Goal: Task Accomplishment & Management: Complete application form

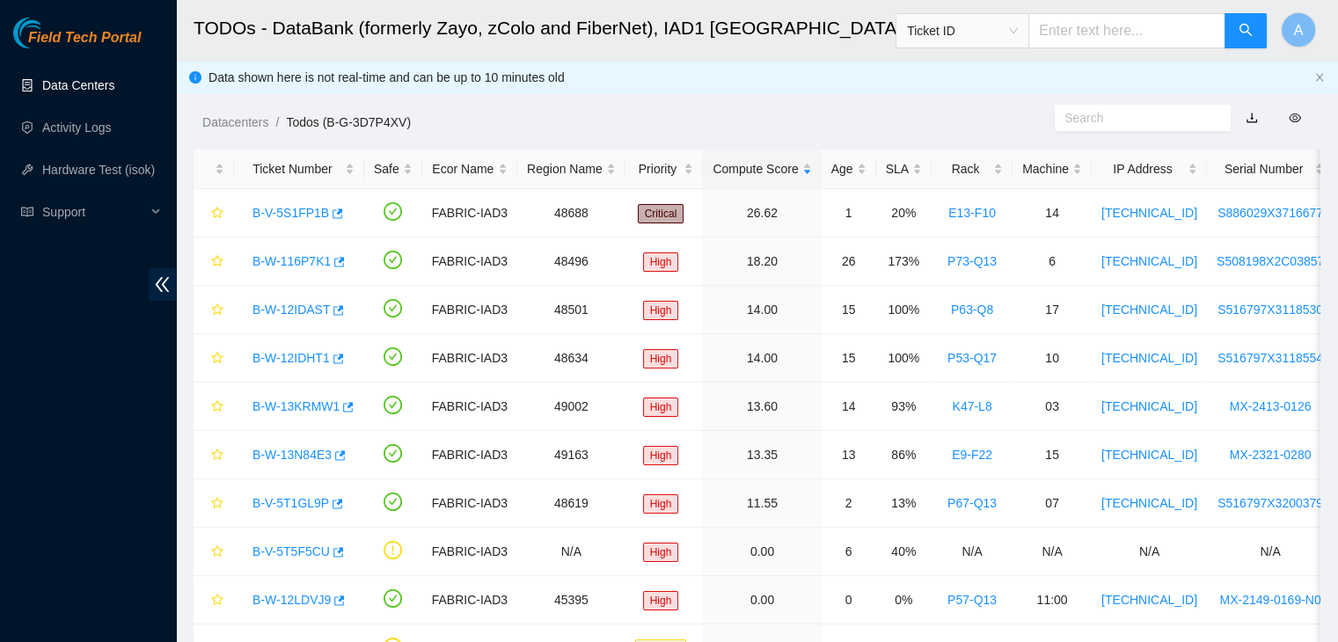
click at [113, 92] on link "Data Centers" at bounding box center [78, 85] width 72 height 14
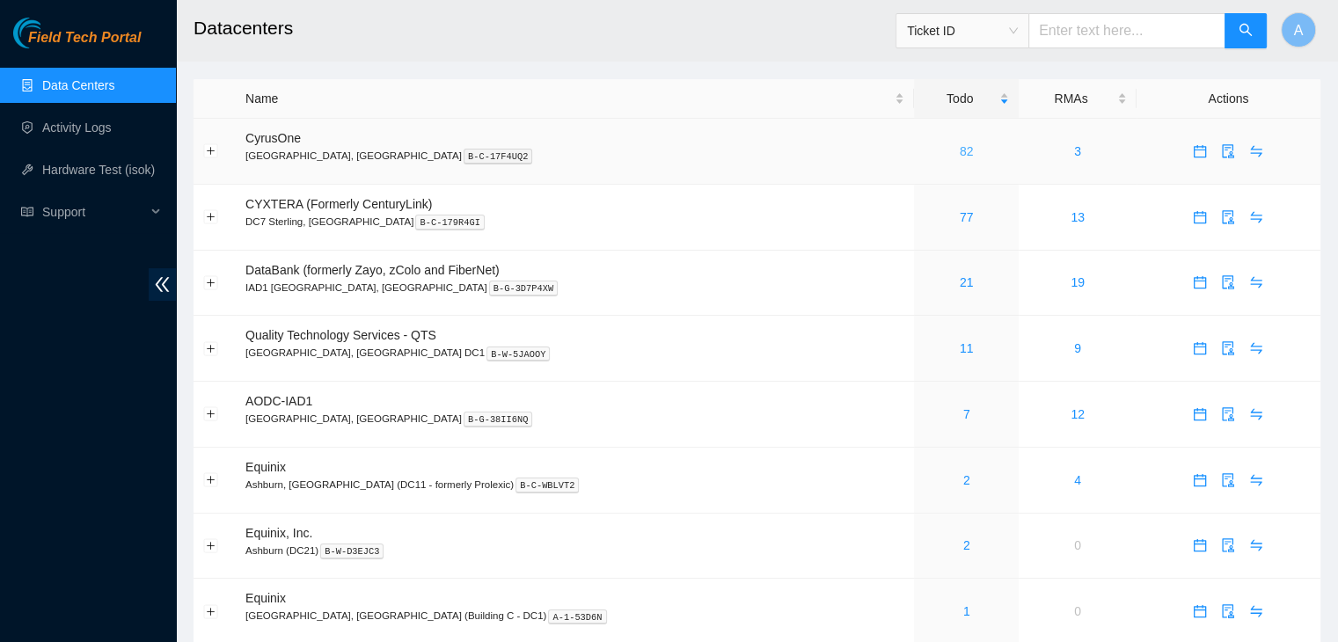
click at [960, 152] on link "82" at bounding box center [967, 151] width 14 height 14
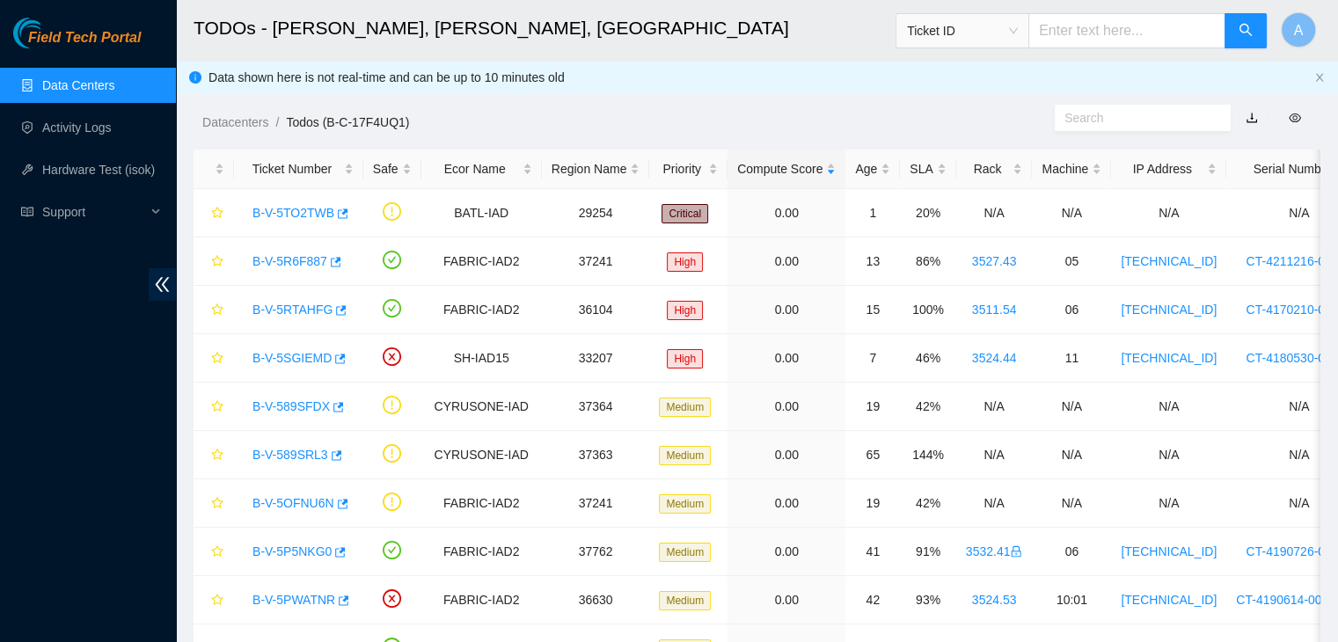
click at [910, 159] on div "SLA" at bounding box center [928, 168] width 36 height 19
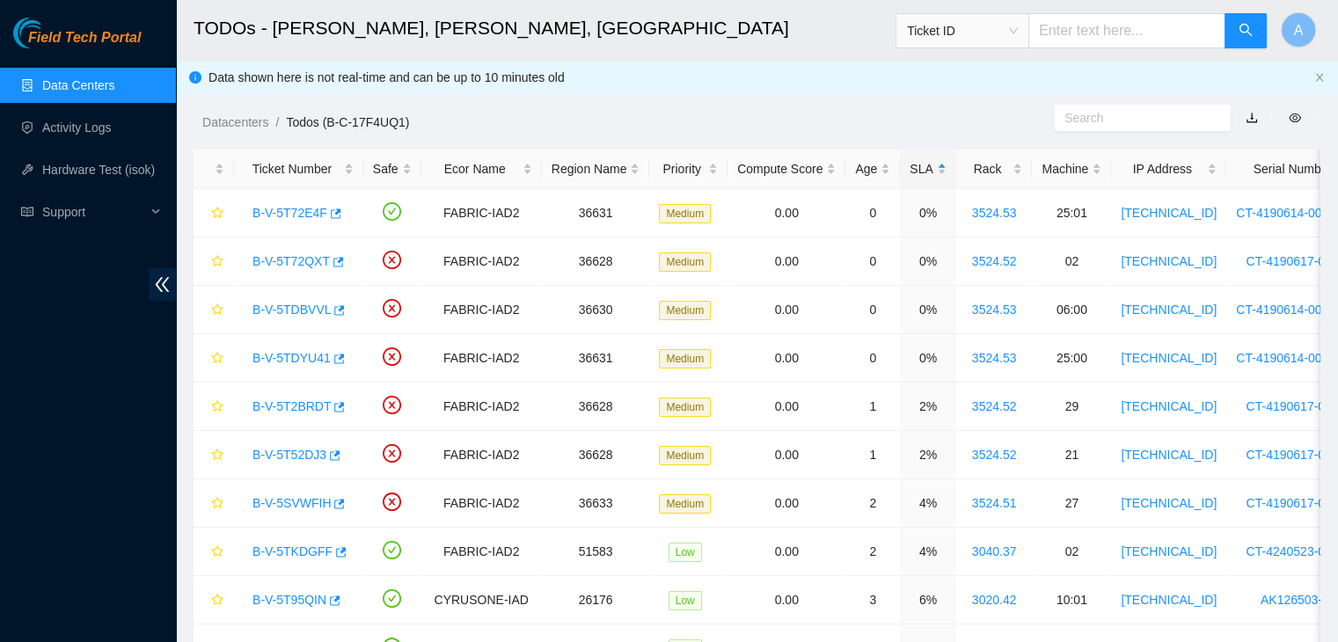
click at [910, 159] on div "SLA" at bounding box center [928, 168] width 36 height 19
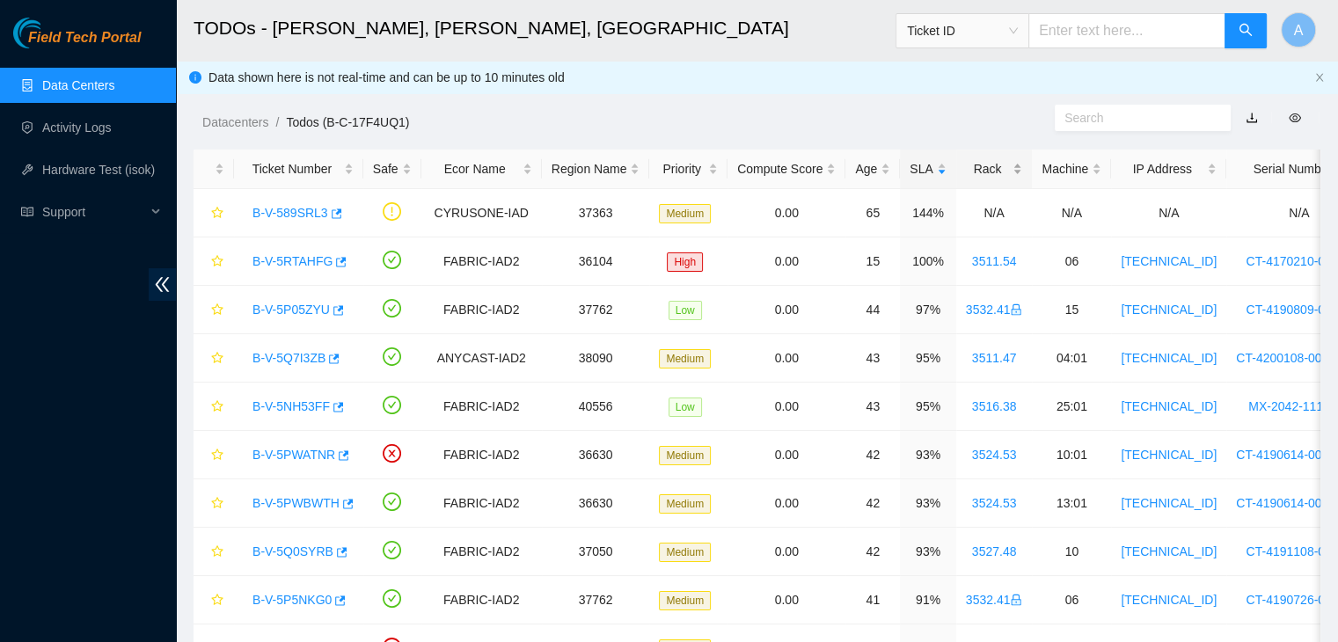
click at [990, 169] on div "Rack" at bounding box center [994, 168] width 57 height 19
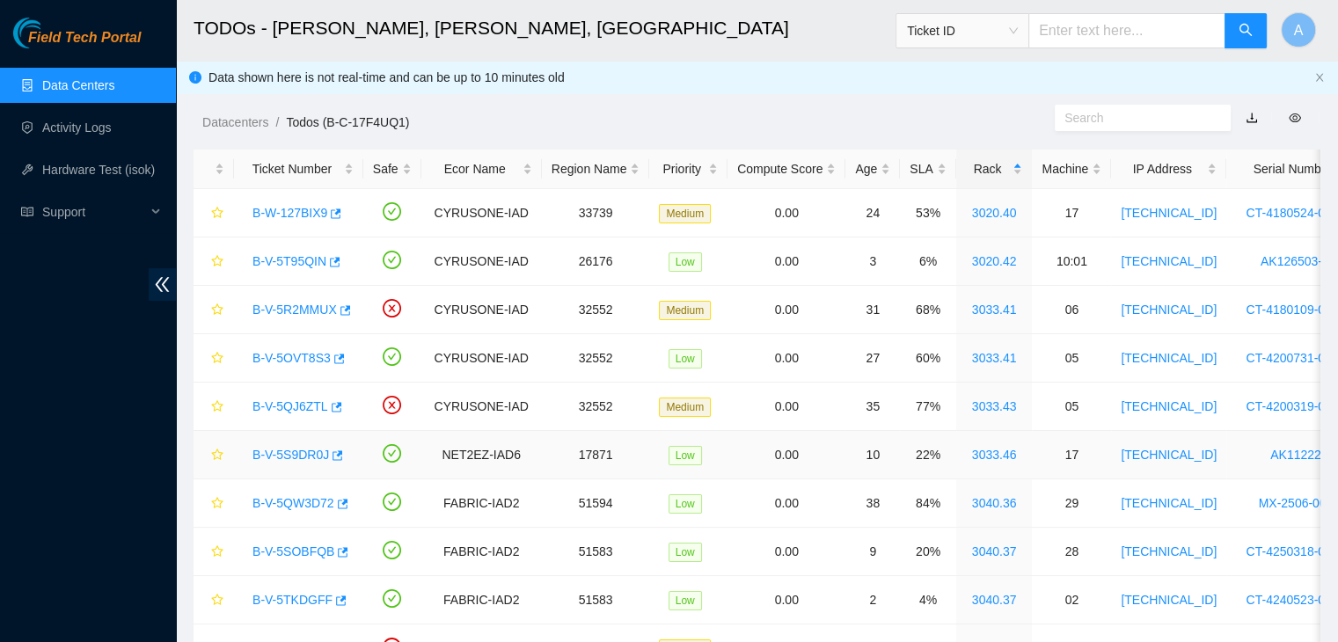
click at [299, 448] on link "B-V-5S9DR0J" at bounding box center [291, 455] width 77 height 14
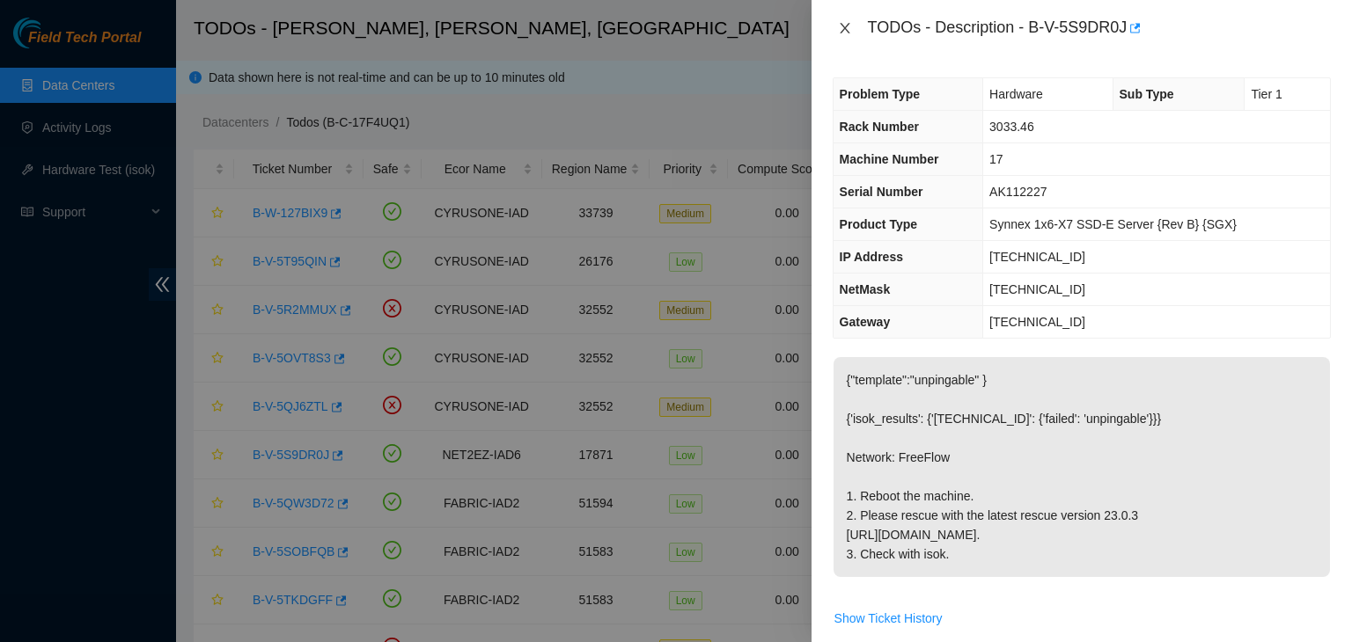
click at [838, 25] on icon "close" at bounding box center [845, 28] width 14 height 14
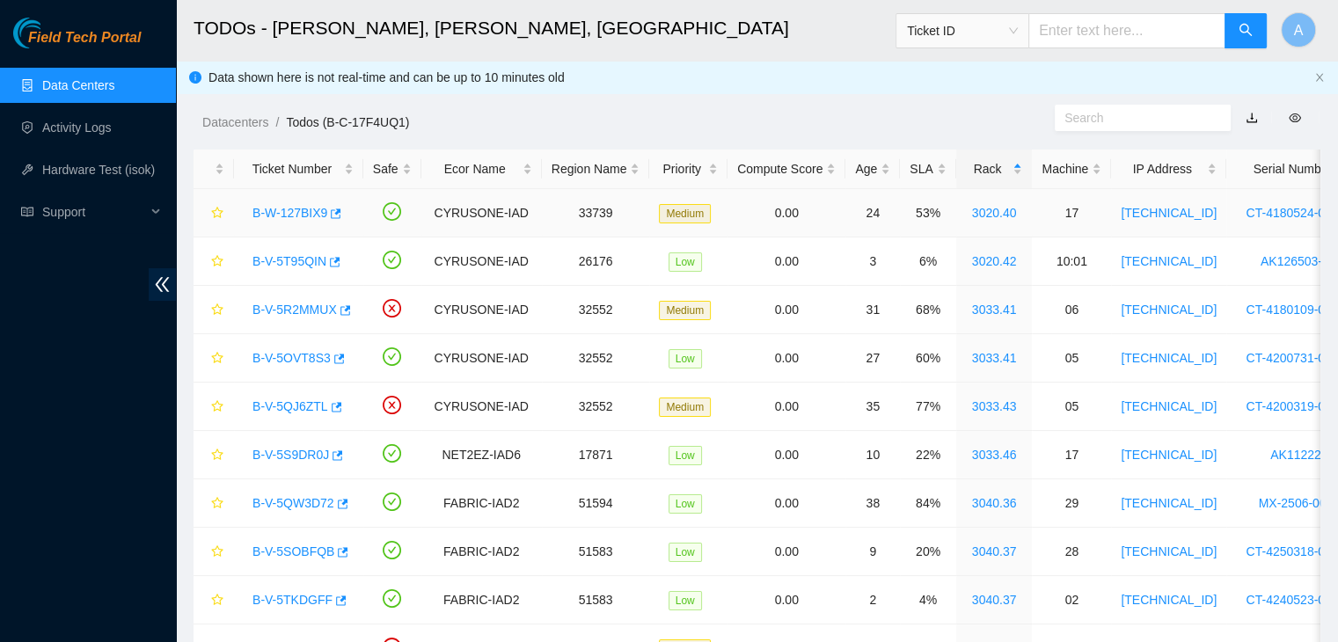
click at [314, 215] on link "B-W-127BIX9" at bounding box center [290, 213] width 75 height 14
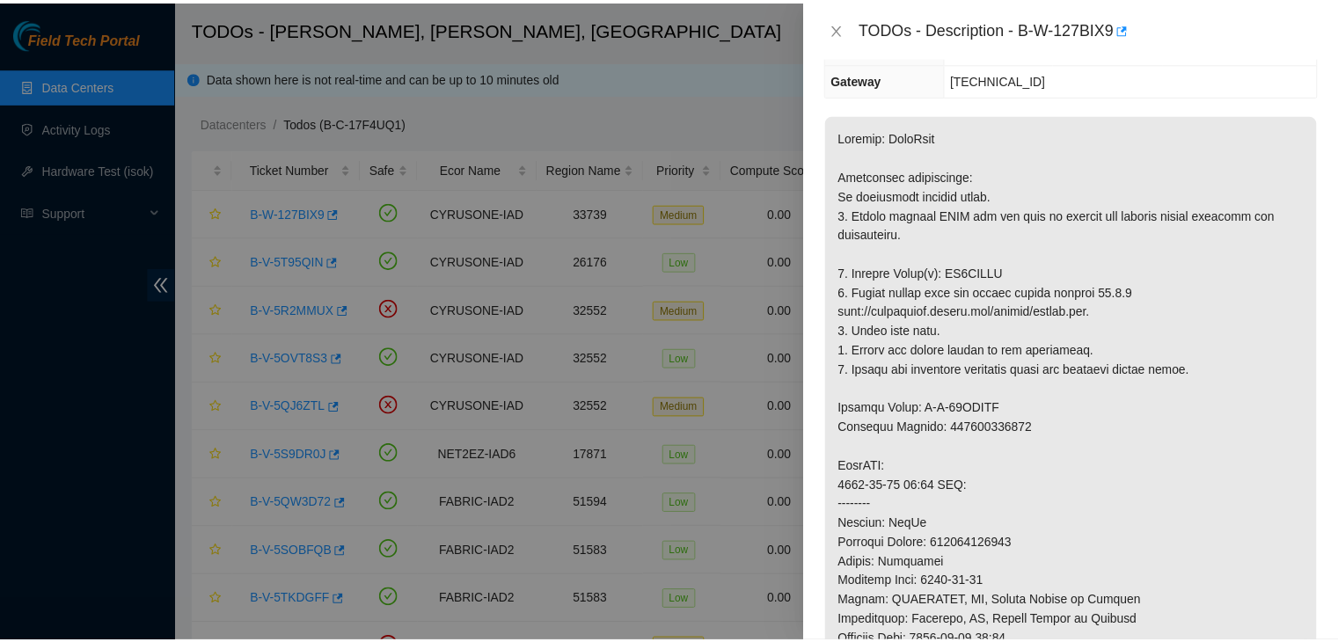
scroll to position [245, 0]
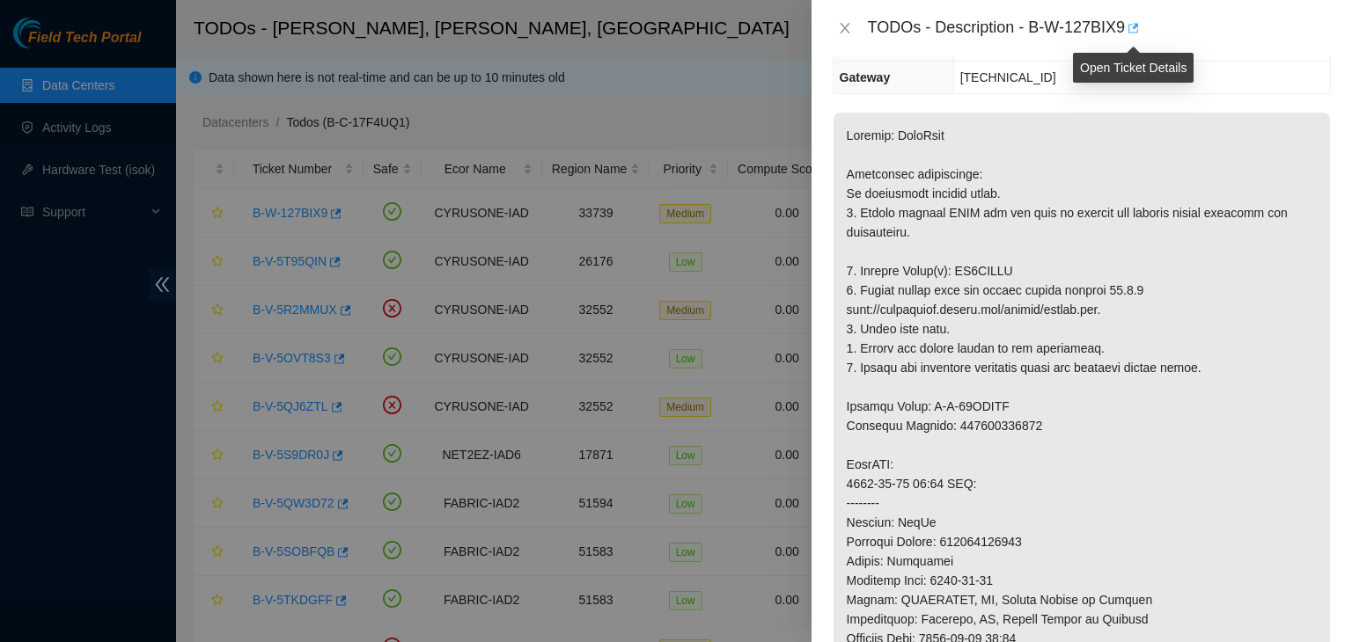
click at [1131, 28] on icon "button" at bounding box center [1131, 28] width 12 height 12
click at [841, 24] on icon "close" at bounding box center [845, 28] width 14 height 14
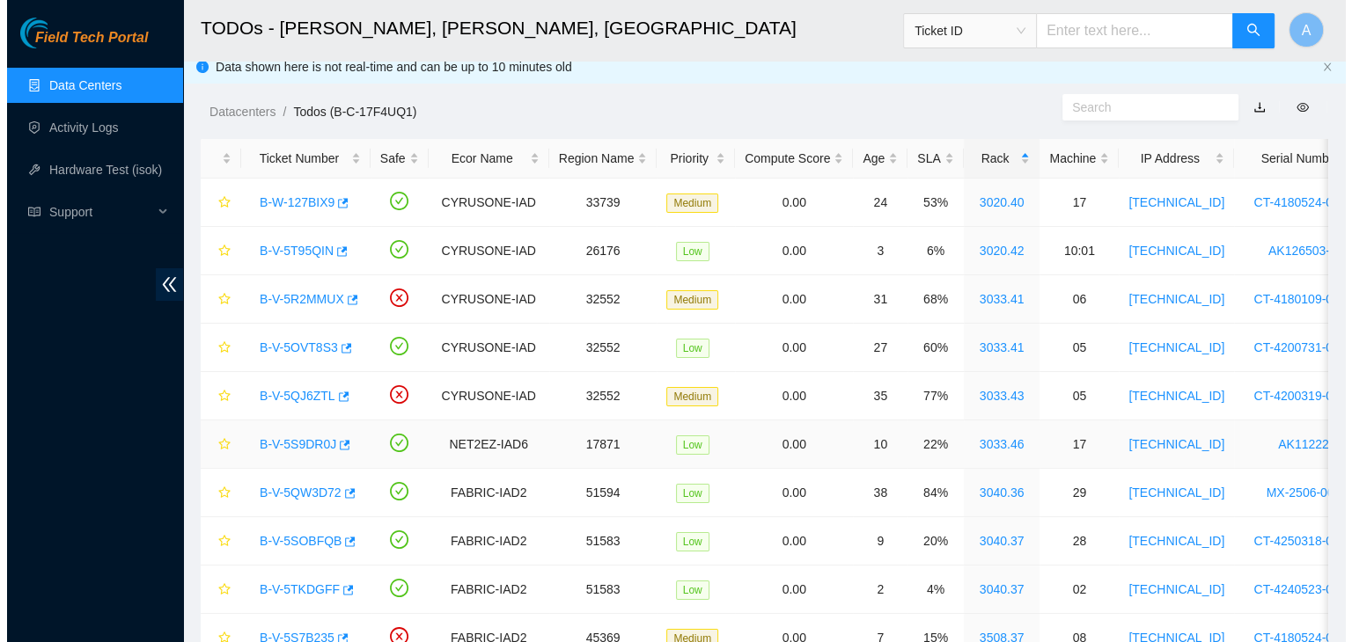
scroll to position [7, 0]
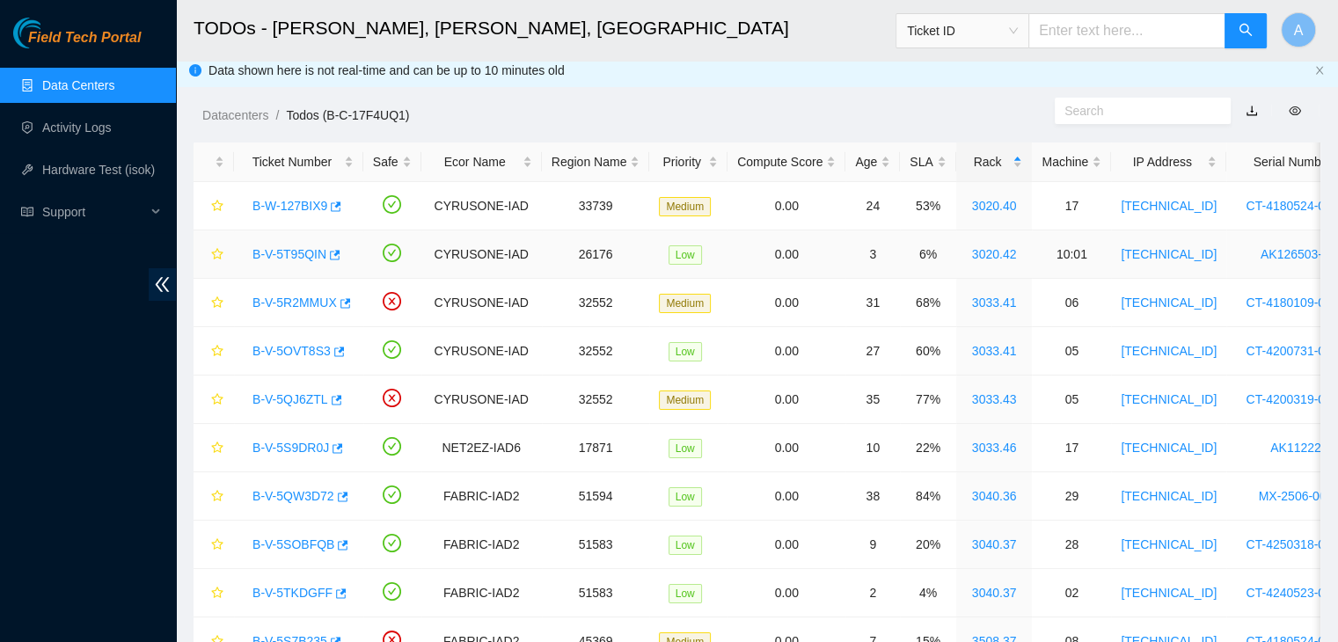
click at [308, 253] on link "B-V-5T95QIN" at bounding box center [290, 254] width 74 height 14
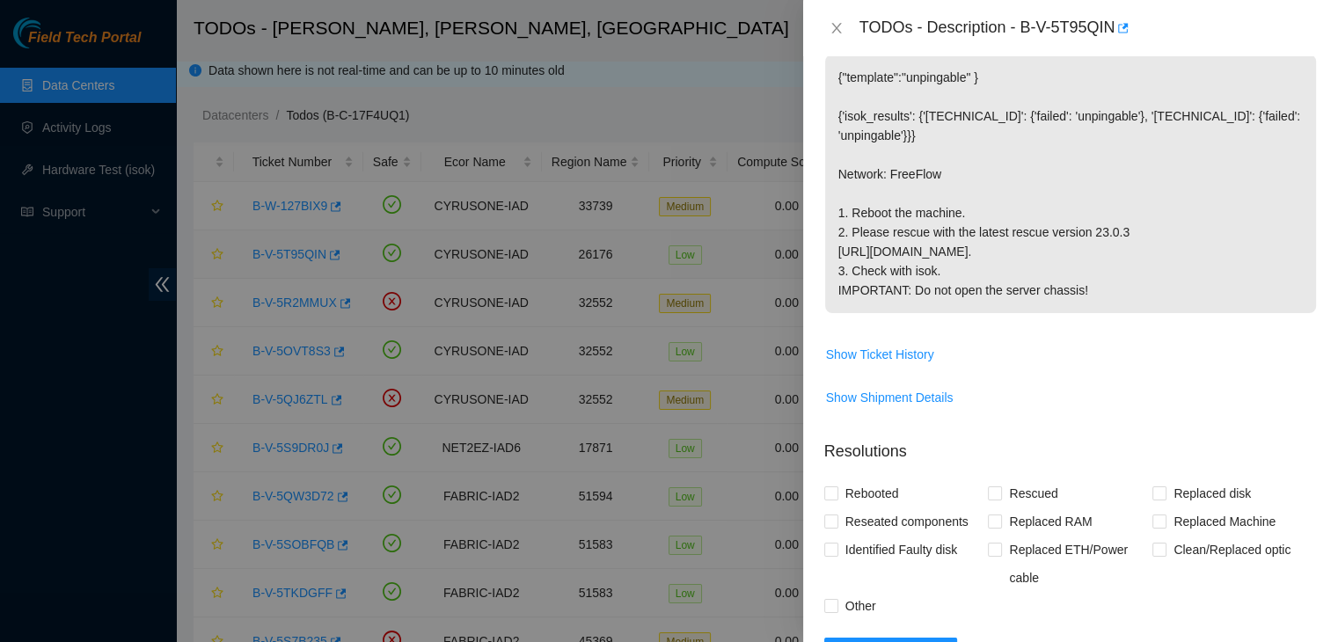
scroll to position [245, 0]
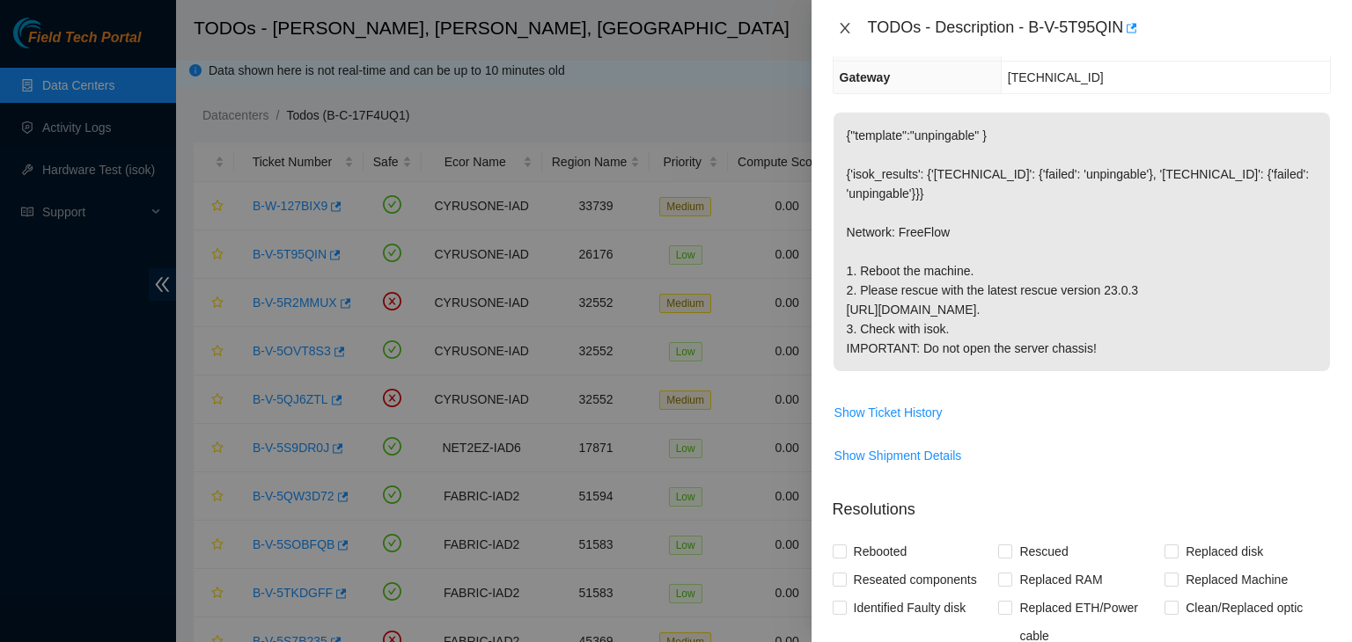
click at [845, 21] on icon "close" at bounding box center [845, 28] width 14 height 14
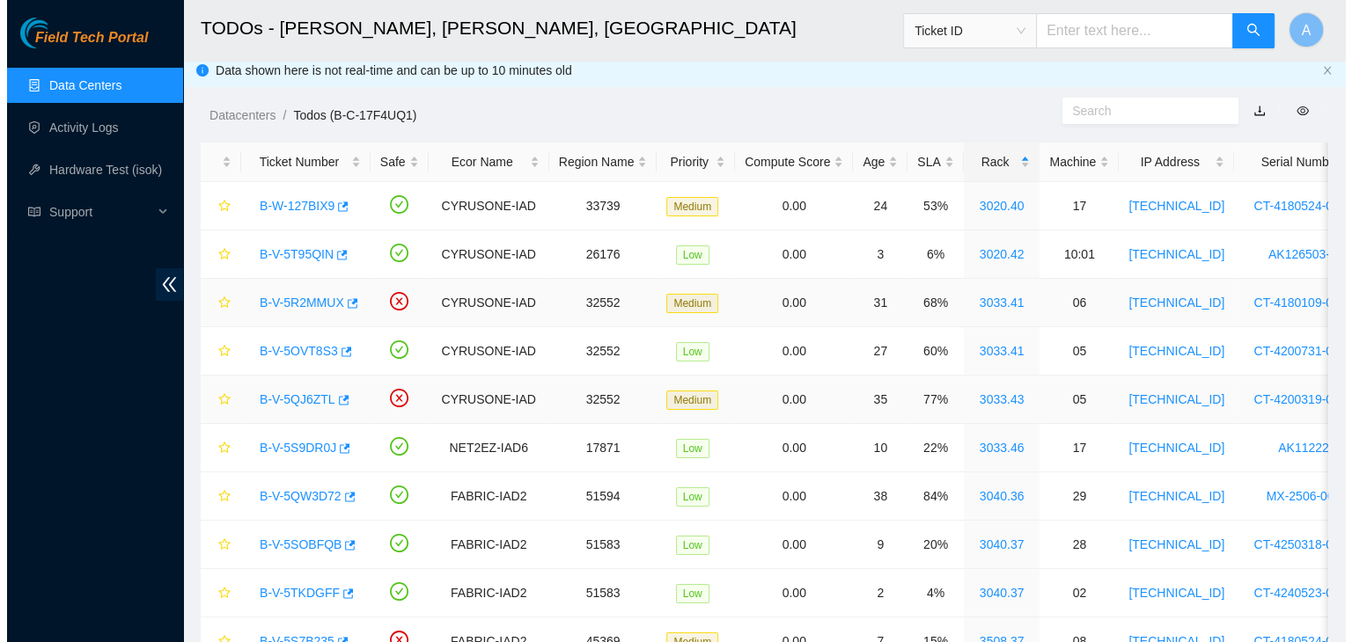
scroll to position [303, 0]
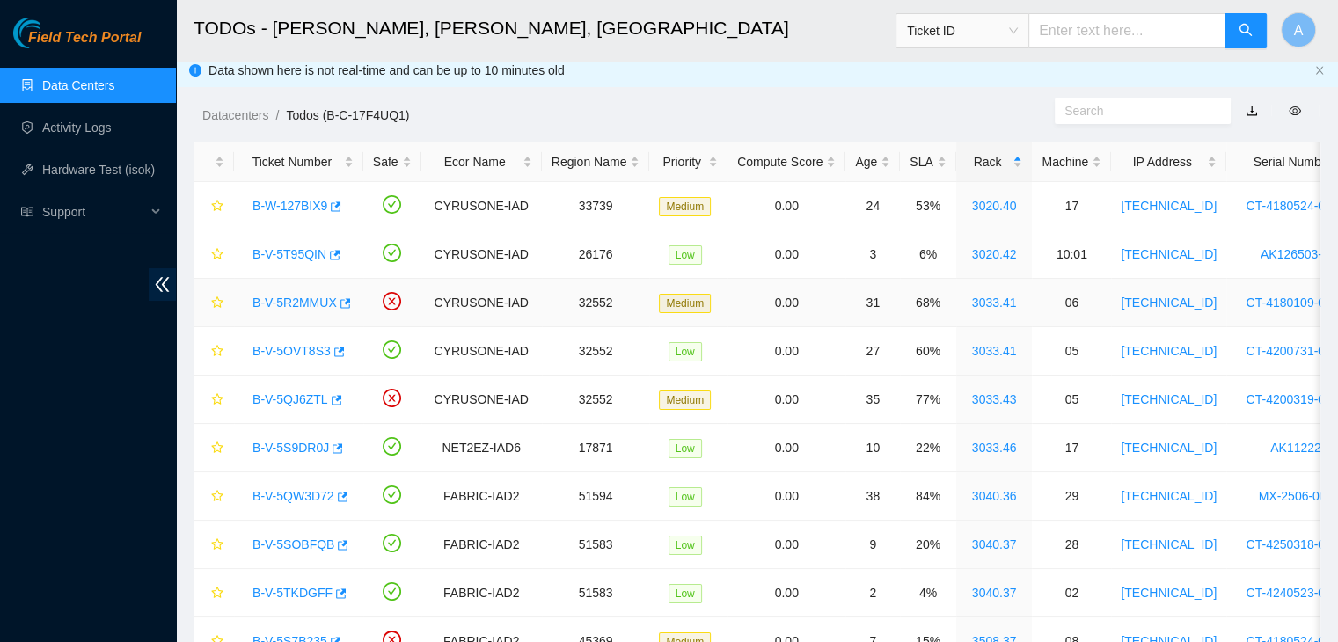
click at [314, 296] on link "B-V-5R2MMUX" at bounding box center [295, 303] width 84 height 14
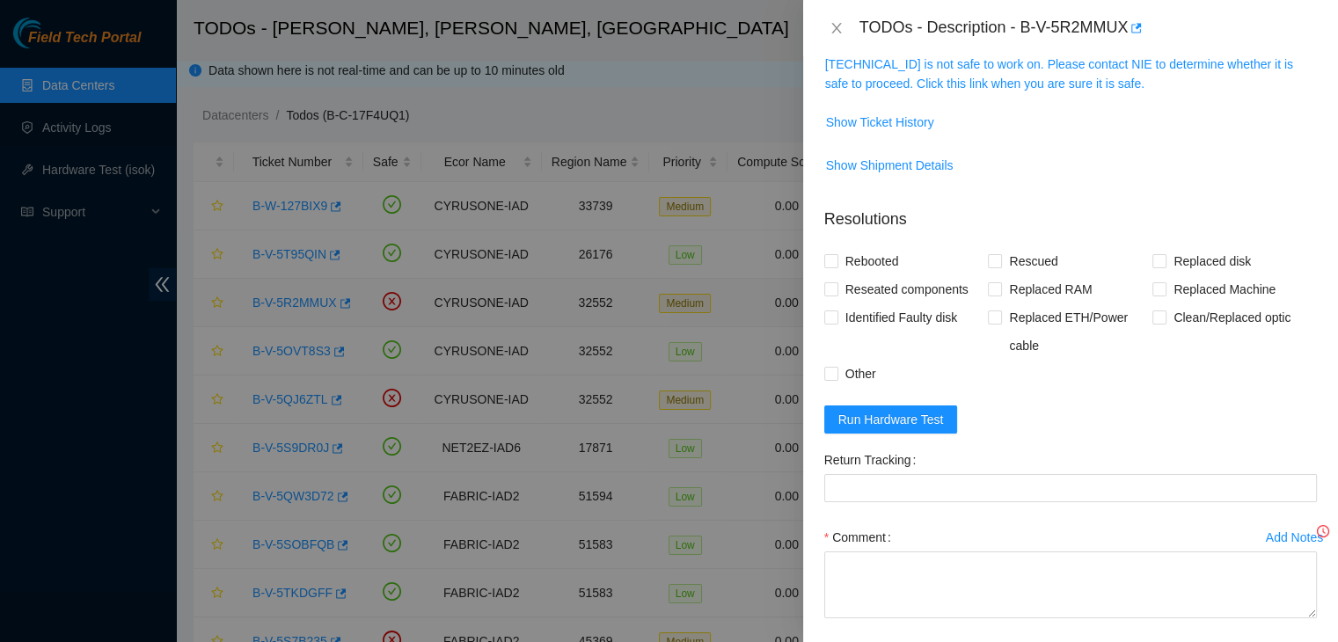
scroll to position [245, 0]
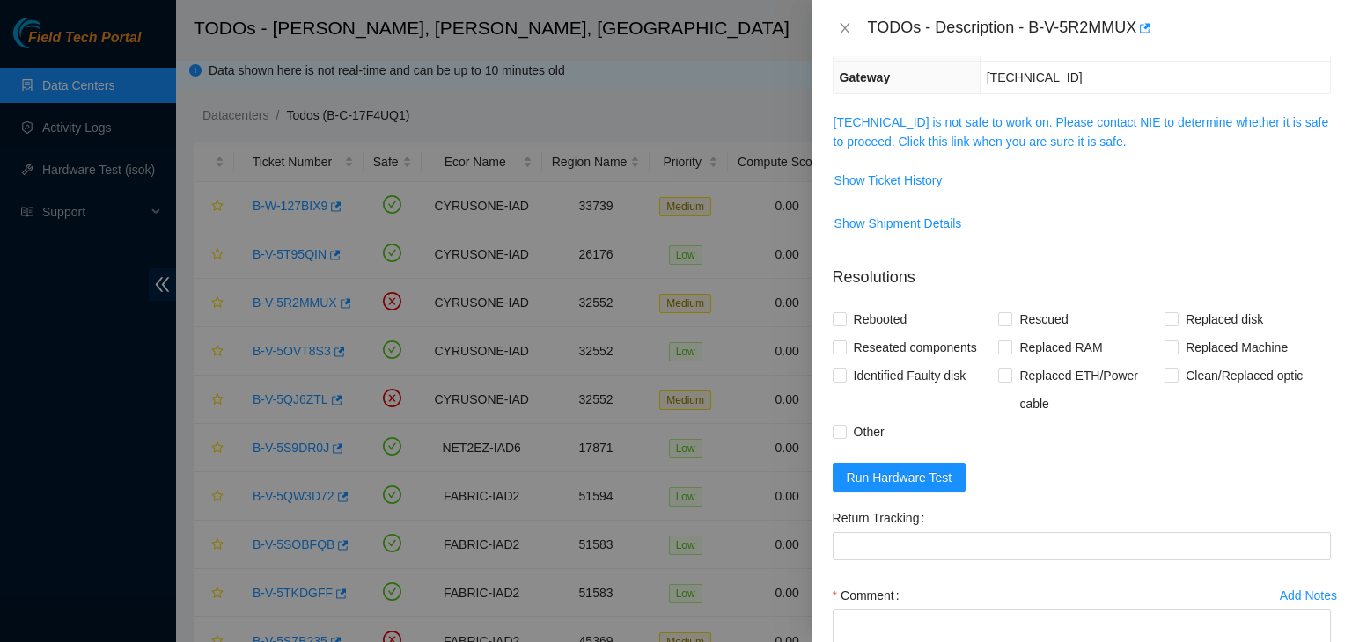
click at [1014, 148] on span "23.56.107.124 is not safe to work on. Please contact NIE to determine whether i…" at bounding box center [1081, 132] width 496 height 39
click at [1023, 135] on link "23.56.107.124 is not safe to work on. Please contact NIE to determine whether i…" at bounding box center [1080, 131] width 495 height 33
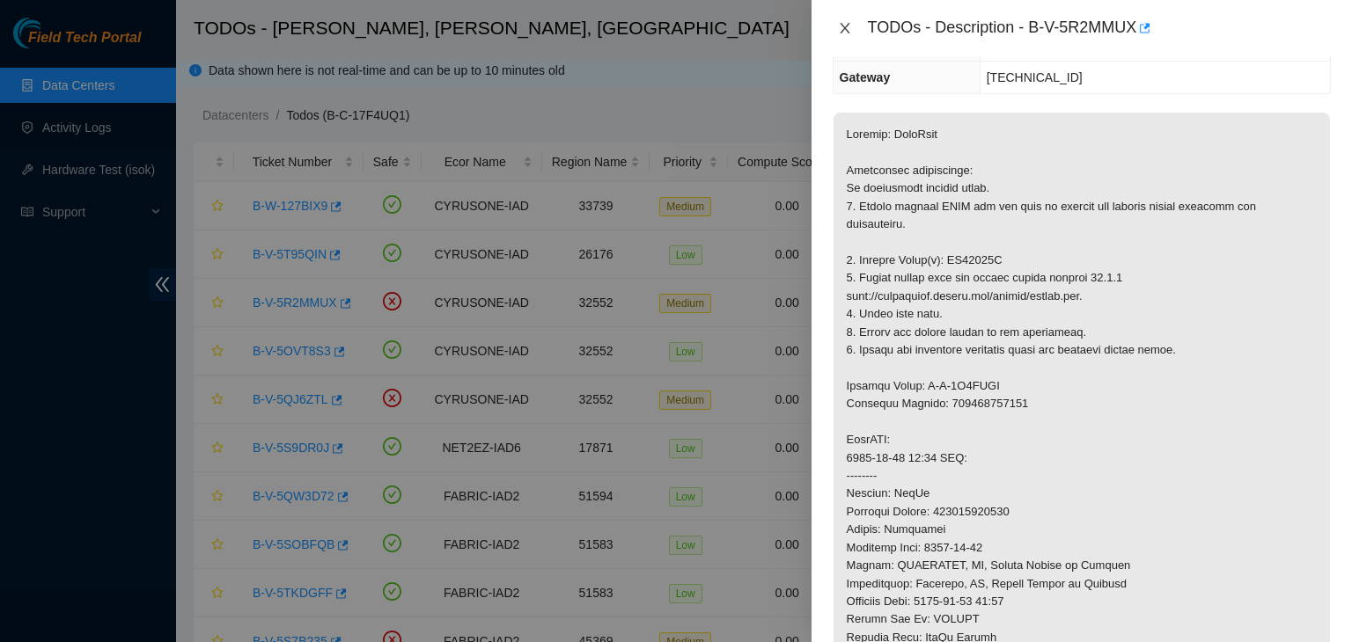
click at [840, 29] on icon "close" at bounding box center [845, 28] width 14 height 14
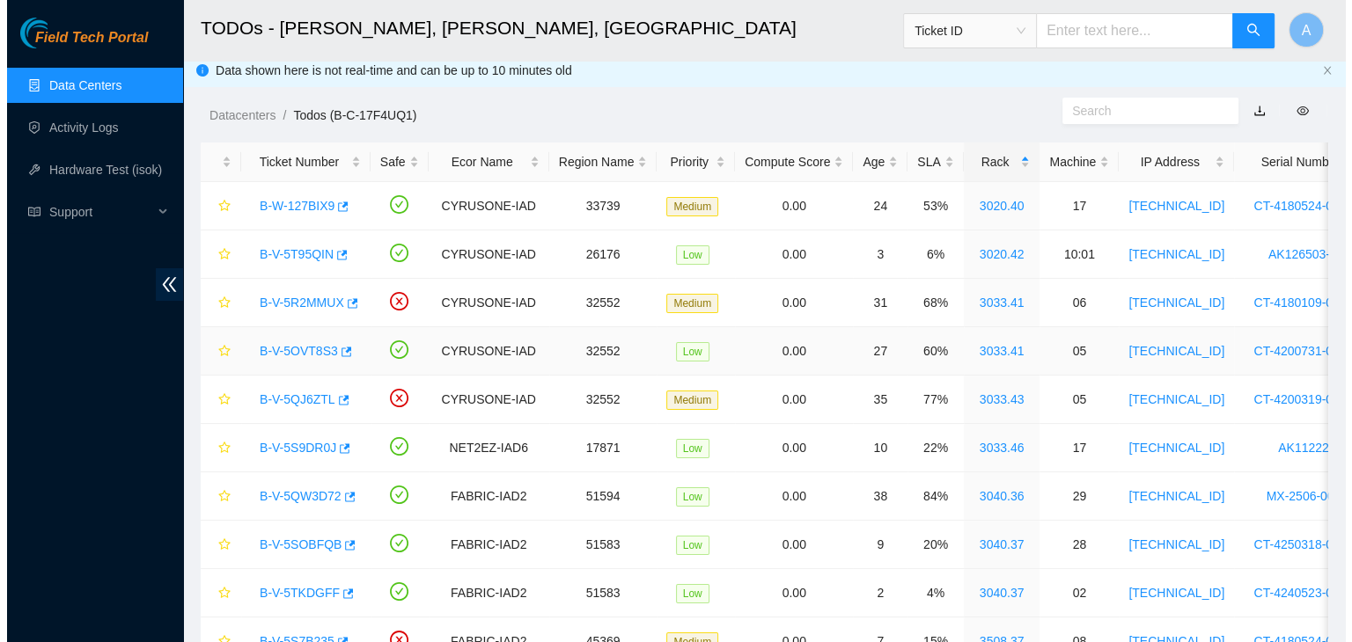
scroll to position [303, 0]
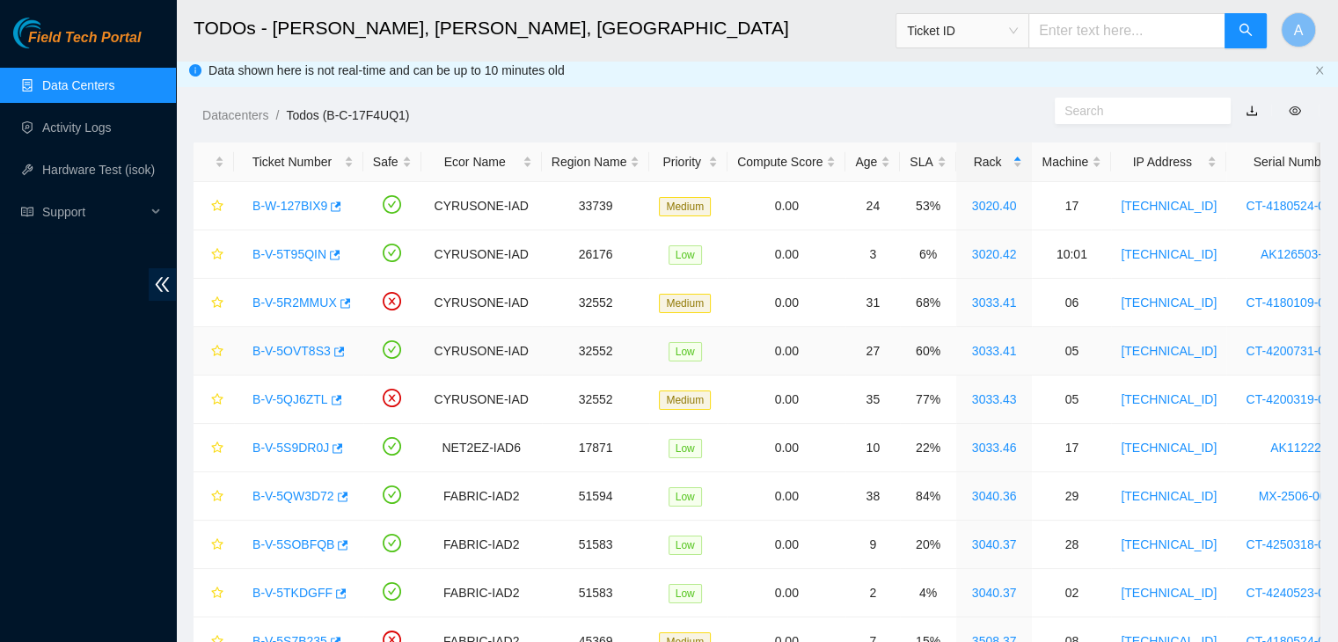
click at [303, 350] on link "B-V-5OVT8S3" at bounding box center [292, 351] width 78 height 14
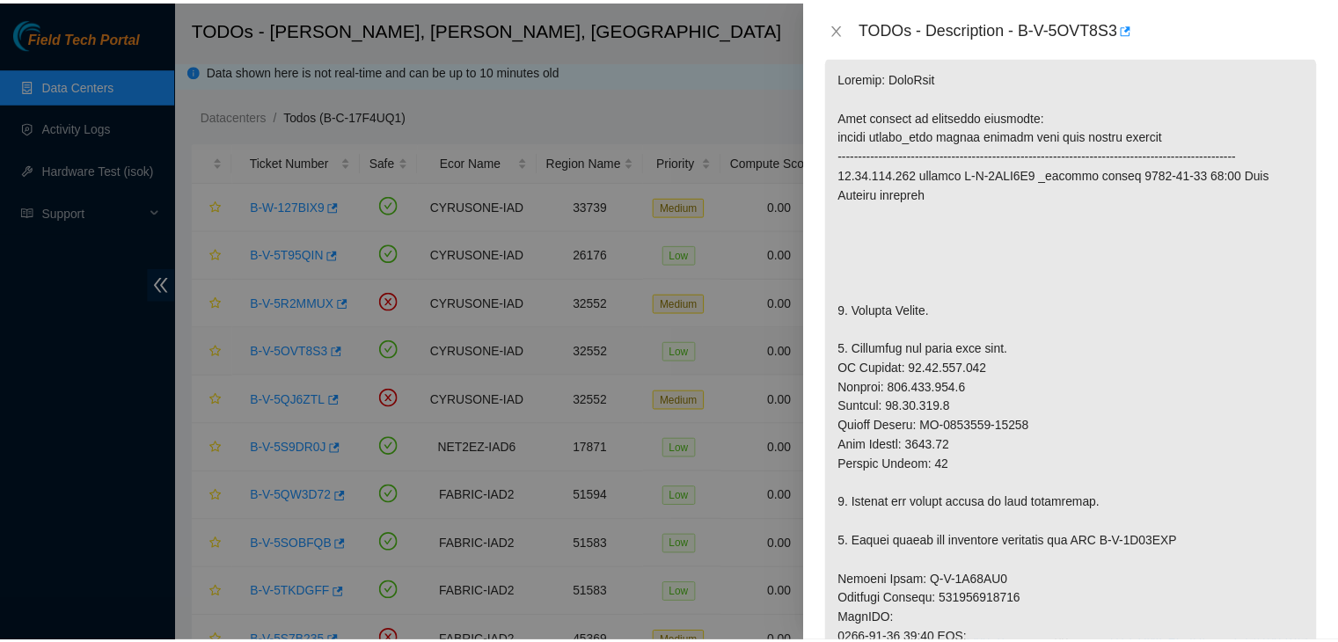
scroll to position [245, 0]
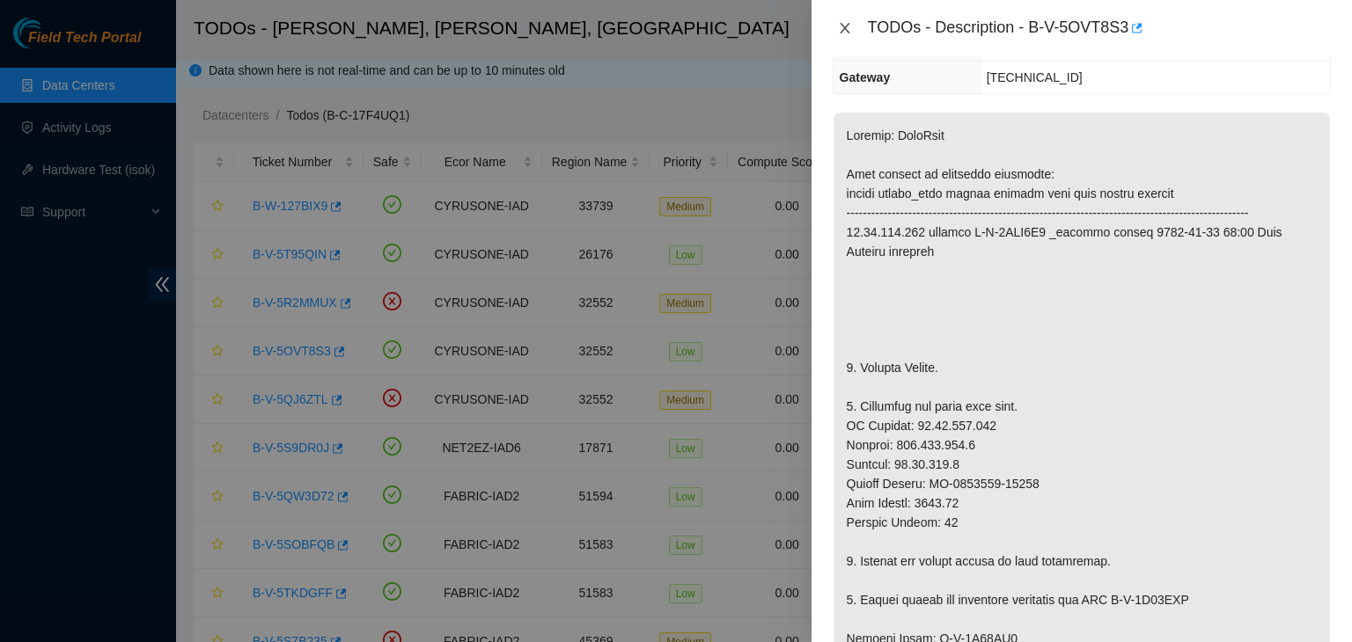
click at [839, 25] on icon "close" at bounding box center [845, 28] width 14 height 14
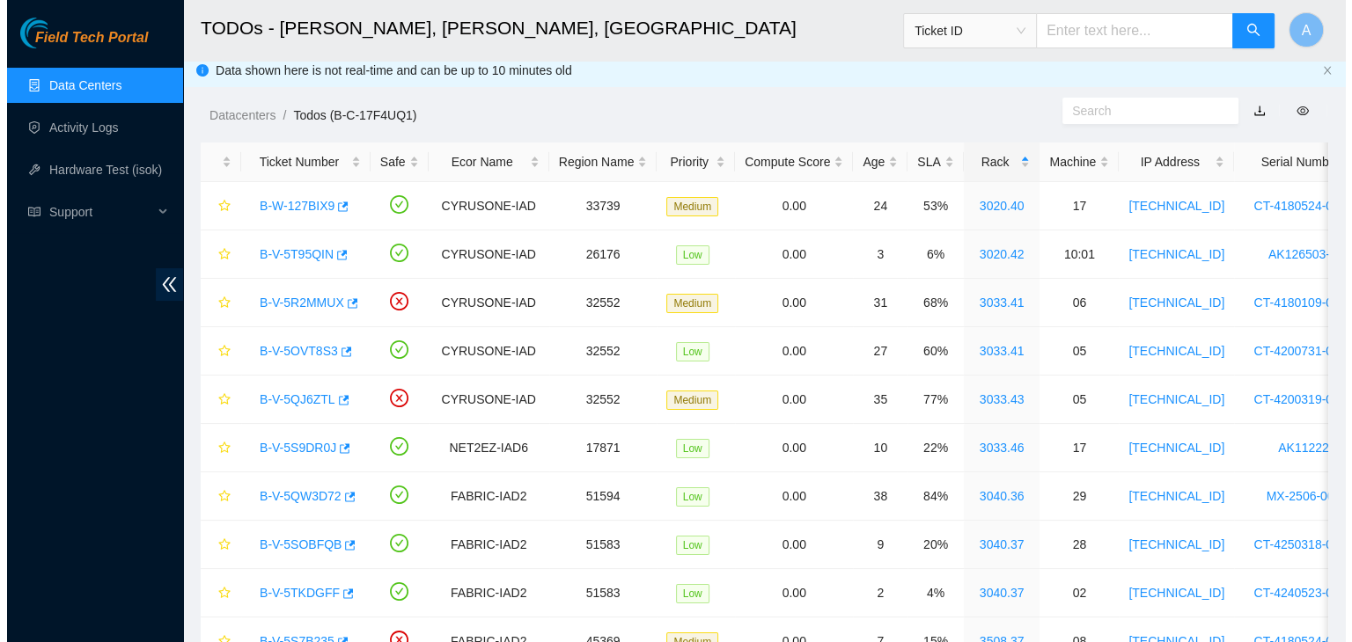
scroll to position [303, 0]
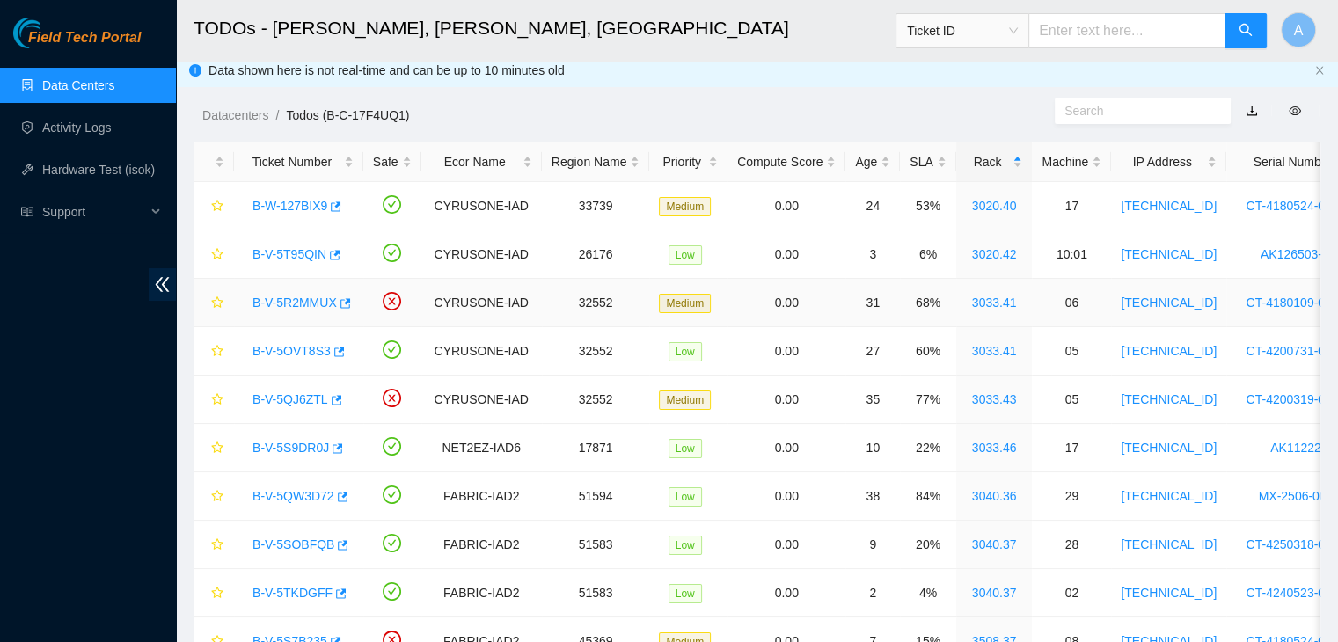
click at [323, 298] on link "B-V-5R2MMUX" at bounding box center [295, 303] width 84 height 14
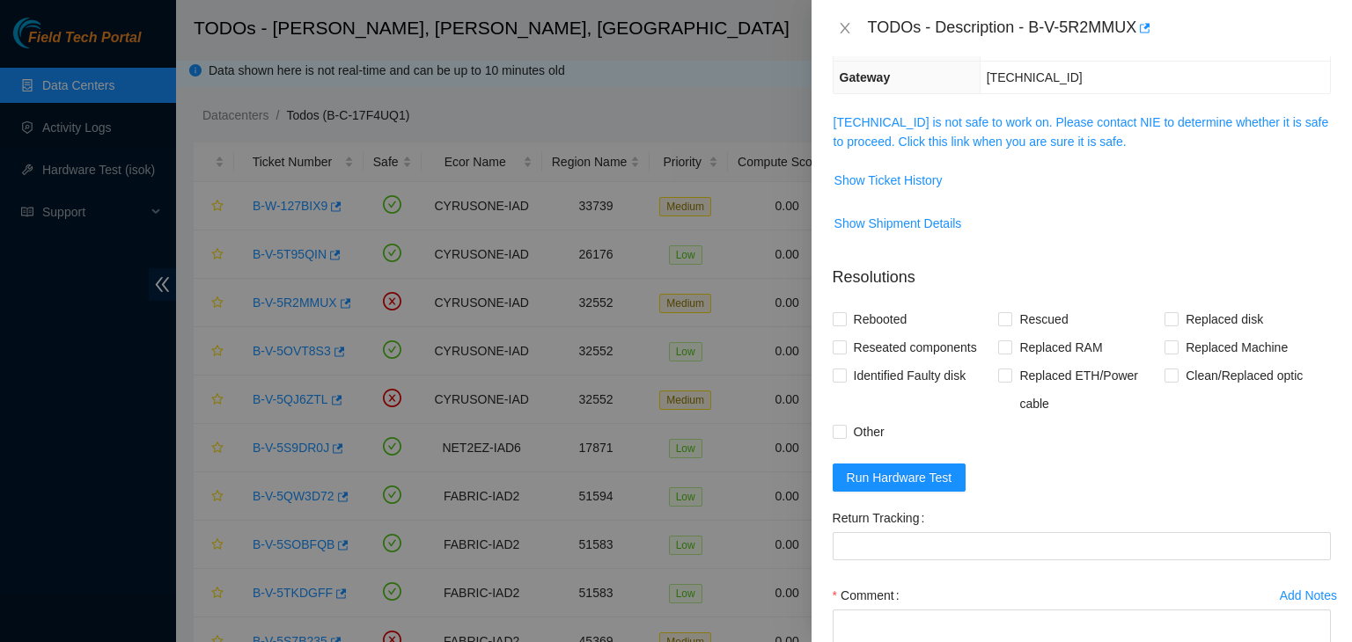
scroll to position [0, 0]
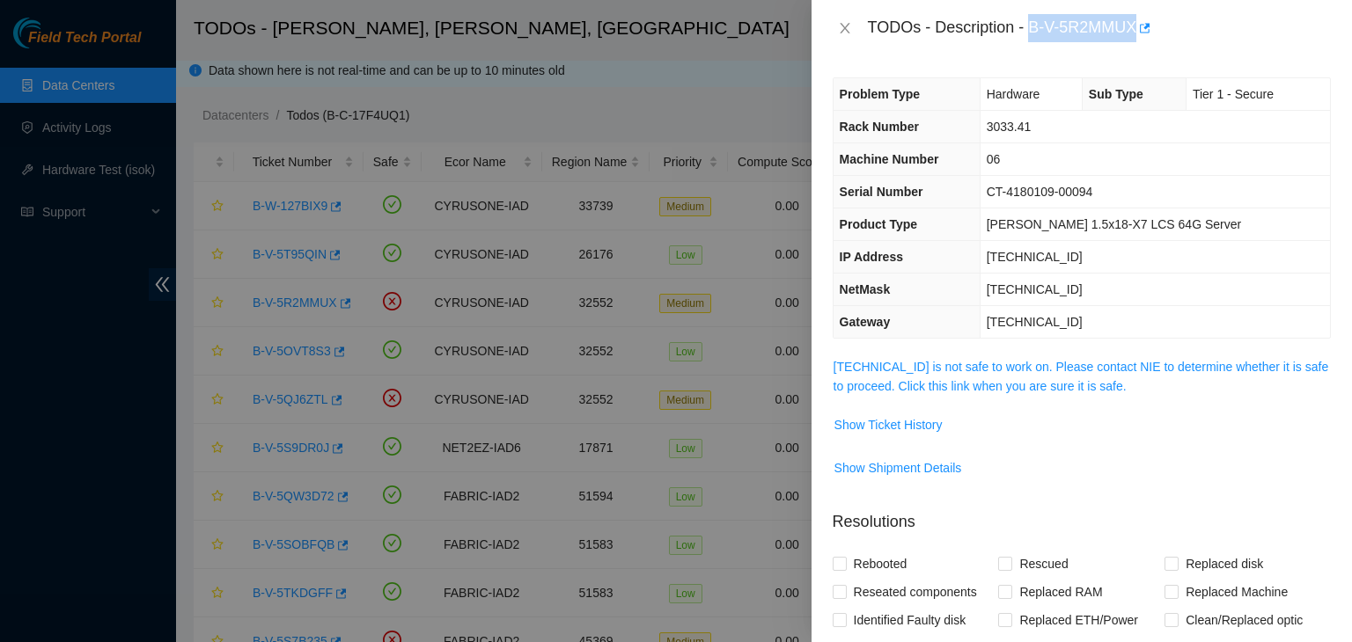
drag, startPoint x: 1031, startPoint y: 26, endPoint x: 1135, endPoint y: 32, distance: 104.0
click at [1135, 32] on div "TODOs - Description - B-V-5R2MMUX" at bounding box center [1099, 28] width 463 height 28
copy div "B-V-5R2MMUX"
click at [566, 318] on div at bounding box center [676, 321] width 1352 height 642
click at [845, 26] on icon "close" at bounding box center [844, 28] width 10 height 11
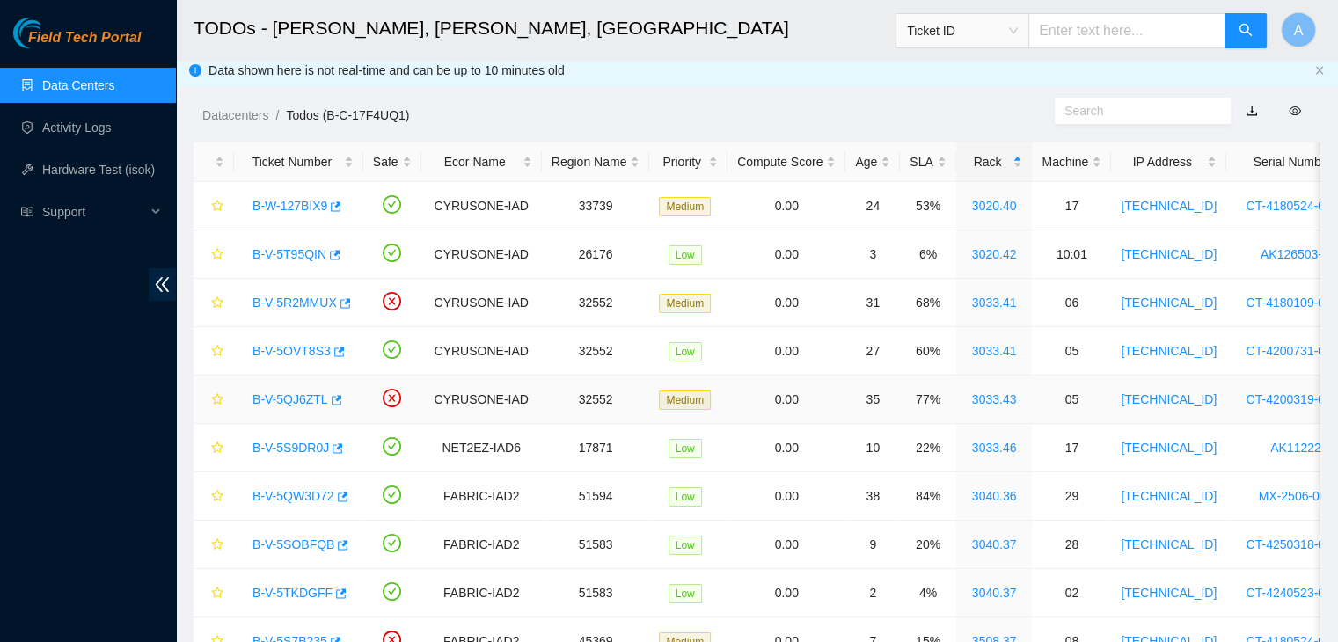
click at [312, 397] on link "B-V-5QJ6ZTL" at bounding box center [291, 399] width 76 height 14
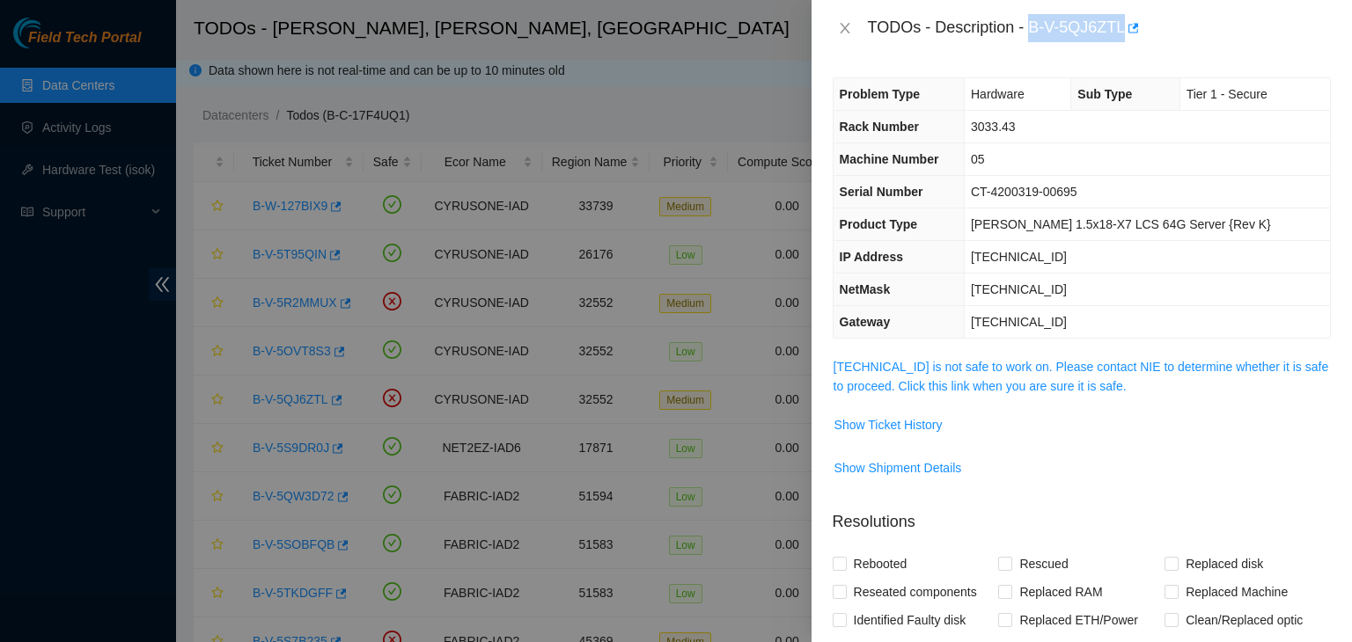
drag, startPoint x: 1035, startPoint y: 27, endPoint x: 1121, endPoint y: 25, distance: 86.3
click at [1121, 25] on div "TODOs - Description - B-V-5QJ6ZTL" at bounding box center [1099, 28] width 463 height 28
copy div "B-V-5QJ6ZTL"
click at [1063, 33] on div "TODOs - Description - B-V-5QJ6ZTL" at bounding box center [1099, 28] width 463 height 28
click at [851, 33] on icon "close" at bounding box center [845, 28] width 14 height 14
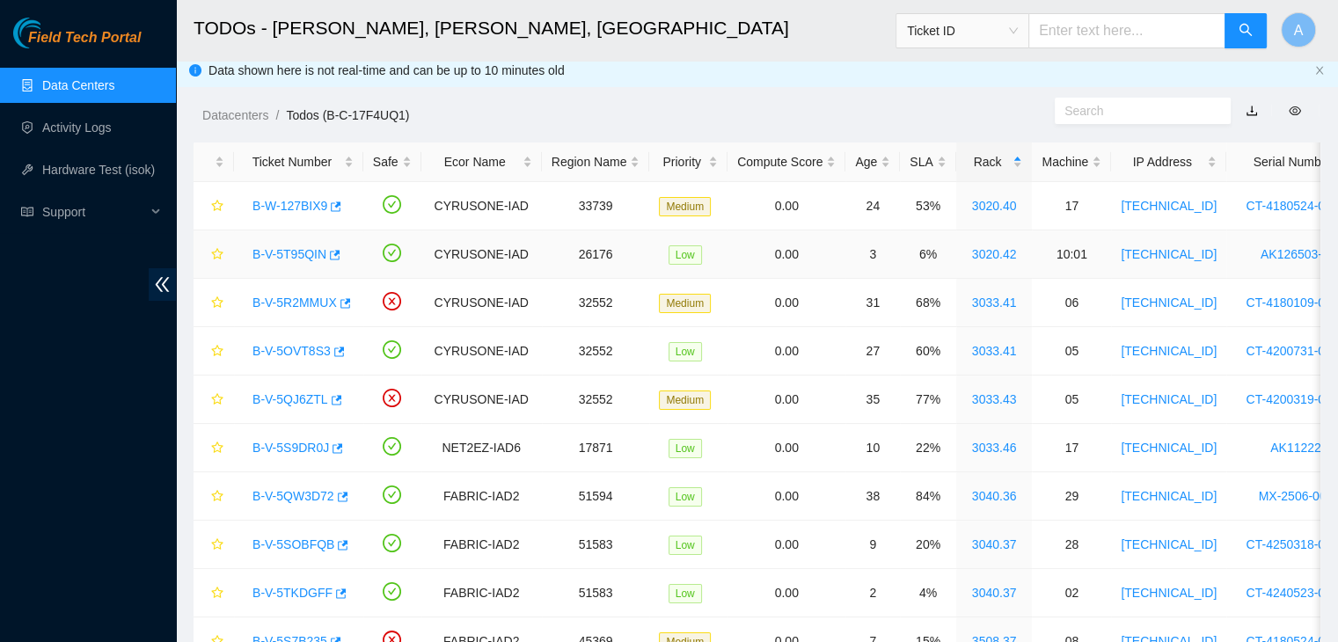
click at [297, 254] on link "B-V-5T95QIN" at bounding box center [290, 254] width 74 height 14
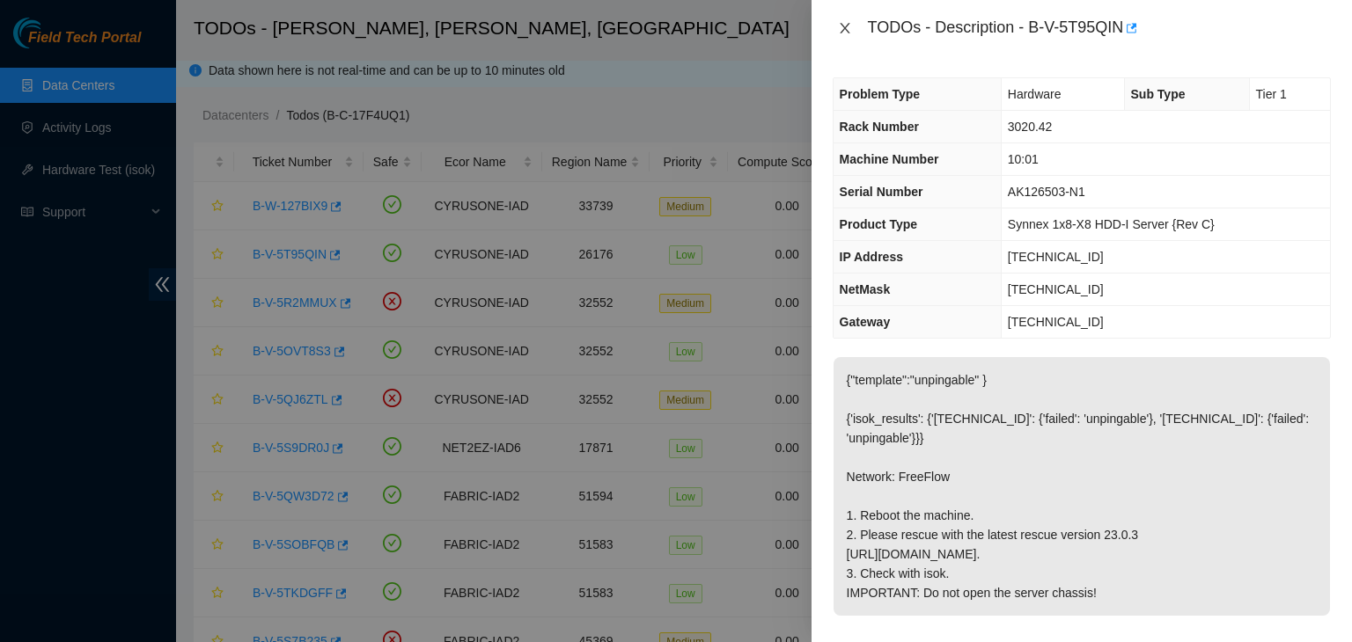
click at [845, 33] on icon "close" at bounding box center [845, 28] width 14 height 14
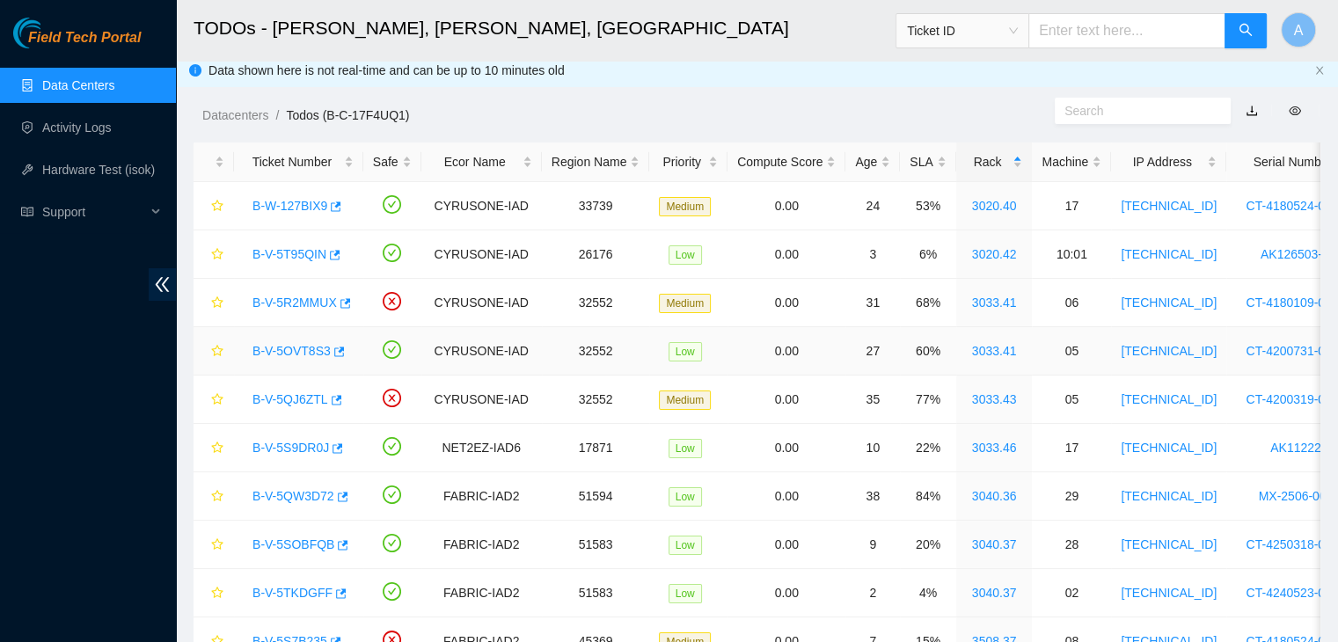
click at [303, 346] on link "B-V-5OVT8S3" at bounding box center [292, 351] width 78 height 14
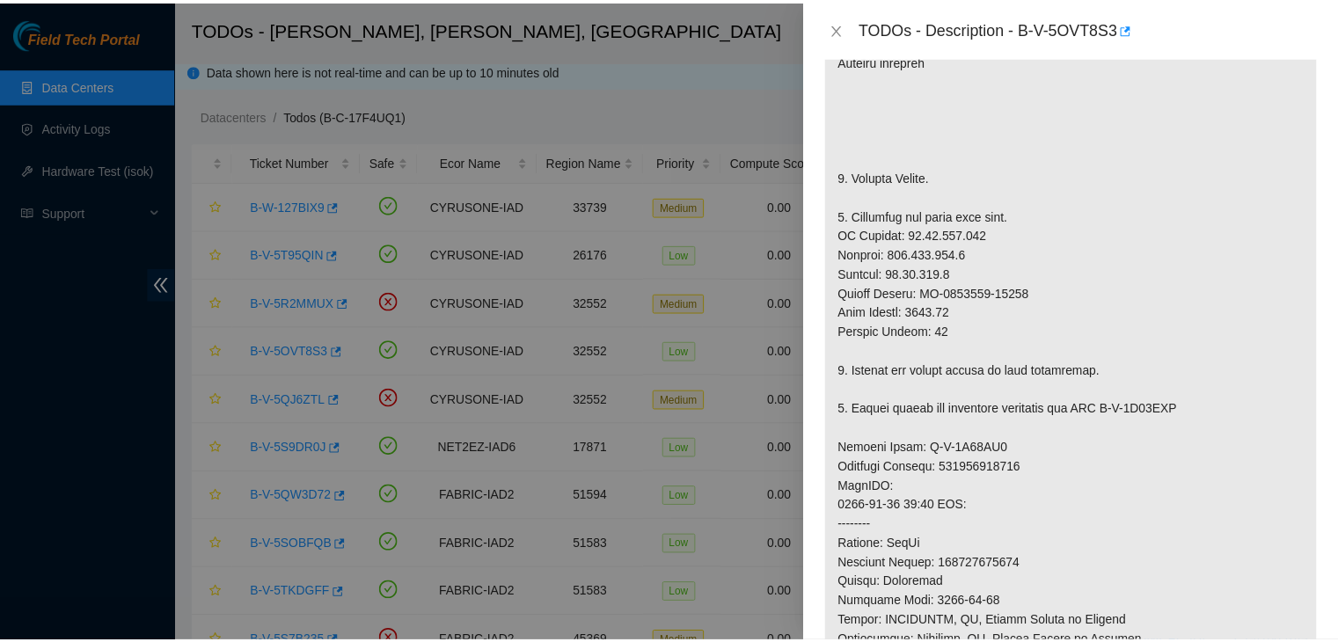
scroll to position [436, 0]
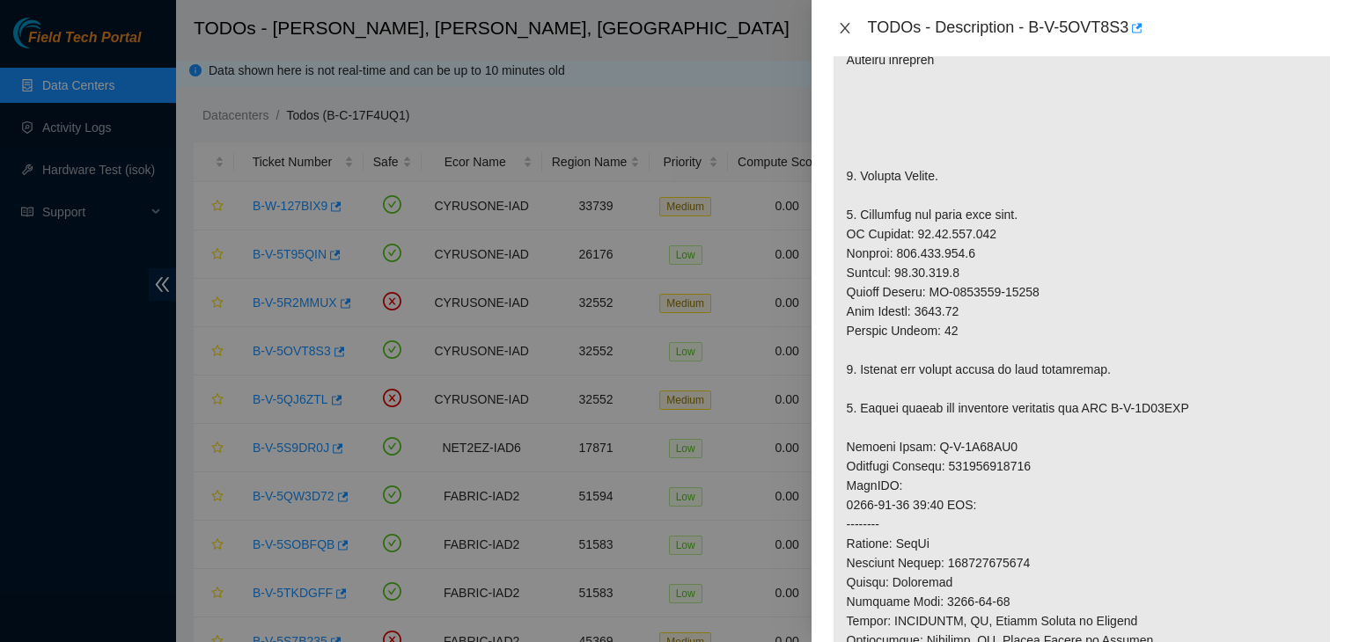
click at [849, 22] on icon "close" at bounding box center [845, 28] width 14 height 14
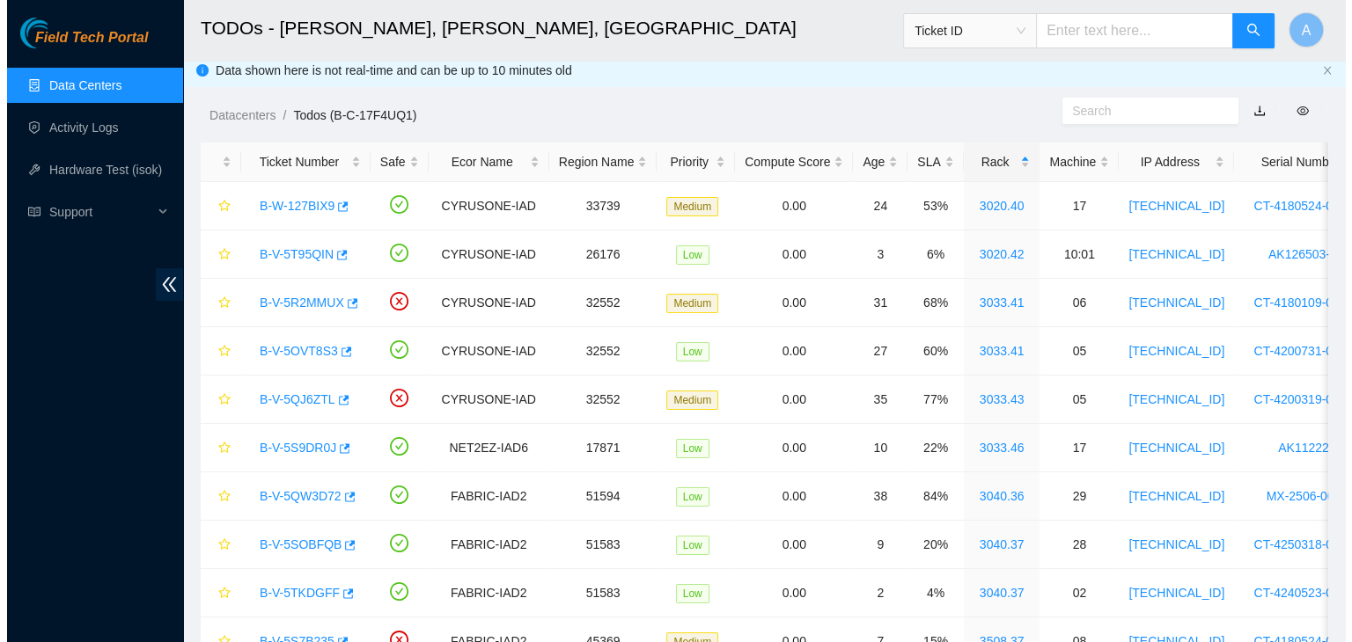
scroll to position [462, 0]
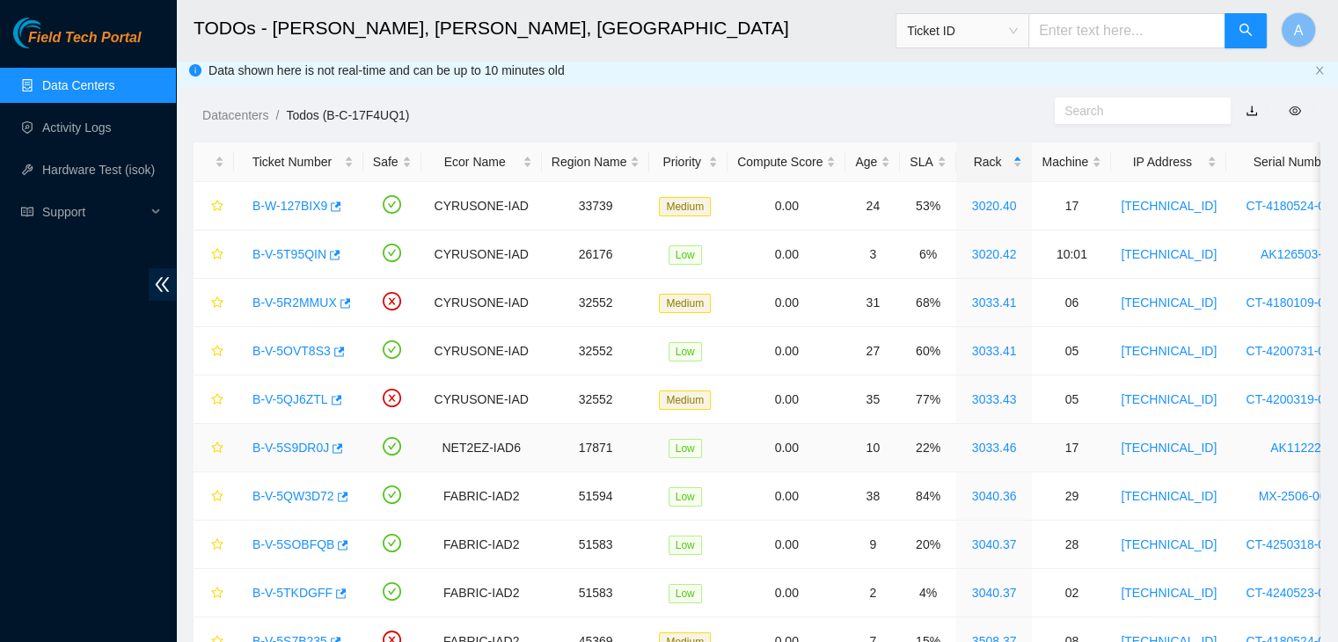
click at [317, 446] on link "B-V-5S9DR0J" at bounding box center [291, 448] width 77 height 14
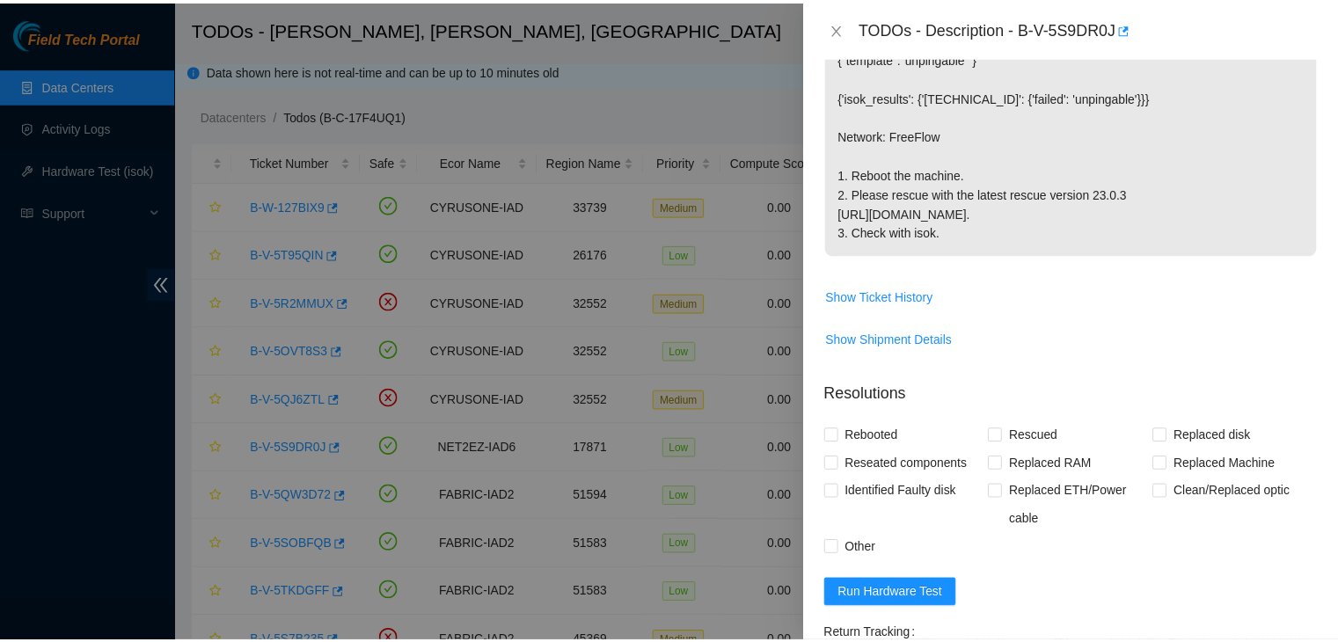
scroll to position [320, 0]
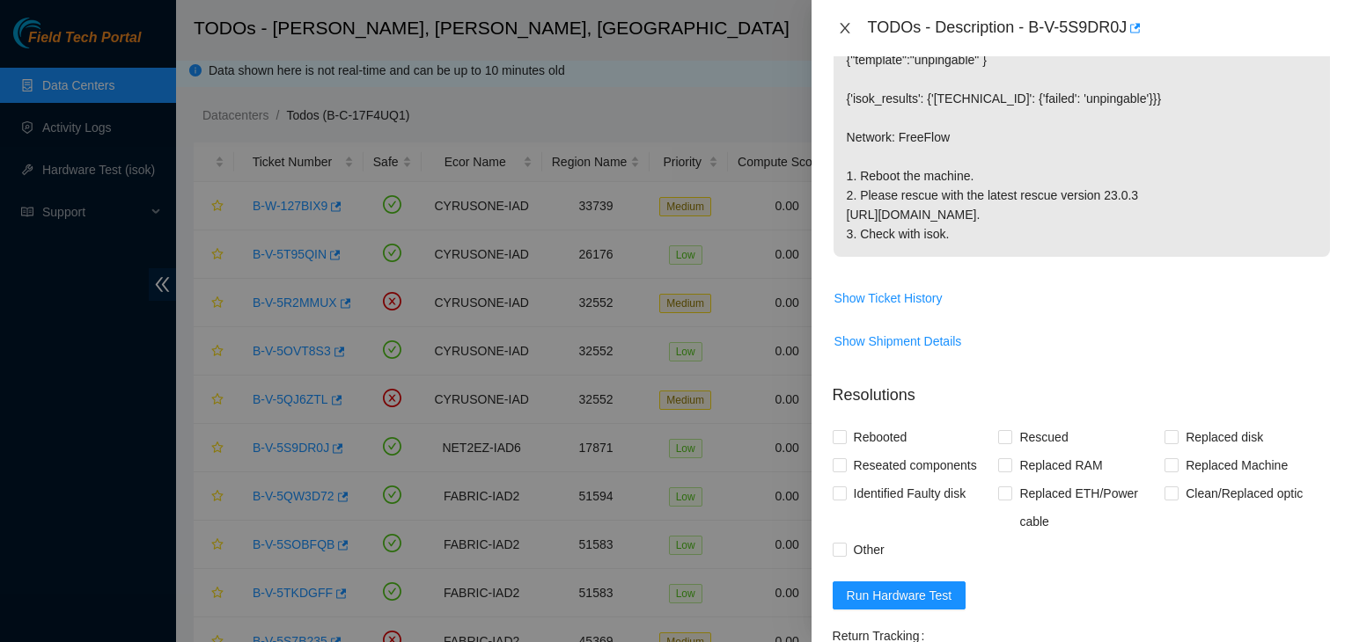
click at [843, 29] on icon "close" at bounding box center [844, 28] width 10 height 11
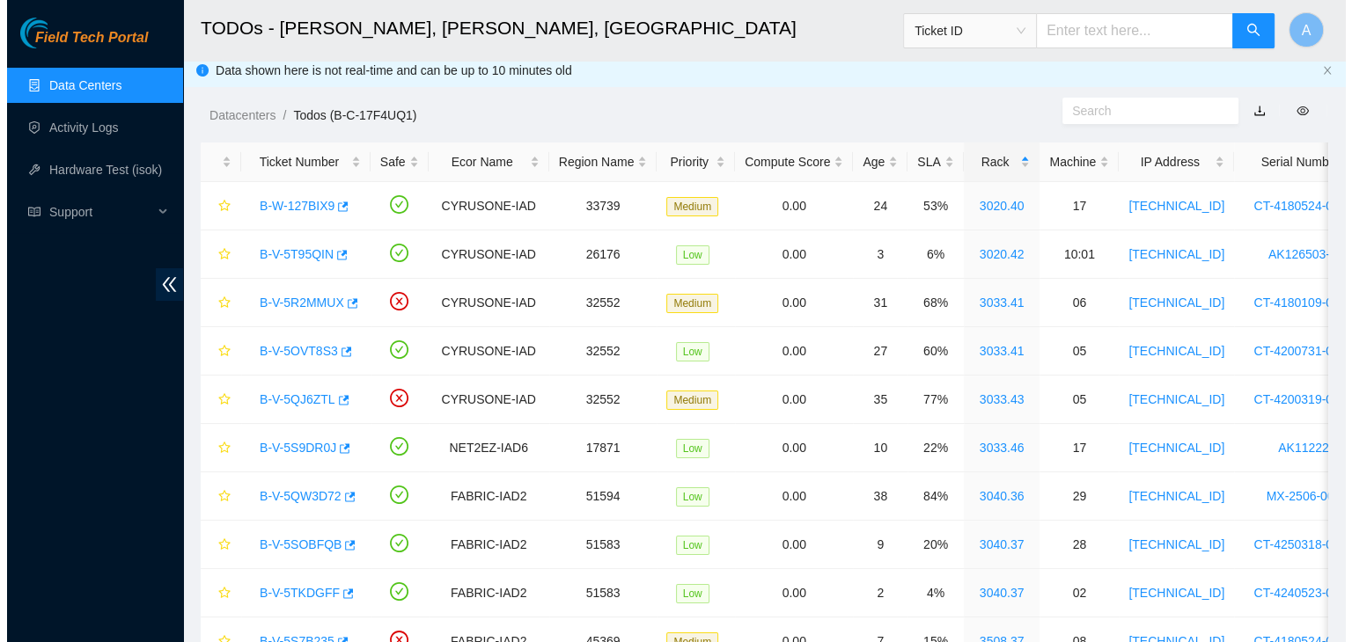
scroll to position [346, 0]
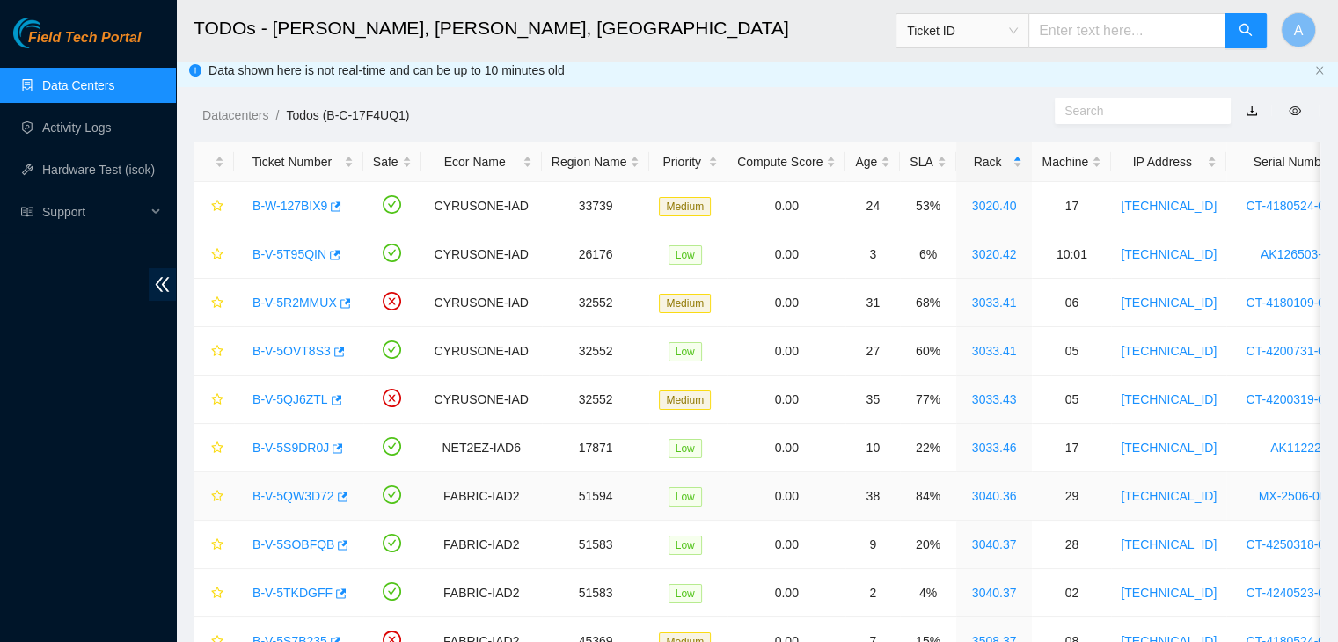
click at [321, 495] on link "B-V-5QW3D72" at bounding box center [294, 496] width 82 height 14
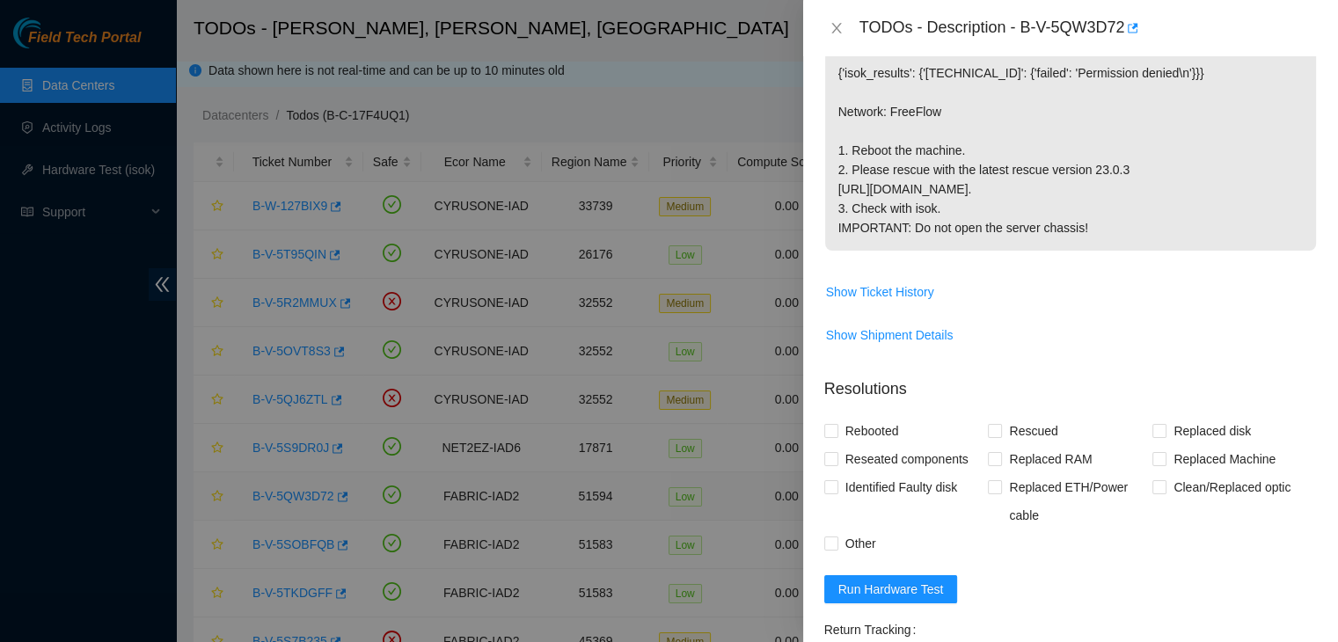
scroll to position [320, 0]
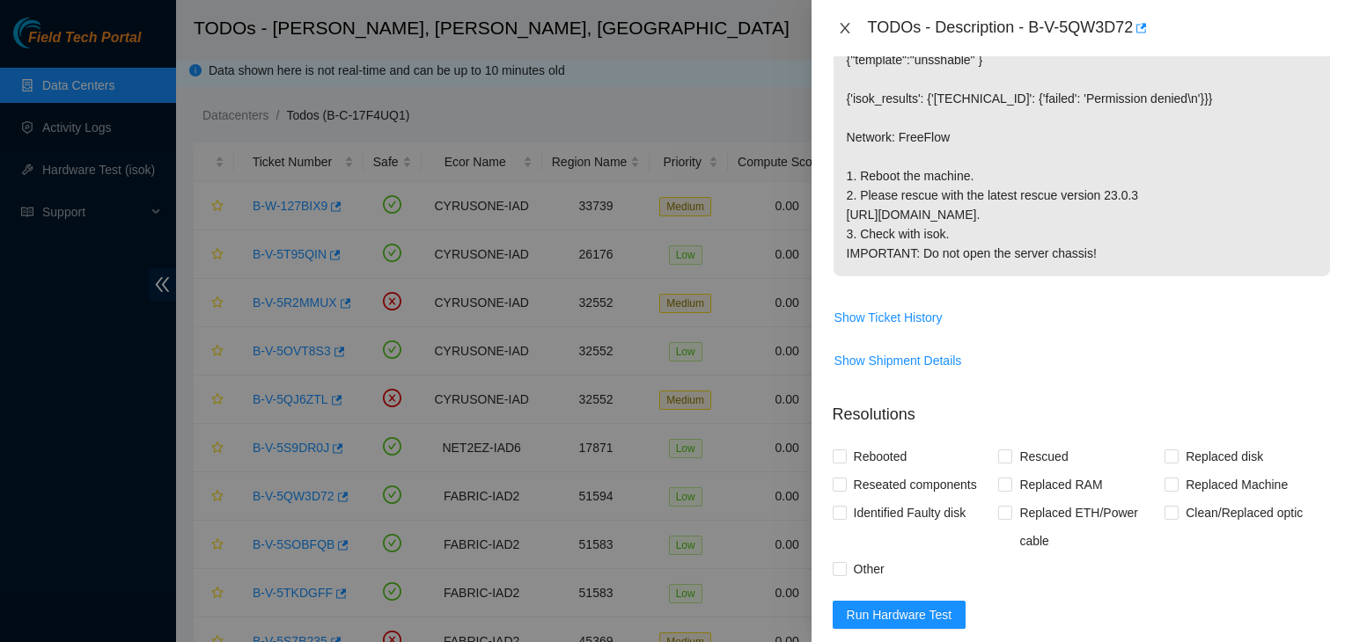
click at [848, 30] on icon "close" at bounding box center [845, 28] width 14 height 14
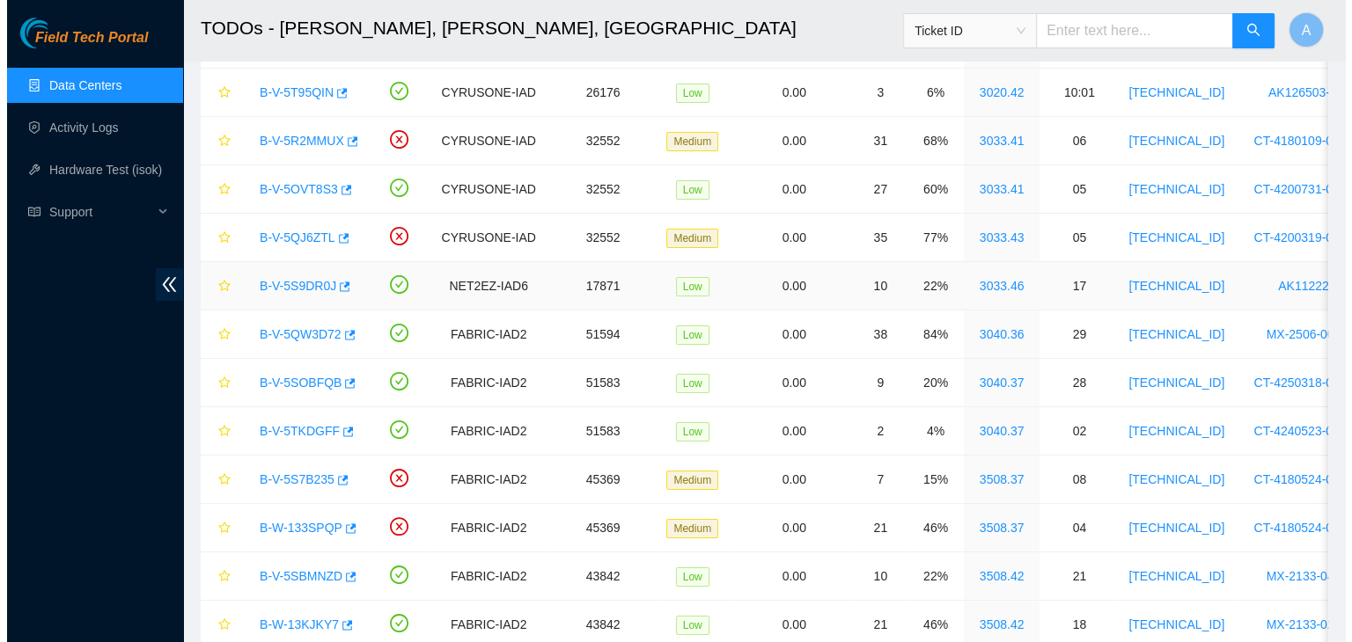
scroll to position [172, 0]
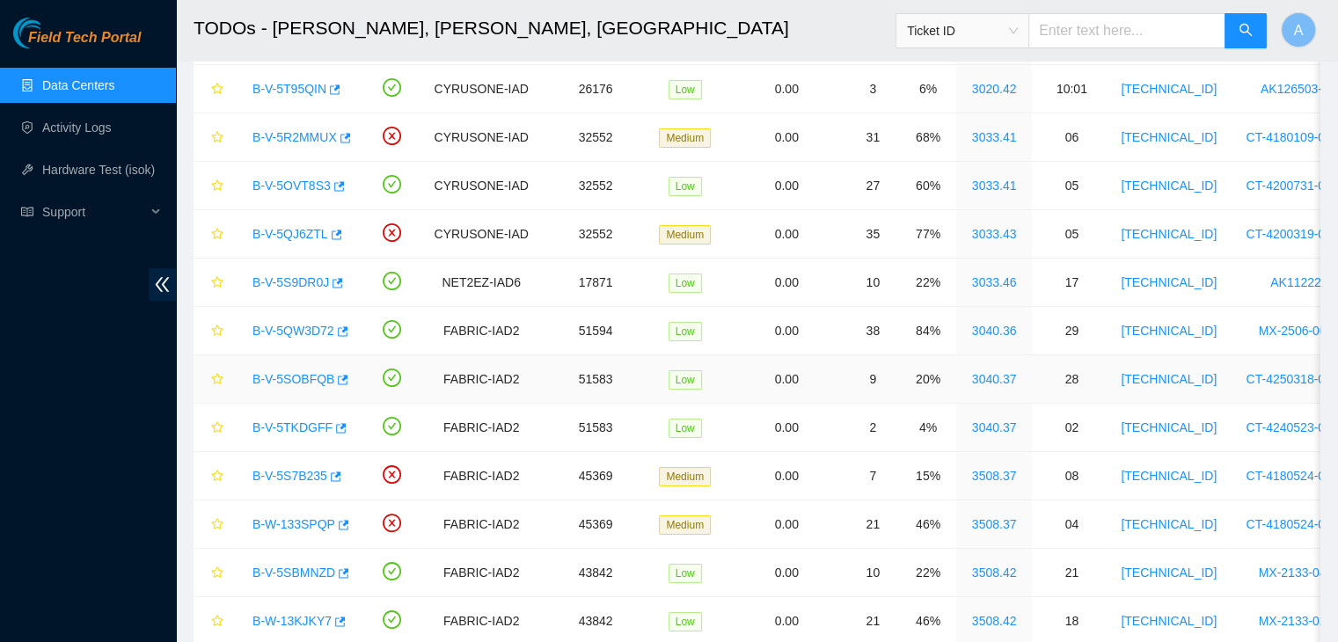
click at [305, 379] on link "B-V-5SOBFQB" at bounding box center [294, 379] width 82 height 14
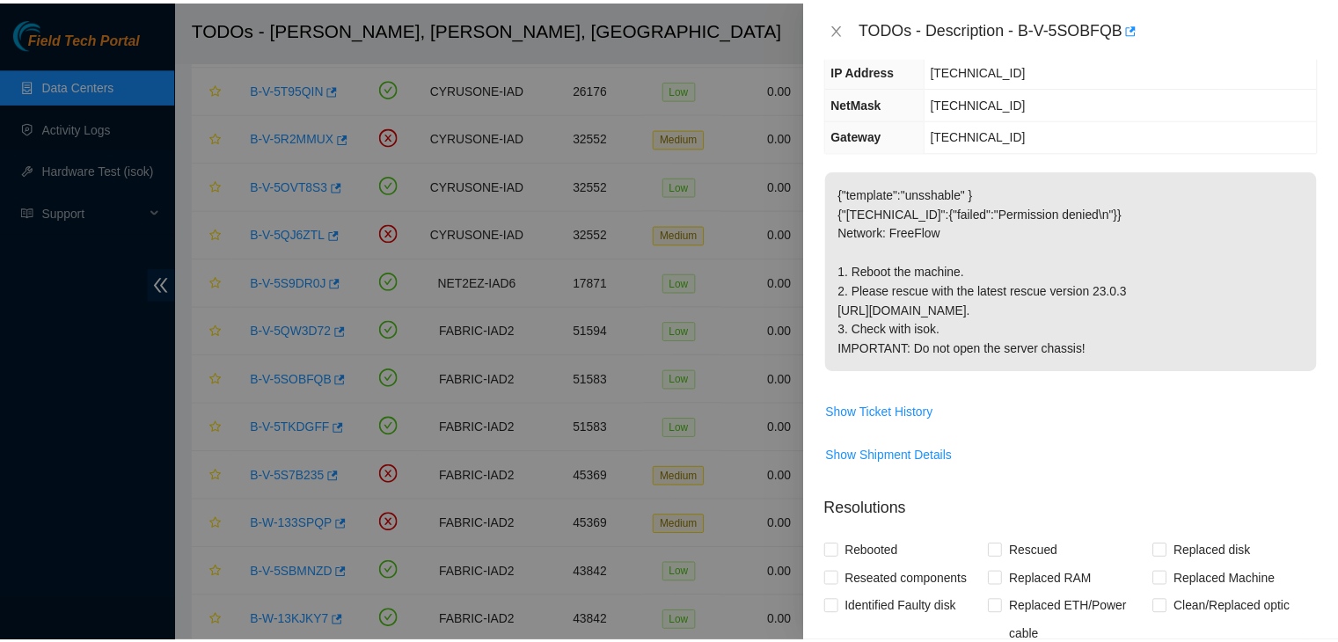
scroll to position [225, 0]
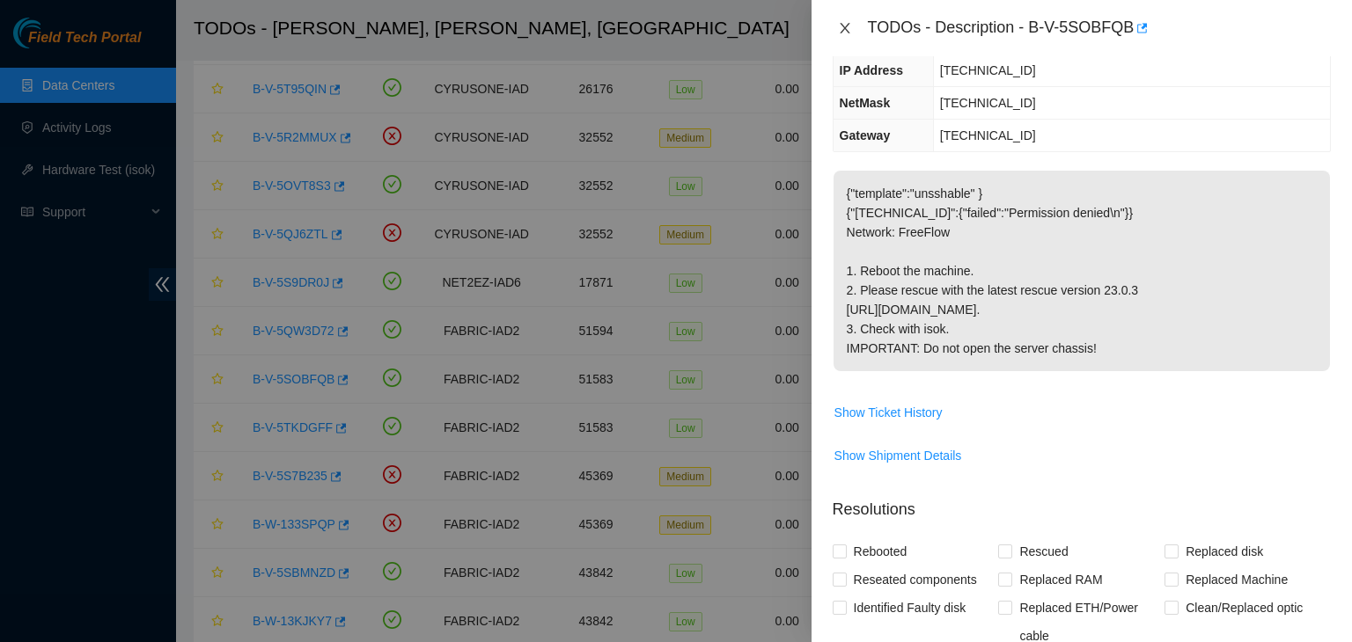
click at [846, 34] on icon "close" at bounding box center [845, 28] width 14 height 14
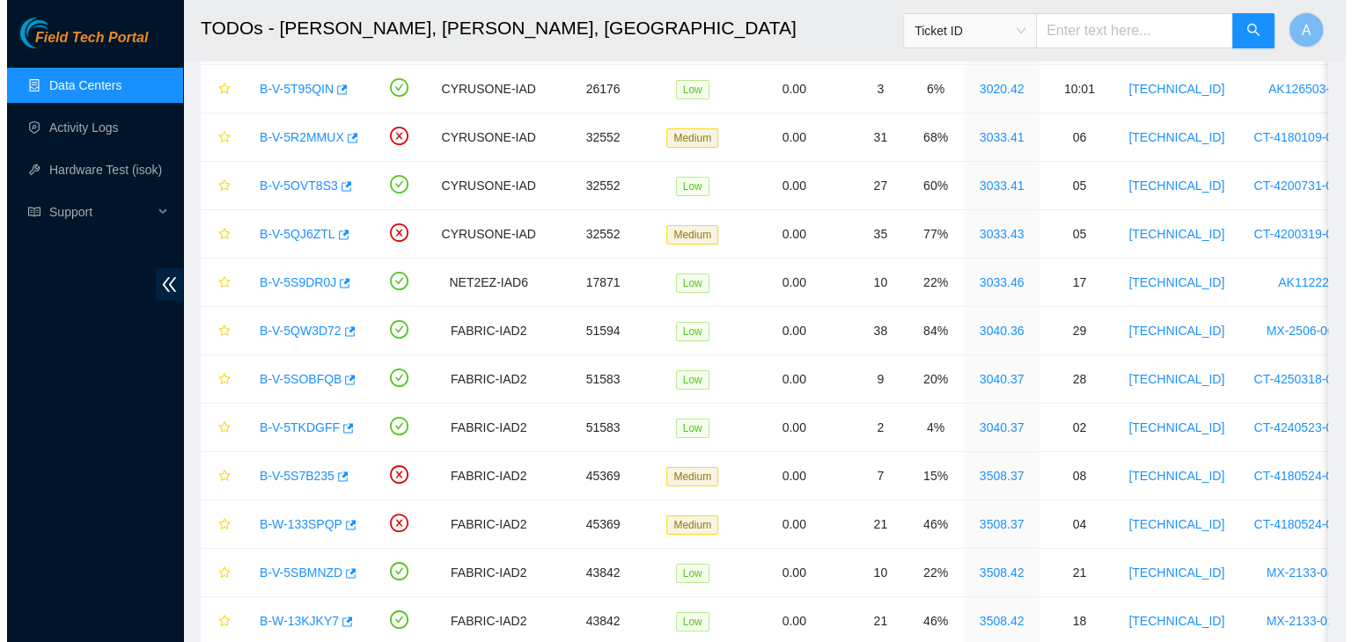
scroll to position [244, 0]
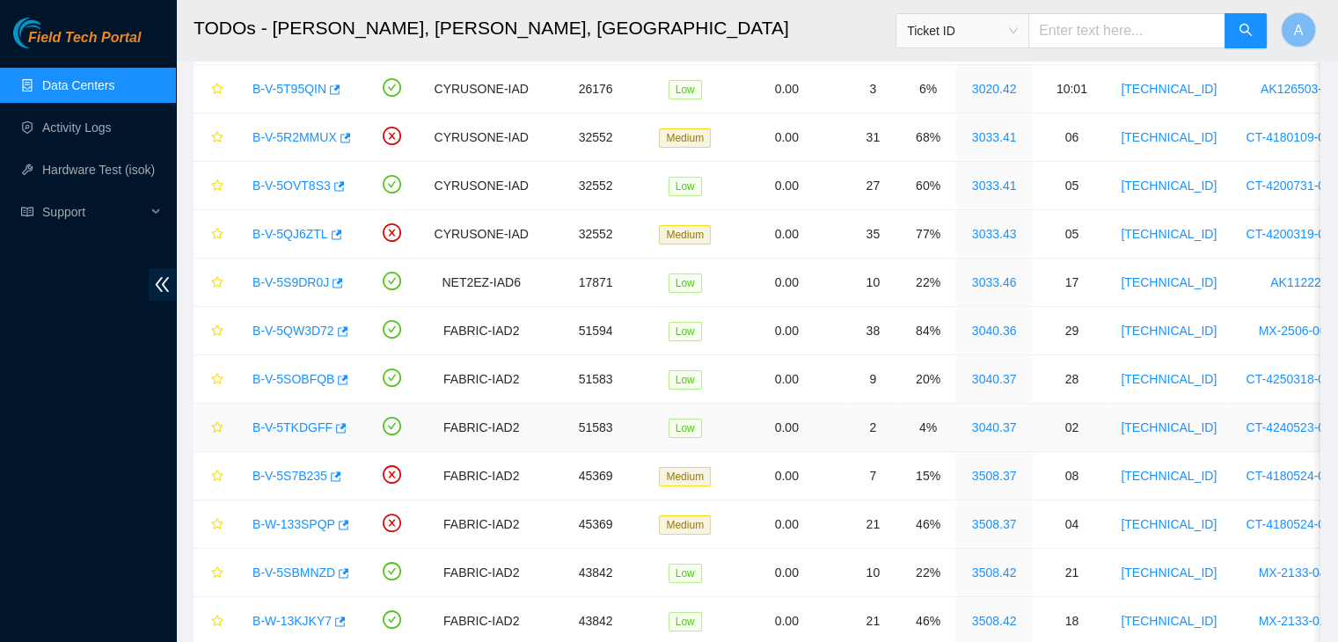
click at [310, 421] on link "B-V-5TKDGFF" at bounding box center [293, 428] width 80 height 14
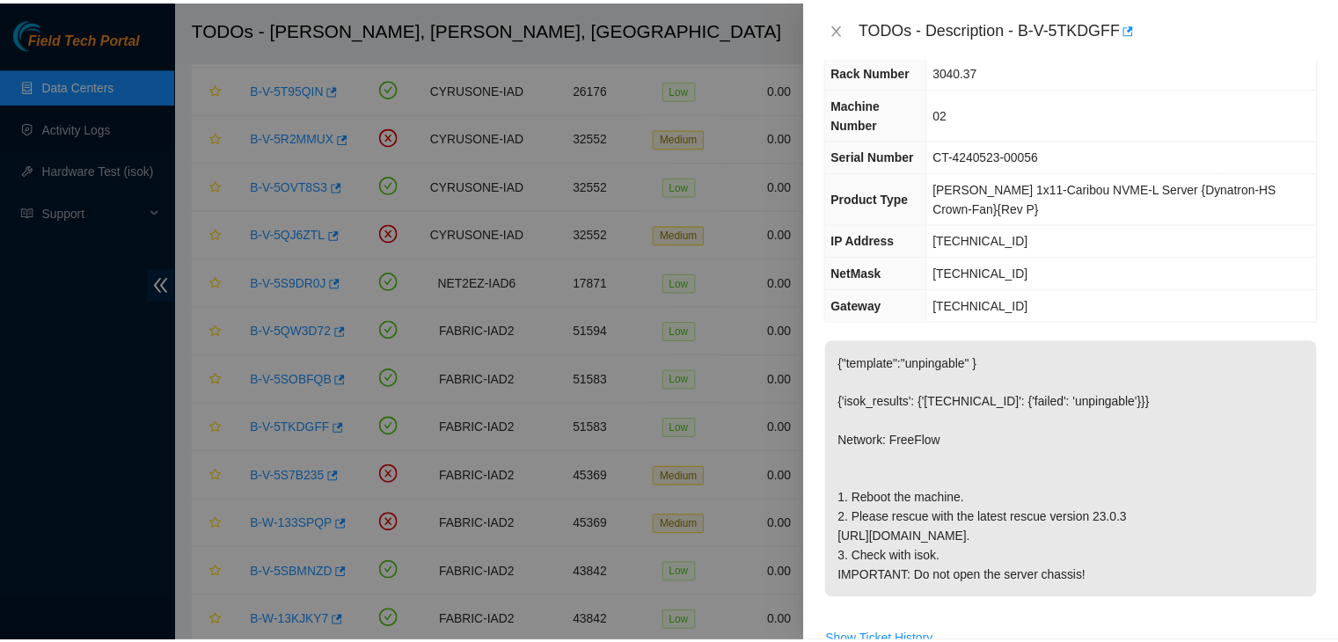
scroll to position [32, 0]
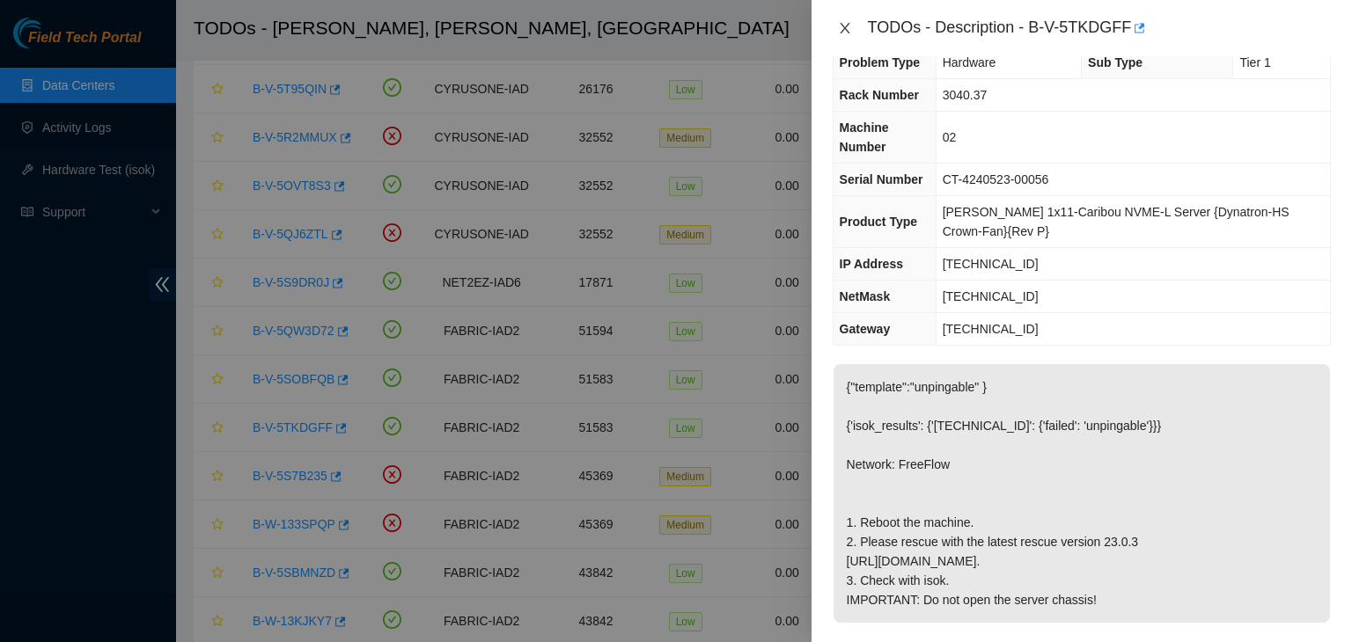
click at [842, 28] on icon "close" at bounding box center [845, 28] width 14 height 14
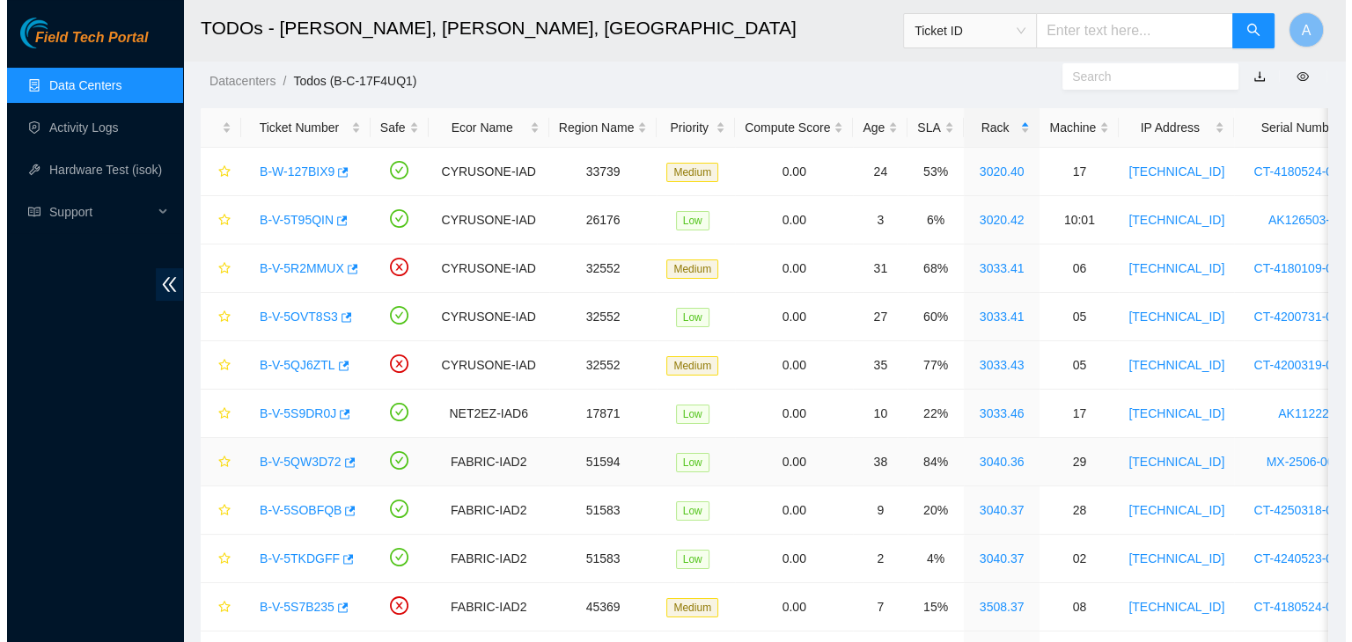
scroll to position [0, 0]
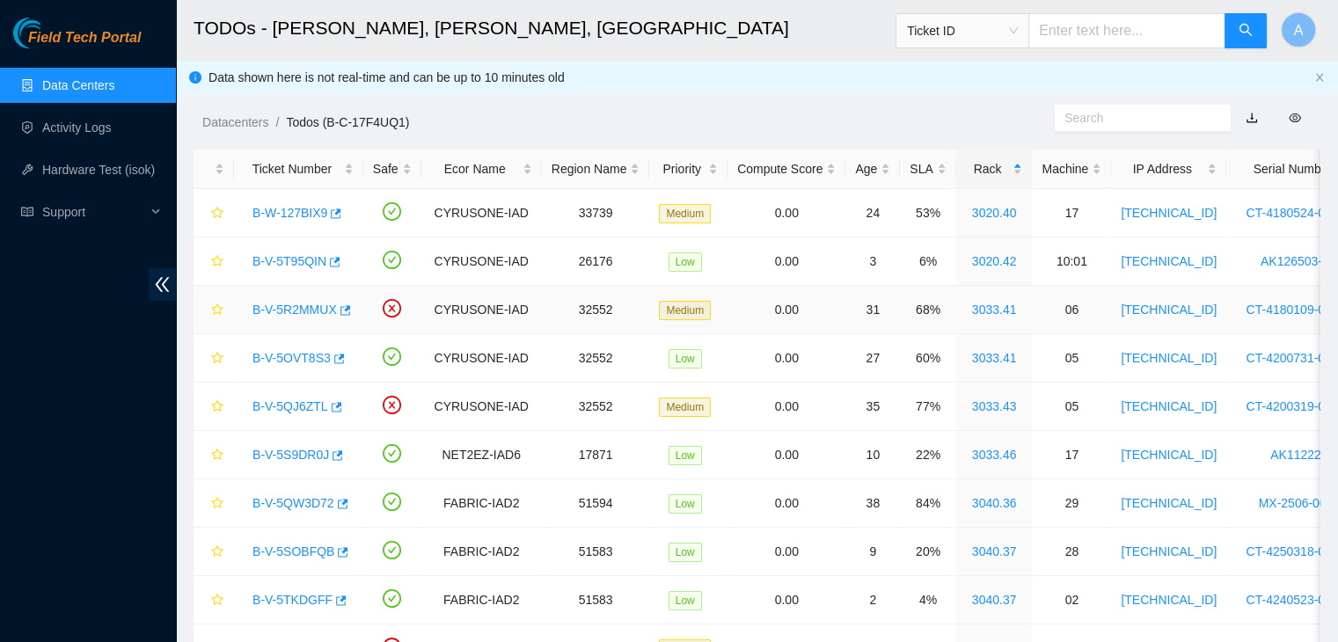
click at [319, 304] on link "B-V-5R2MMUX" at bounding box center [295, 310] width 84 height 14
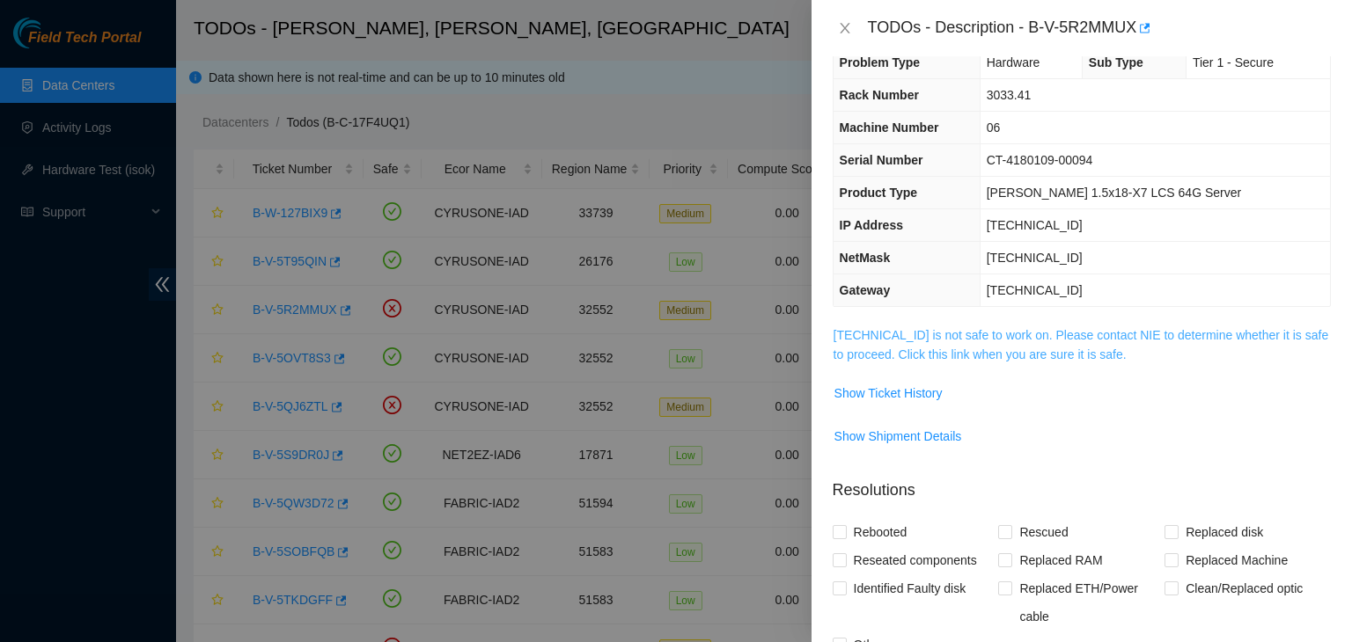
click at [899, 351] on link "23.56.107.124 is not safe to work on. Please contact NIE to determine whether i…" at bounding box center [1080, 344] width 495 height 33
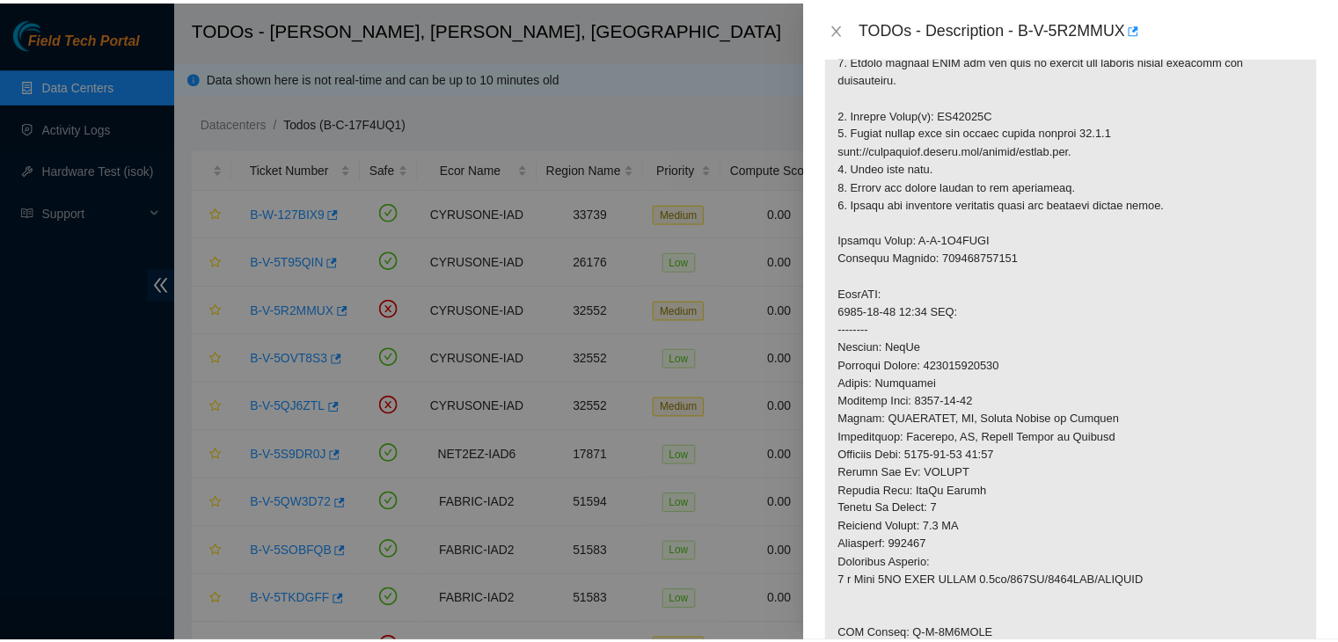
scroll to position [391, 0]
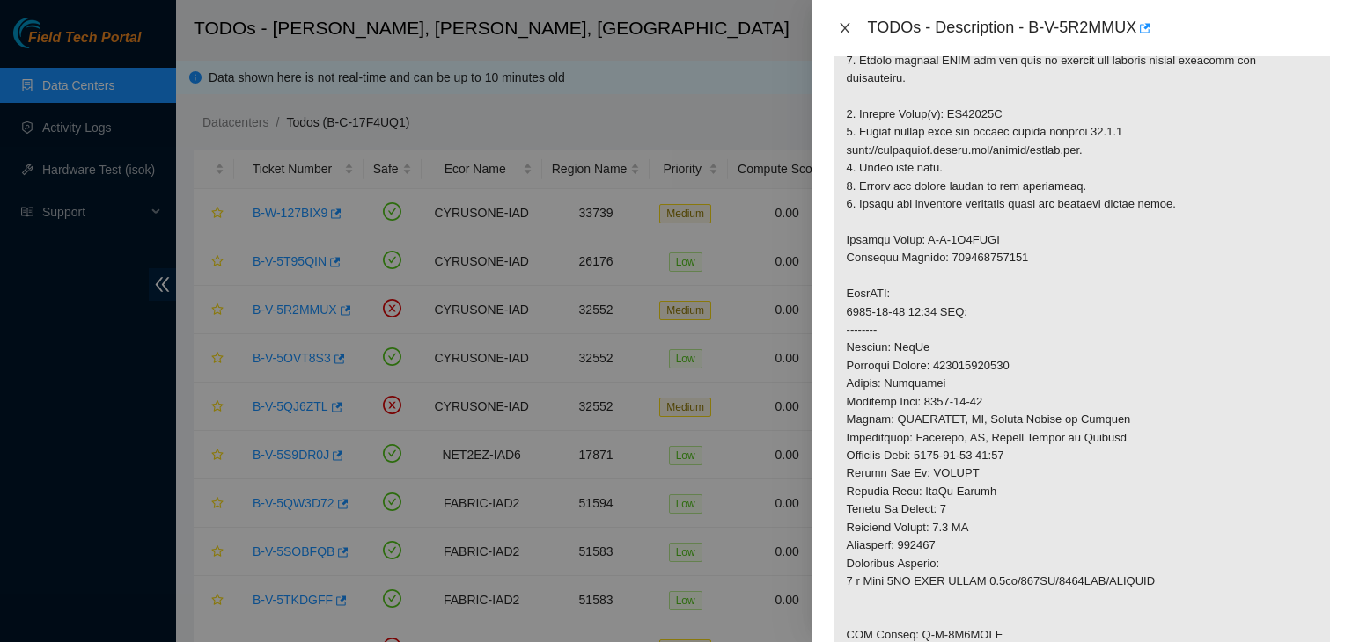
click at [844, 31] on icon "close" at bounding box center [845, 28] width 14 height 14
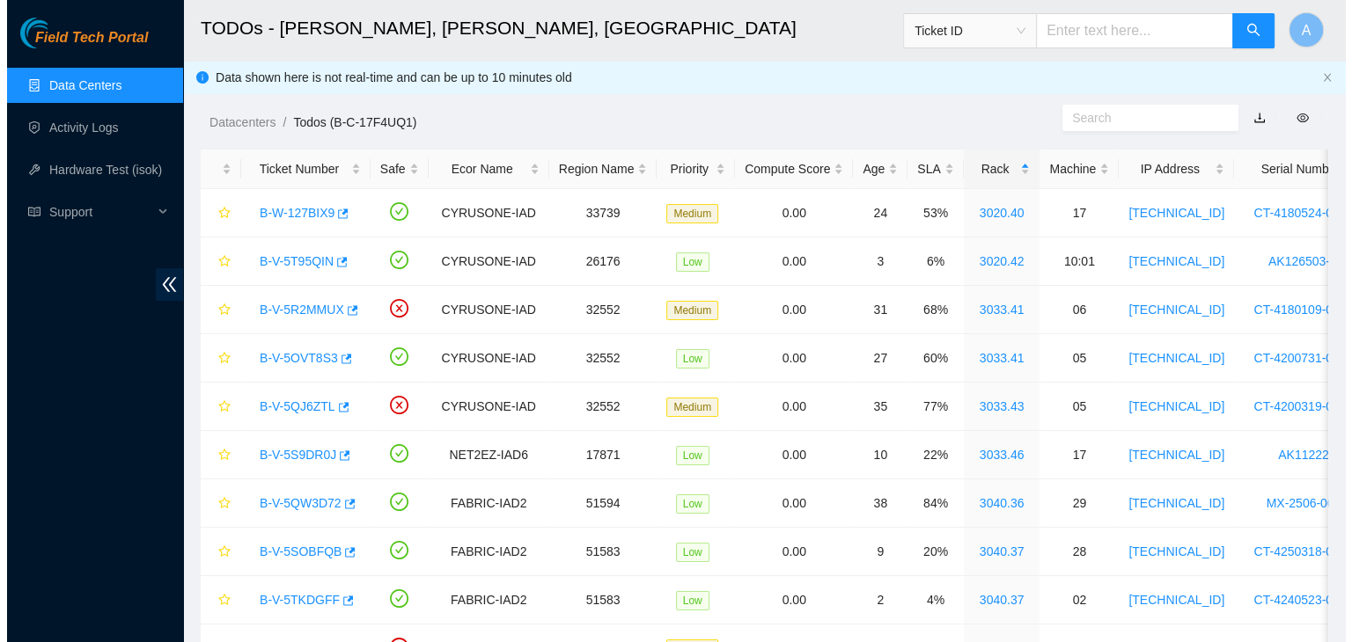
scroll to position [369, 0]
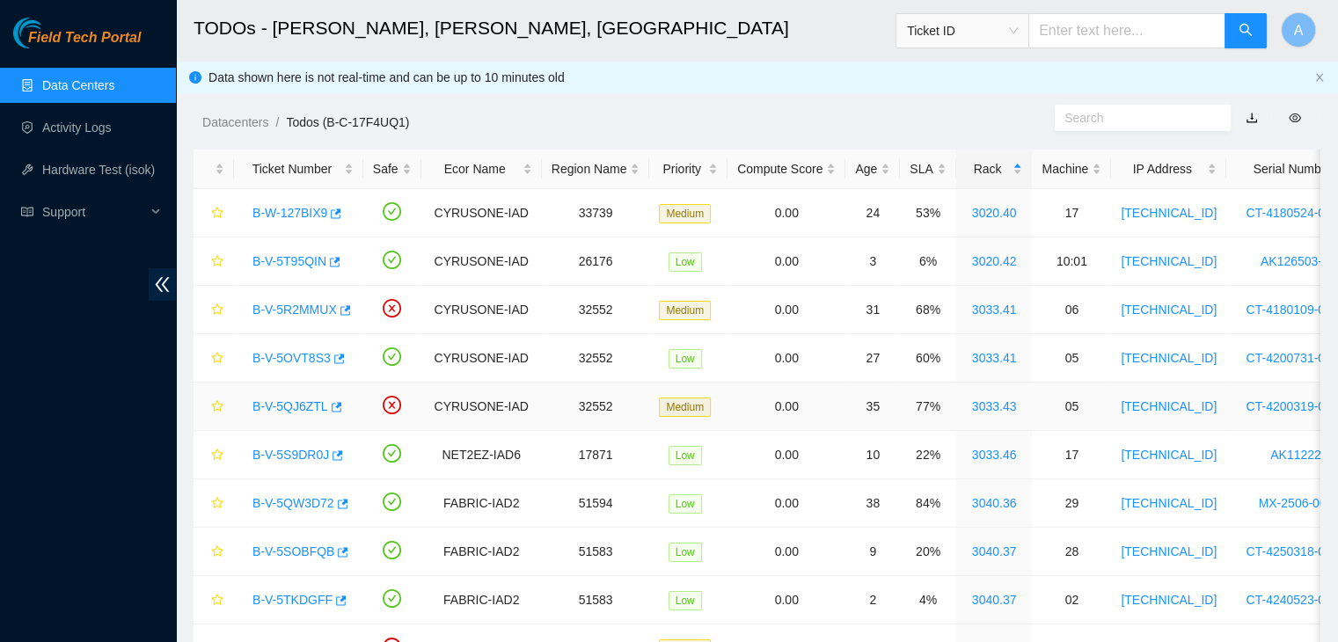
click at [307, 407] on link "B-V-5QJ6ZTL" at bounding box center [291, 406] width 76 height 14
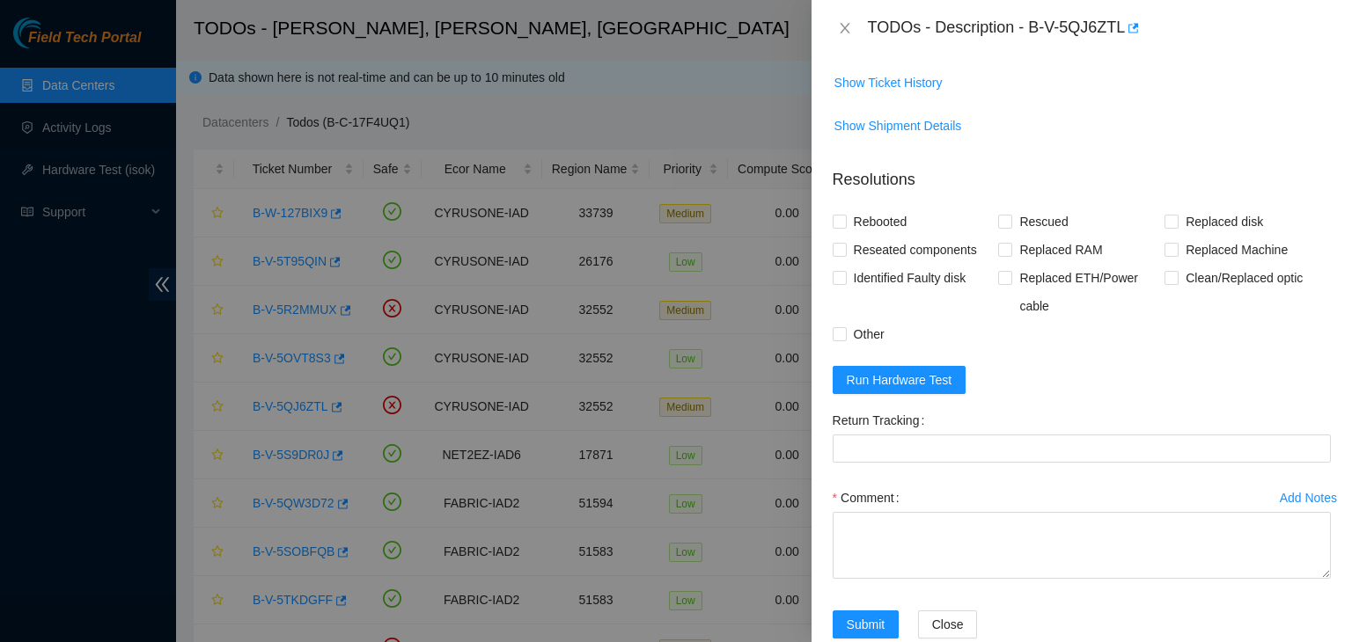
scroll to position [254, 0]
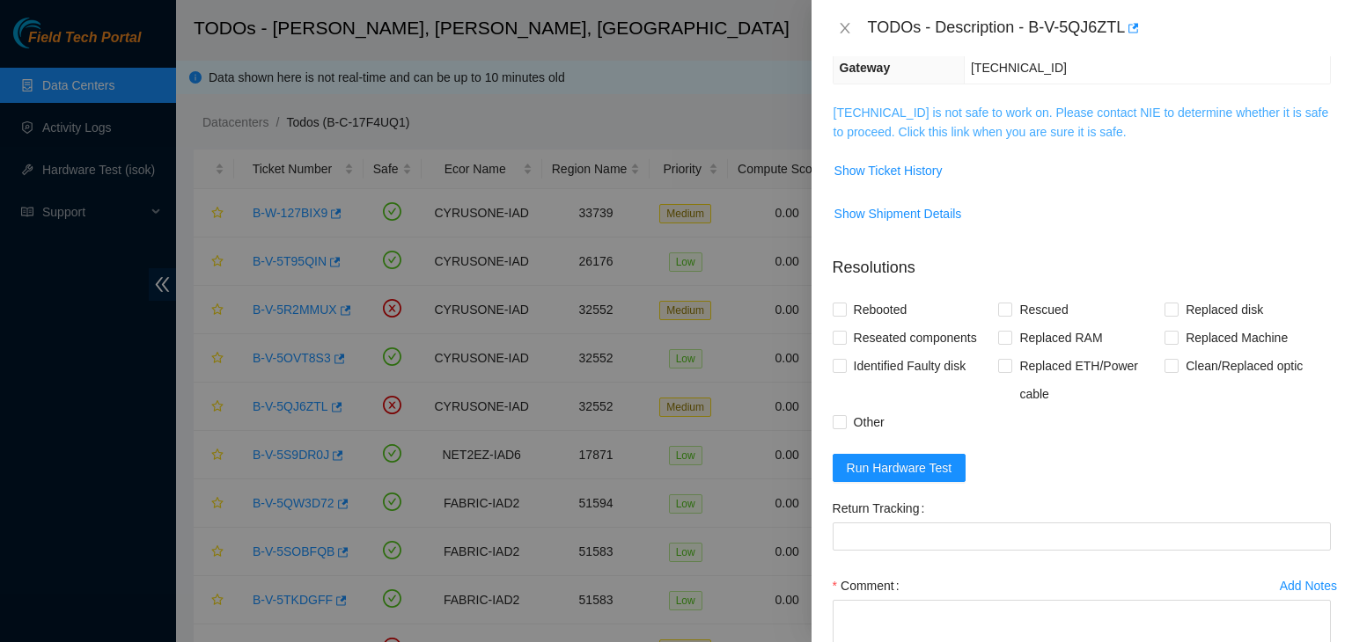
click at [1050, 131] on link "23.56.107.181 is not safe to work on. Please contact NIE to determine whether i…" at bounding box center [1080, 122] width 495 height 33
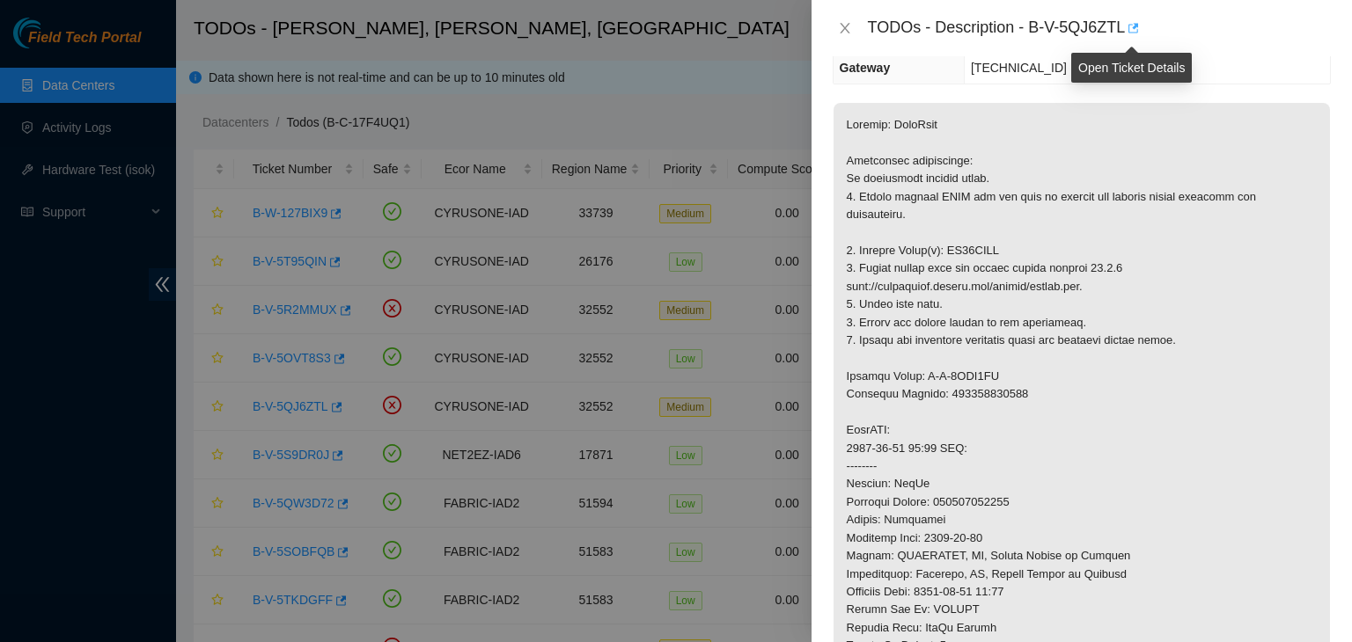
click at [1129, 26] on icon "button" at bounding box center [1133, 28] width 11 height 10
click at [846, 33] on icon "close" at bounding box center [845, 28] width 14 height 14
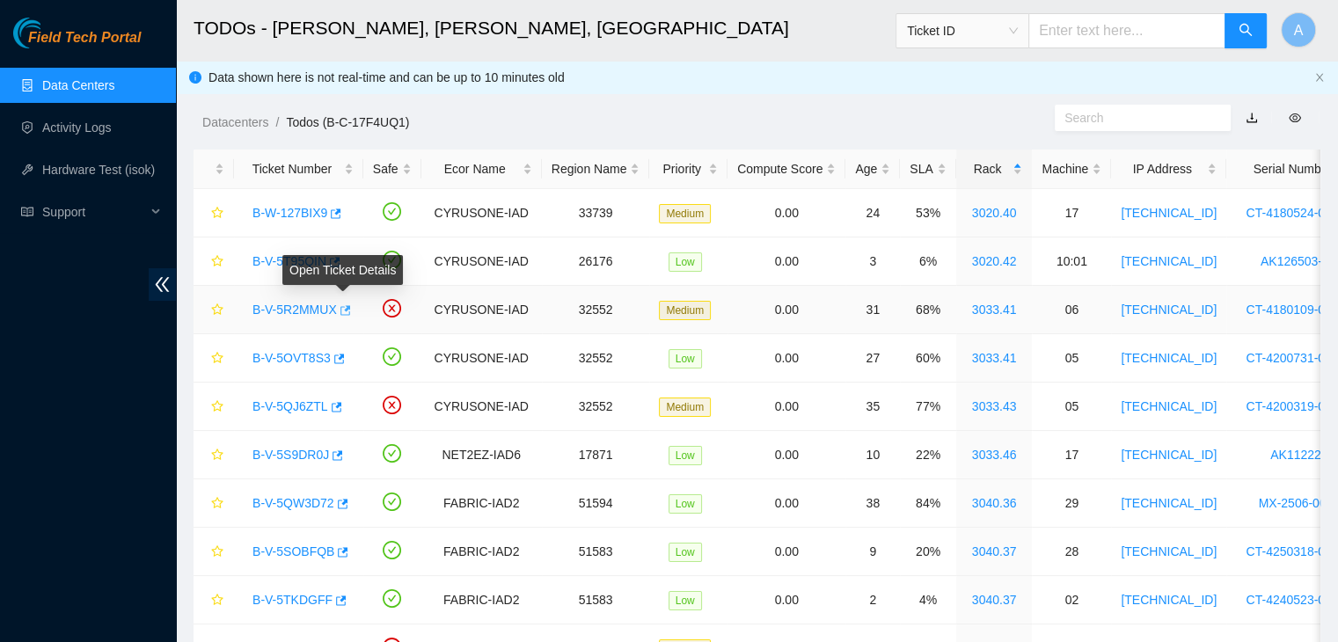
click at [343, 310] on icon "button" at bounding box center [346, 310] width 11 height 10
click at [301, 260] on link "B-V-5T95QIN" at bounding box center [290, 261] width 74 height 14
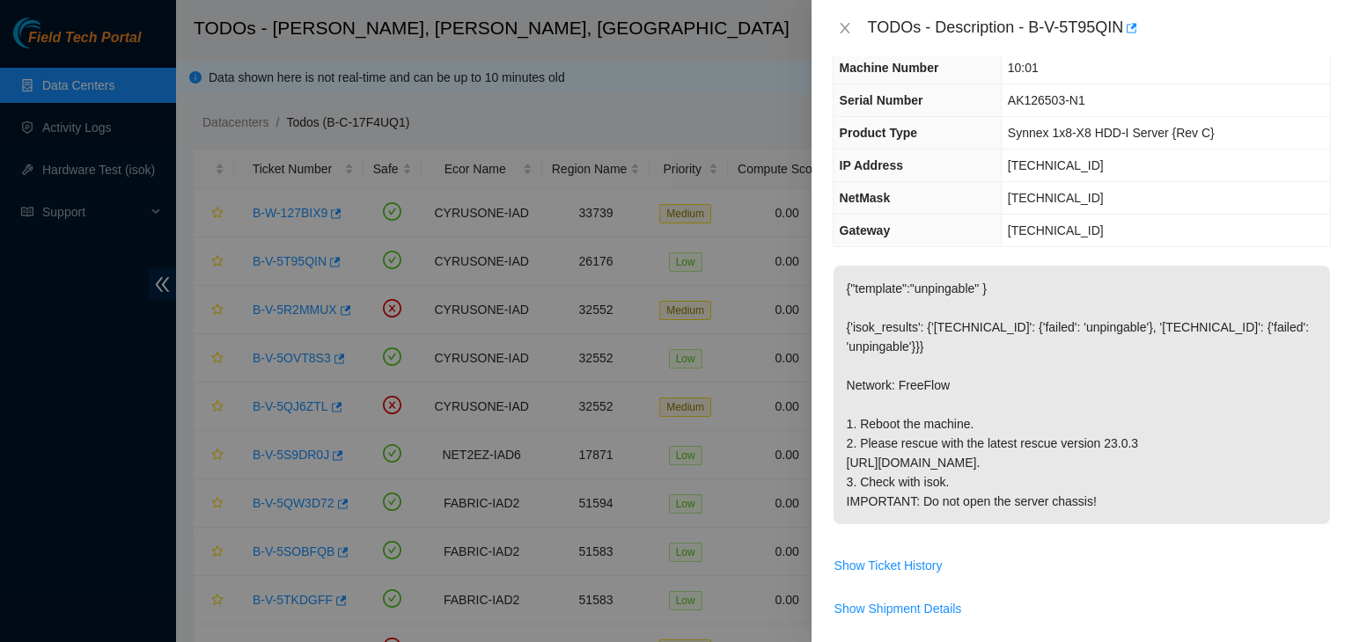
scroll to position [0, 0]
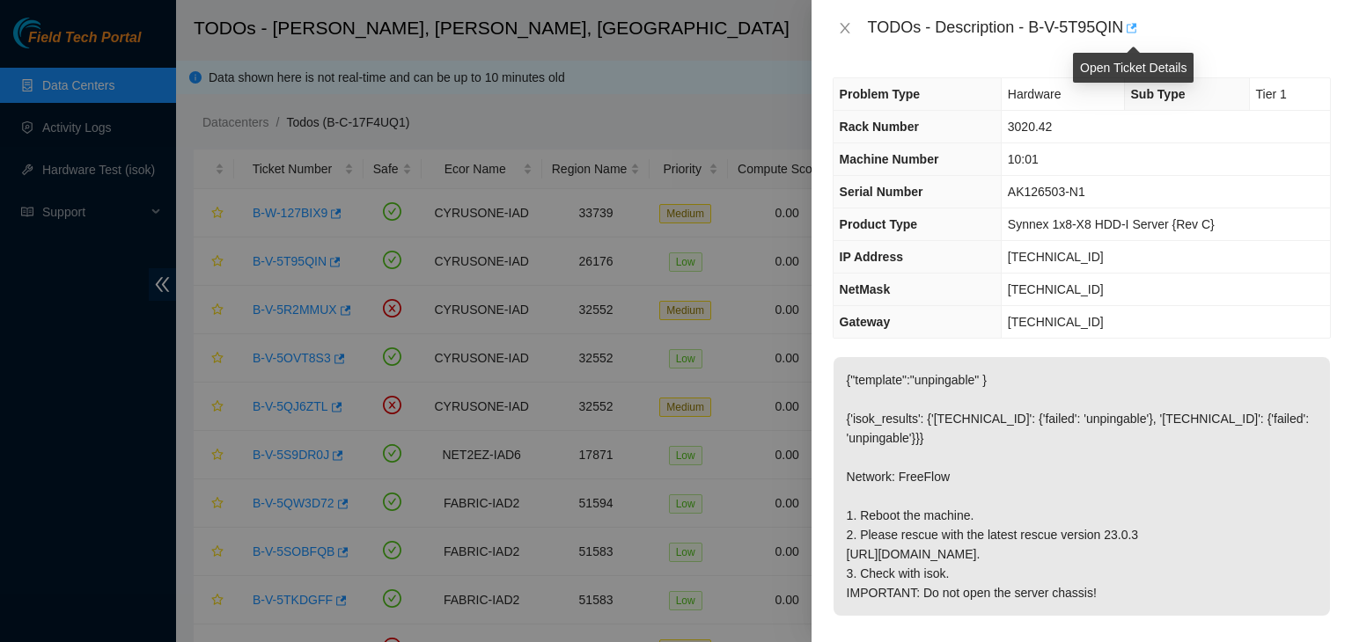
click at [1136, 28] on icon "button" at bounding box center [1130, 28] width 12 height 12
click at [843, 26] on icon "close" at bounding box center [845, 28] width 14 height 14
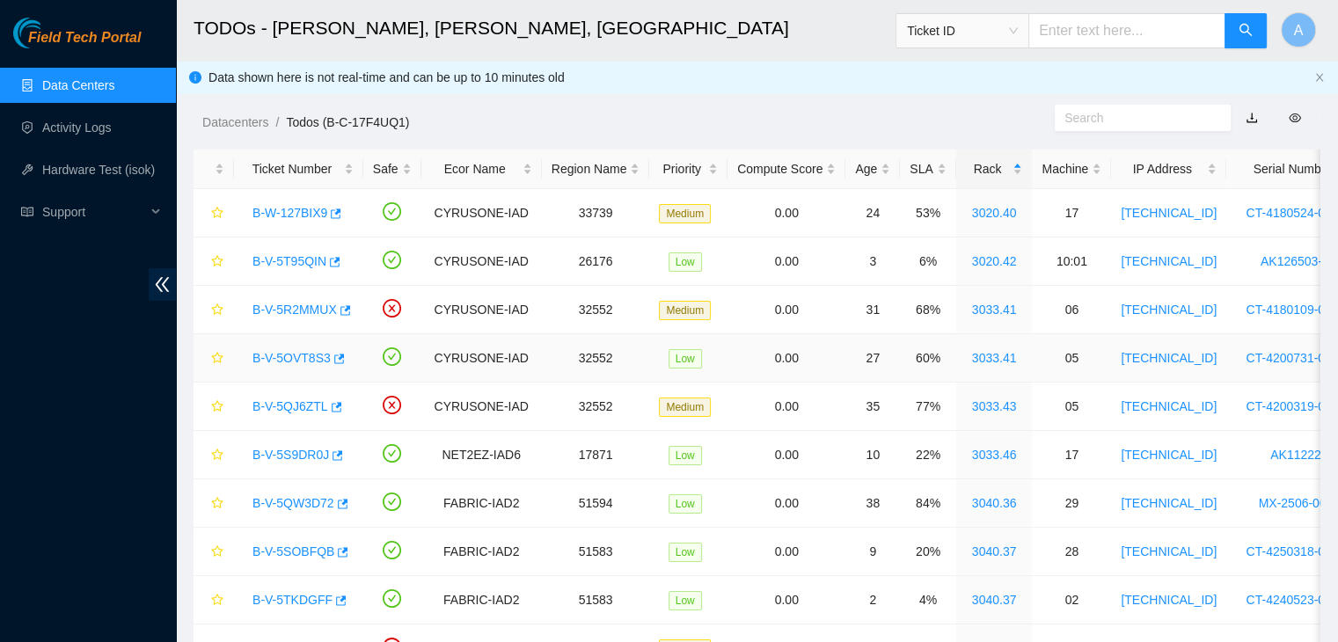
click at [302, 357] on link "B-V-5OVT8S3" at bounding box center [292, 358] width 78 height 14
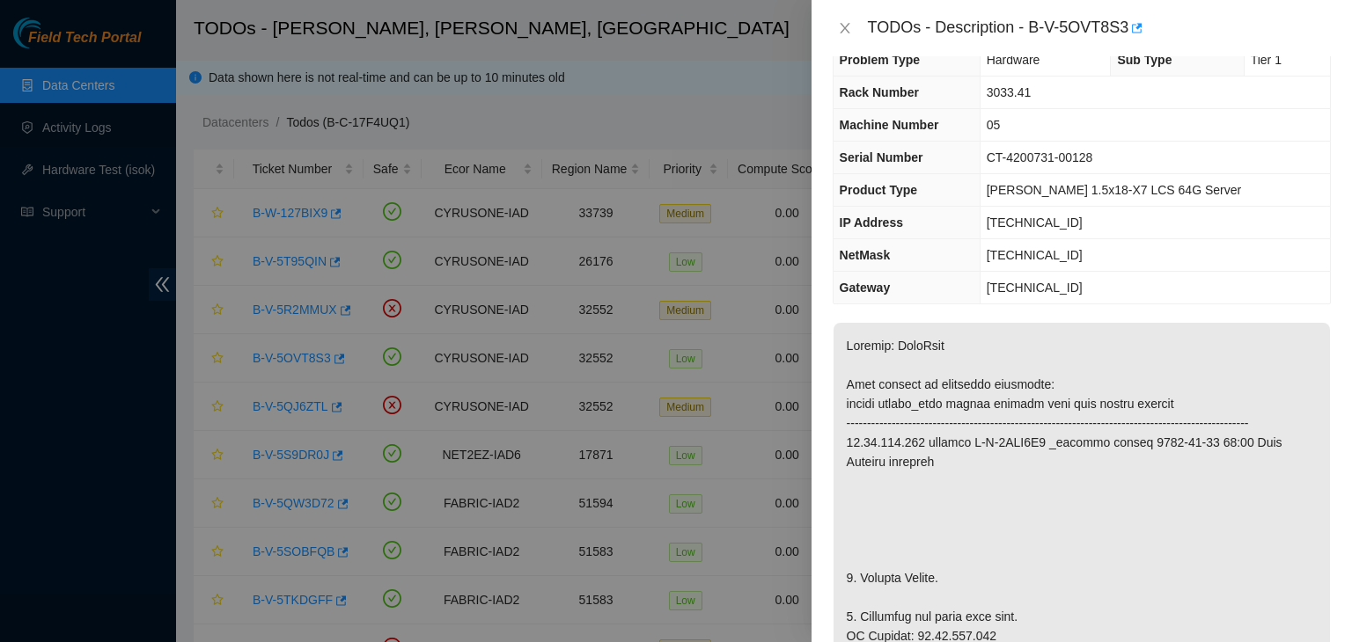
scroll to position [27, 0]
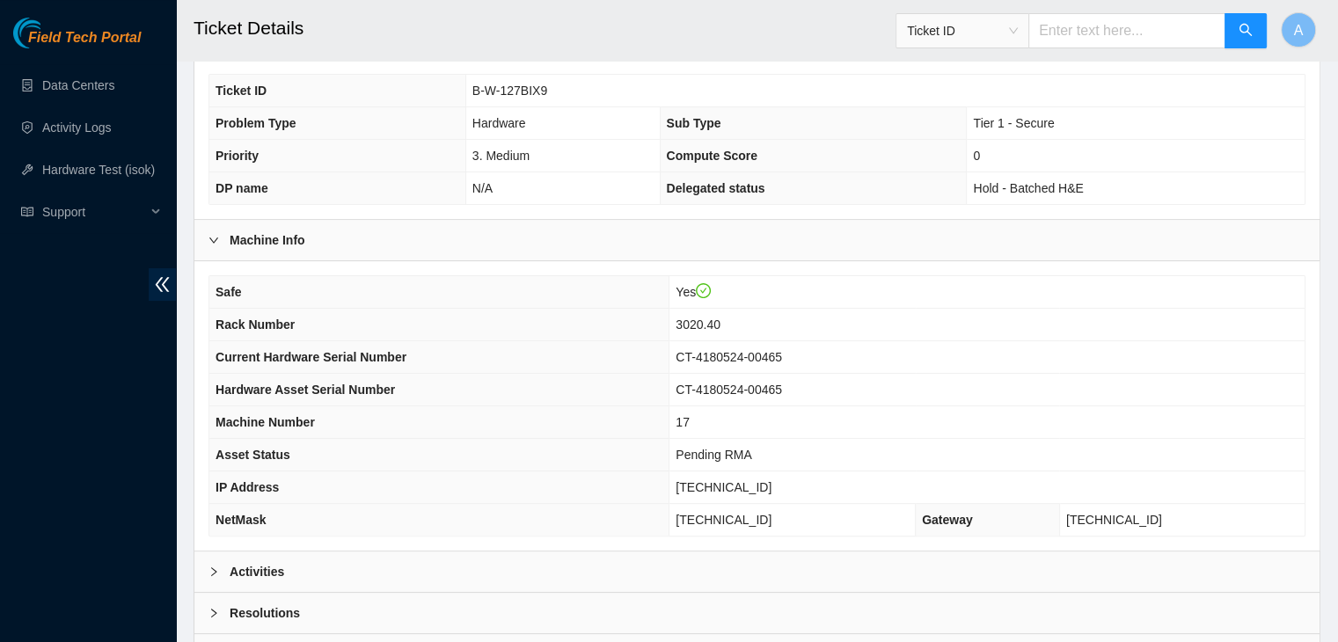
scroll to position [366, 0]
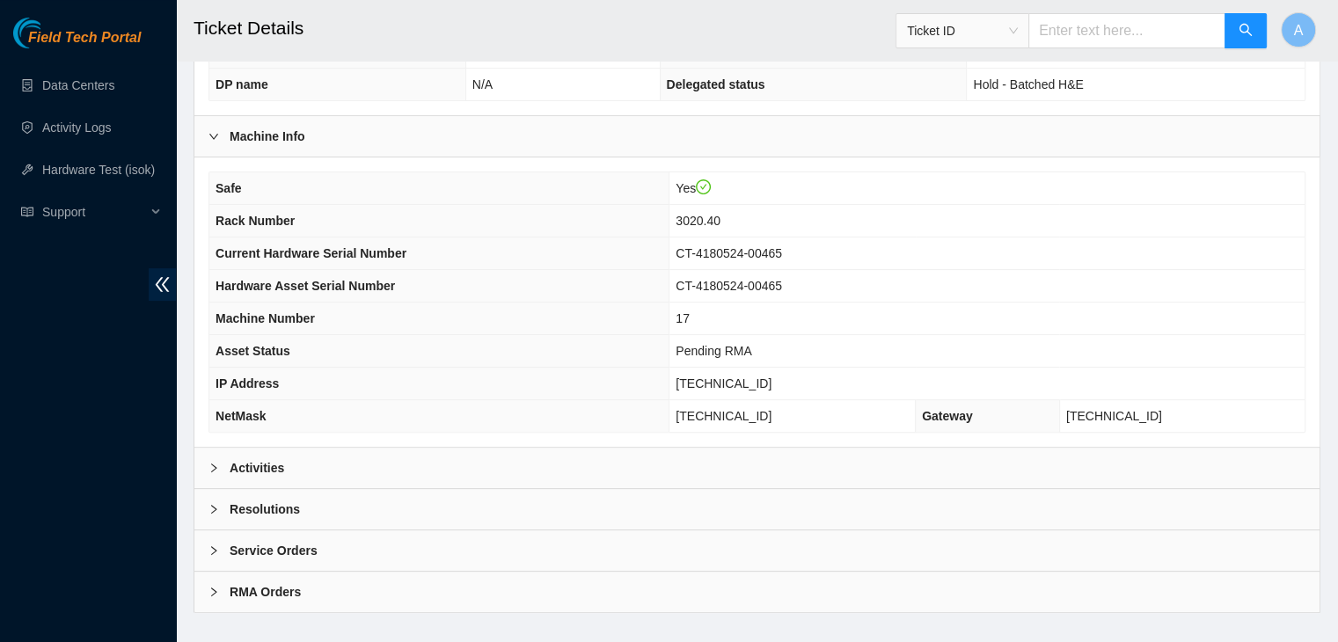
click at [679, 448] on div "Activities" at bounding box center [756, 468] width 1125 height 40
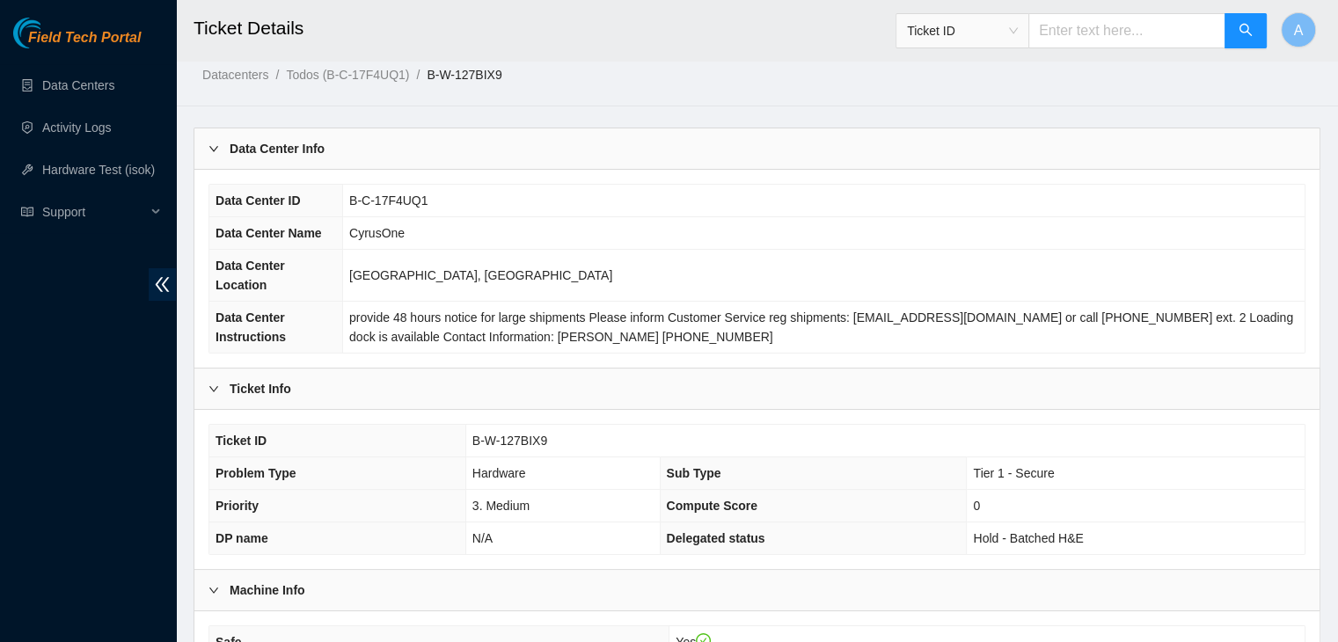
scroll to position [0, 0]
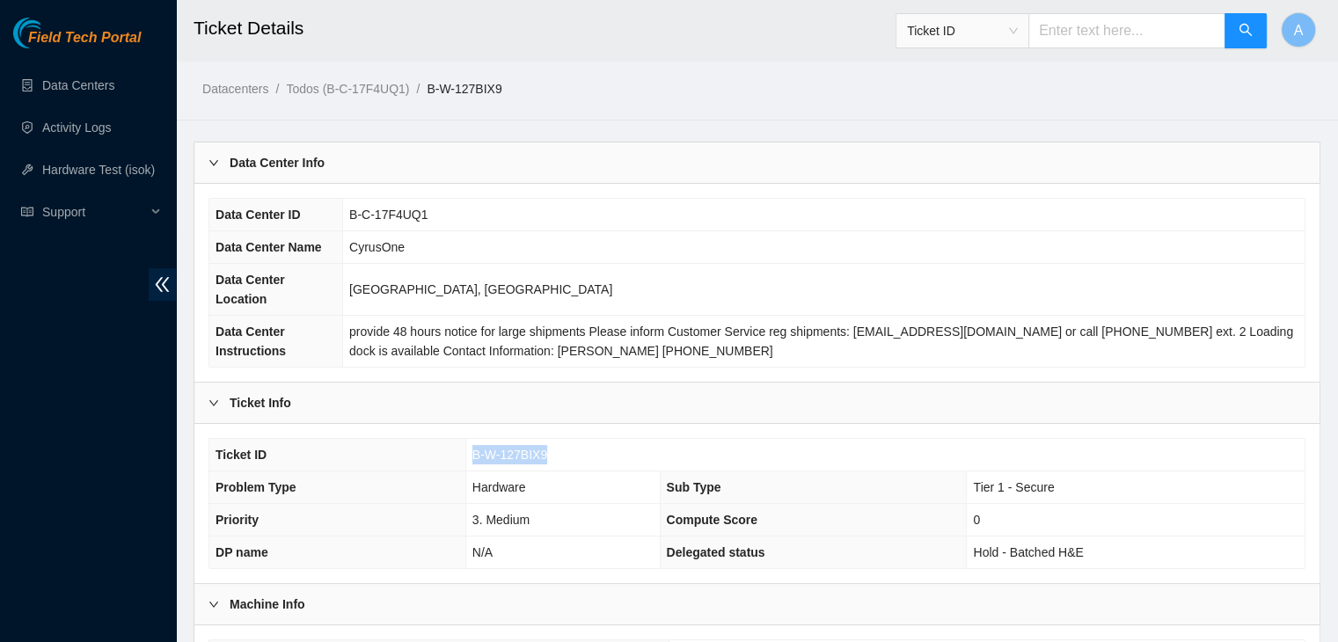
drag, startPoint x: 549, startPoint y: 434, endPoint x: 473, endPoint y: 434, distance: 76.6
click at [473, 439] on td "B-W-127BIX9" at bounding box center [884, 455] width 839 height 33
copy span "B-W-127BIX9"
click at [778, 242] on td "CyrusOne" at bounding box center [824, 247] width 962 height 33
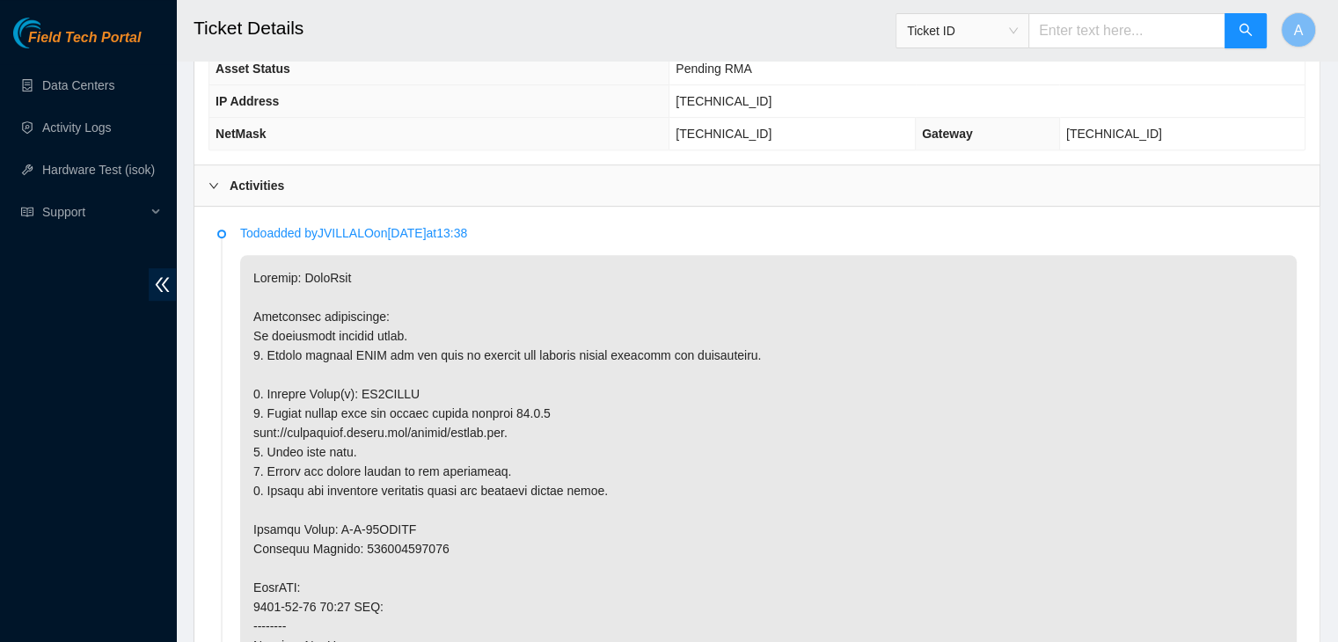
scroll to position [751, 0]
drag, startPoint x: 792, startPoint y: 337, endPoint x: 697, endPoint y: 487, distance: 178.0
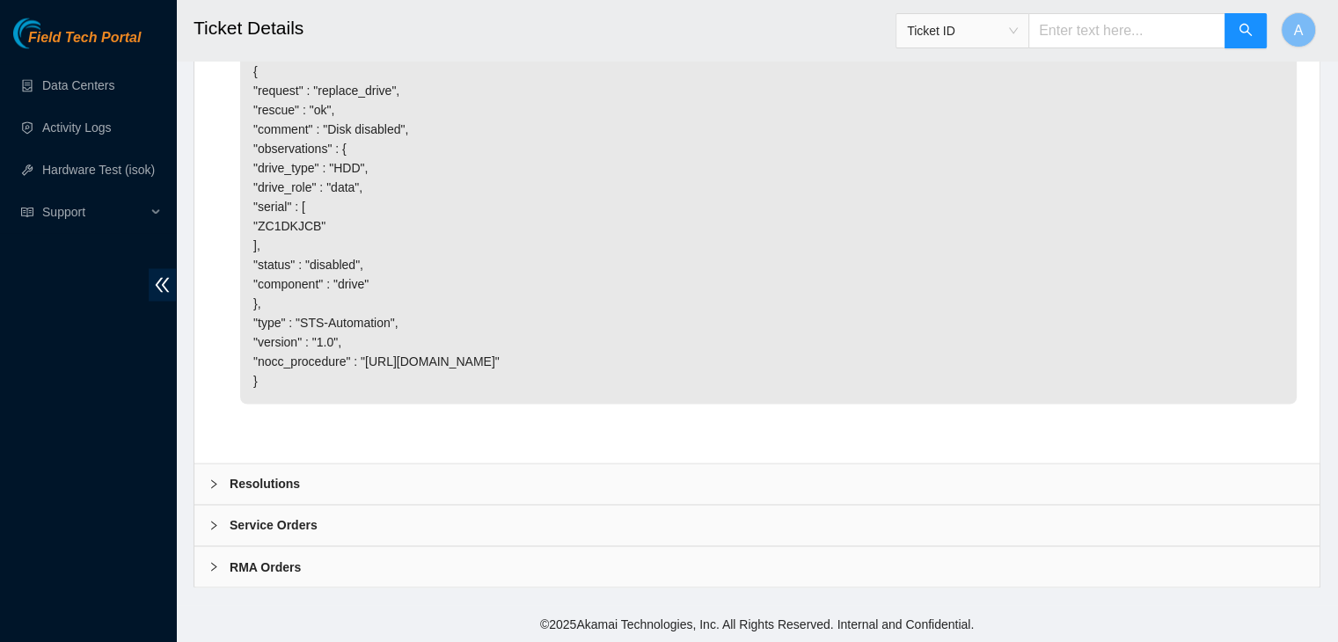
scroll to position [2978, 0]
click at [704, 476] on div "Resolutions" at bounding box center [756, 484] width 1125 height 40
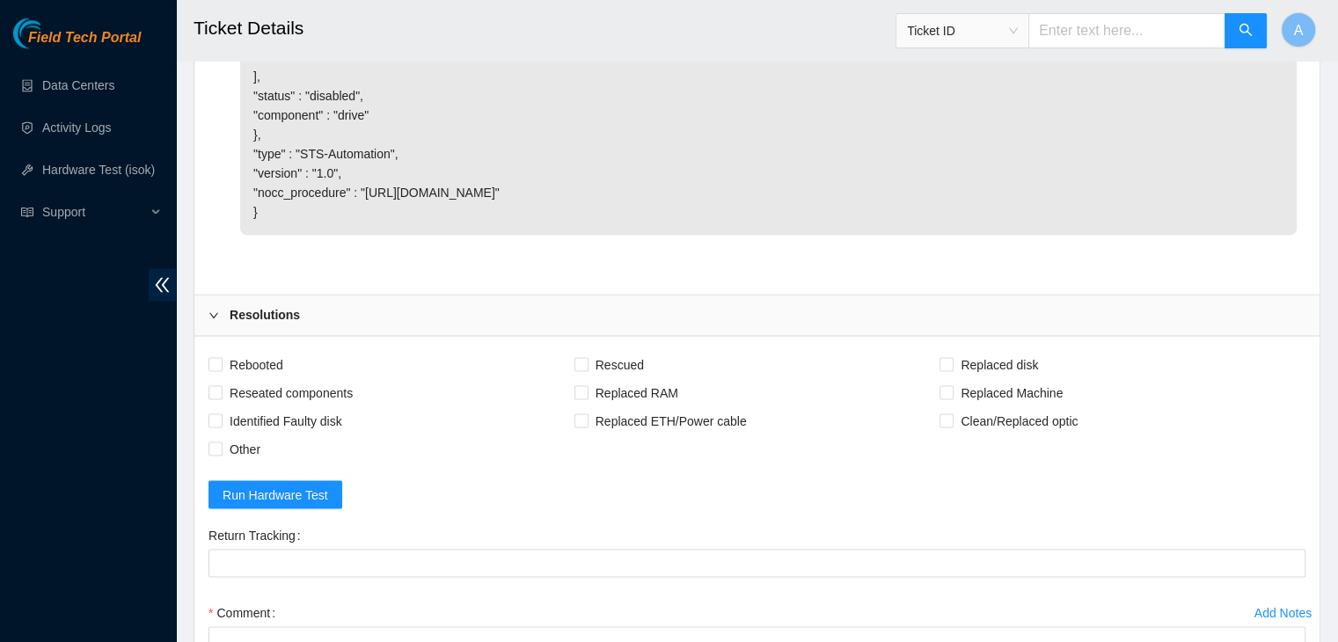
scroll to position [3195, 0]
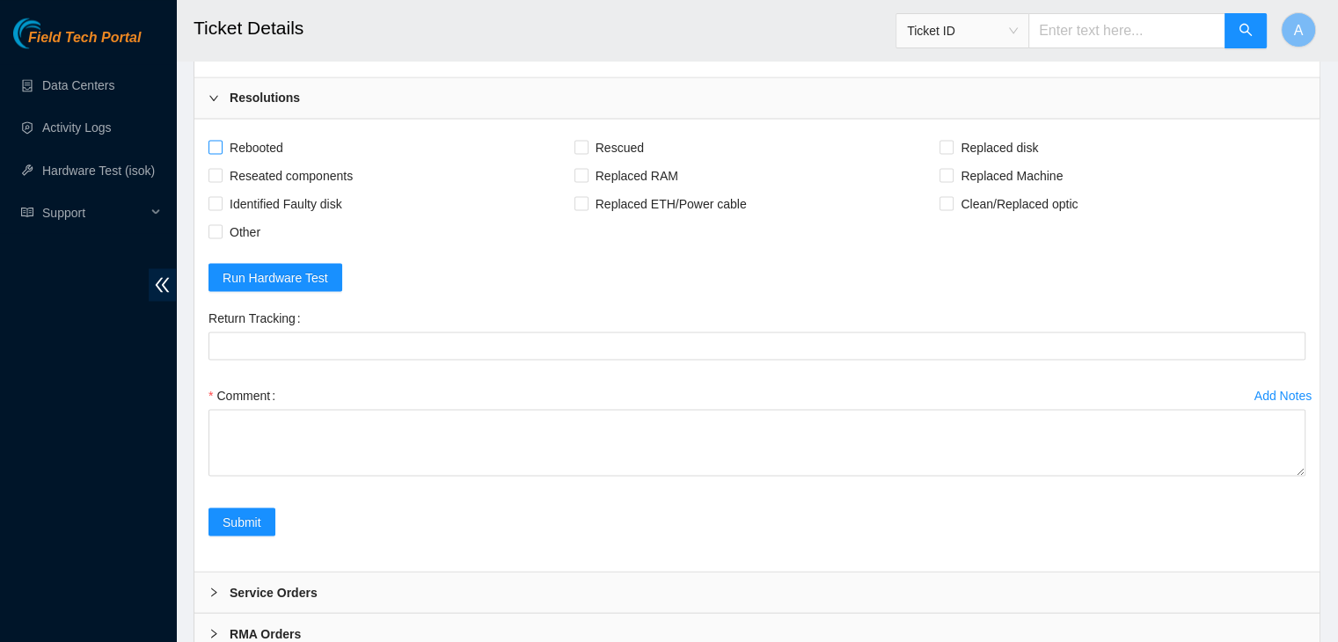
click at [277, 161] on span "Rebooted" at bounding box center [257, 147] width 68 height 28
click at [221, 152] on input "Rebooted" at bounding box center [215, 146] width 12 height 12
checkbox input "true"
click at [289, 189] on span "Reseated components" at bounding box center [291, 175] width 137 height 28
click at [221, 180] on input "Reseated components" at bounding box center [215, 174] width 12 height 12
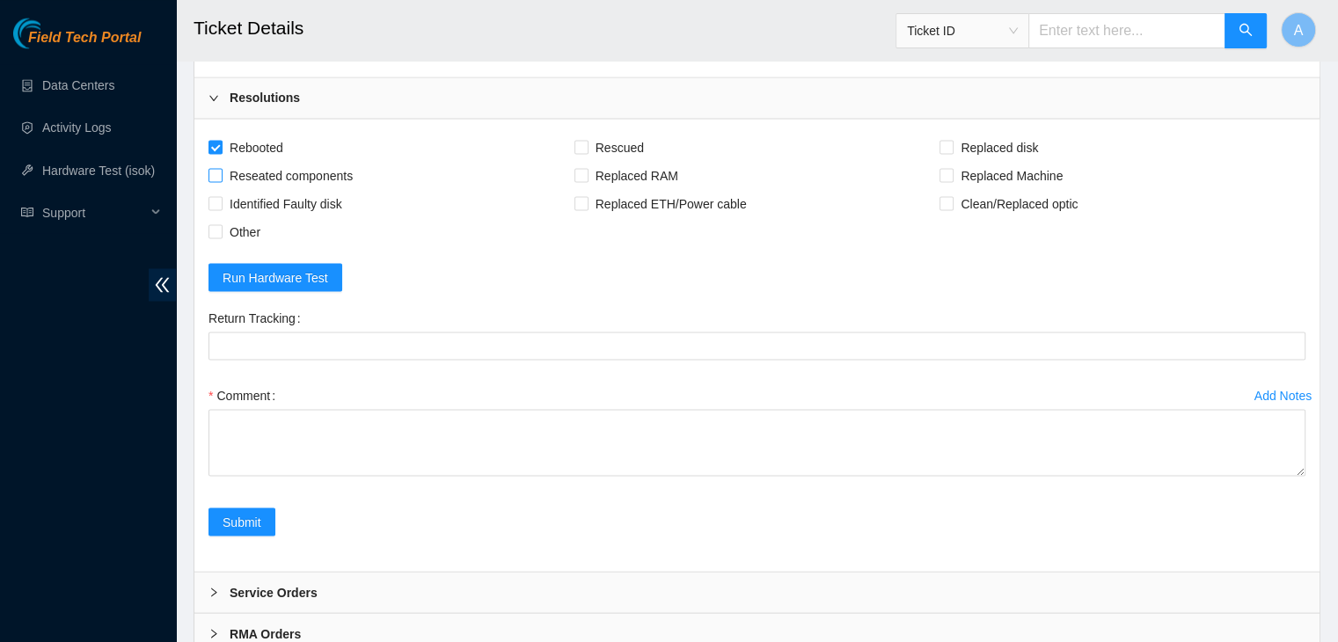
checkbox input "true"
click at [635, 161] on span "Rescued" at bounding box center [620, 147] width 62 height 28
click at [587, 152] on input "Rescued" at bounding box center [581, 146] width 12 height 12
checkbox input "true"
click at [978, 161] on span "Replaced disk" at bounding box center [1000, 147] width 92 height 28
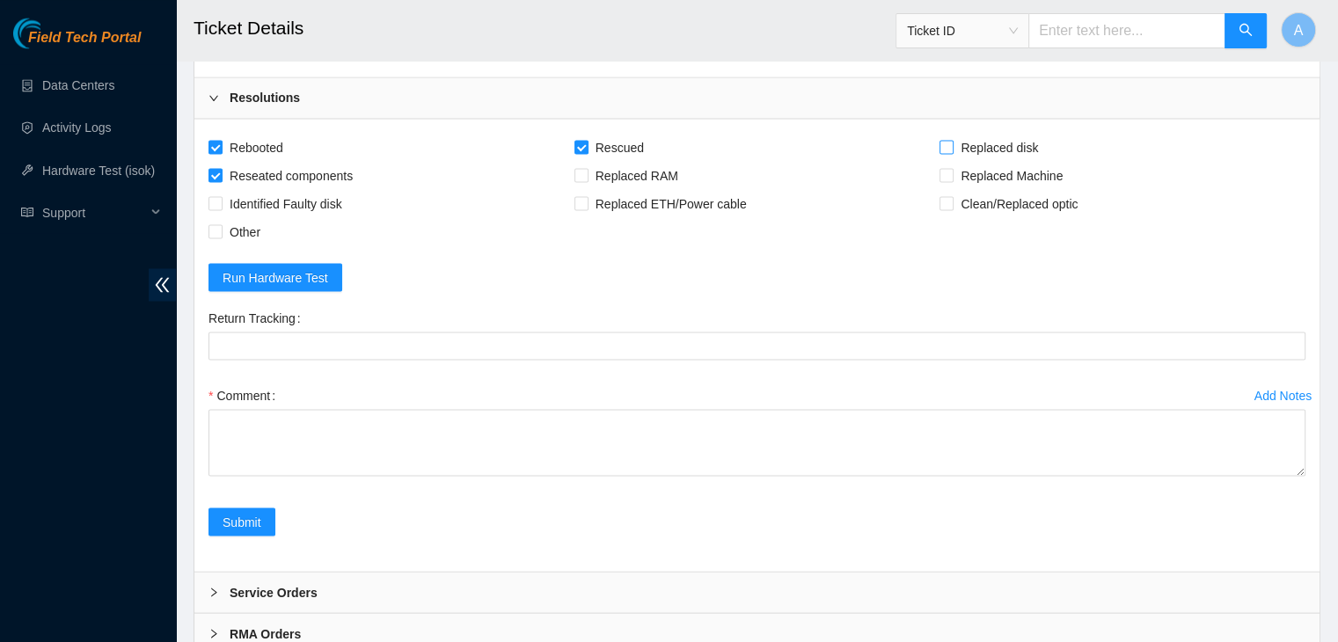
click at [952, 152] on input "Replaced disk" at bounding box center [946, 146] width 12 height 12
checkbox input "true"
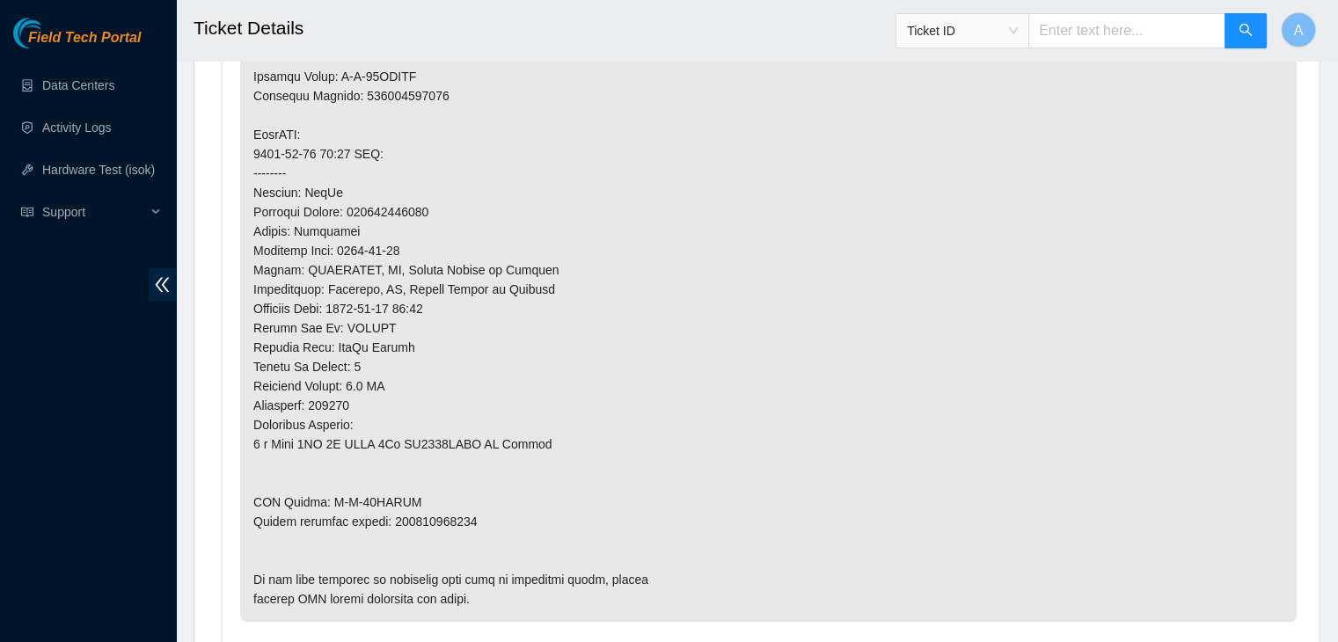
scroll to position [1319, 0]
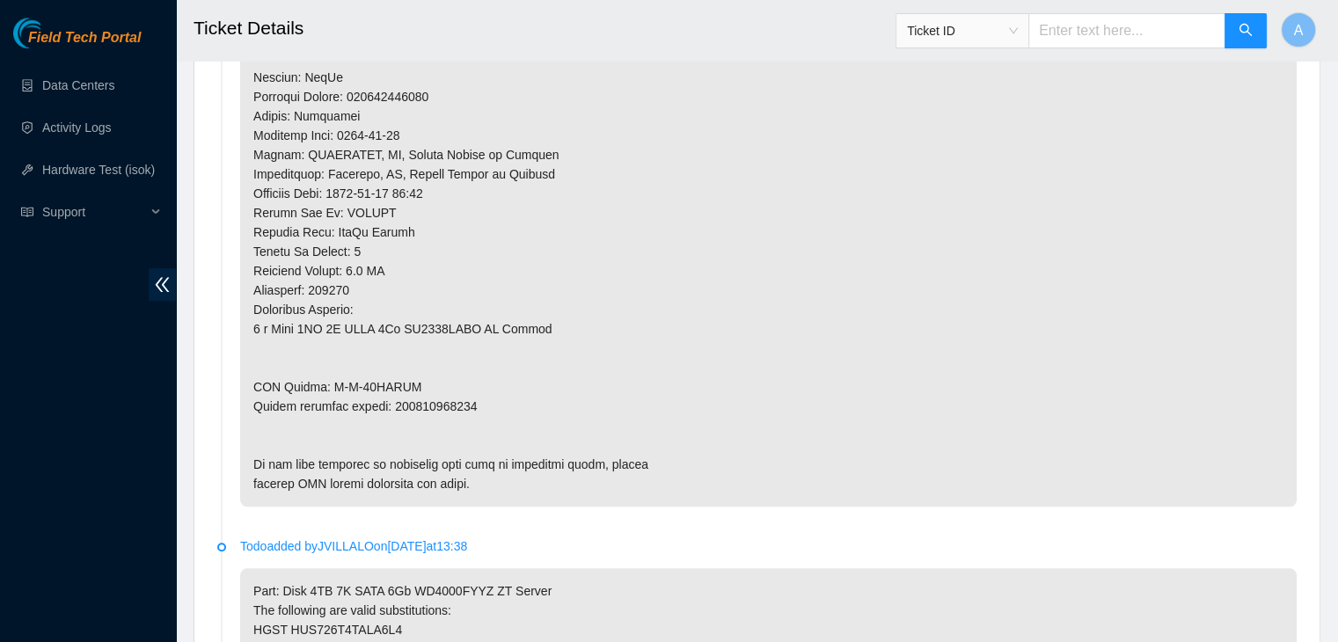
click at [451, 389] on p at bounding box center [768, 97] width 1057 height 820
copy p "425421594387"
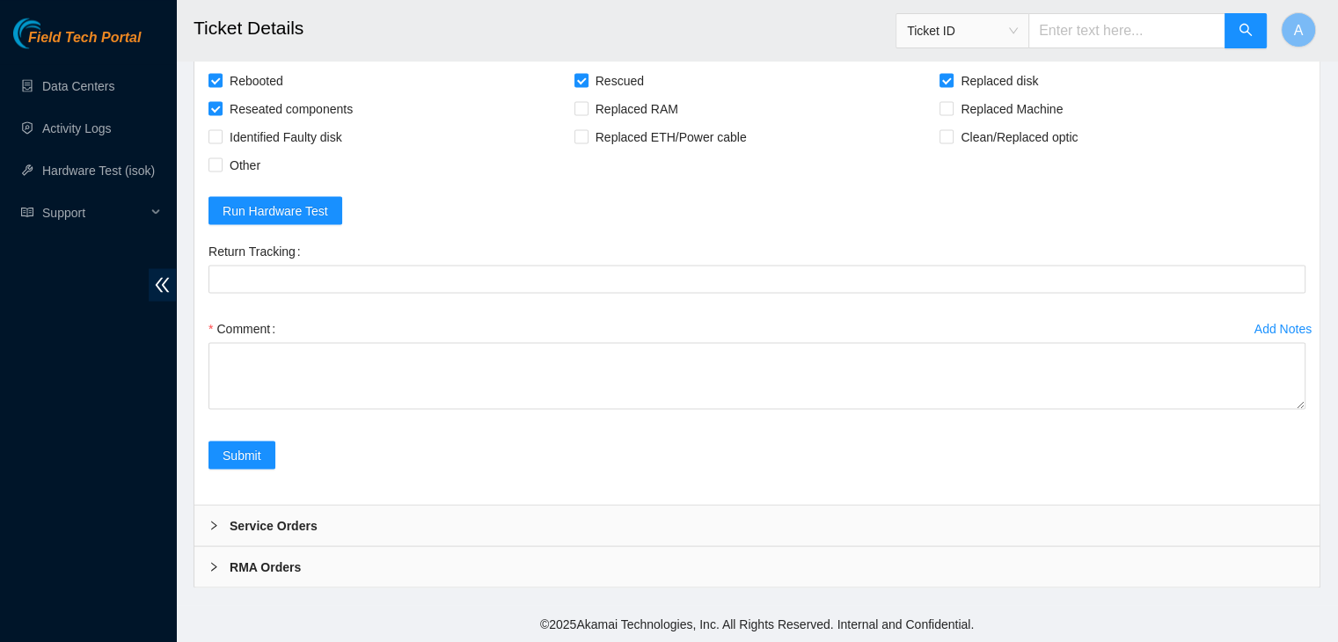
scroll to position [3430, 0]
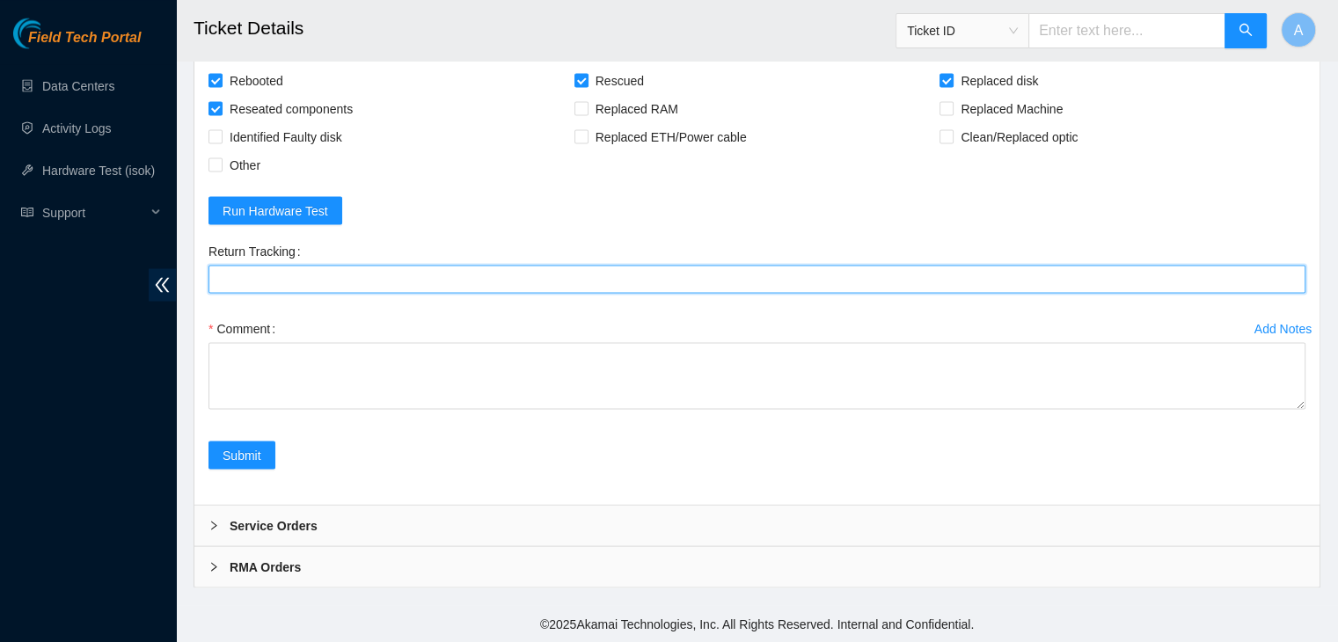
click at [510, 282] on Tracking "Return Tracking" at bounding box center [757, 279] width 1097 height 28
paste Tracking "425421594387"
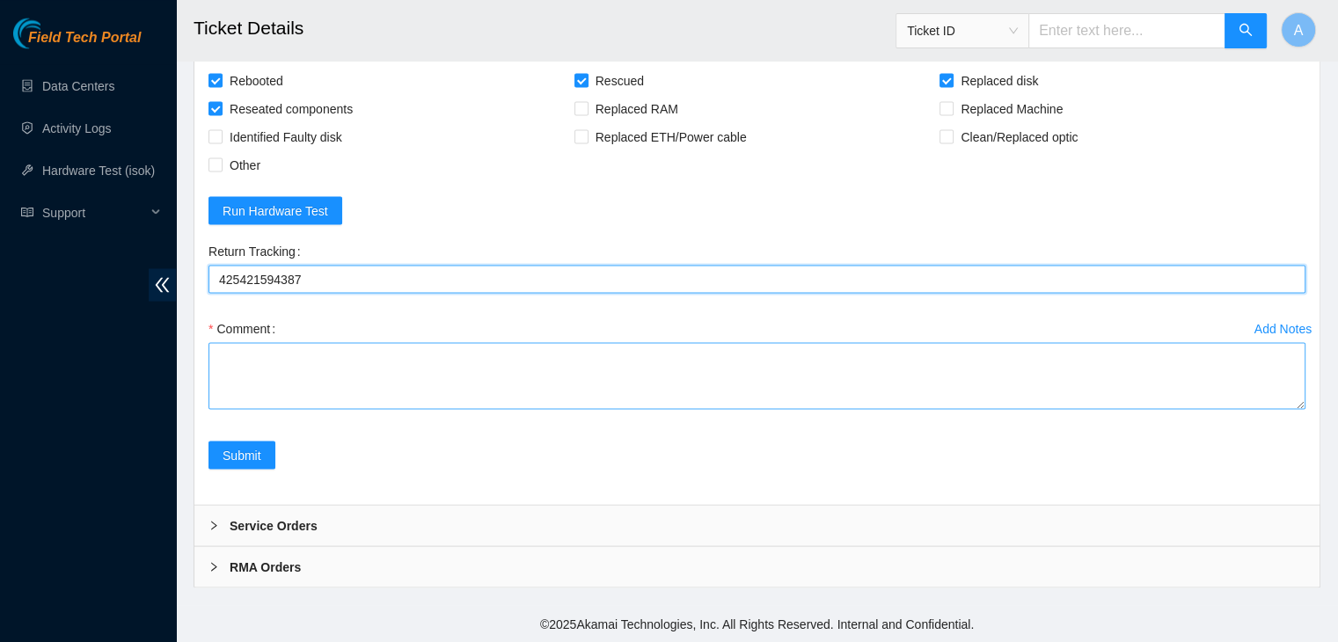
drag, startPoint x: 1300, startPoint y: 403, endPoint x: 1281, endPoint y: 615, distance: 212.9
click at [1281, 409] on textarea "Comment" at bounding box center [757, 375] width 1097 height 67
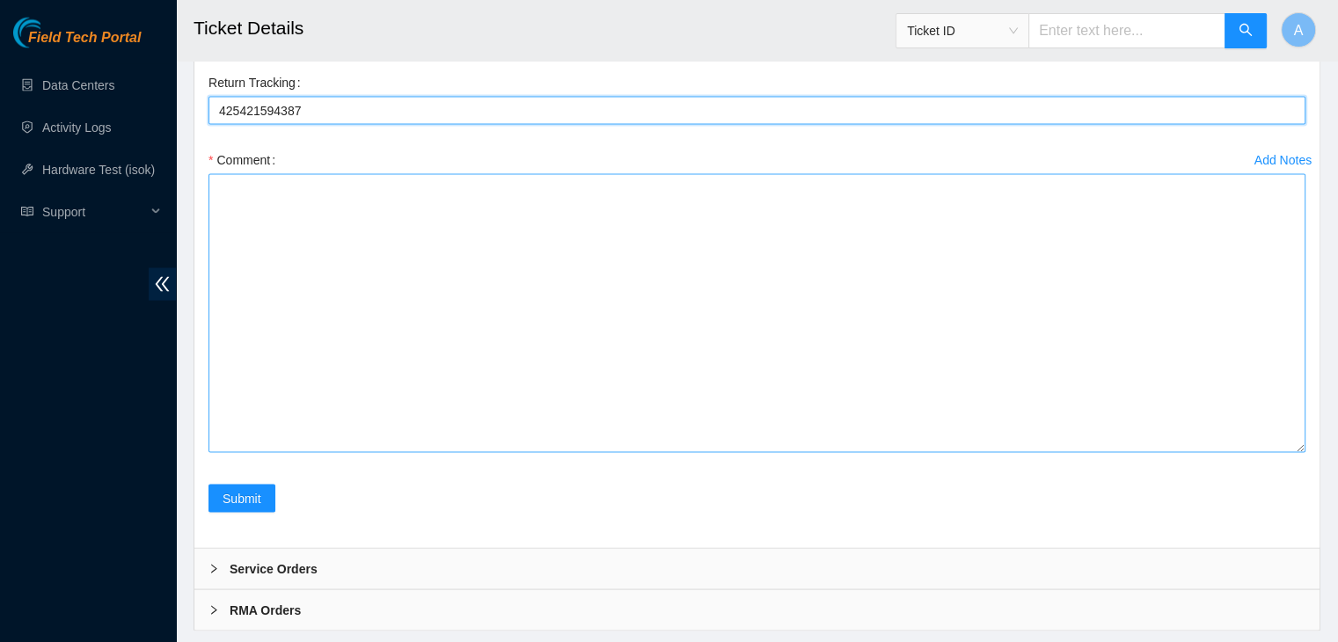
type Tracking "425421594387"
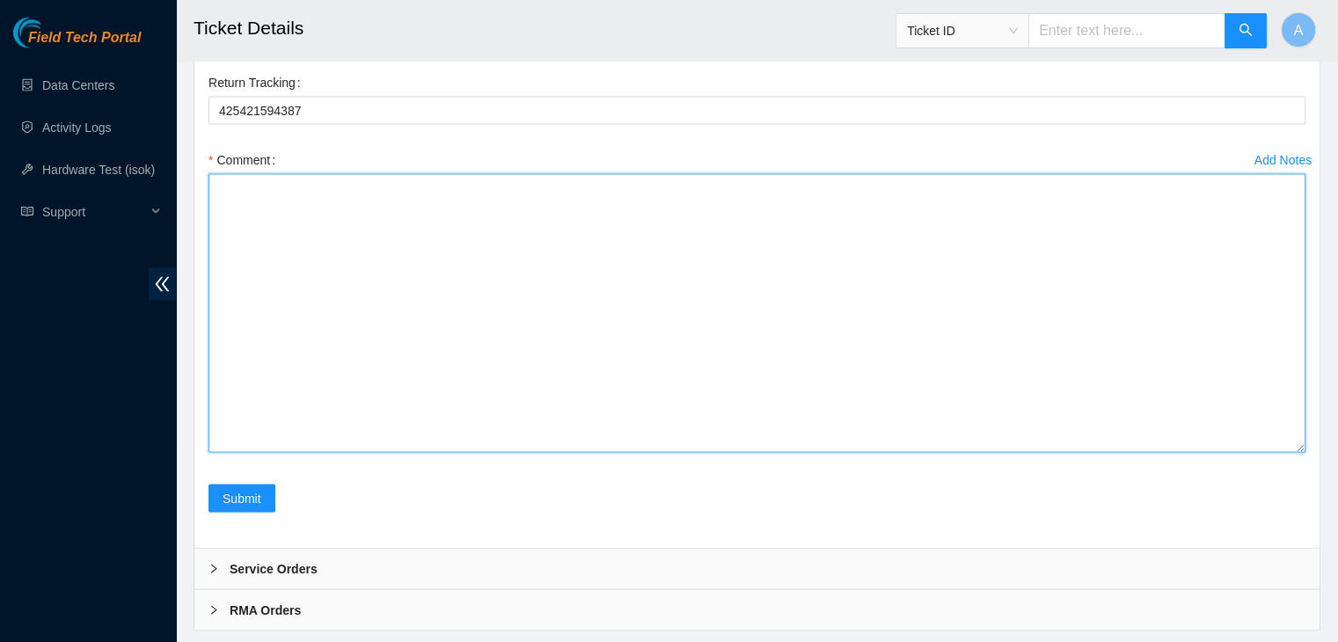
click at [1149, 453] on textarea "Comment" at bounding box center [757, 313] width 1097 height 279
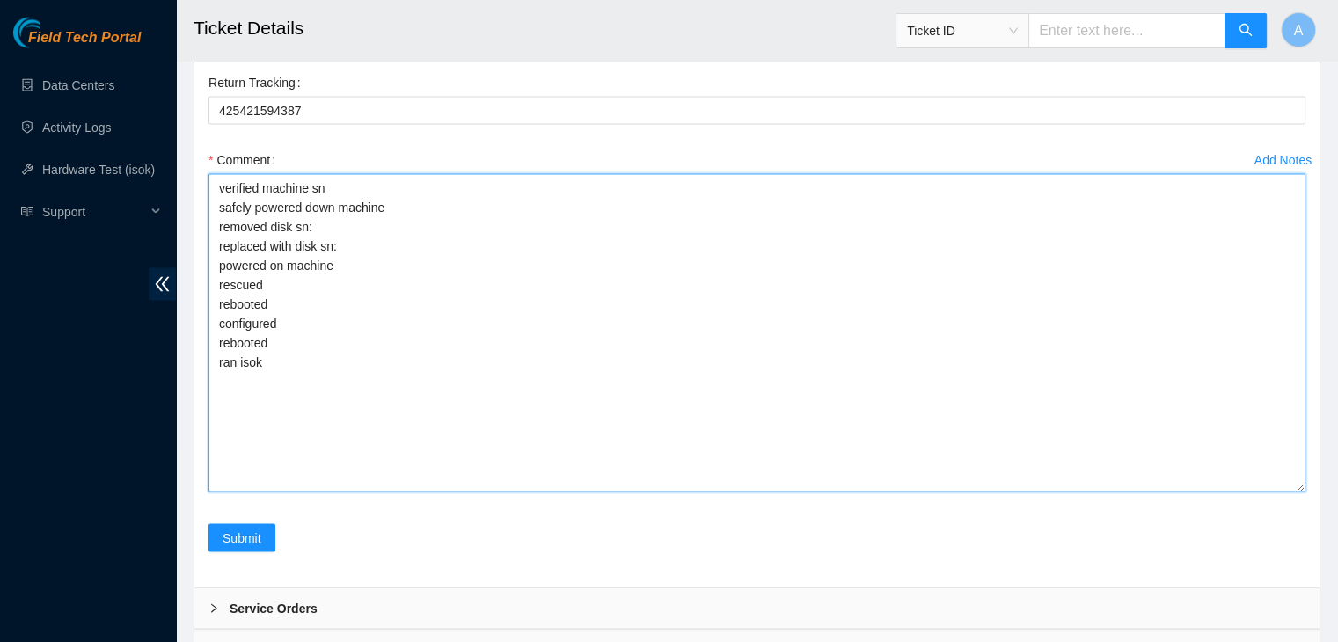
drag, startPoint x: 1300, startPoint y: 617, endPoint x: 1303, endPoint y: 656, distance: 38.9
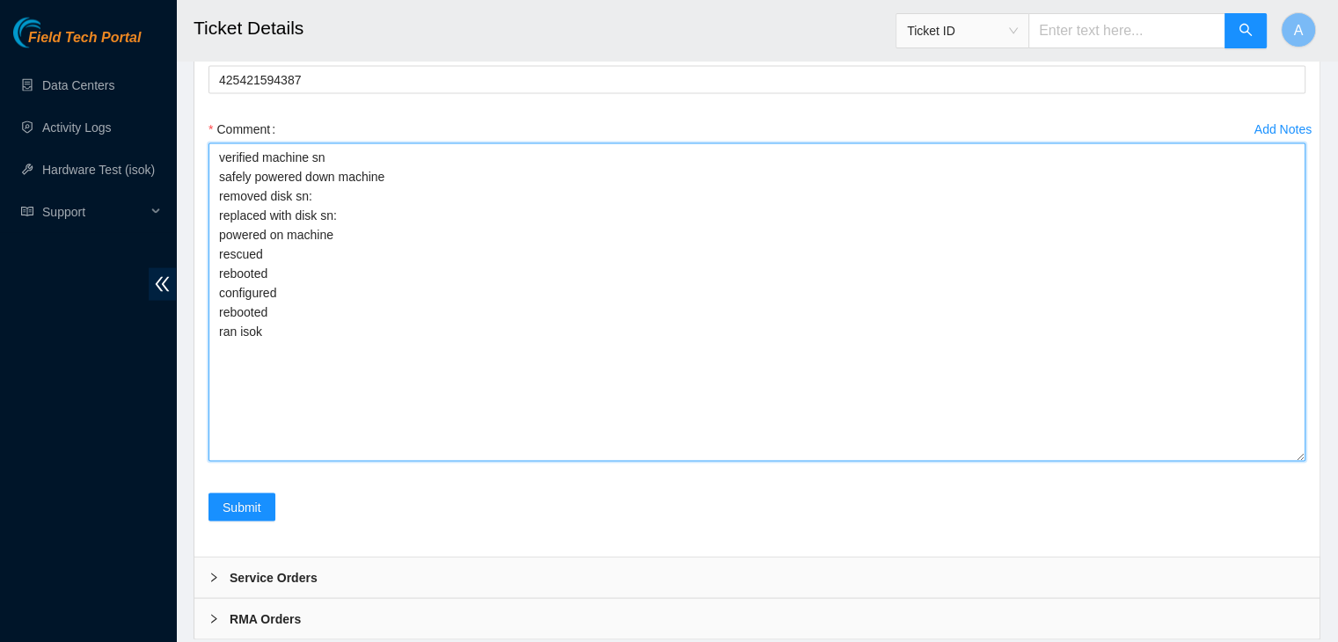
scroll to position [3477, 0]
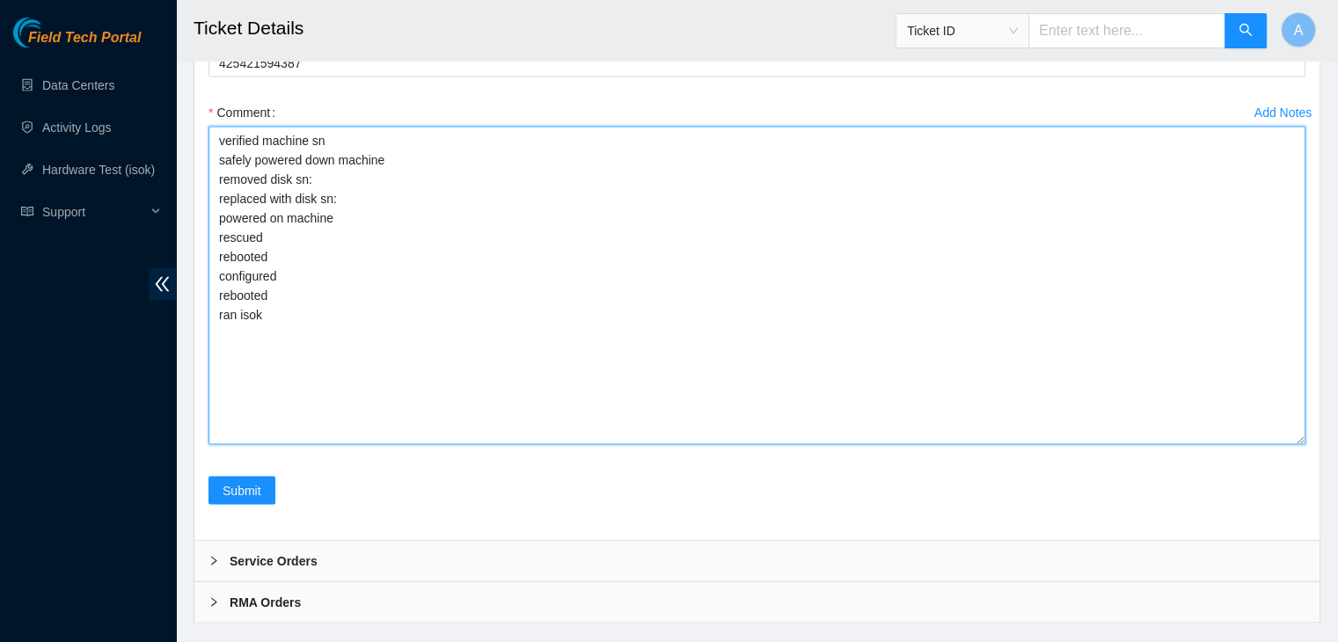
click at [540, 303] on textarea "verified machine sn safely powered down machine removed disk sn: replaced with …" at bounding box center [757, 286] width 1097 height 319
click at [539, 342] on textarea "verified machine sn safely powered down machine removed disk sn: replaced with …" at bounding box center [757, 286] width 1097 height 319
paste textarea "WMC130E7NKKP"
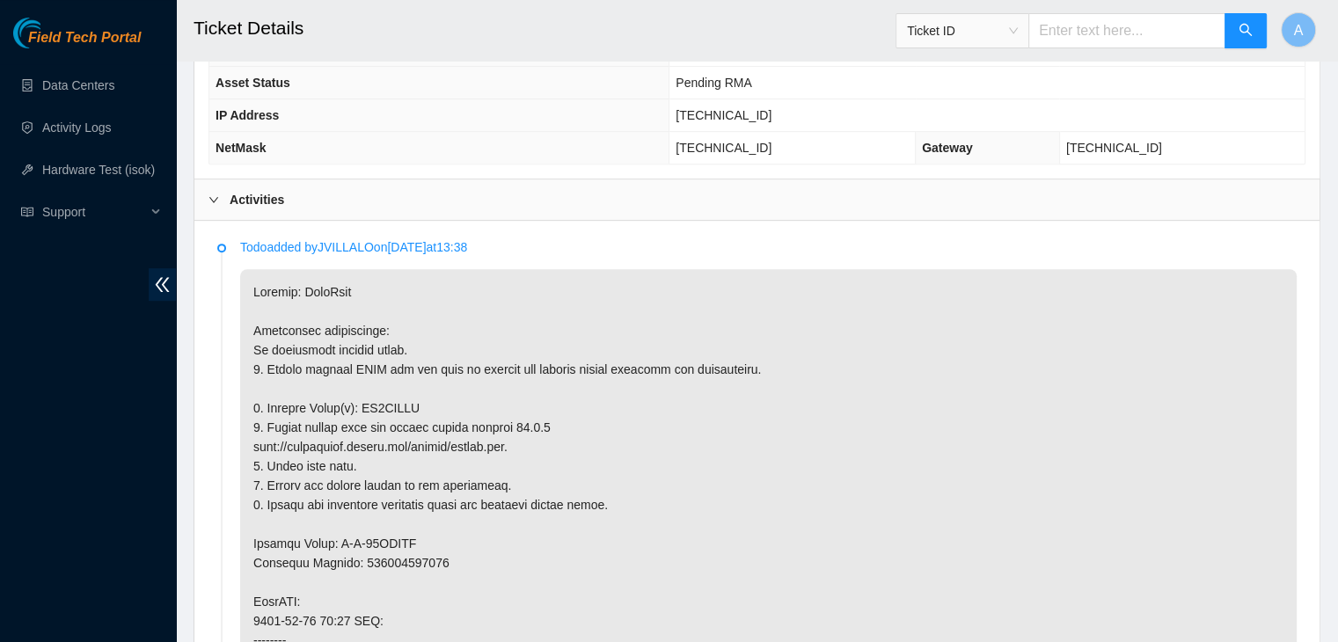
scroll to position [738, 0]
copy p "ZC1DKJCB"
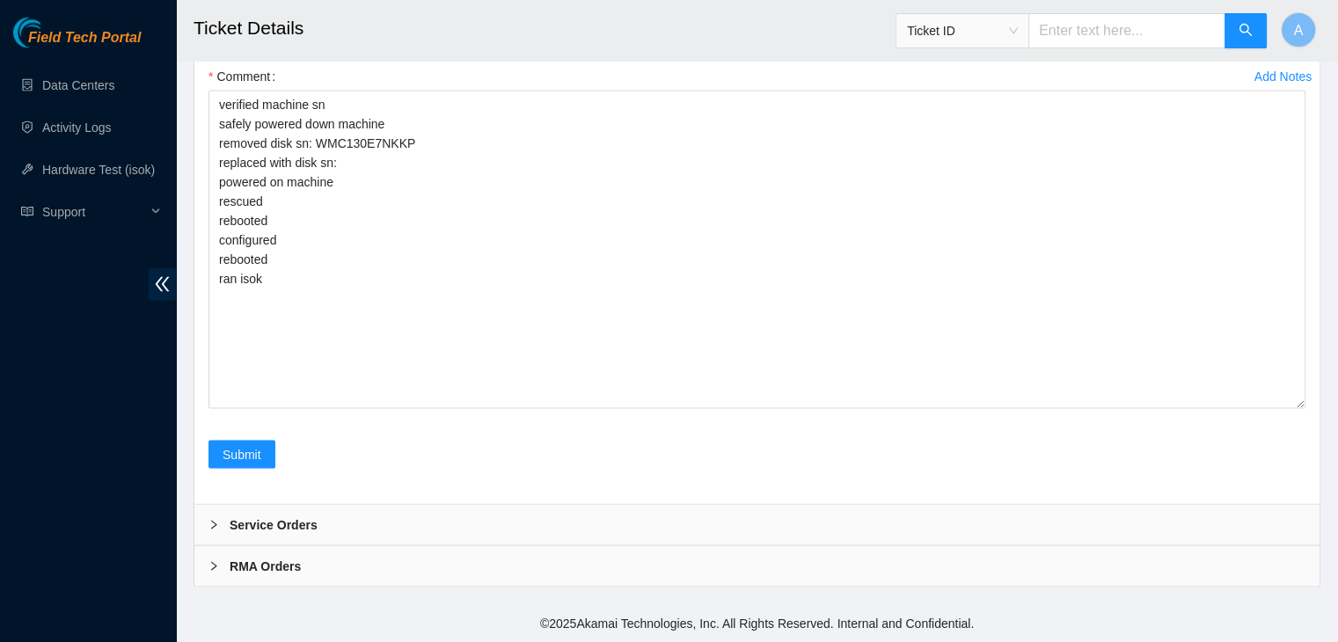
scroll to position [3682, 0]
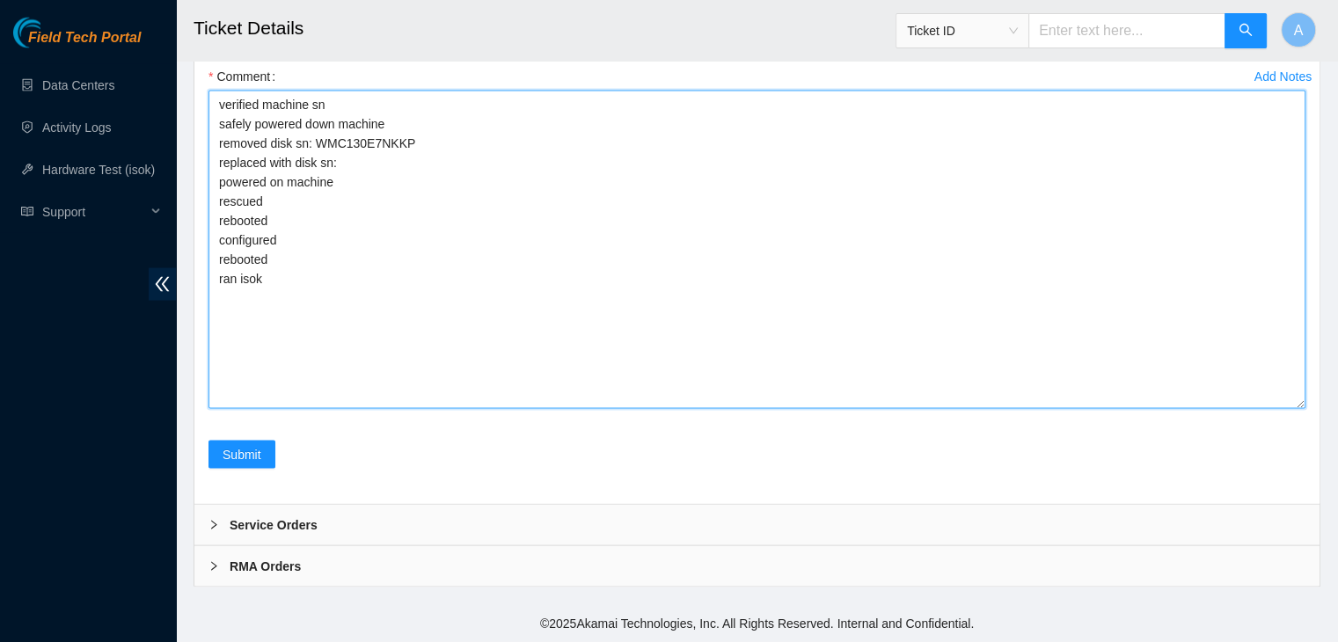
click at [442, 182] on textarea "verified machine sn safely powered down machine removed disk sn: WMC130E7NKKP r…" at bounding box center [757, 250] width 1097 height 319
paste textarea "ZC1DKJCB"
click at [378, 307] on textarea "verified machine sn safely powered down machine removed disk sn: WMC130E7NKKP r…" at bounding box center [757, 250] width 1097 height 319
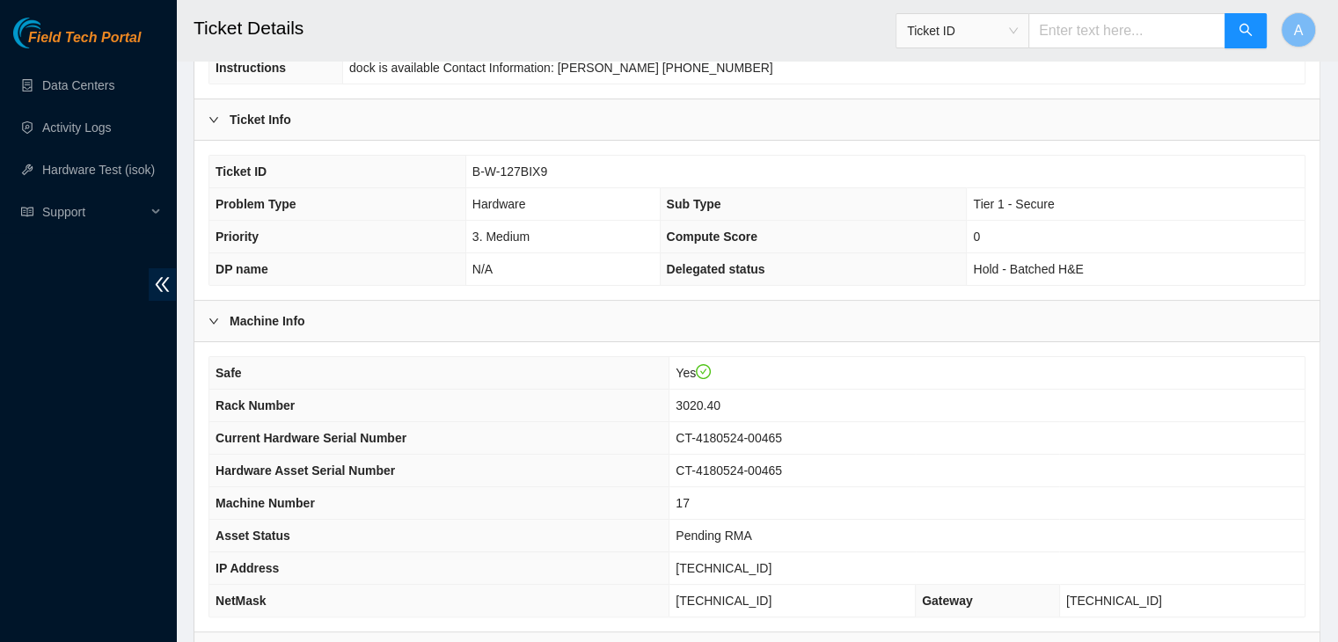
scroll to position [415, 0]
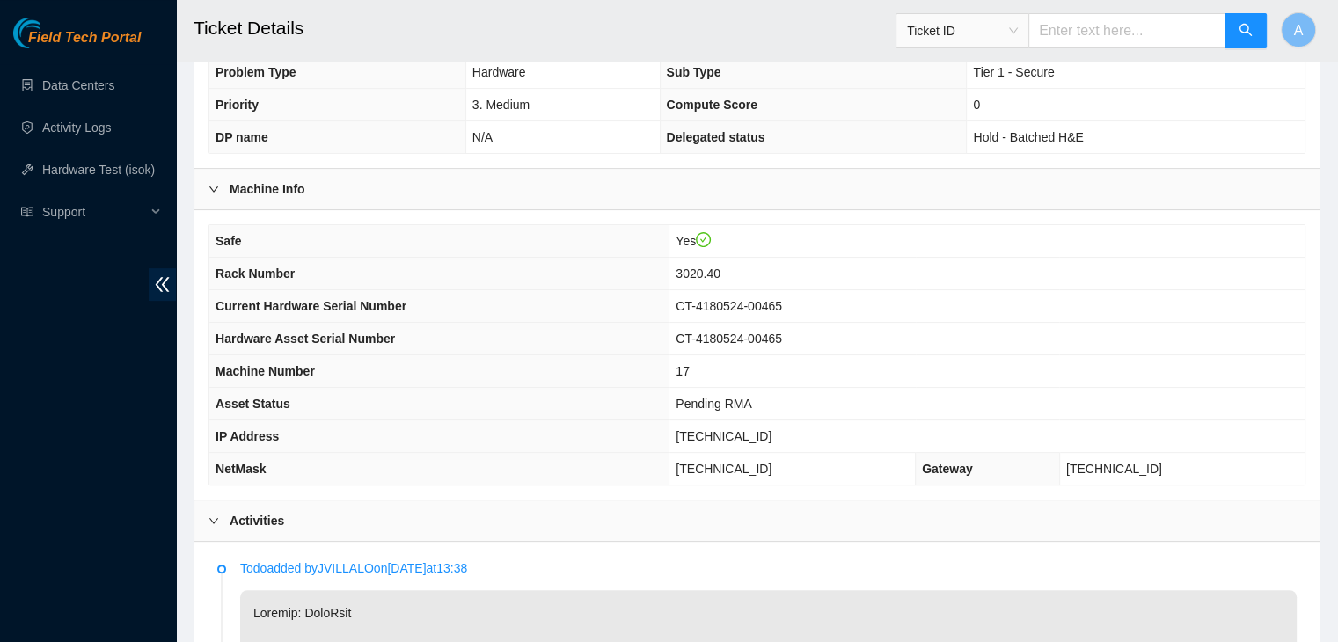
click at [772, 429] on span "23.46.239.151" at bounding box center [724, 436] width 96 height 14
copy span "23.46.239.151"
click at [802, 423] on td "23.46.239.151" at bounding box center [987, 437] width 635 height 33
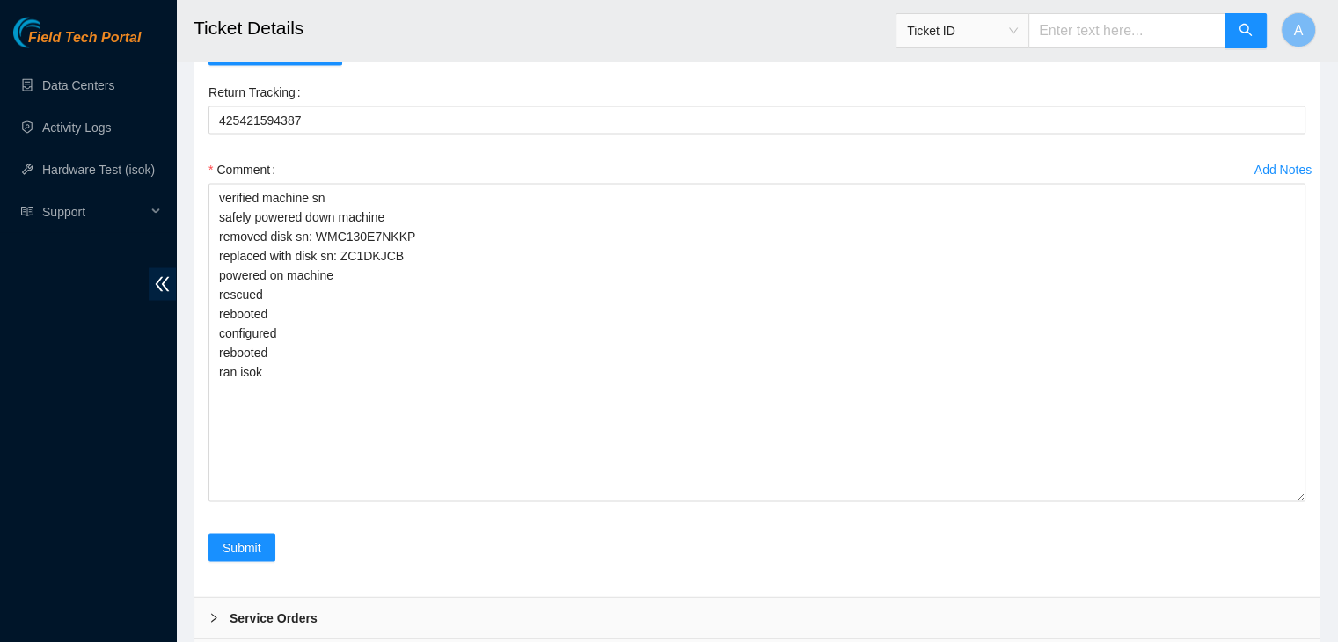
scroll to position [3682, 0]
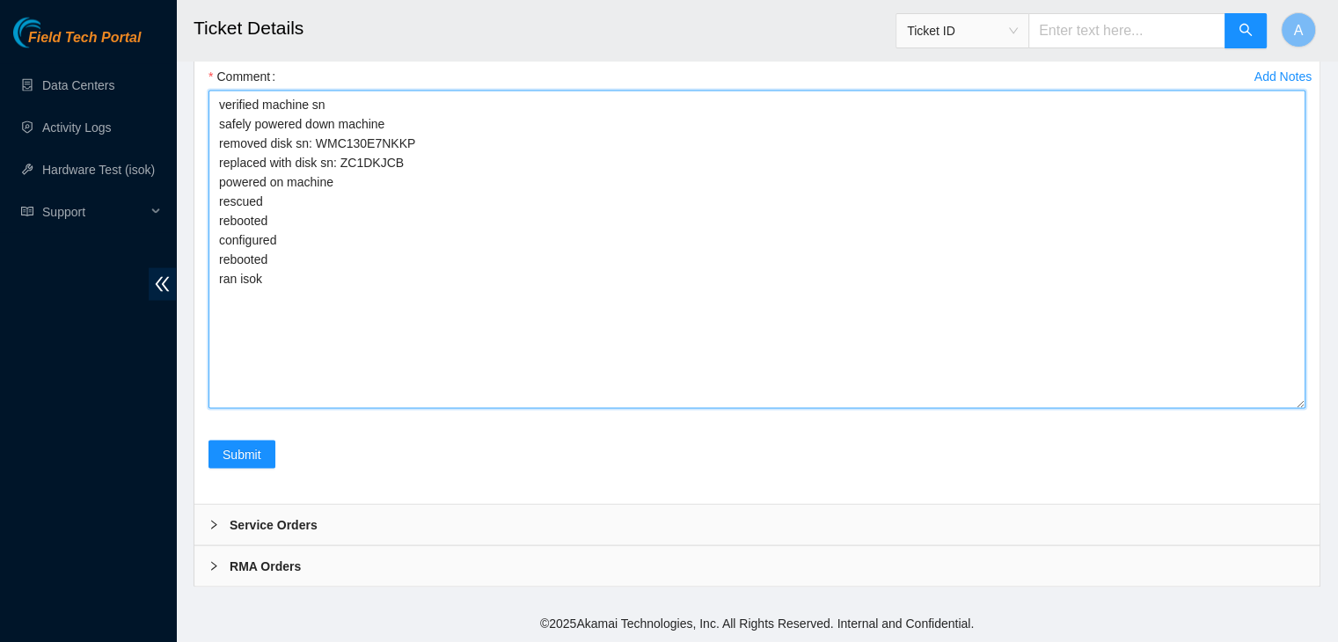
click at [577, 356] on textarea "verified machine sn safely powered down machine removed disk sn: WMC130E7NKKP r…" at bounding box center [757, 250] width 1097 height 319
paste textarea "322848 14-08-2025 03:01:40 23.46.239.151 COMPLETE Result Detail Message Ticket …"
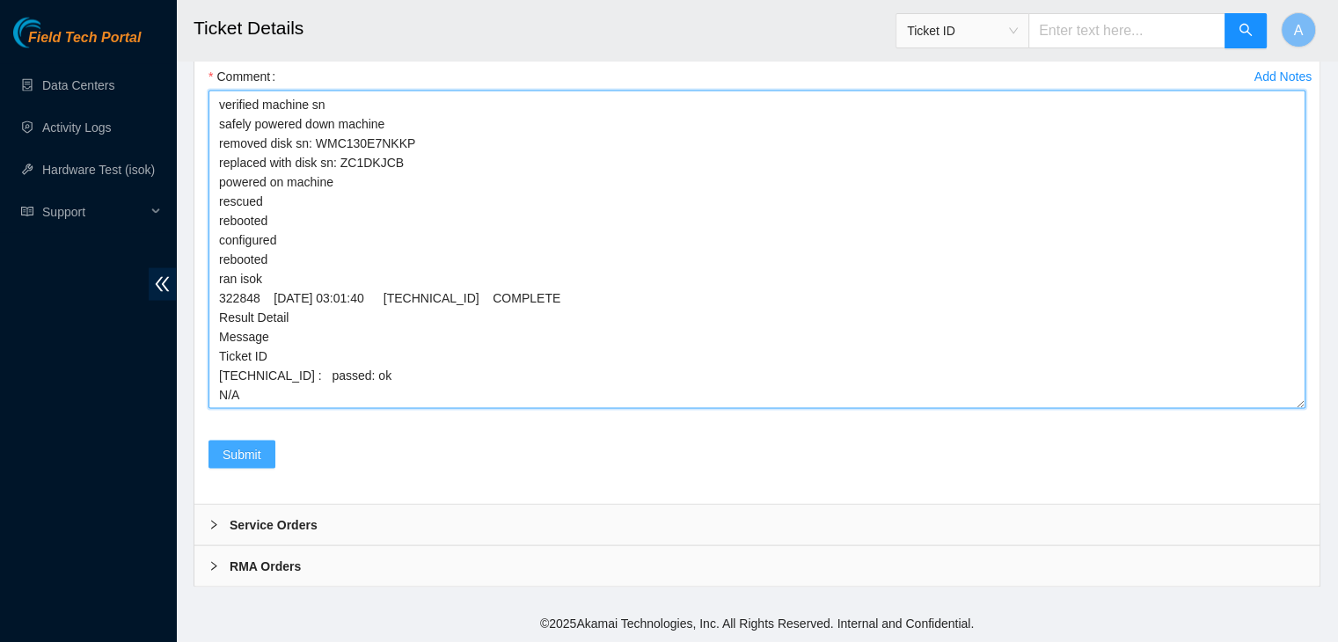
type textarea "verified machine sn safely powered down machine removed disk sn: WMC130E7NKKP r…"
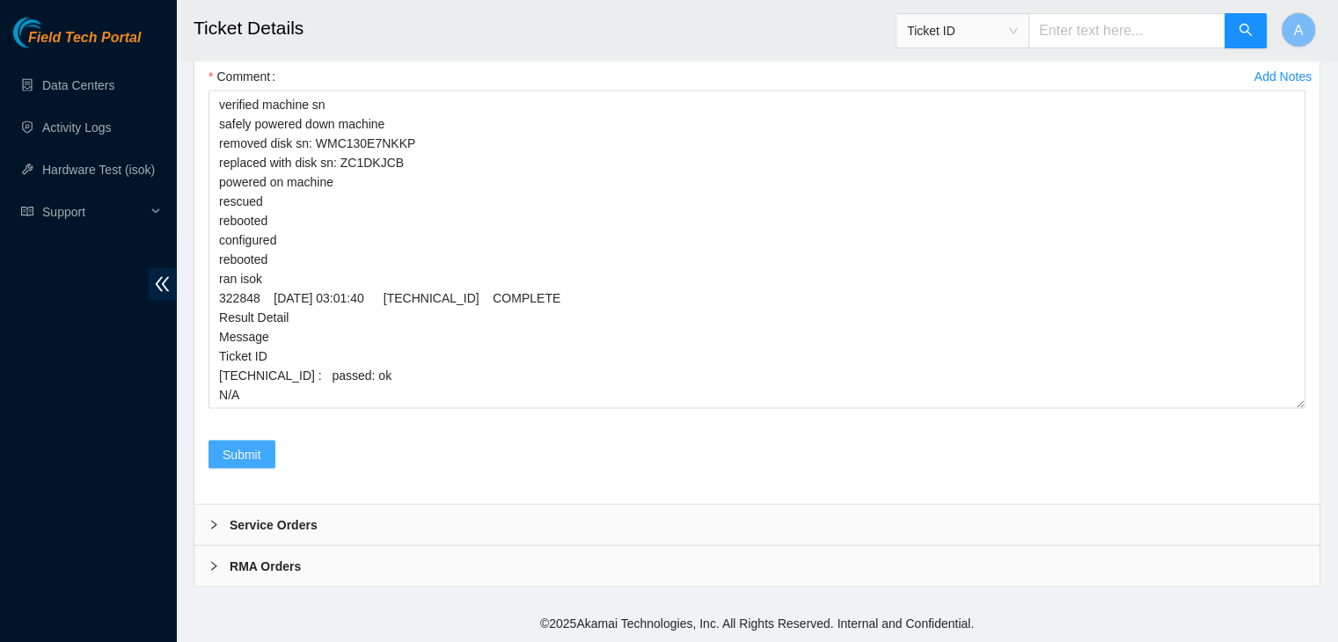
click at [242, 458] on span "Submit" at bounding box center [242, 454] width 39 height 19
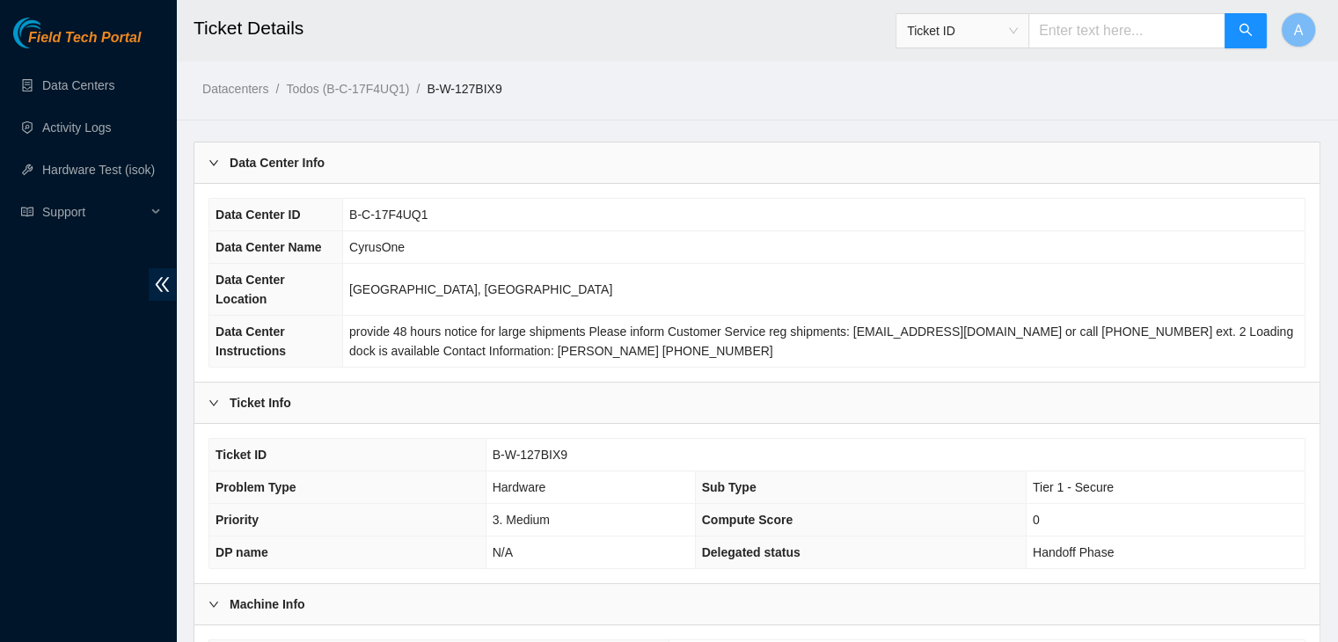
scroll to position [469, 0]
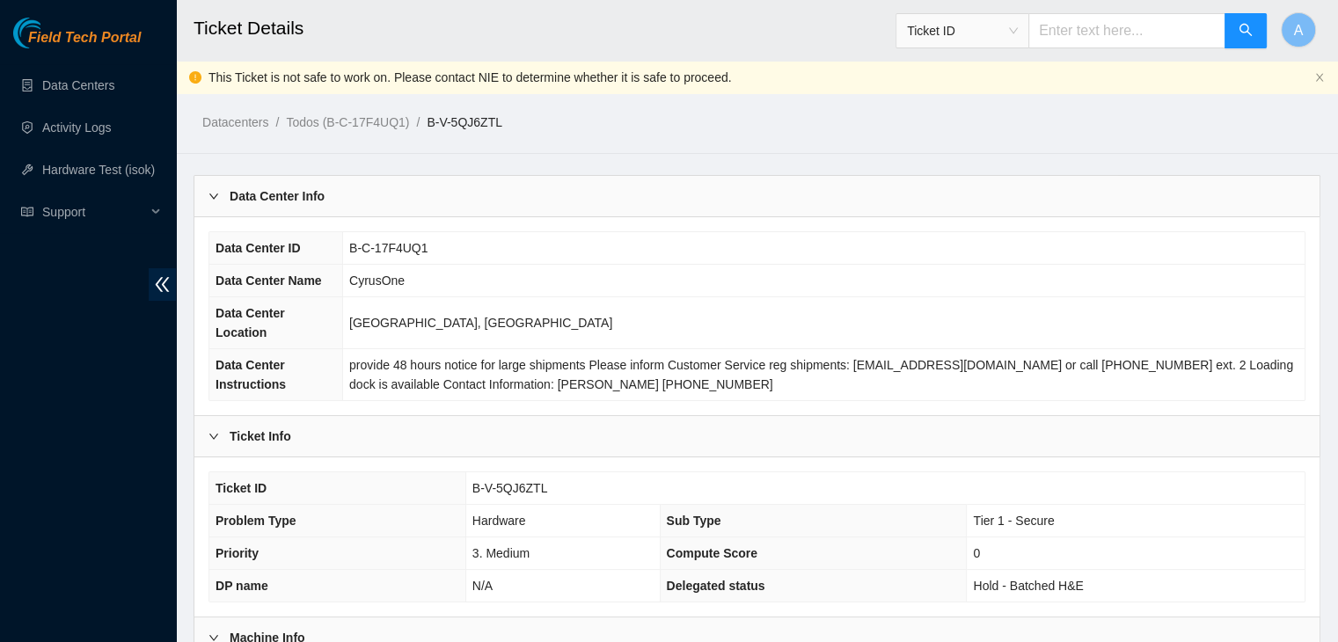
scroll to position [502, 0]
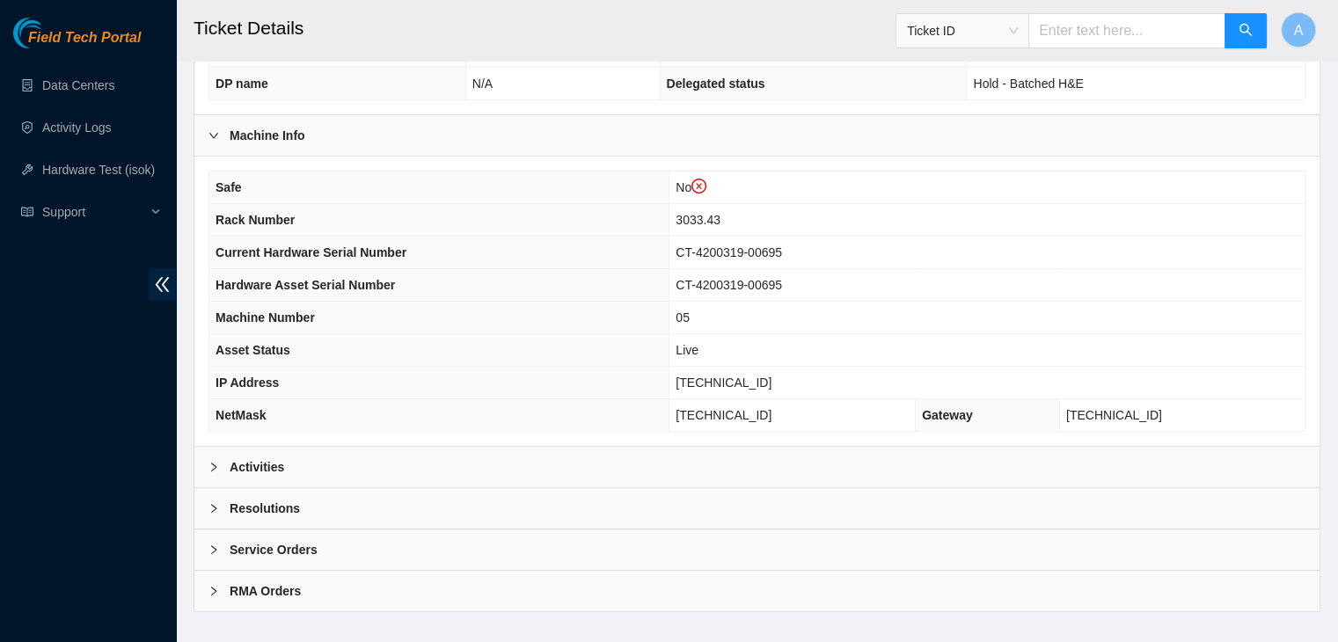
click at [722, 447] on div "Activities" at bounding box center [756, 467] width 1125 height 40
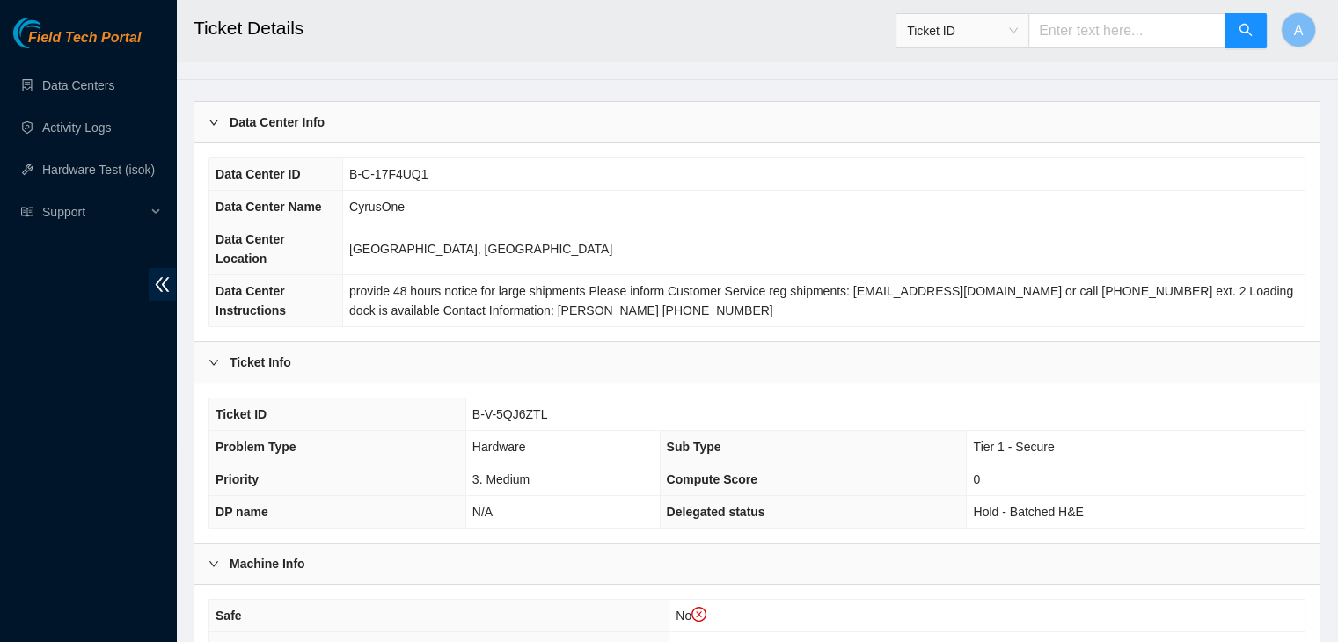
scroll to position [73, 0]
drag, startPoint x: 591, startPoint y: 385, endPoint x: 418, endPoint y: 370, distance: 173.9
click at [418, 385] on div "Ticket ID B-V-5QJ6ZTL Problem Type Hardware Sub Type Tier 1 - Secure Priority 3…" at bounding box center [756, 464] width 1125 height 159
click at [518, 432] on td "Hardware" at bounding box center [562, 448] width 194 height 33
click at [508, 408] on span "B-V-5QJ6ZTL" at bounding box center [511, 415] width 76 height 14
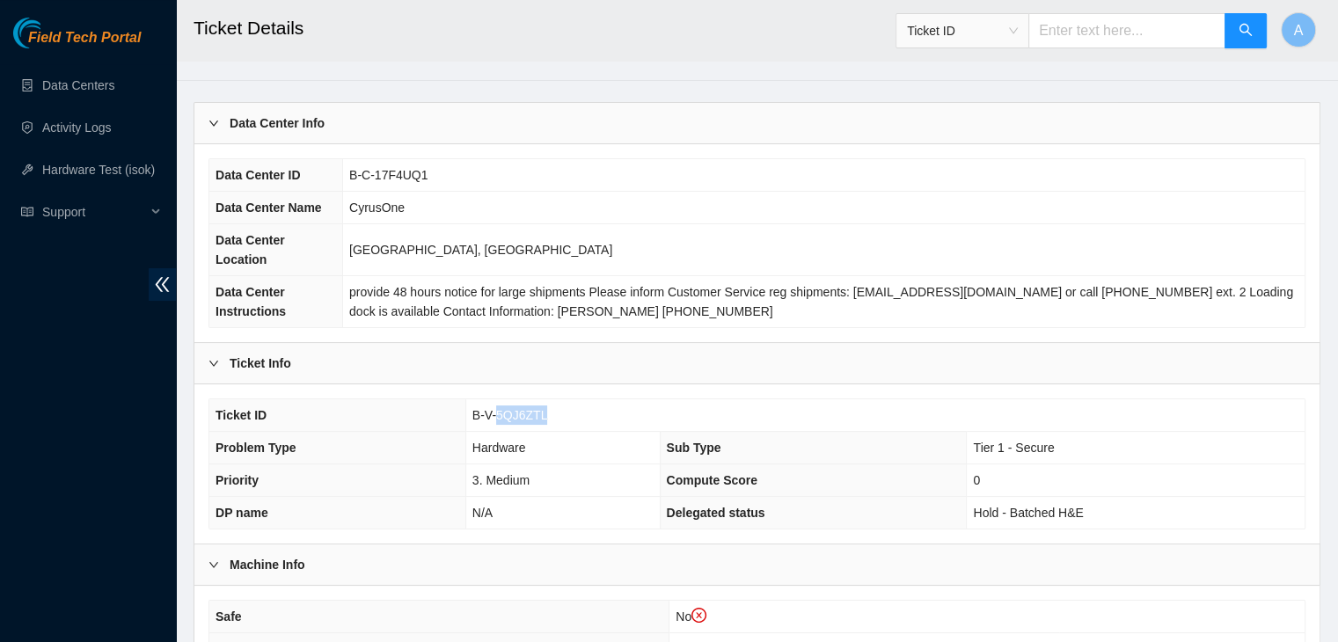
click at [508, 408] on span "B-V-5QJ6ZTL" at bounding box center [511, 415] width 76 height 14
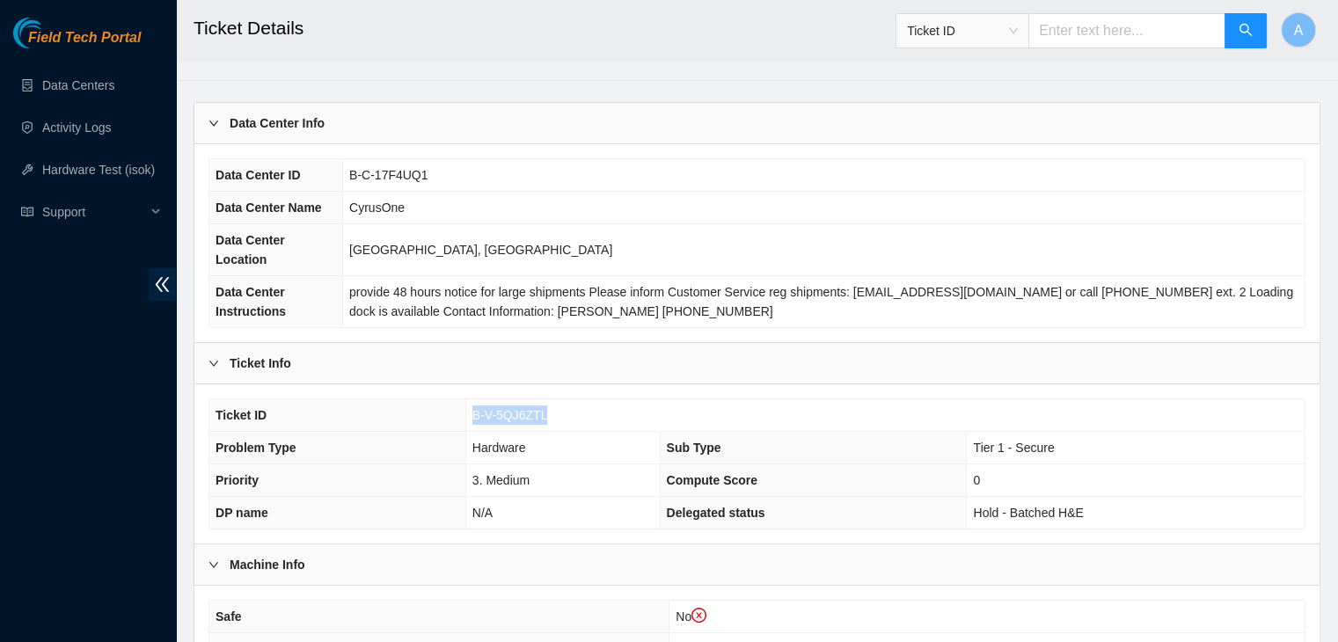
copy span "B-V-5QJ6ZTL"
click at [623, 399] on td "B-V-5QJ6ZTL" at bounding box center [884, 415] width 839 height 33
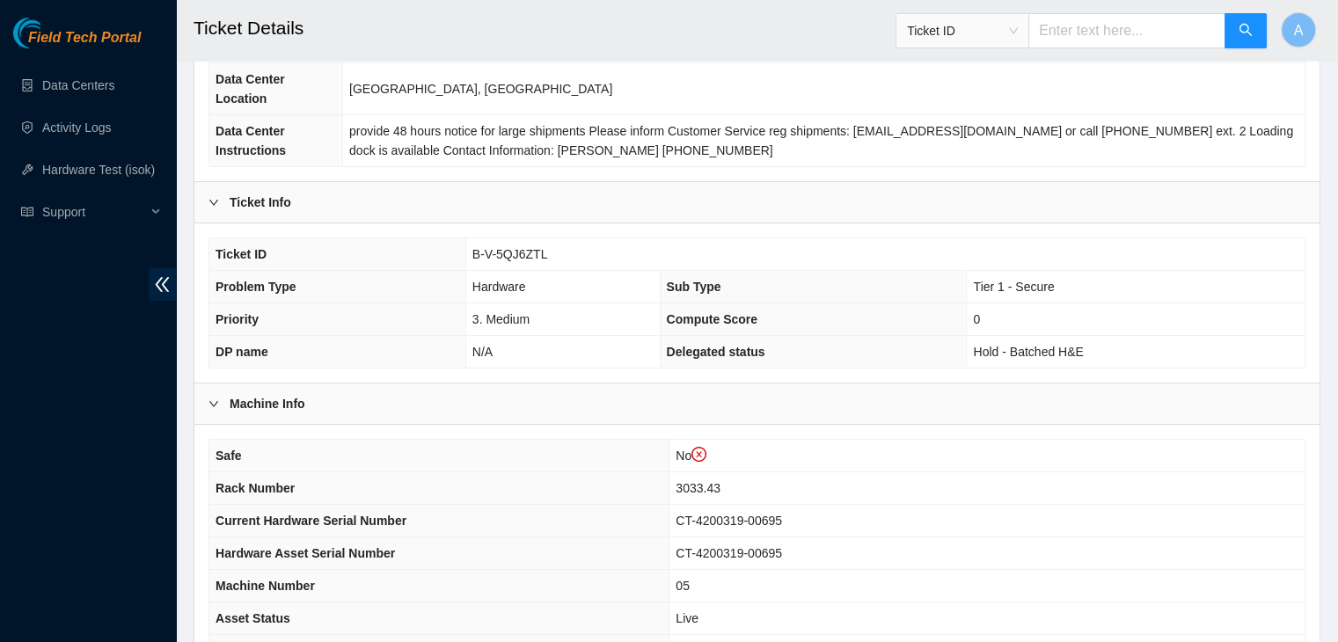
scroll to position [242, 0]
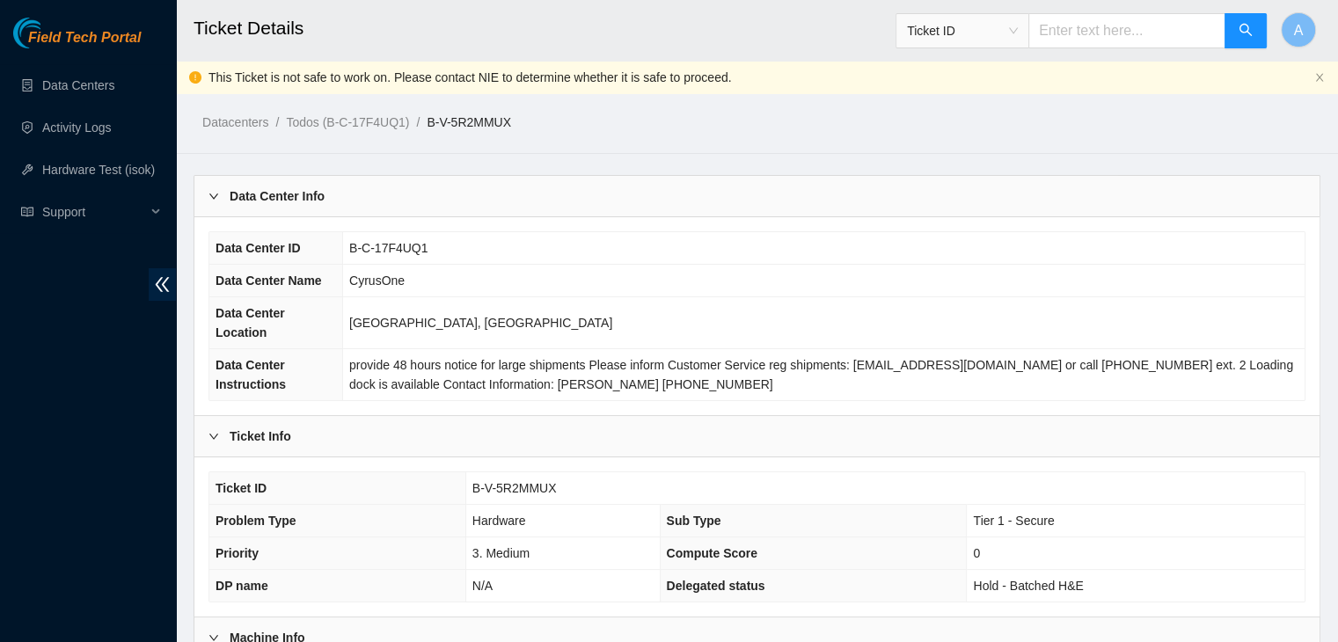
scroll to position [502, 0]
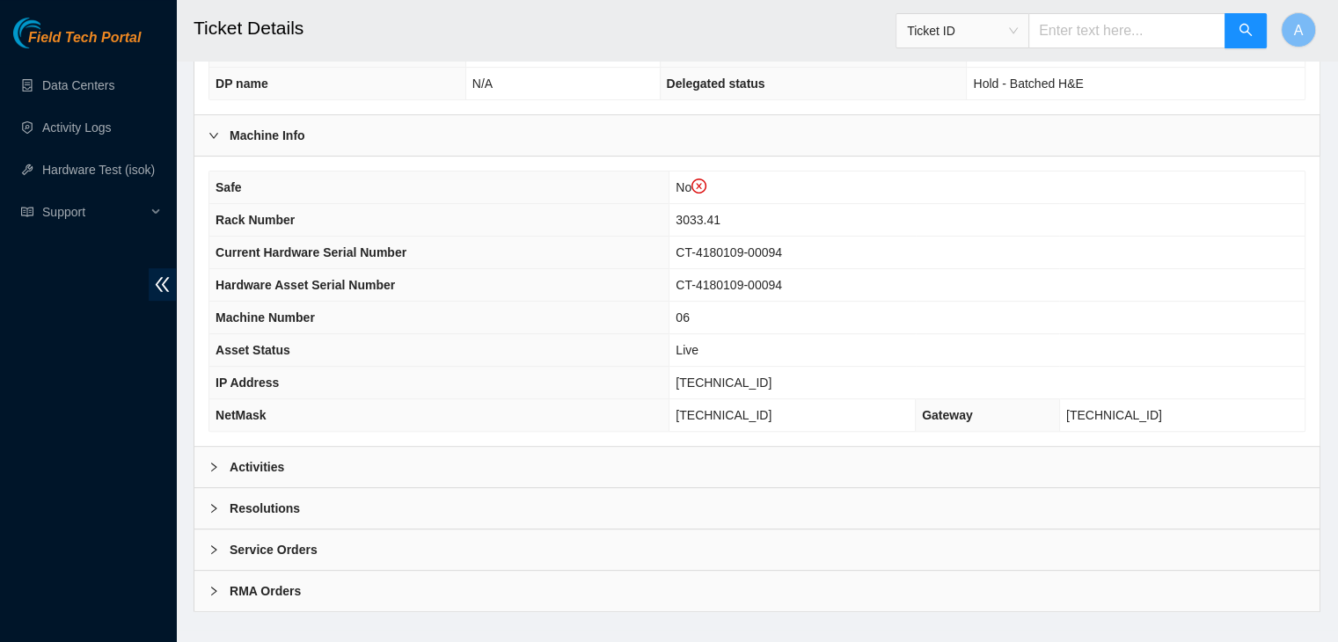
click at [649, 447] on div "Activities" at bounding box center [756, 467] width 1125 height 40
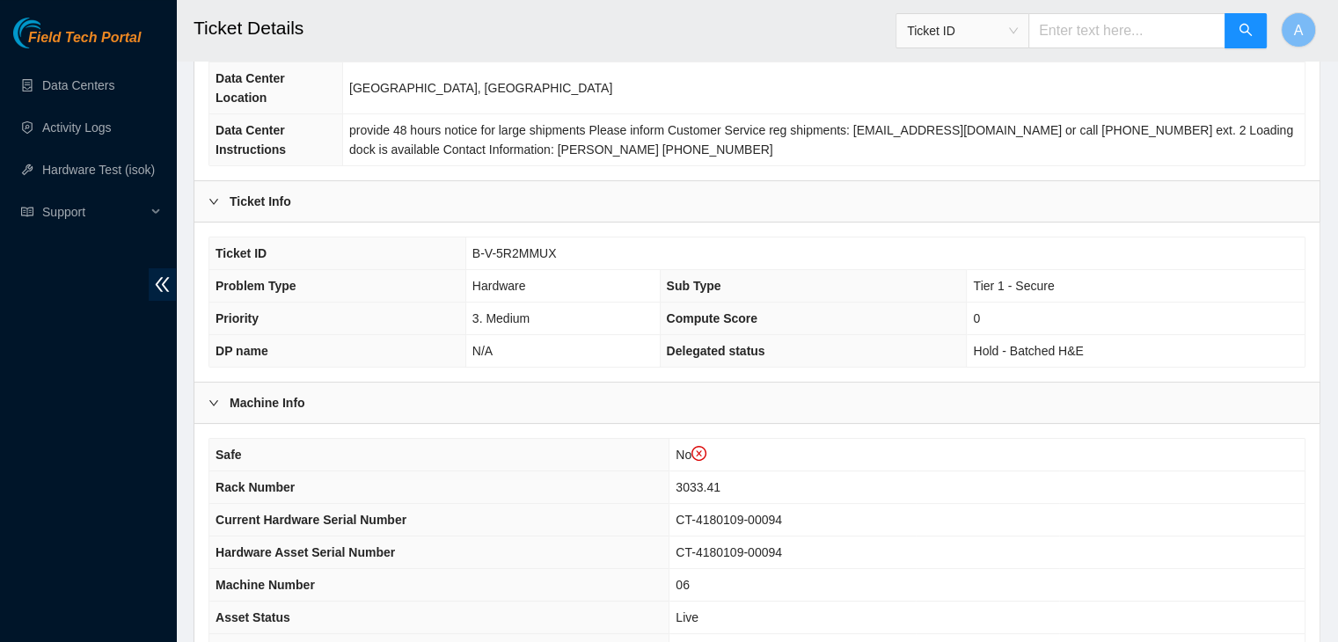
scroll to position [230, 0]
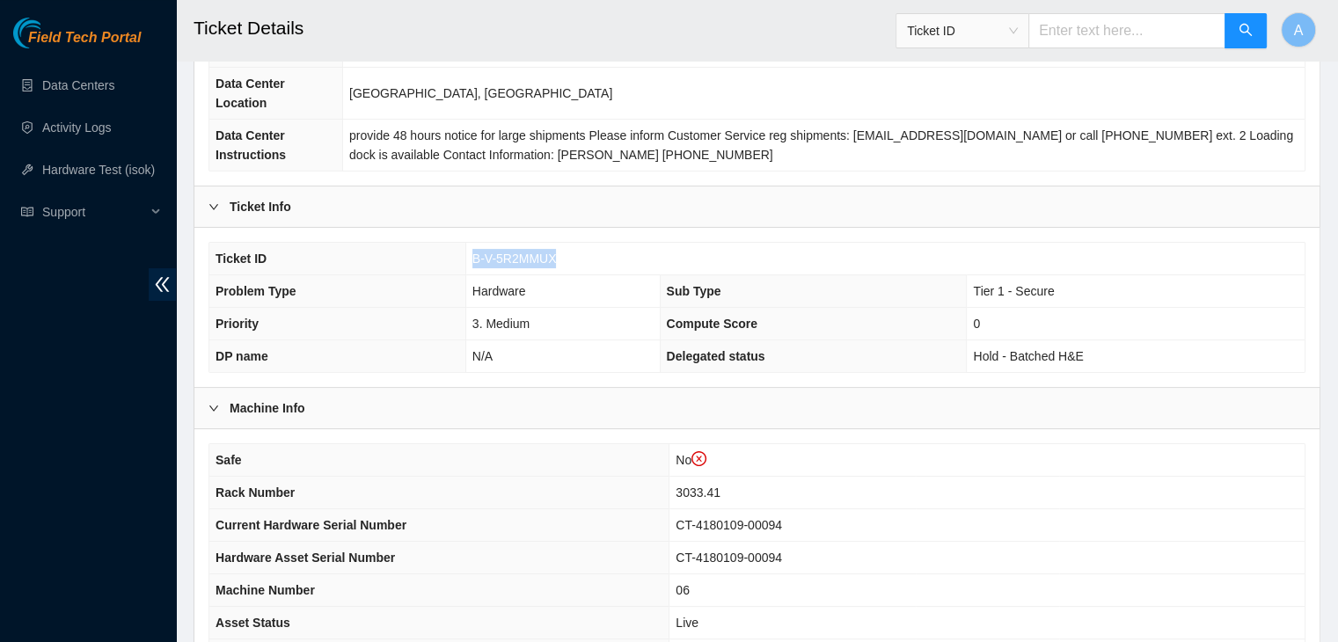
drag, startPoint x: 575, startPoint y: 243, endPoint x: 470, endPoint y: 249, distance: 104.9
click at [470, 249] on td "B-V-5R2MMUX" at bounding box center [884, 259] width 839 height 33
copy span "B-V-5R2MMUX"
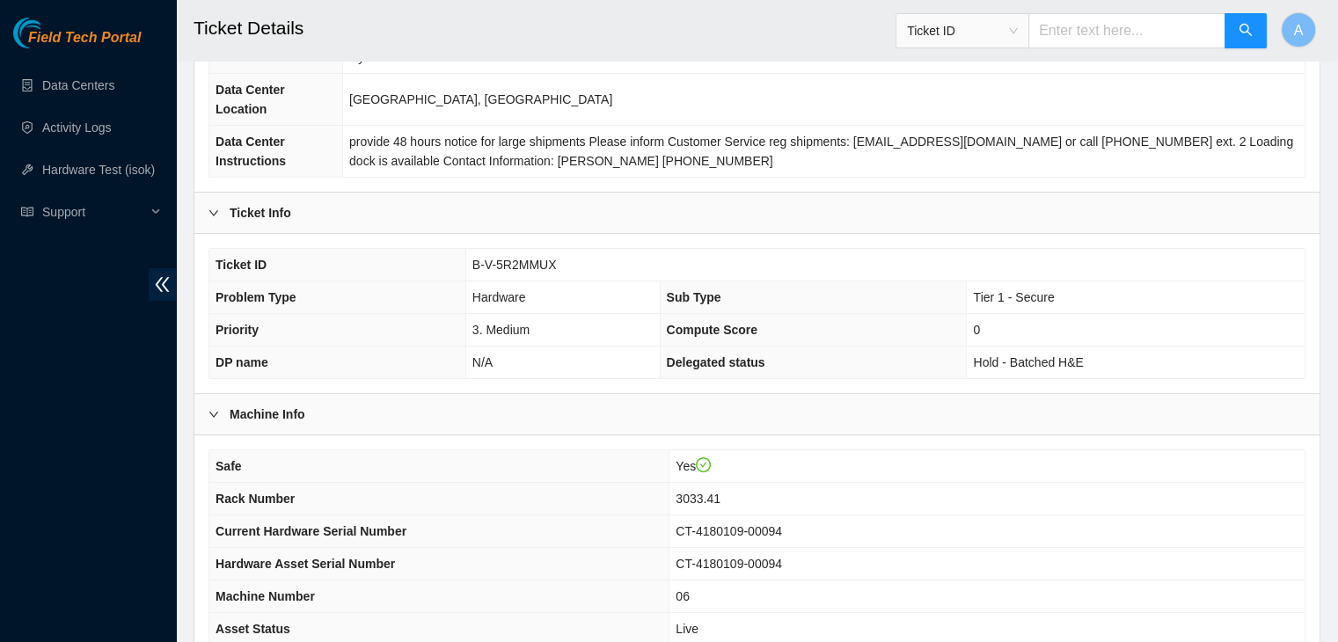
scroll to position [469, 0]
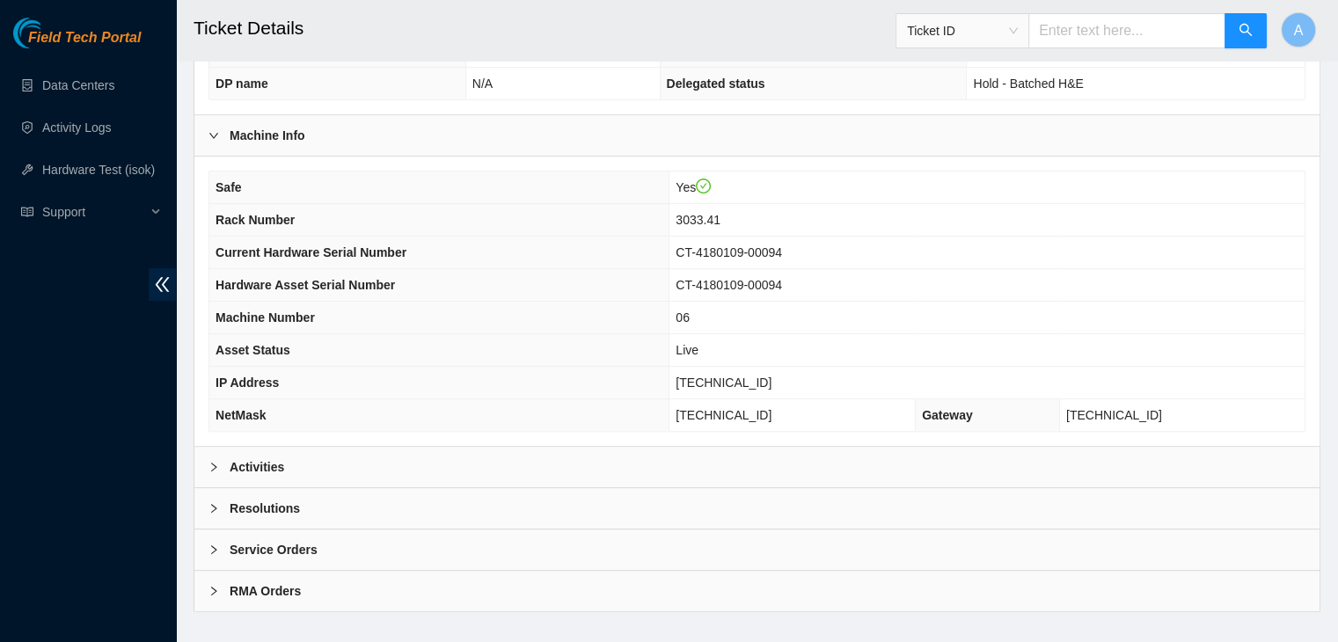
click at [751, 447] on div "Activities" at bounding box center [756, 467] width 1125 height 40
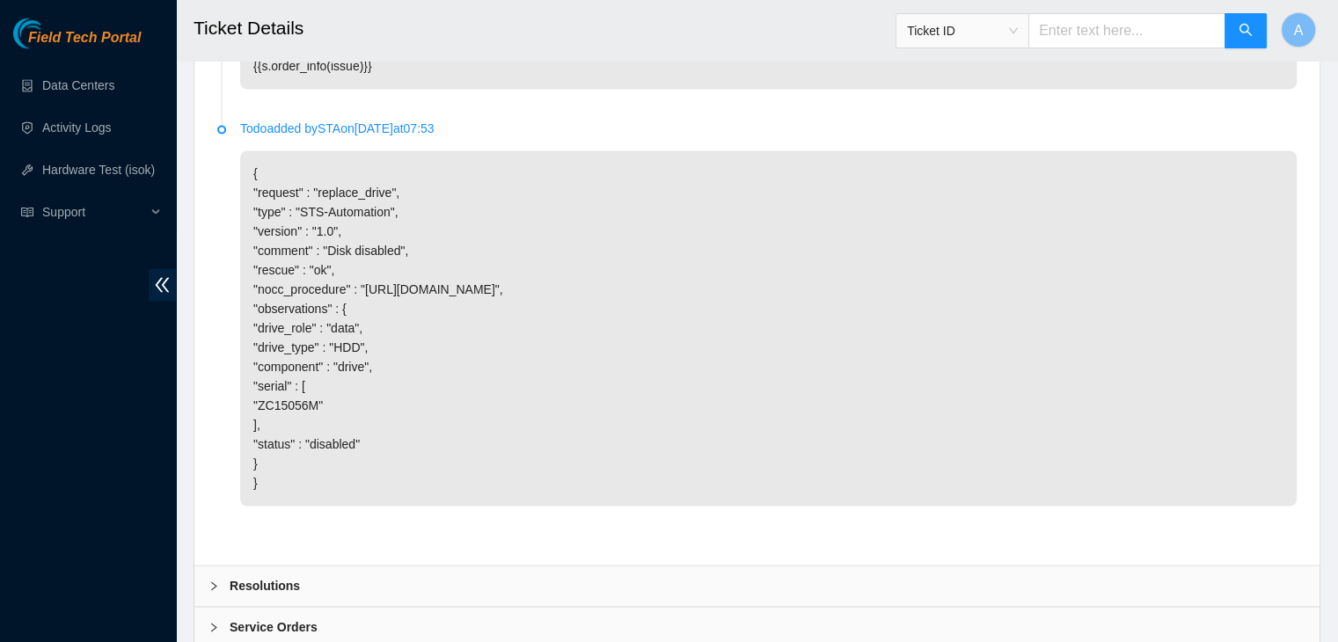
scroll to position [2978, 0]
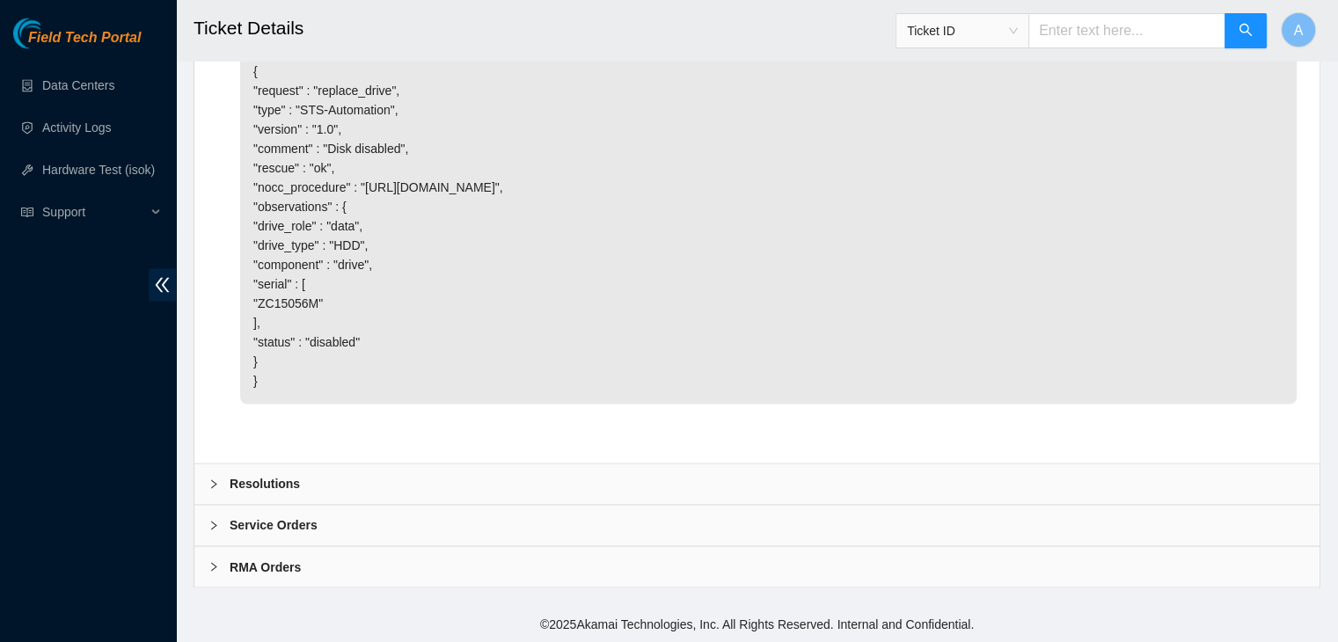
drag, startPoint x: 636, startPoint y: 458, endPoint x: 636, endPoint y: 482, distance: 24.6
click at [636, 482] on div "Resolutions" at bounding box center [756, 484] width 1125 height 40
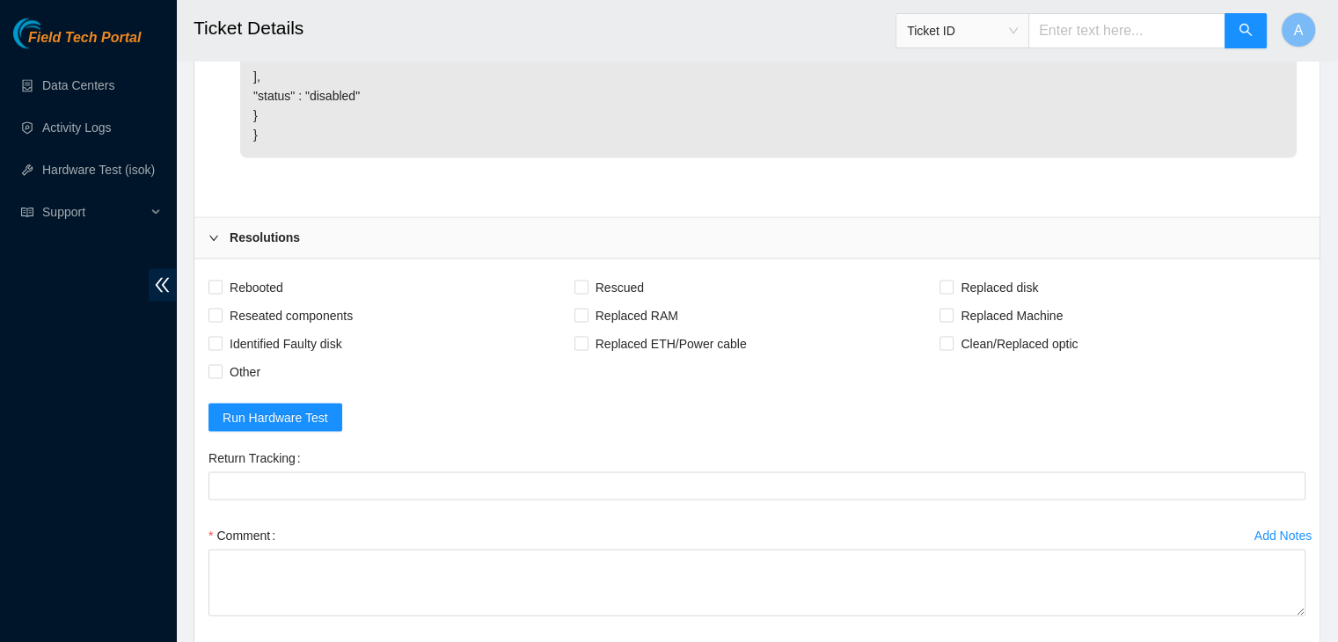
scroll to position [3059, 0]
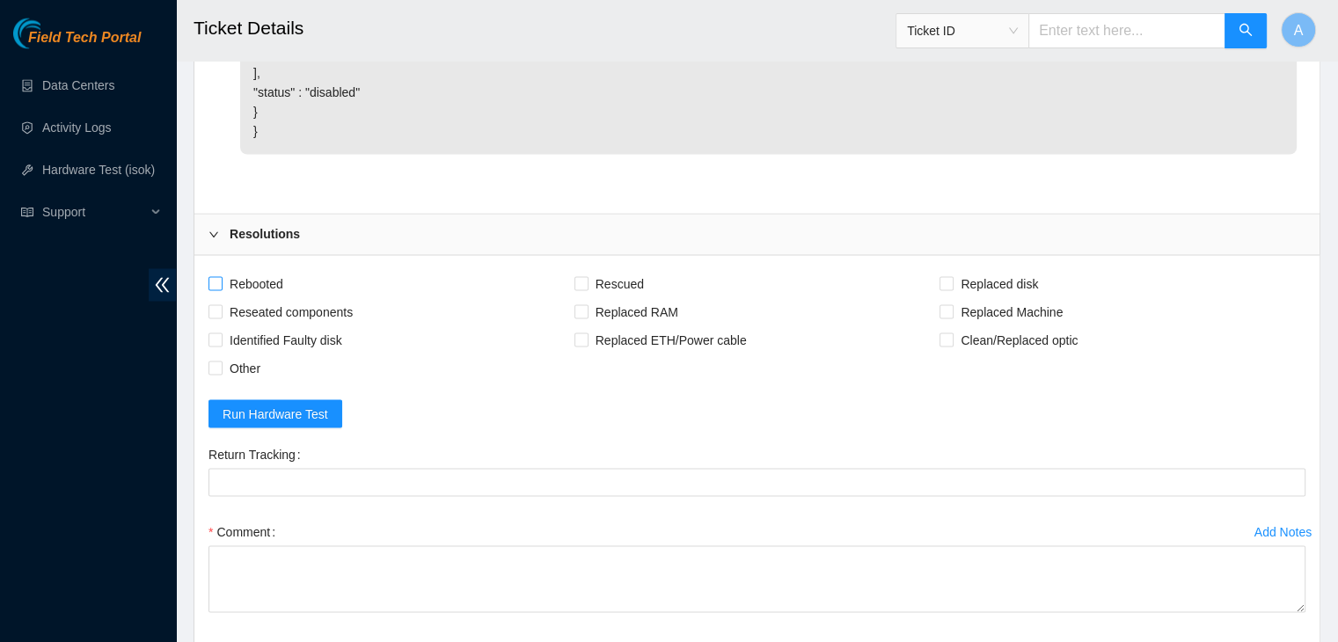
click at [276, 297] on span "Rebooted" at bounding box center [257, 283] width 68 height 28
click at [221, 289] on input "Rebooted" at bounding box center [215, 282] width 12 height 12
checkbox input "true"
click at [288, 326] on span "Reseated components" at bounding box center [291, 311] width 137 height 28
click at [221, 317] on input "Reseated components" at bounding box center [215, 310] width 12 height 12
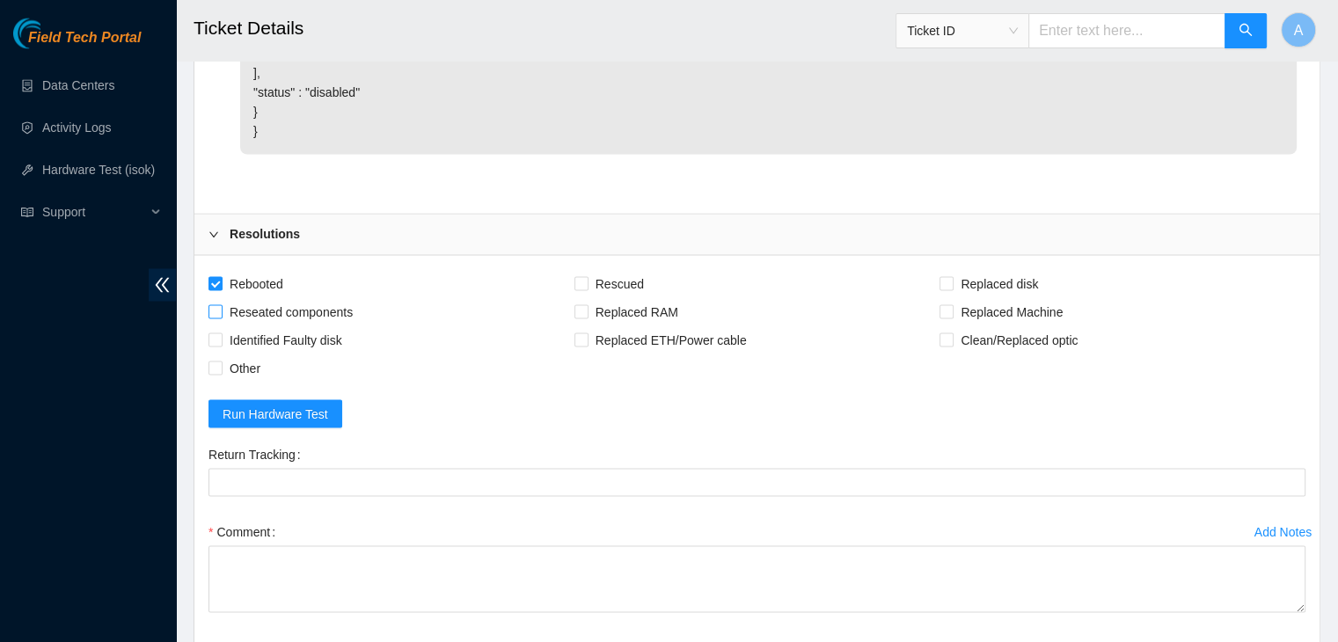
checkbox input "true"
drag, startPoint x: 591, startPoint y: 434, endPoint x: 610, endPoint y: 448, distance: 23.2
click at [610, 448] on div "Rebooted Rescued Replaced disk Reseated components Replaced RAM Replaced Machin…" at bounding box center [756, 481] width 1125 height 452
click at [610, 297] on span "Rescued" at bounding box center [620, 283] width 62 height 28
click at [587, 289] on input "Rescued" at bounding box center [581, 282] width 12 height 12
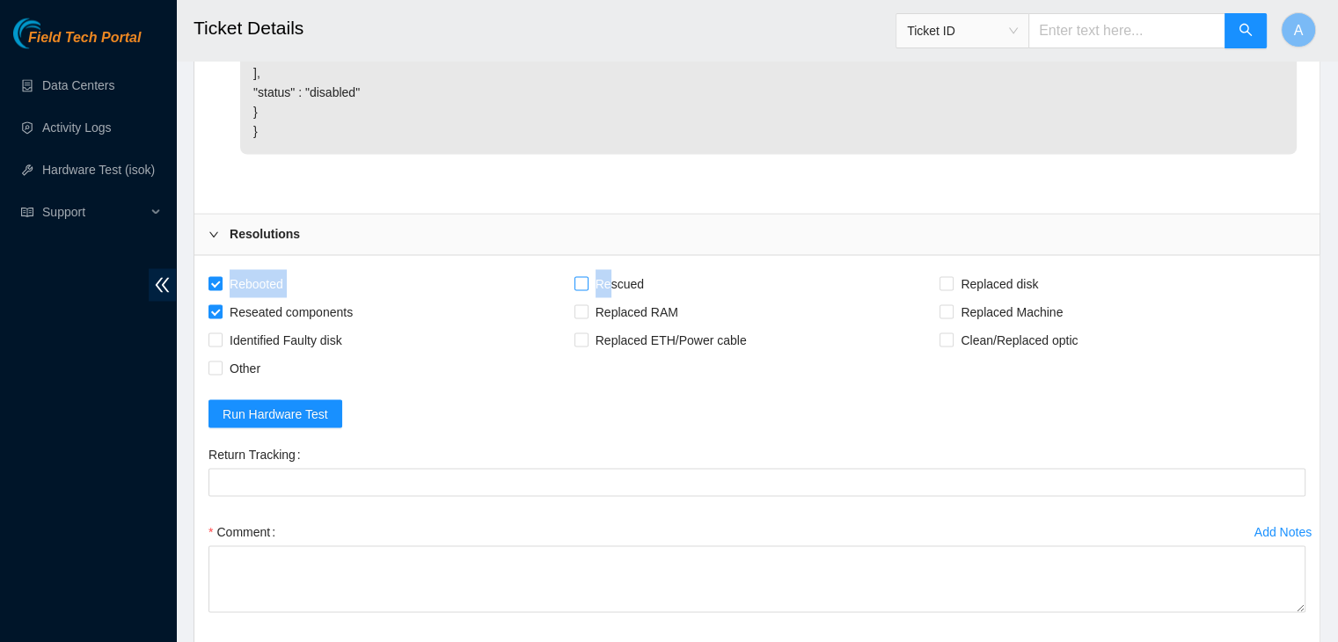
checkbox input "true"
click at [1017, 297] on span "Replaced disk" at bounding box center [1000, 283] width 92 height 28
click at [952, 289] on input "Replaced disk" at bounding box center [946, 282] width 12 height 12
checkbox input "true"
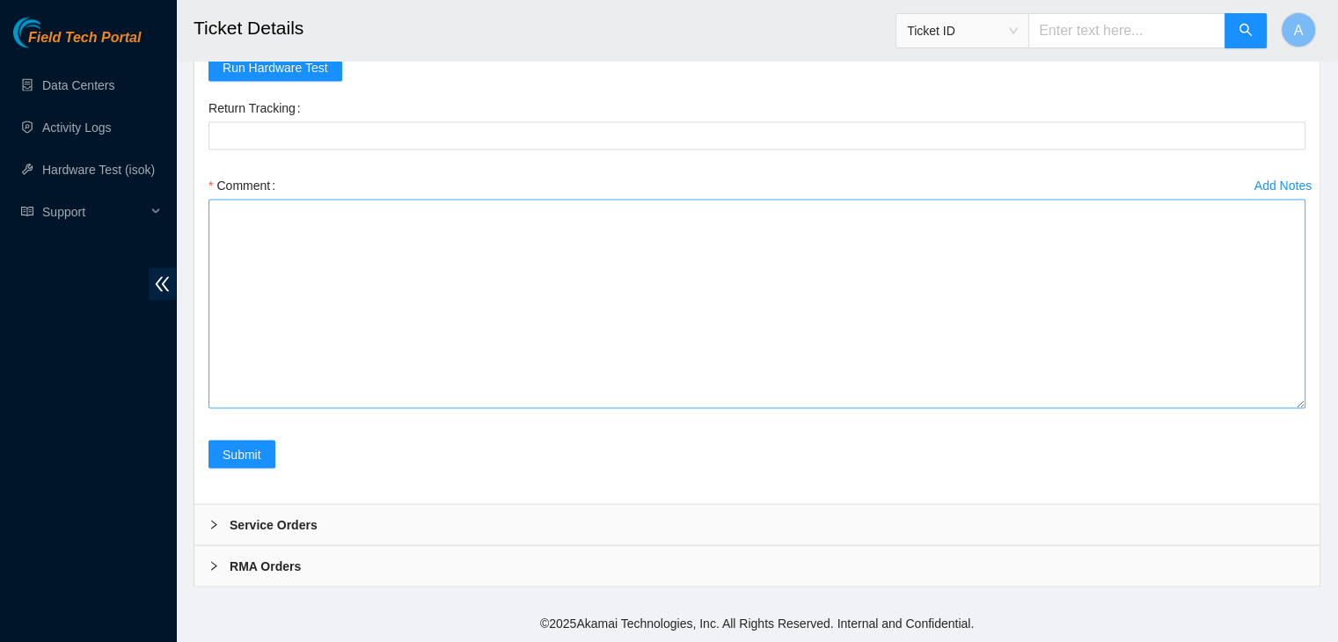
drag, startPoint x: 1301, startPoint y: 406, endPoint x: 1281, endPoint y: 557, distance: 152.7
click at [1281, 409] on textarea "Comment" at bounding box center [757, 304] width 1097 height 209
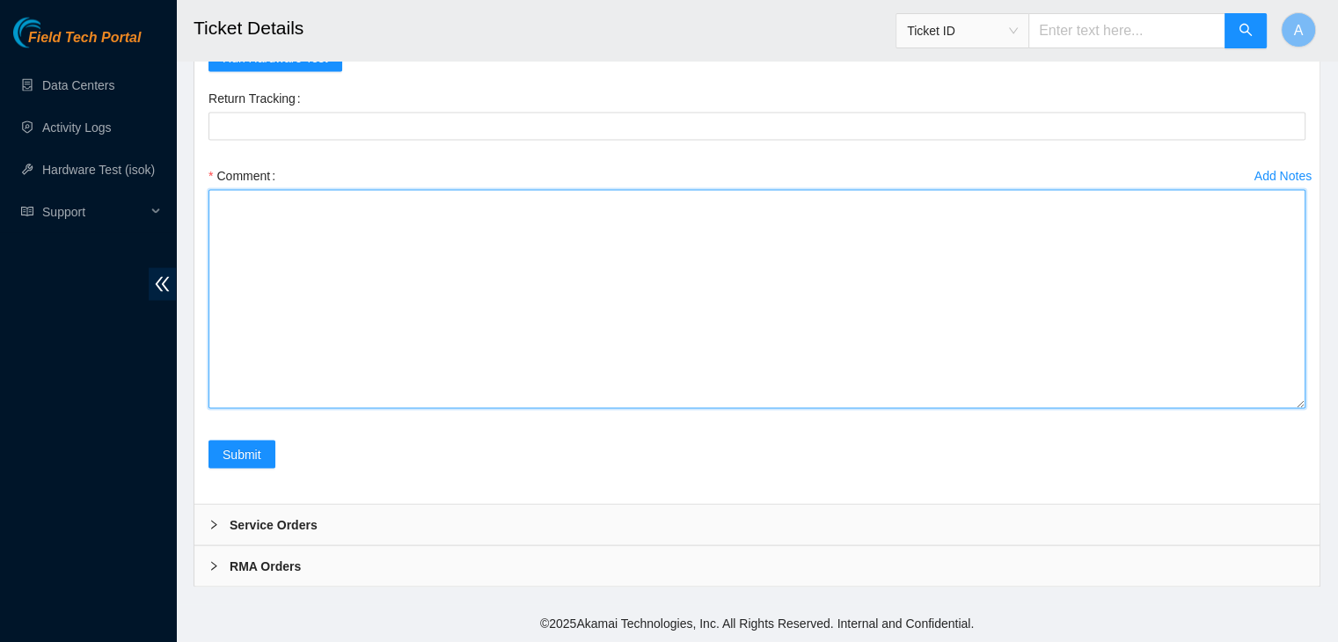
click at [1216, 409] on textarea "Comment" at bounding box center [757, 299] width 1097 height 219
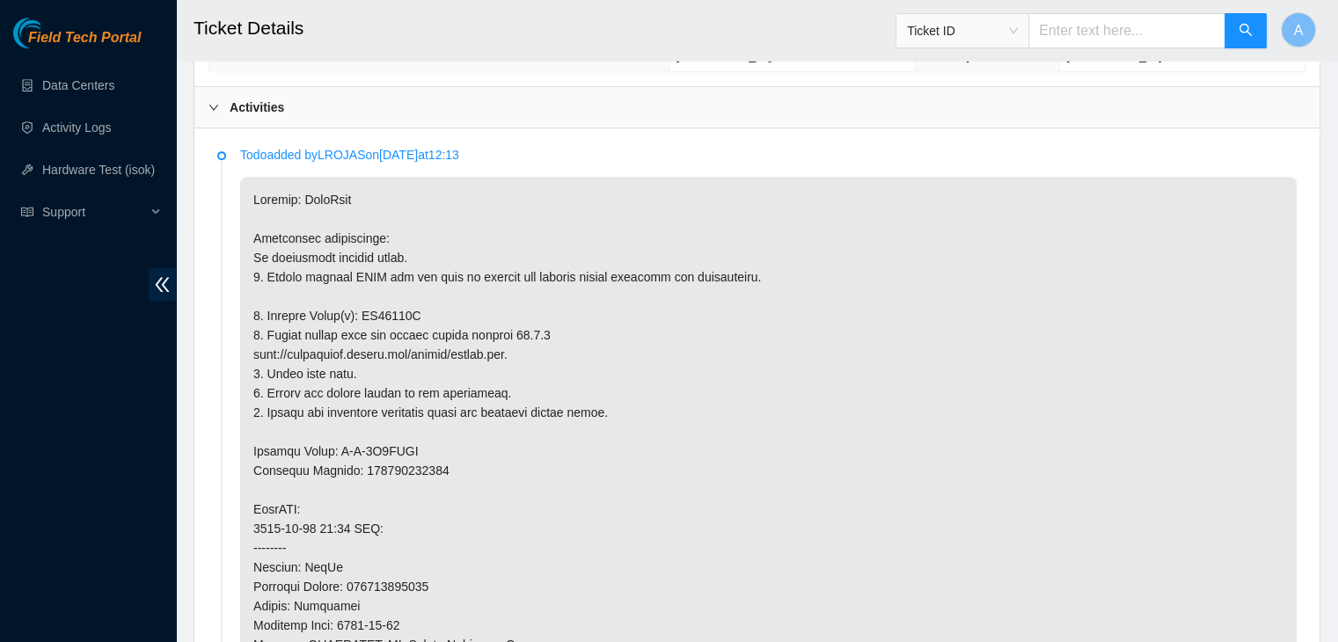
scroll to position [828, 0]
type textarea "verified machine sn safely powered down machine removed disk sn: replaced with …"
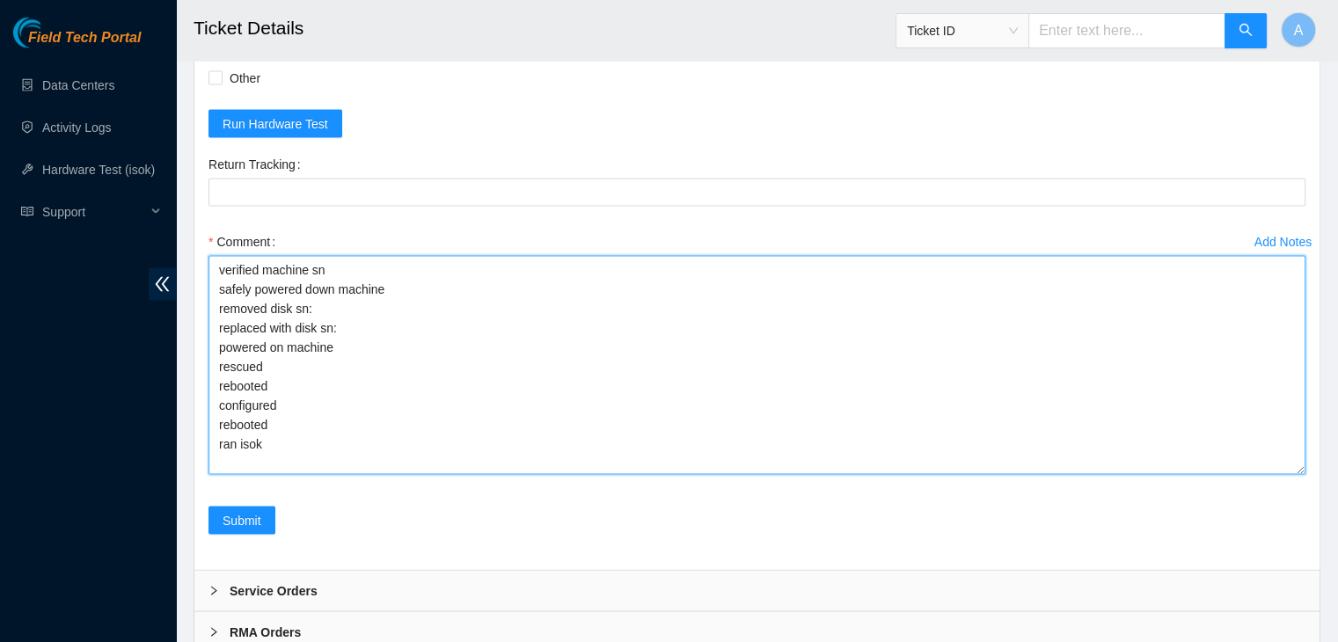
scroll to position [3583, 0]
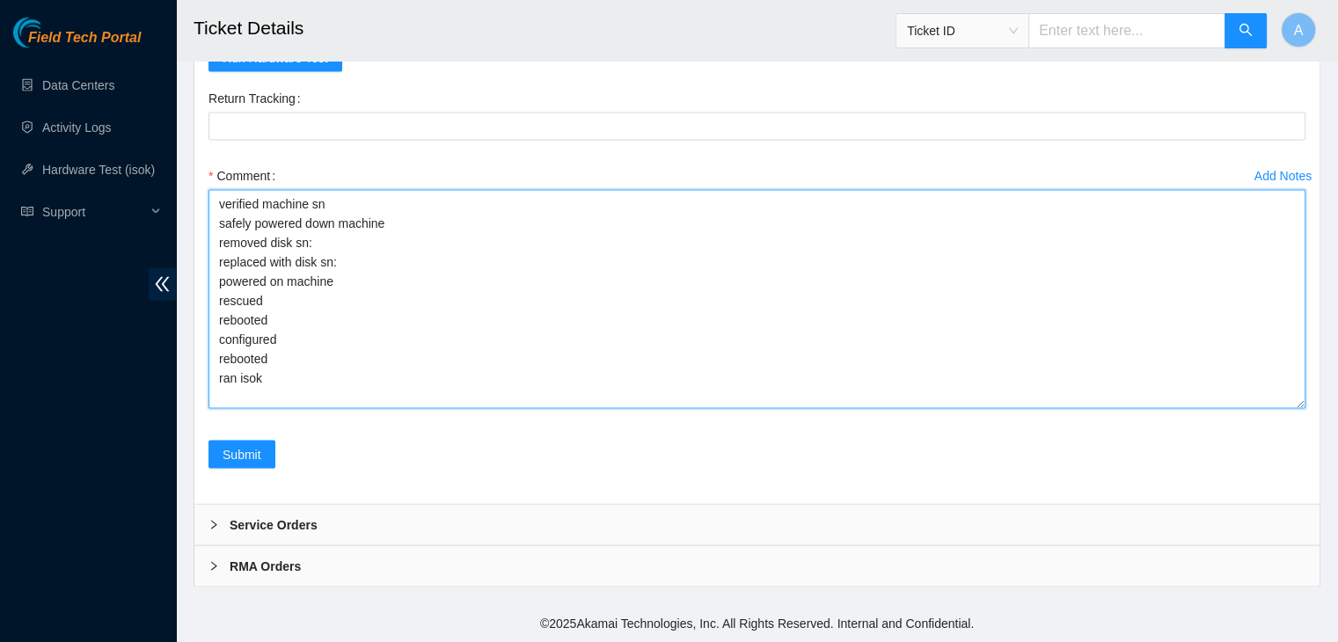
drag, startPoint x: 264, startPoint y: 394, endPoint x: 217, endPoint y: 209, distance: 191.4
click at [217, 209] on textarea "verified machine sn safely powered down machine removed disk sn: replaced with …" at bounding box center [757, 299] width 1097 height 219
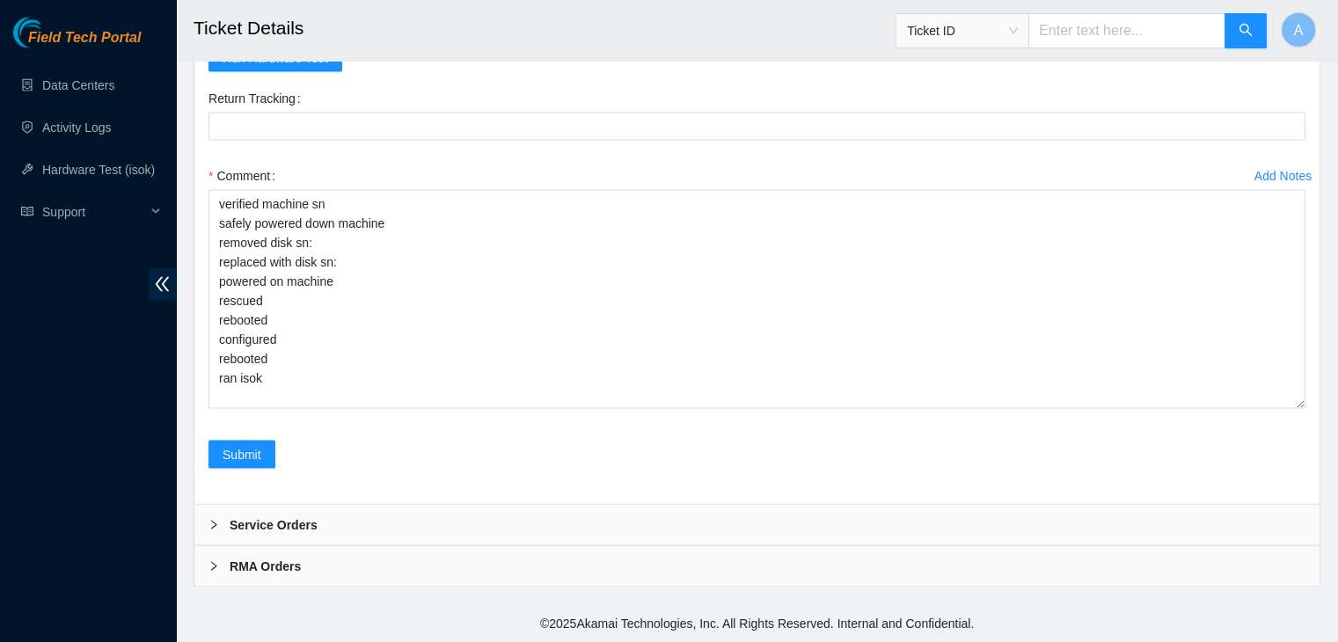
click at [567, 78] on form "Rebooted Rescued Replaced disk Reseated components Replaced RAM Replaced Machin…" at bounding box center [757, 202] width 1097 height 576
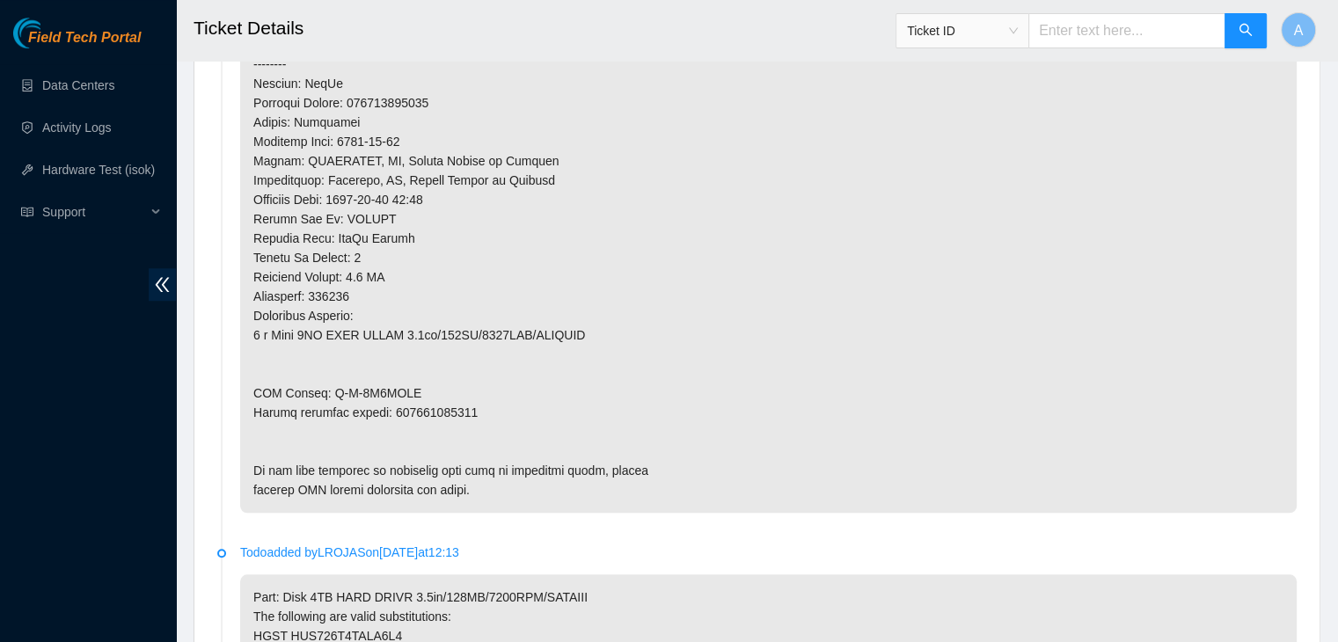
scroll to position [1315, 0]
click at [445, 381] on p at bounding box center [768, 101] width 1057 height 820
copy p "463470032086"
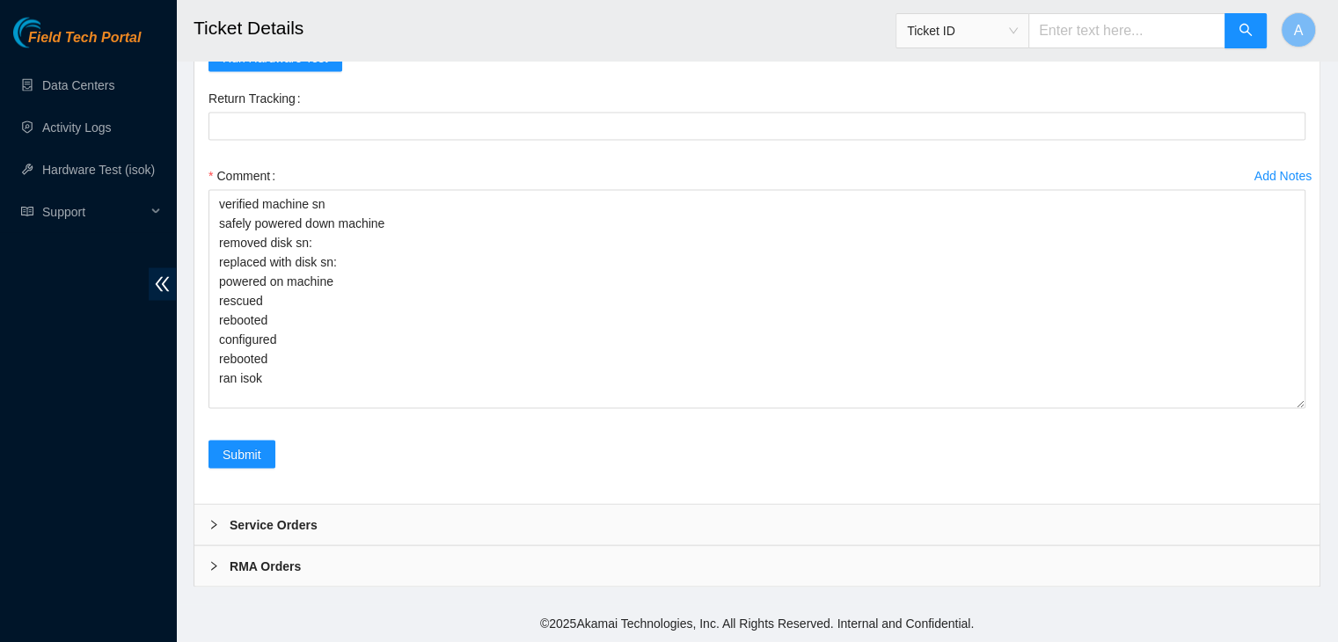
scroll to position [3583, 0]
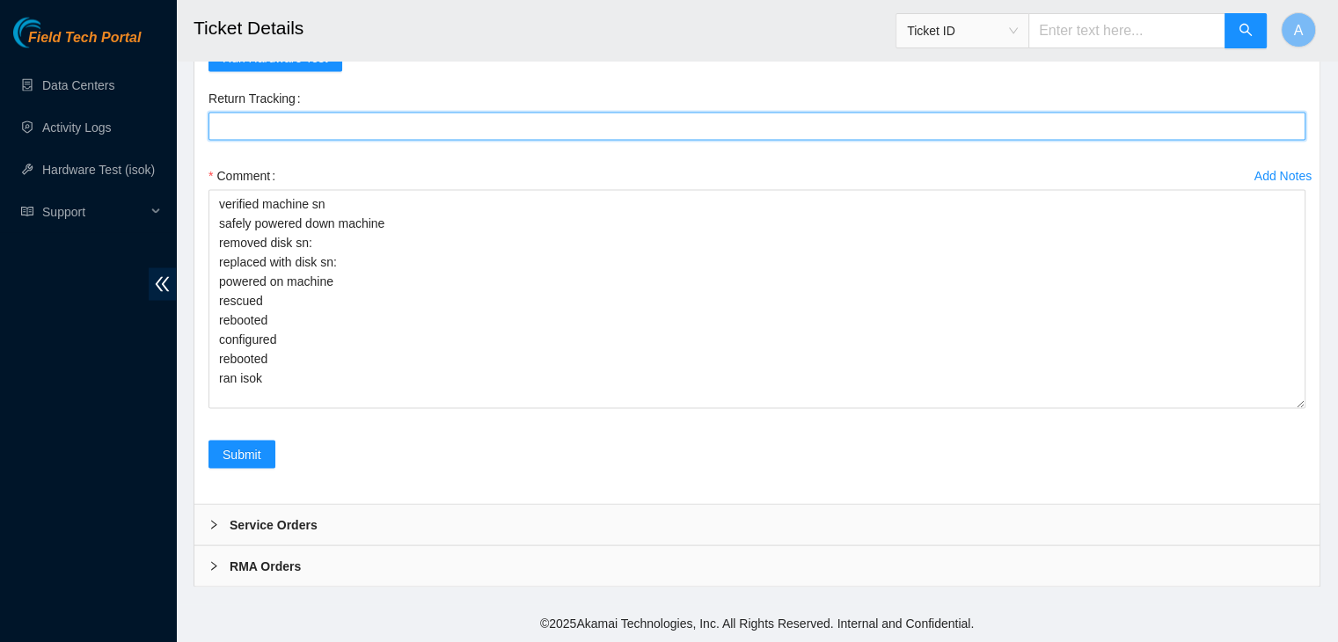
click at [627, 117] on Tracking "Return Tracking" at bounding box center [757, 127] width 1097 height 28
paste Tracking "463470032086"
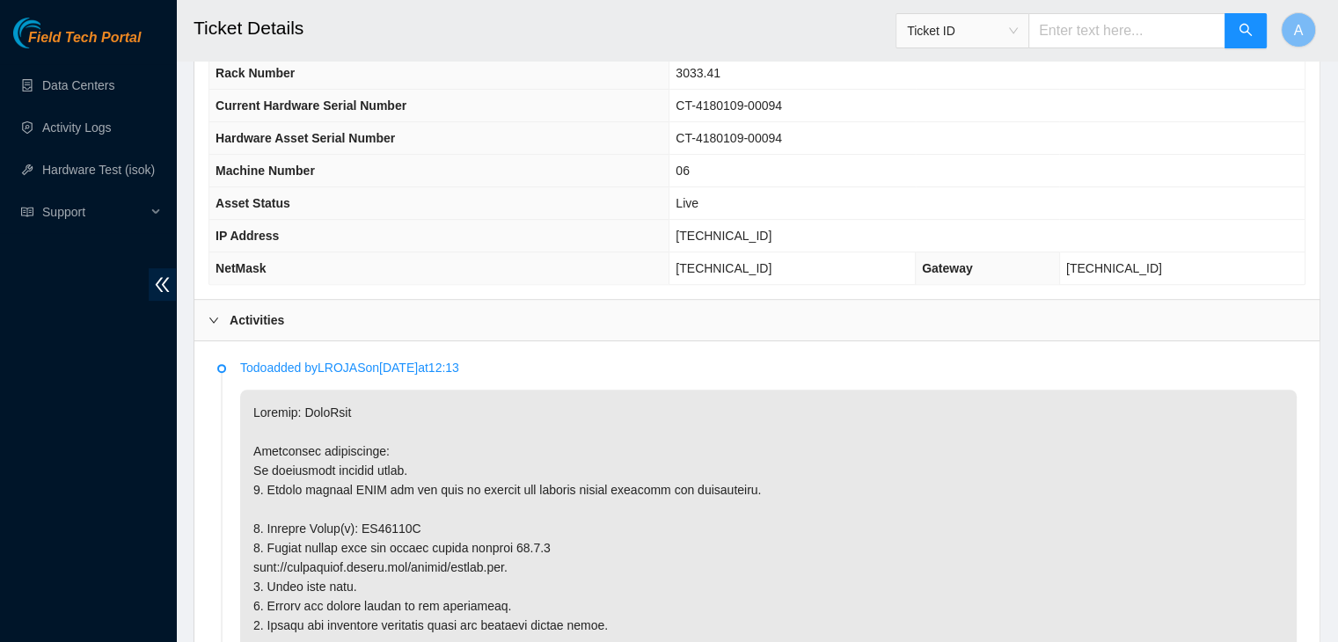
scroll to position [693, 0]
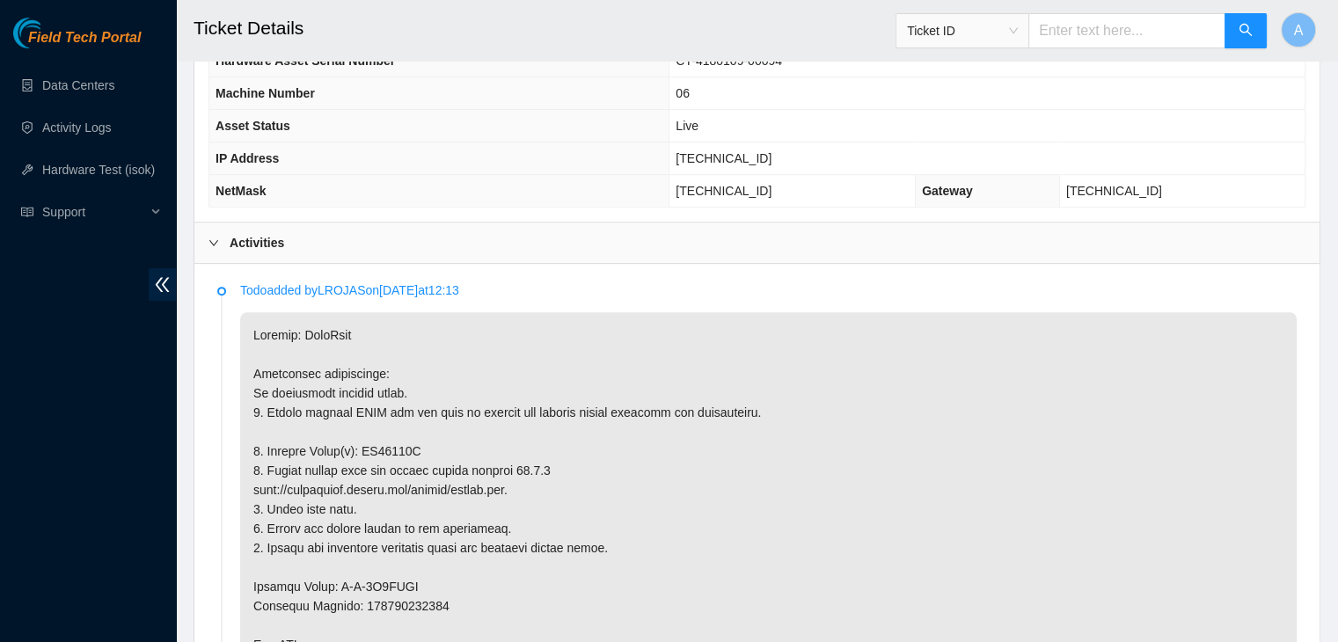
type Tracking "463470032086"
copy p "ZC15056M"
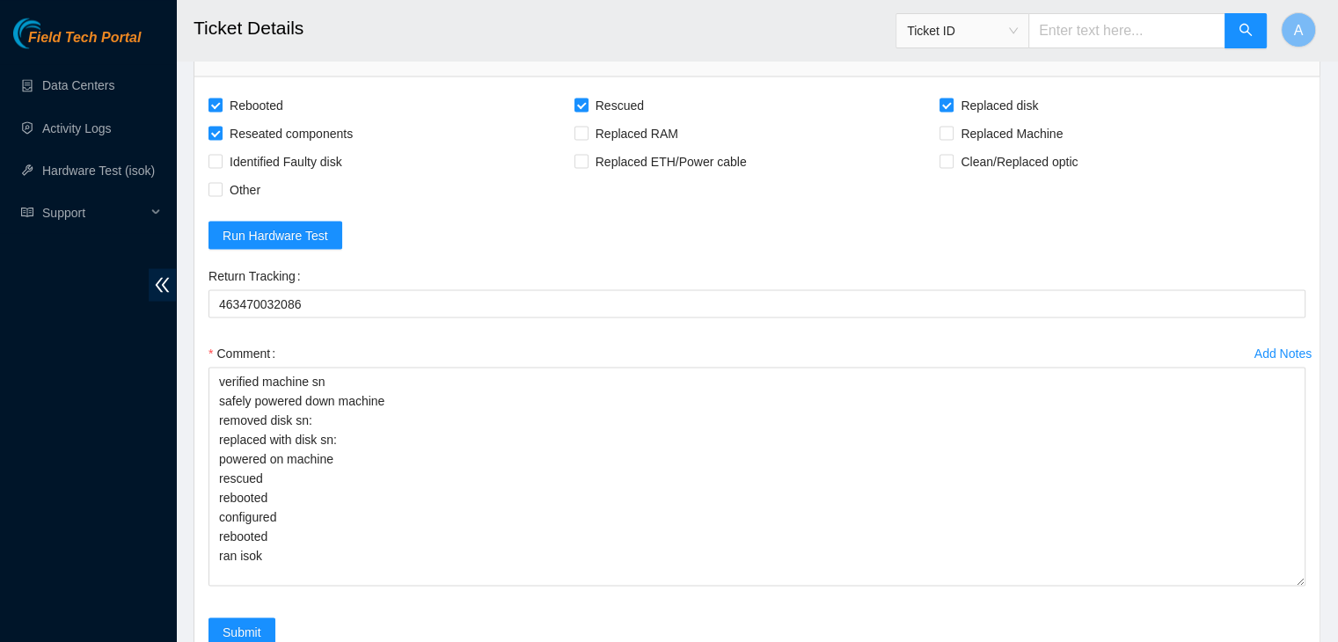
scroll to position [3310, 0]
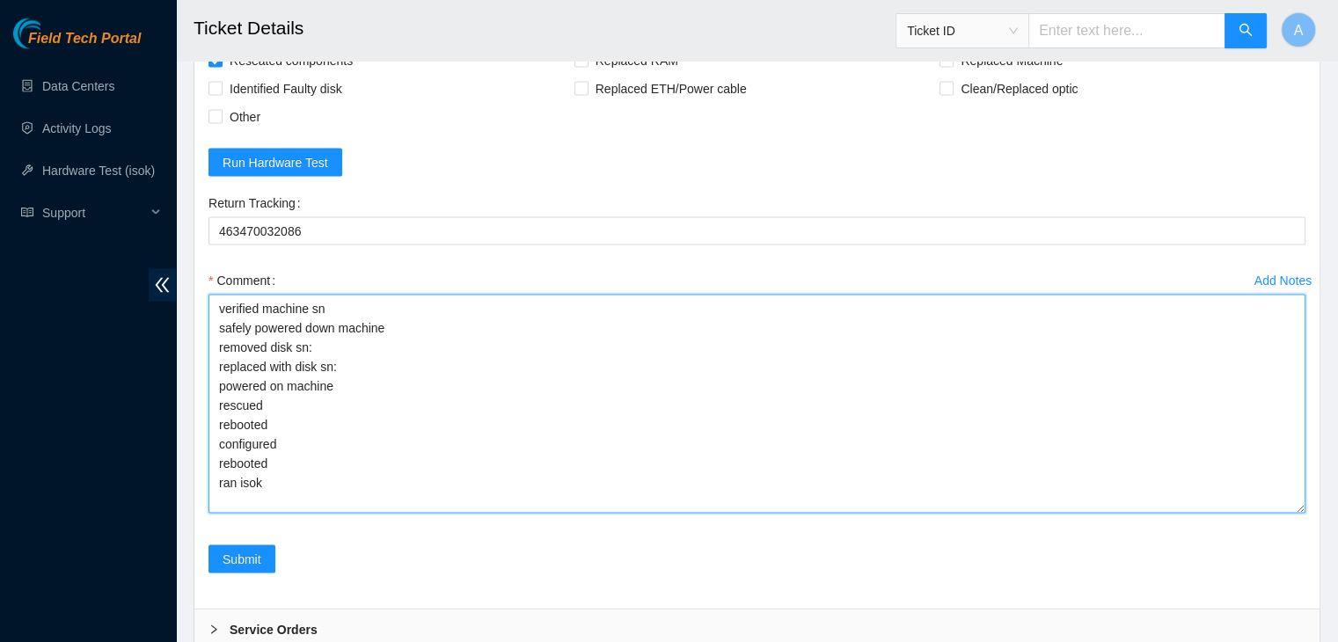
click at [387, 513] on textarea "verified machine sn safely powered down machine removed disk sn: replaced with …" at bounding box center [757, 403] width 1097 height 219
paste textarea "ZC15056M"
click at [399, 513] on textarea "verified machine sn safely powered down machine removed disk sn: ZC15056M repla…" at bounding box center [757, 403] width 1097 height 219
paste textarea "Z1Z8P4EN"
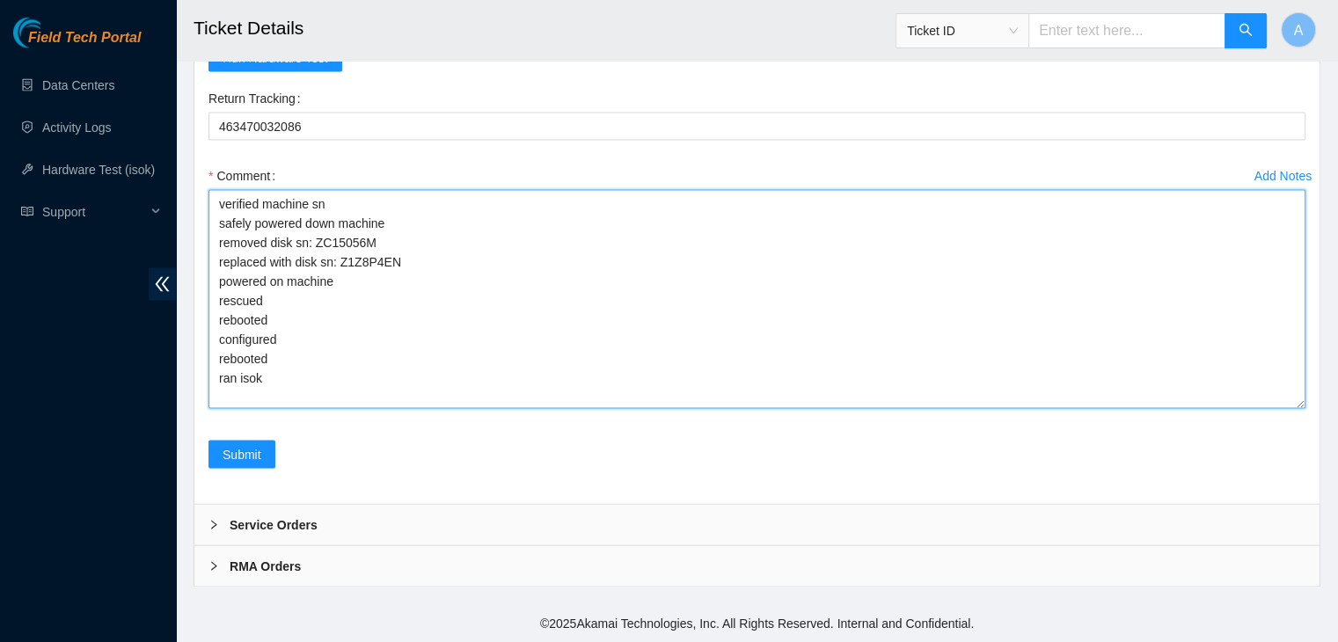
scroll to position [3583, 0]
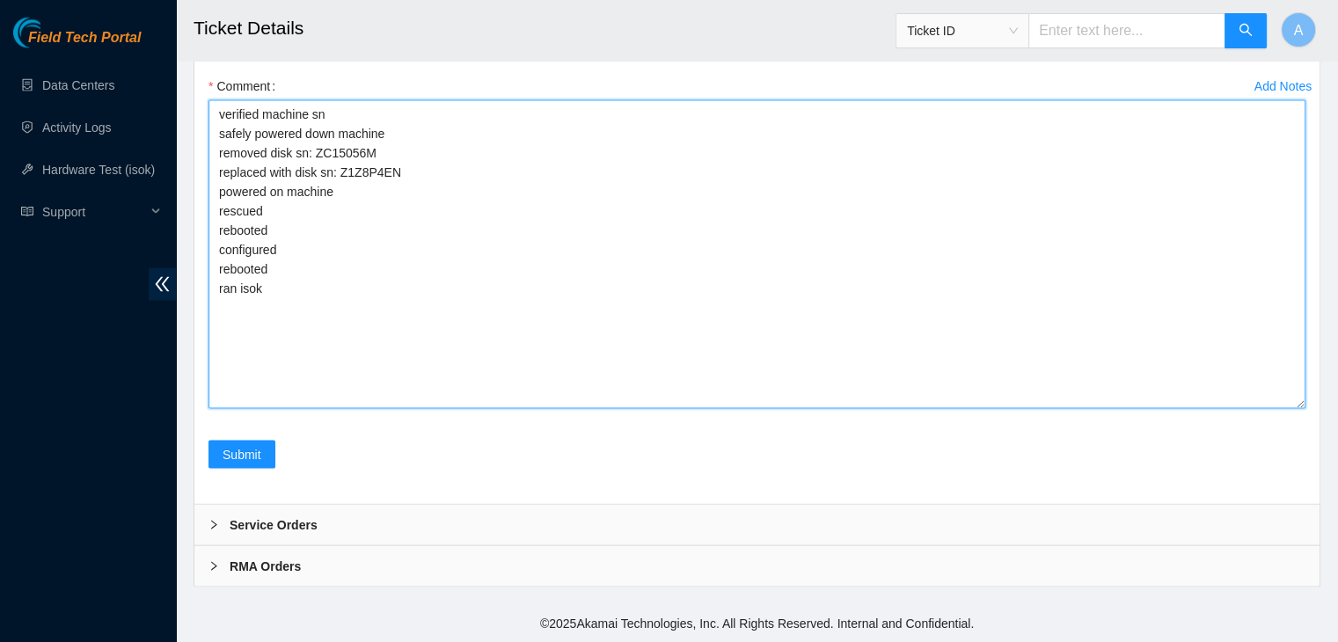
drag, startPoint x: 1301, startPoint y: 405, endPoint x: 1308, endPoint y: 507, distance: 102.4
click at [1308, 441] on div "Add Notes Comment verified machine sn safely powered down machine removed disk …" at bounding box center [757, 256] width 1111 height 369
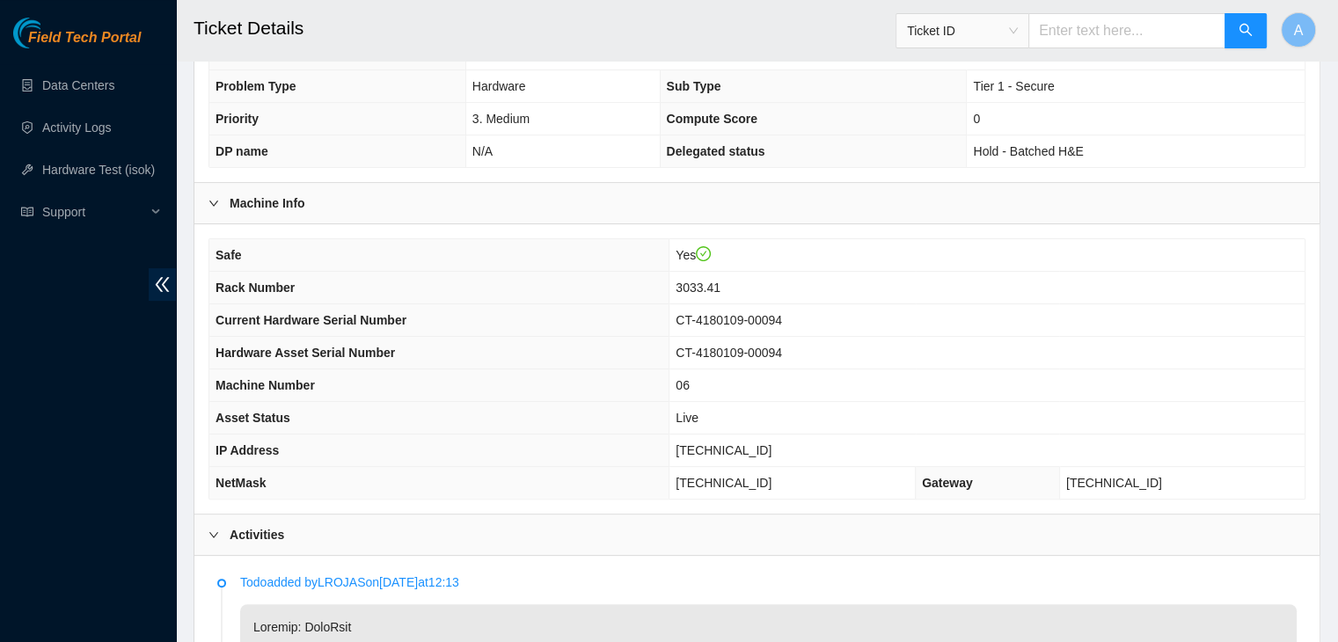
scroll to position [348, 0]
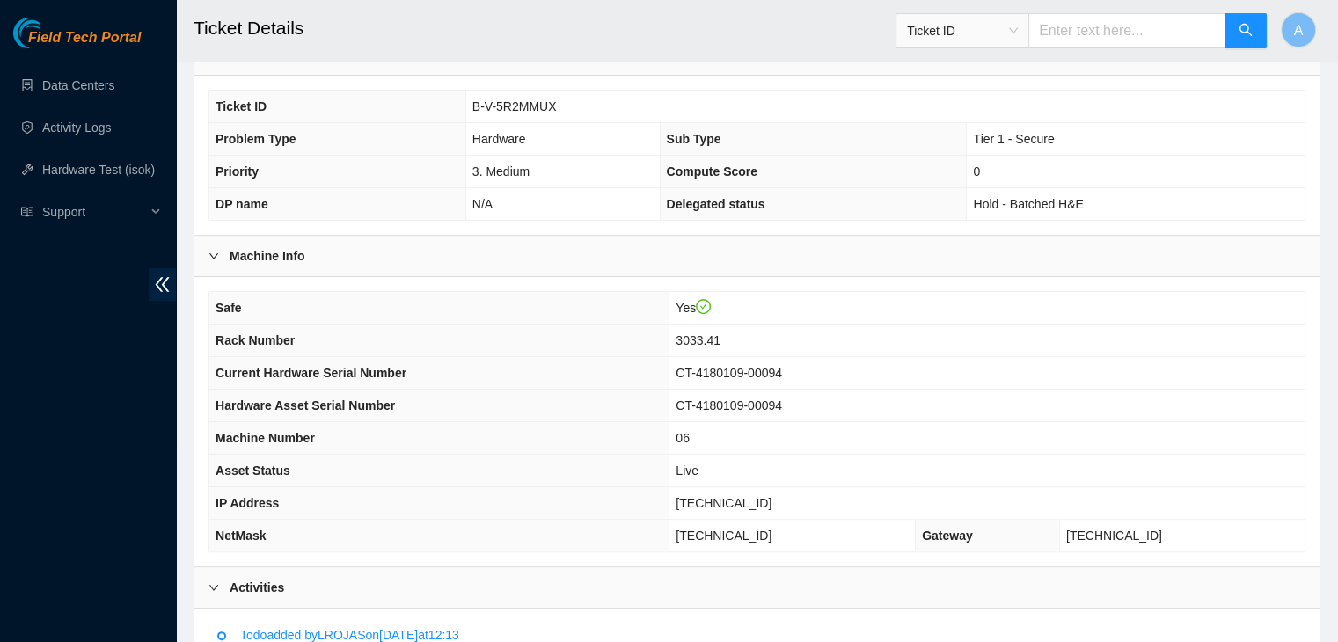
click at [760, 496] on span "[TECHNICAL_ID]" at bounding box center [724, 503] width 96 height 14
click at [760, 496] on span "23.56.107.124" at bounding box center [724, 503] width 96 height 14
copy span "23.56.107.124"
click at [650, 392] on th "Hardware Asset Serial Number" at bounding box center [439, 406] width 460 height 33
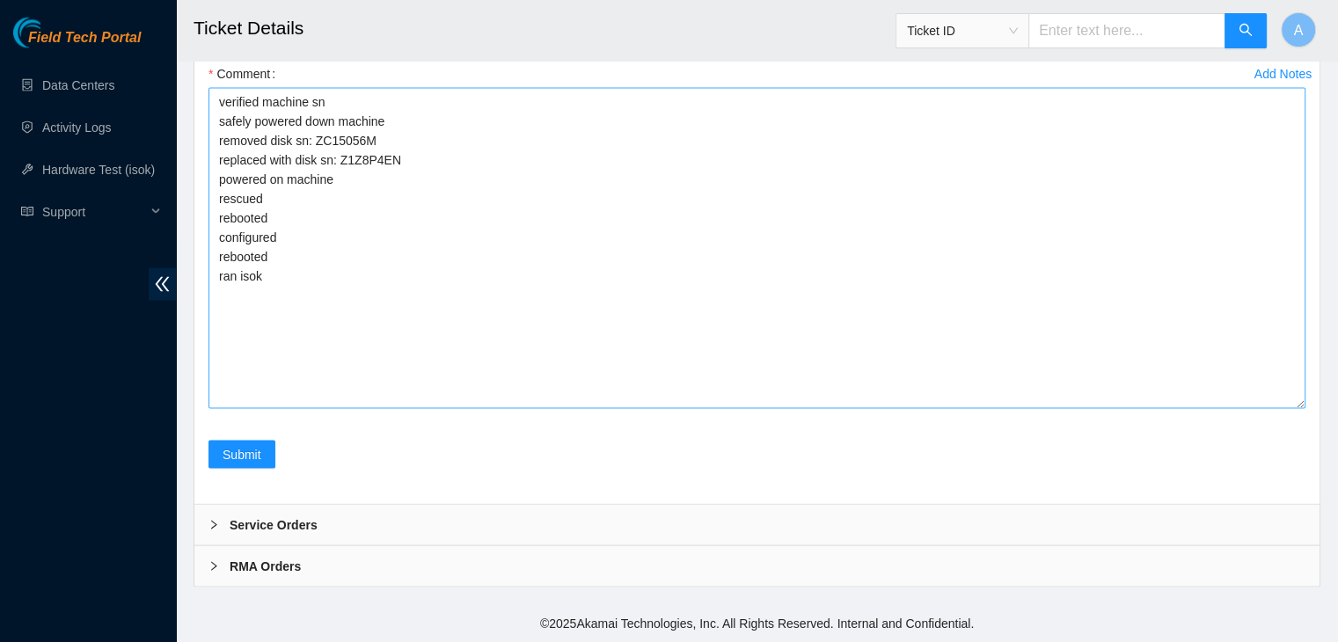
scroll to position [3572, 0]
click at [521, 409] on textarea "verified machine sn safely powered down machine removed disk sn: ZC15056M repla…" at bounding box center [757, 248] width 1097 height 321
paste textarea "322862 14-08-2025 03:50:56 23.56.107.124 COMPLETE Result Detail Message Ticket …"
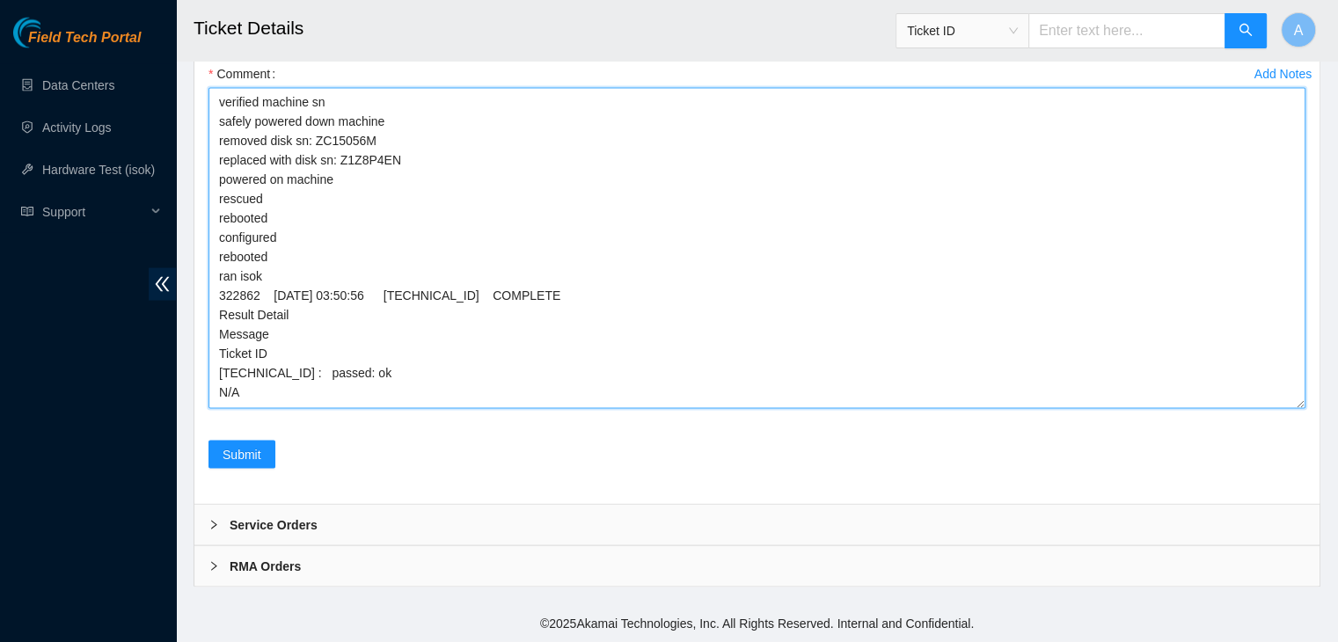
scroll to position [3650, 0]
type textarea "verified machine sn safely powered down machine removed disk sn: ZC15056M repla…"
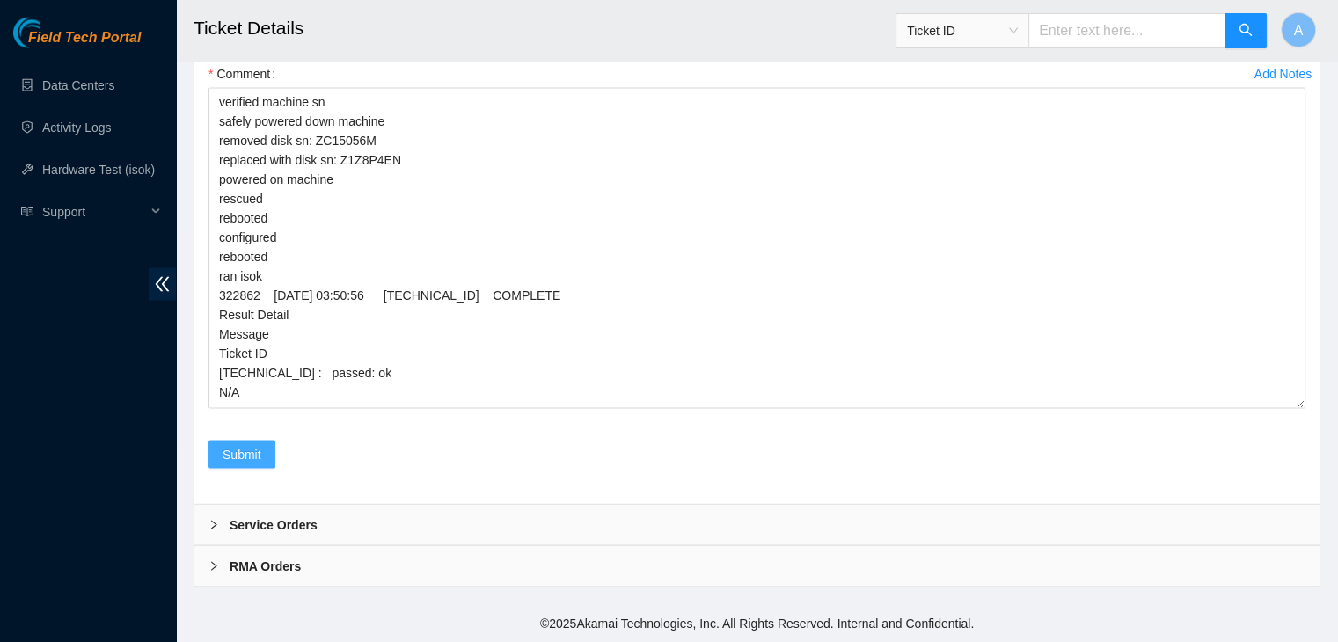
click at [271, 469] on button "Submit" at bounding box center [242, 455] width 67 height 28
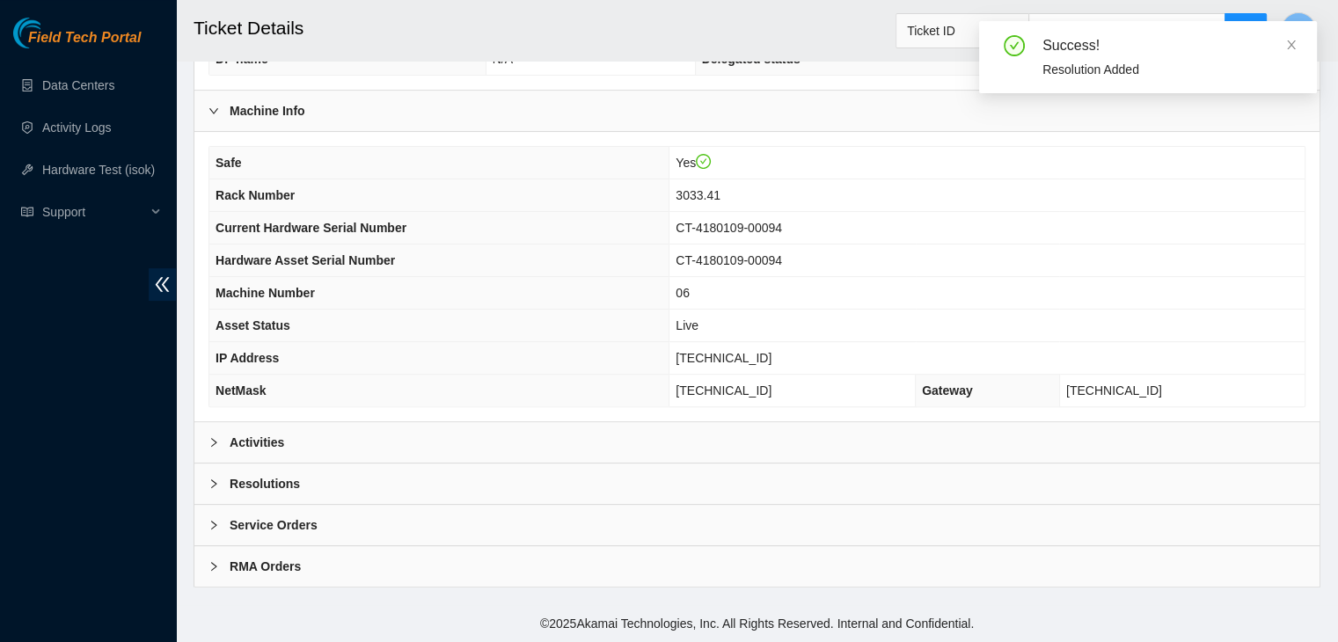
scroll to position [469, 0]
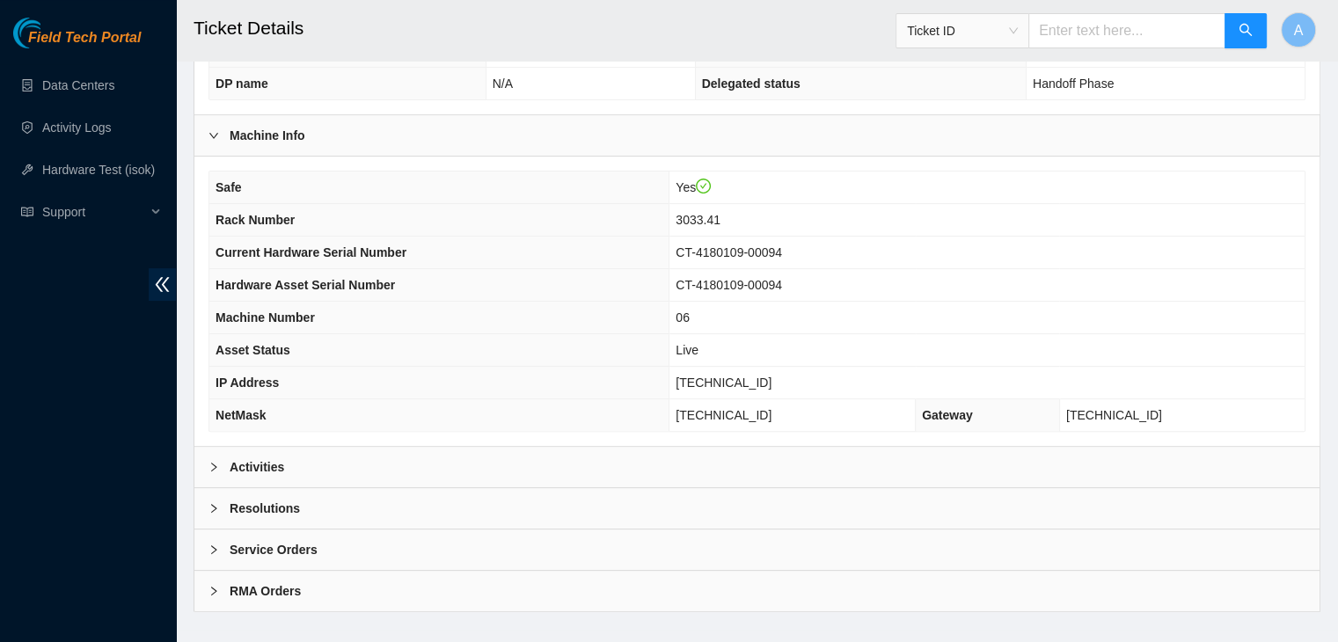
click at [570, 447] on div "Activities" at bounding box center [756, 467] width 1125 height 40
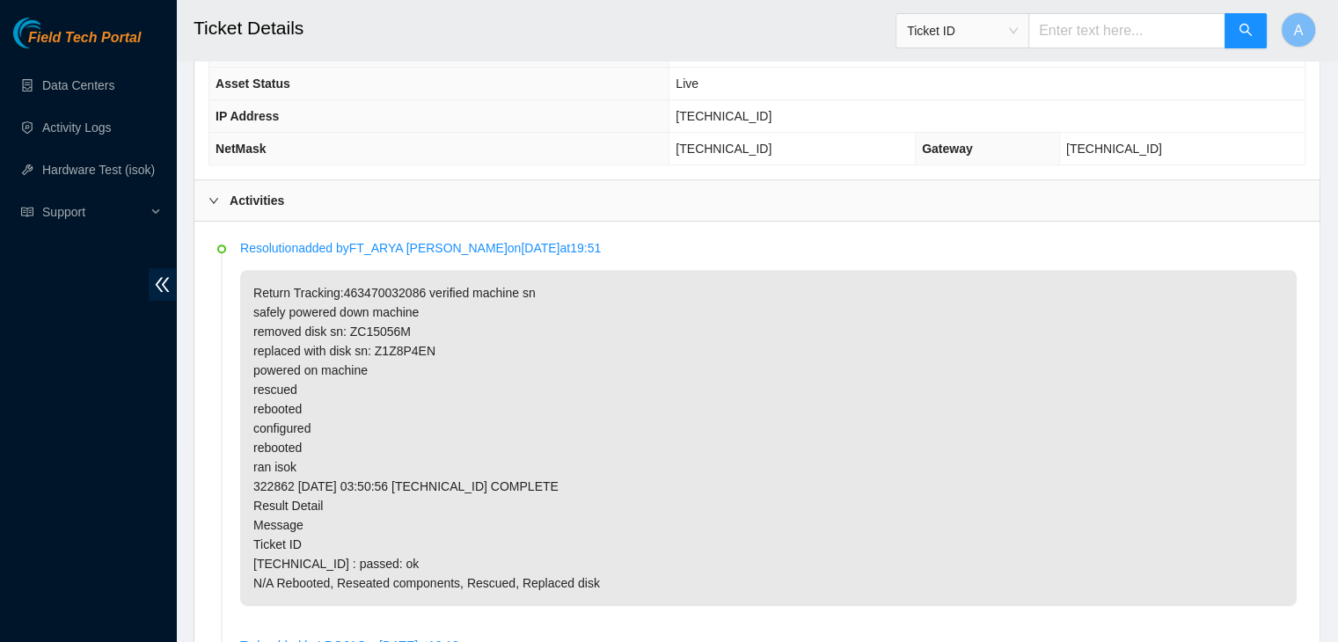
scroll to position [733, 0]
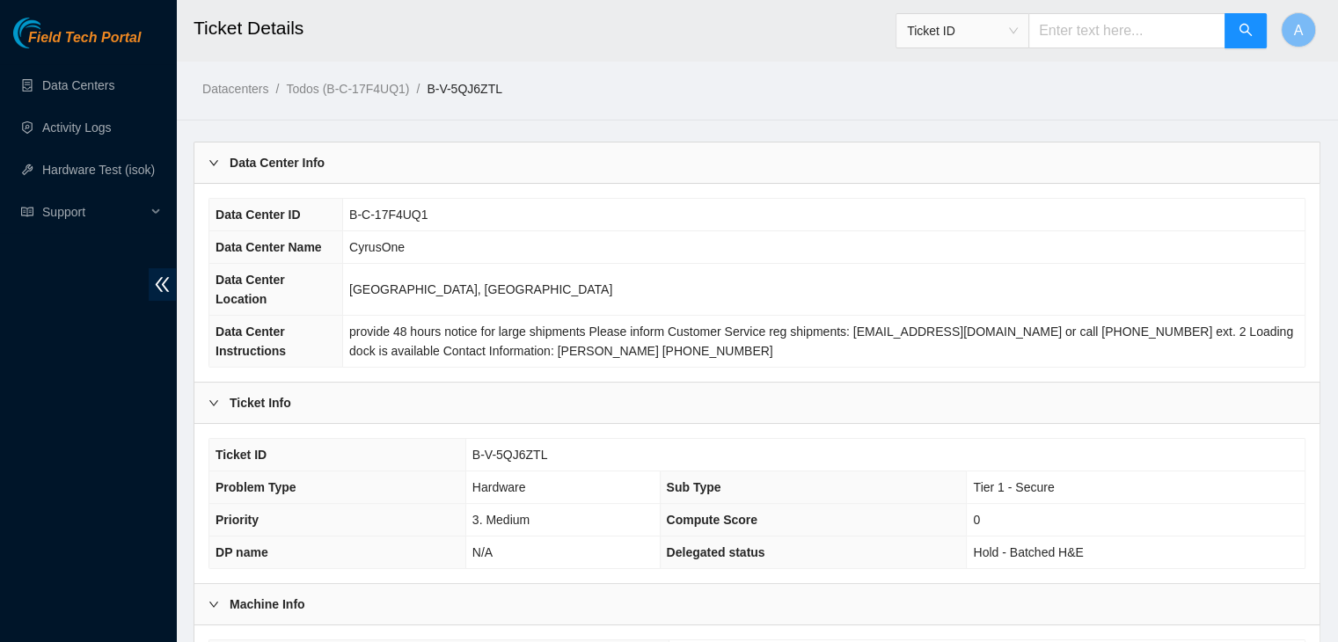
scroll to position [469, 0]
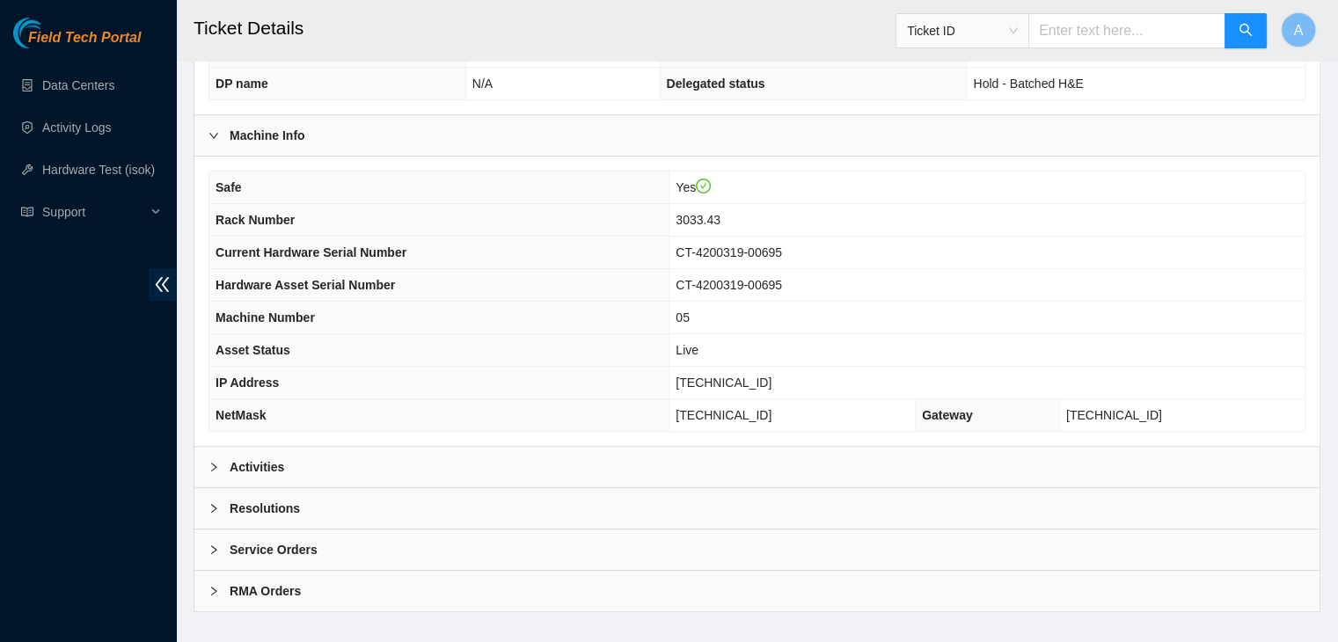
click at [762, 447] on div "Activities" at bounding box center [756, 467] width 1125 height 40
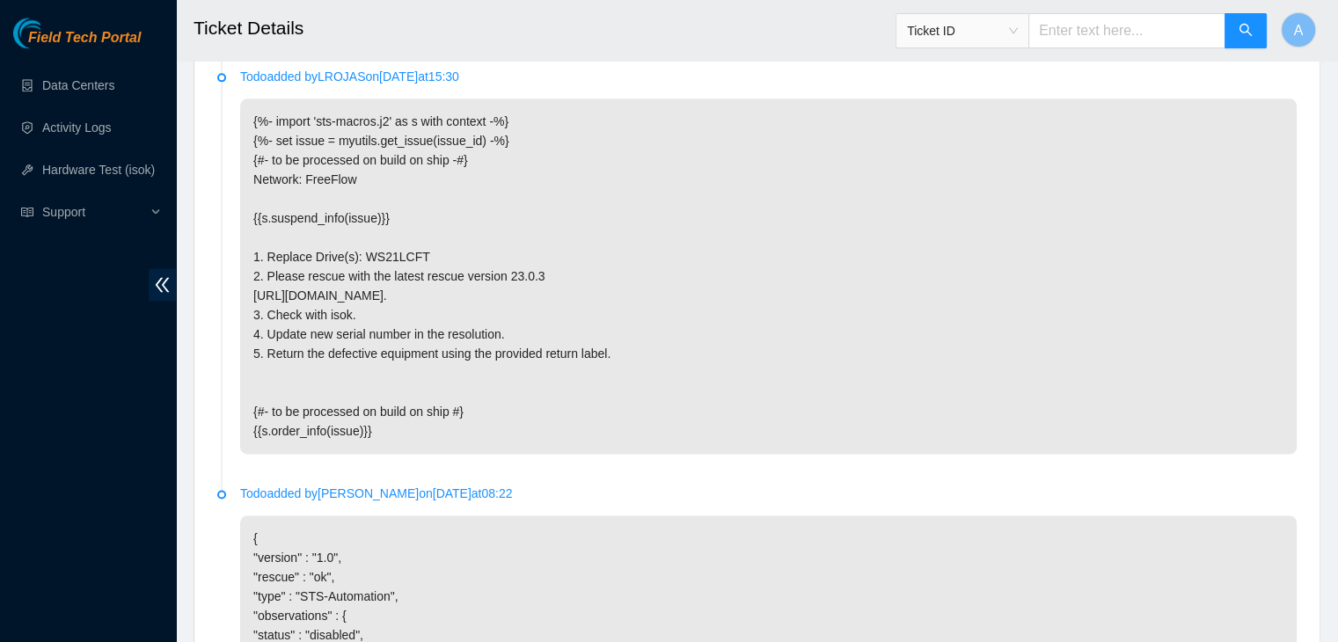
scroll to position [2978, 0]
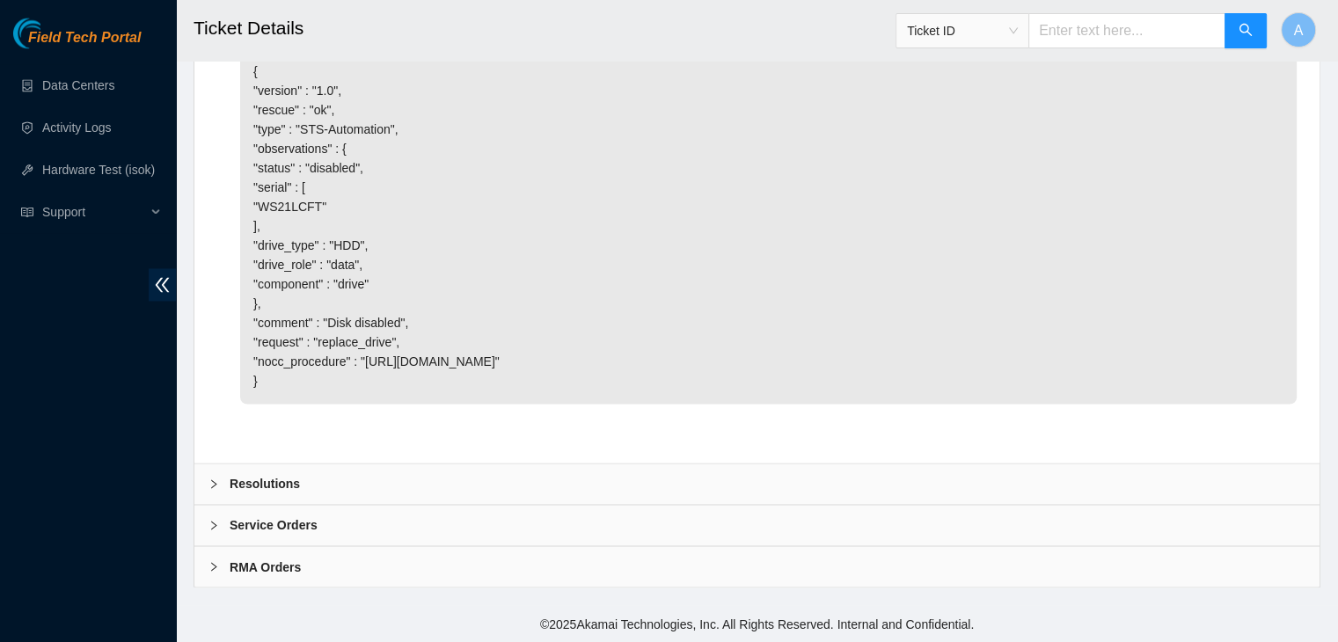
click at [566, 483] on div "Resolutions" at bounding box center [756, 484] width 1125 height 40
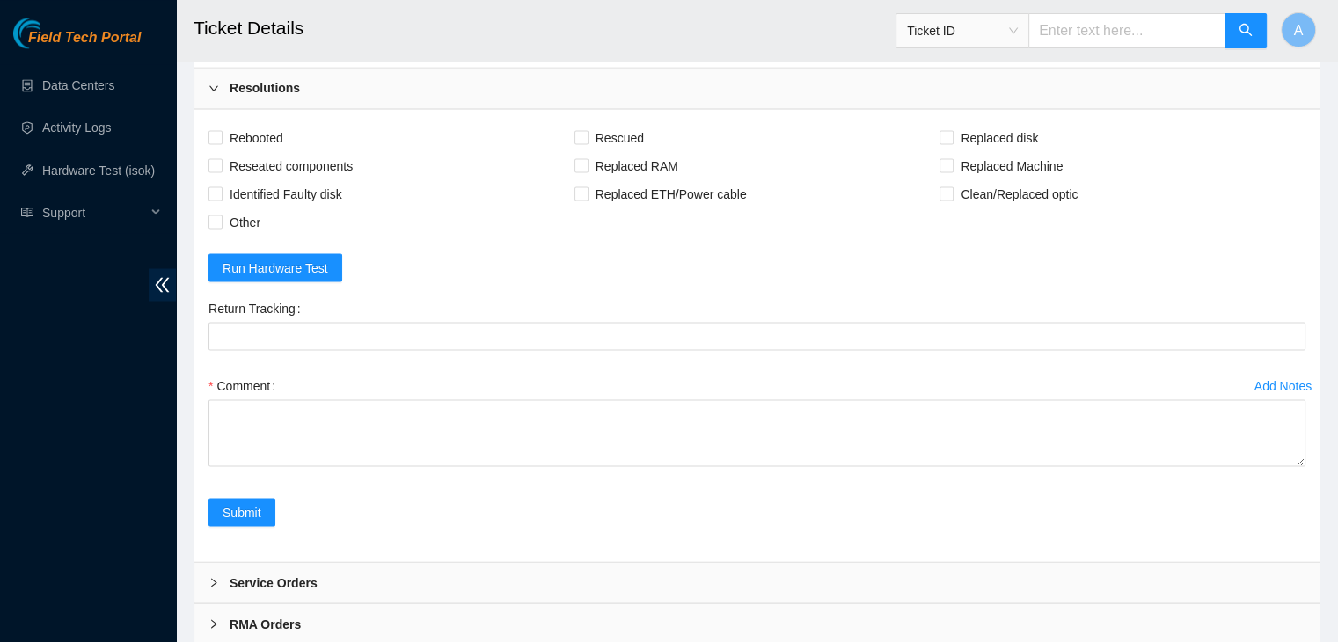
scroll to position [3206, 0]
click at [260, 150] on span "Rebooted" at bounding box center [257, 135] width 68 height 28
click at [221, 141] on input "Rebooted" at bounding box center [215, 134] width 12 height 12
checkbox input "true"
click at [279, 178] on span "Reseated components" at bounding box center [291, 164] width 137 height 28
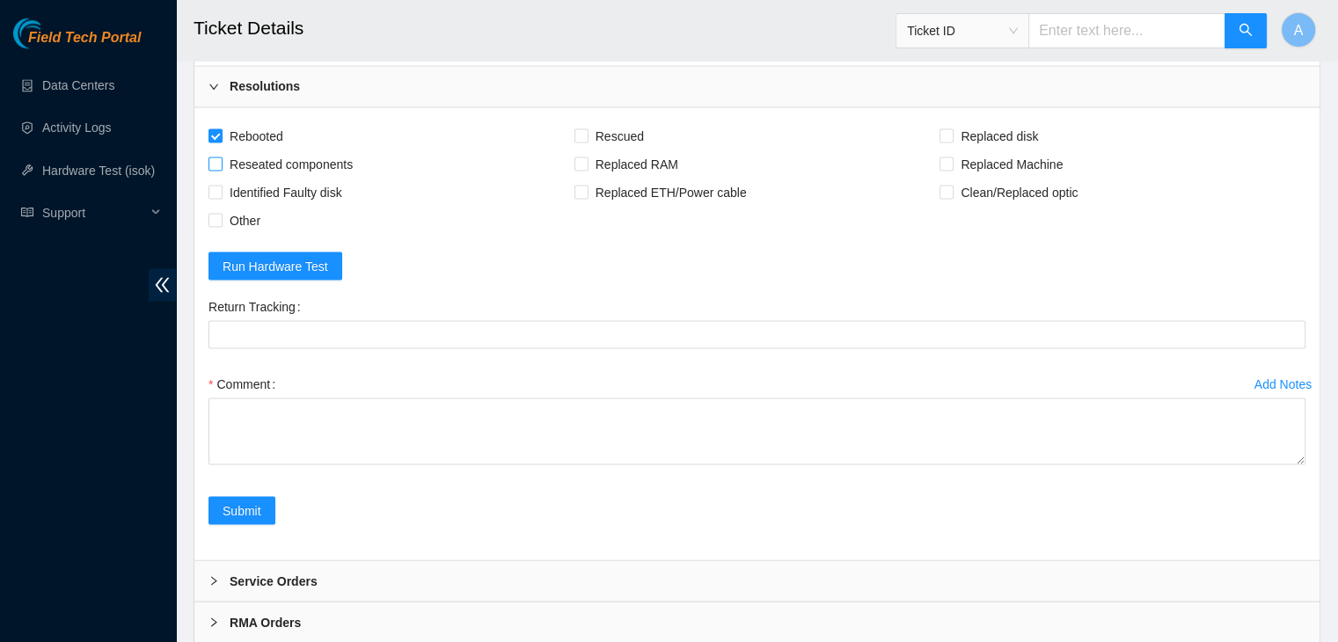
click at [221, 169] on input "Reseated components" at bounding box center [215, 163] width 12 height 12
checkbox input "true"
click at [616, 150] on span "Rescued" at bounding box center [620, 135] width 62 height 28
click at [587, 141] on input "Rescued" at bounding box center [581, 134] width 12 height 12
checkbox input "true"
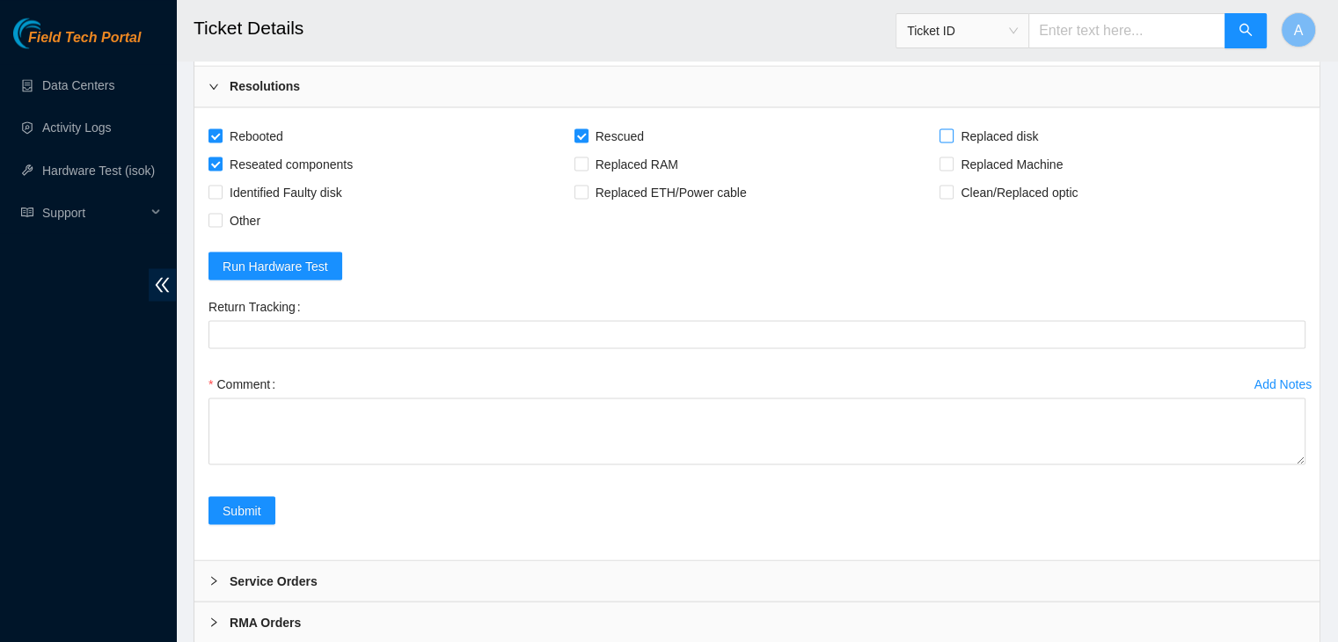
click at [986, 150] on span "Replaced disk" at bounding box center [1000, 135] width 92 height 28
click at [952, 141] on input "Replaced disk" at bounding box center [946, 134] width 12 height 12
checkbox input "true"
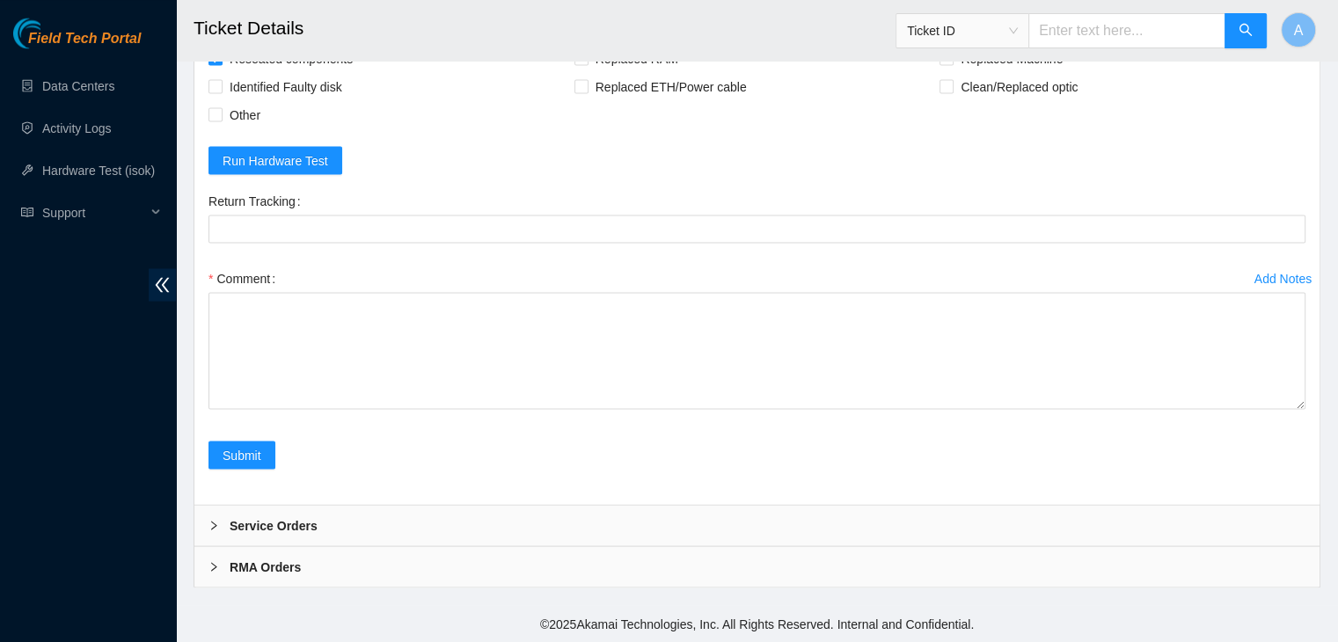
drag, startPoint x: 1302, startPoint y: 400, endPoint x: 1285, endPoint y: 683, distance: 283.0
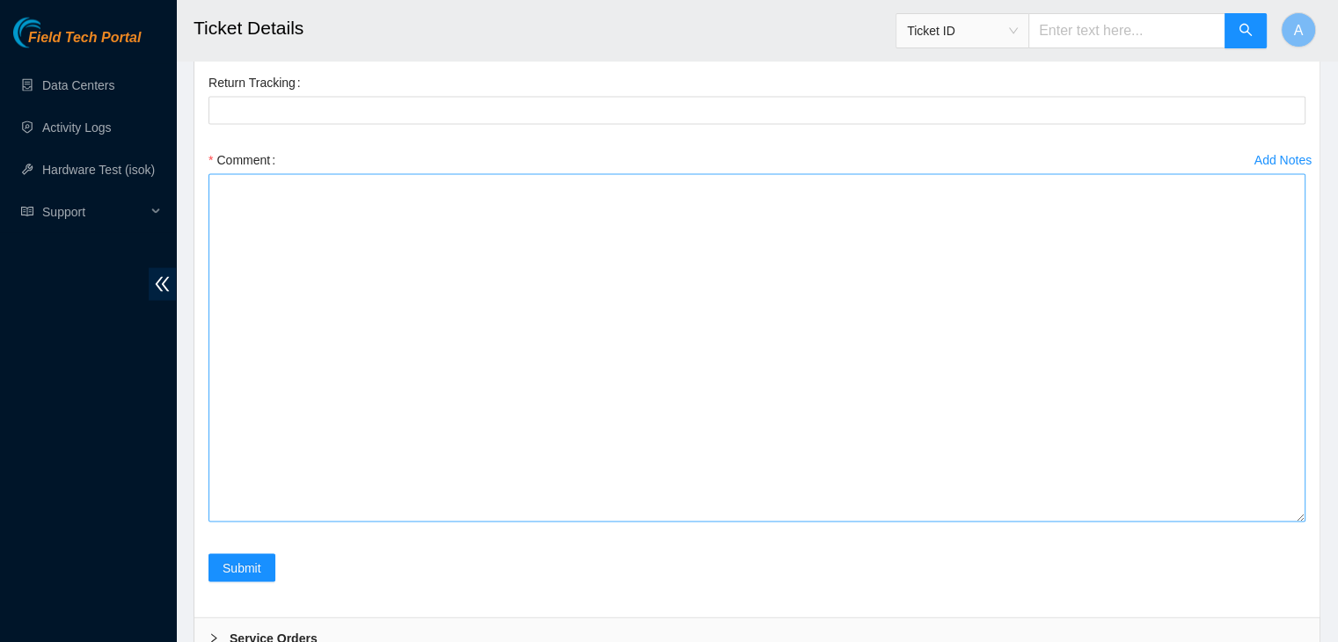
scroll to position [3545, 0]
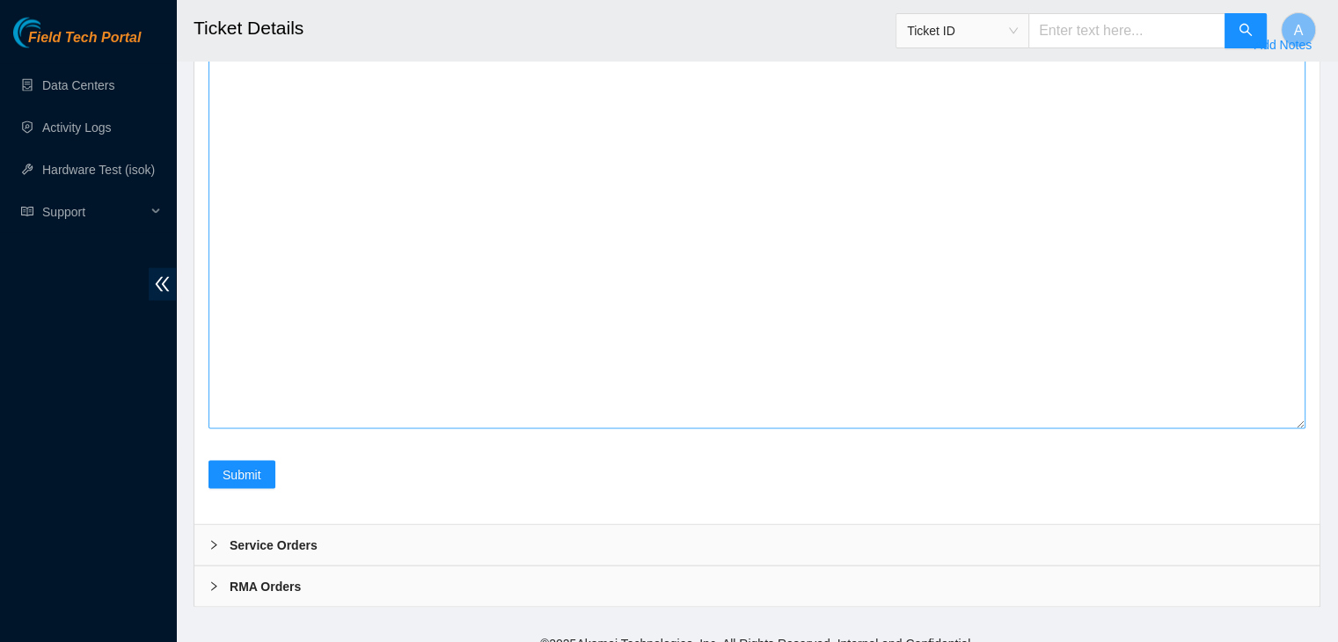
drag, startPoint x: 1300, startPoint y: 573, endPoint x: 1300, endPoint y: 596, distance: 22.9
click at [1300, 429] on textarea "Comment" at bounding box center [757, 244] width 1097 height 370
click at [1154, 429] on textarea "Comment" at bounding box center [757, 244] width 1097 height 370
paste textarea "verified machine sn safely powered down machine removed disk sn: replaced with …"
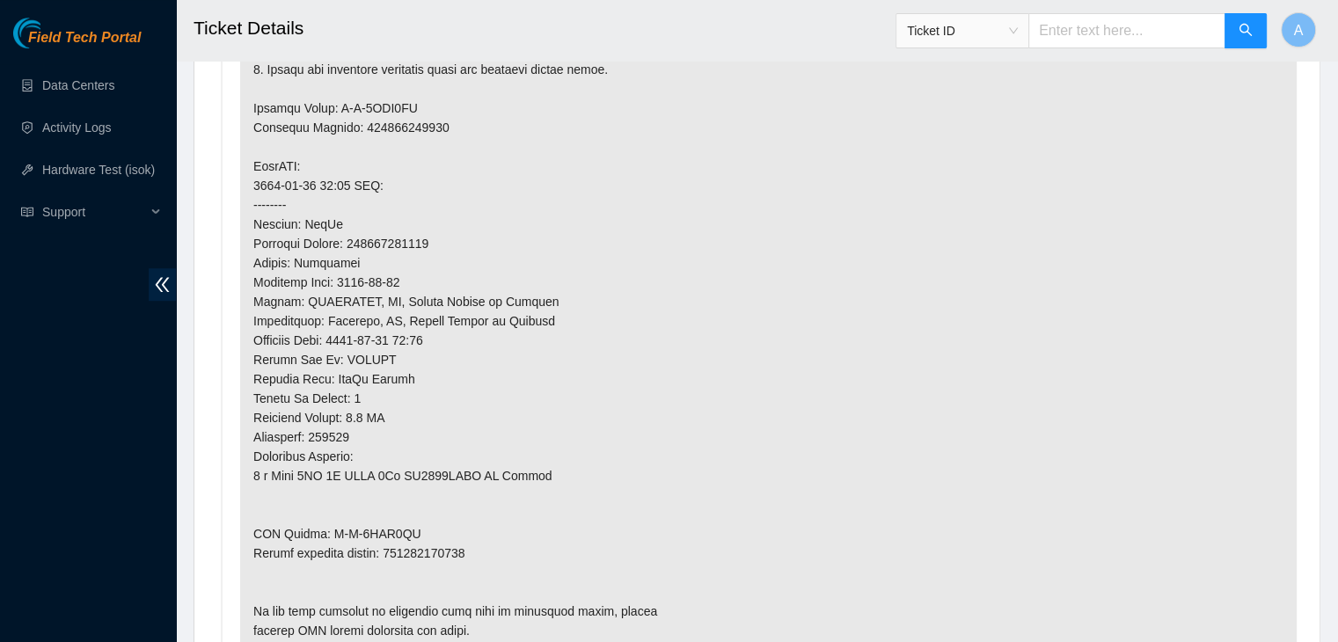
scroll to position [1194, 0]
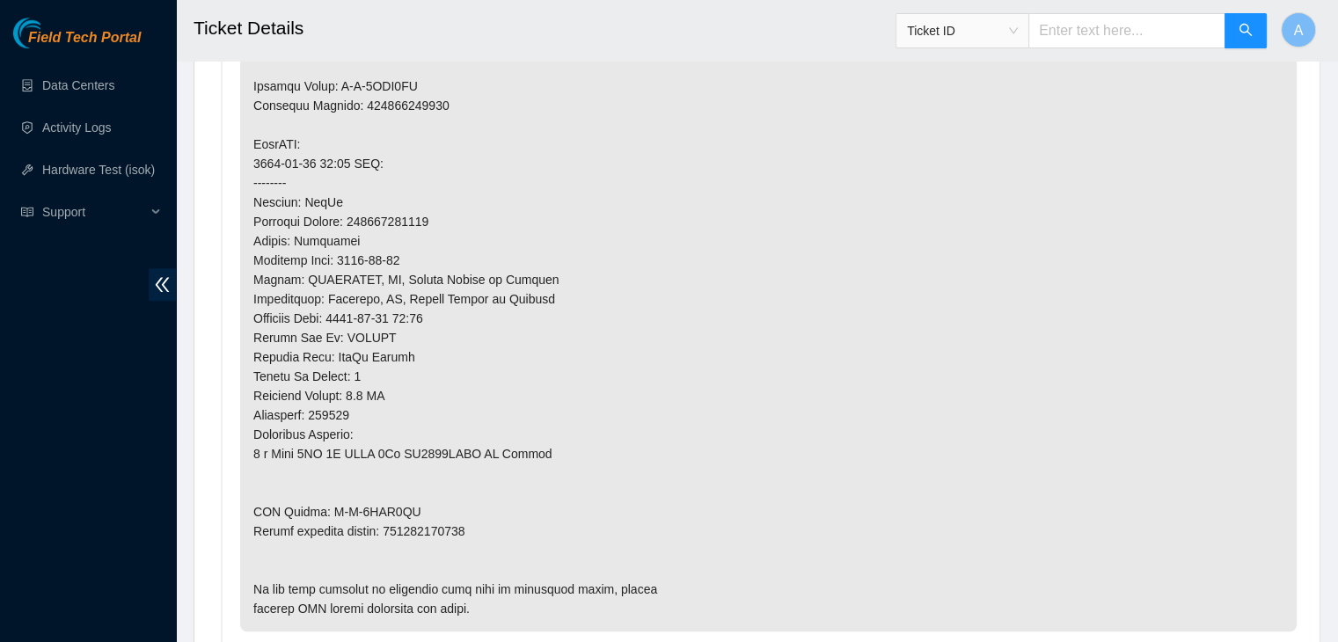
type textarea "verified machine sn safely powered down machine removed disk sn: replaced with …"
click at [450, 504] on p at bounding box center [768, 222] width 1057 height 820
copy p "463470030326"
click at [450, 504] on p at bounding box center [768, 222] width 1057 height 820
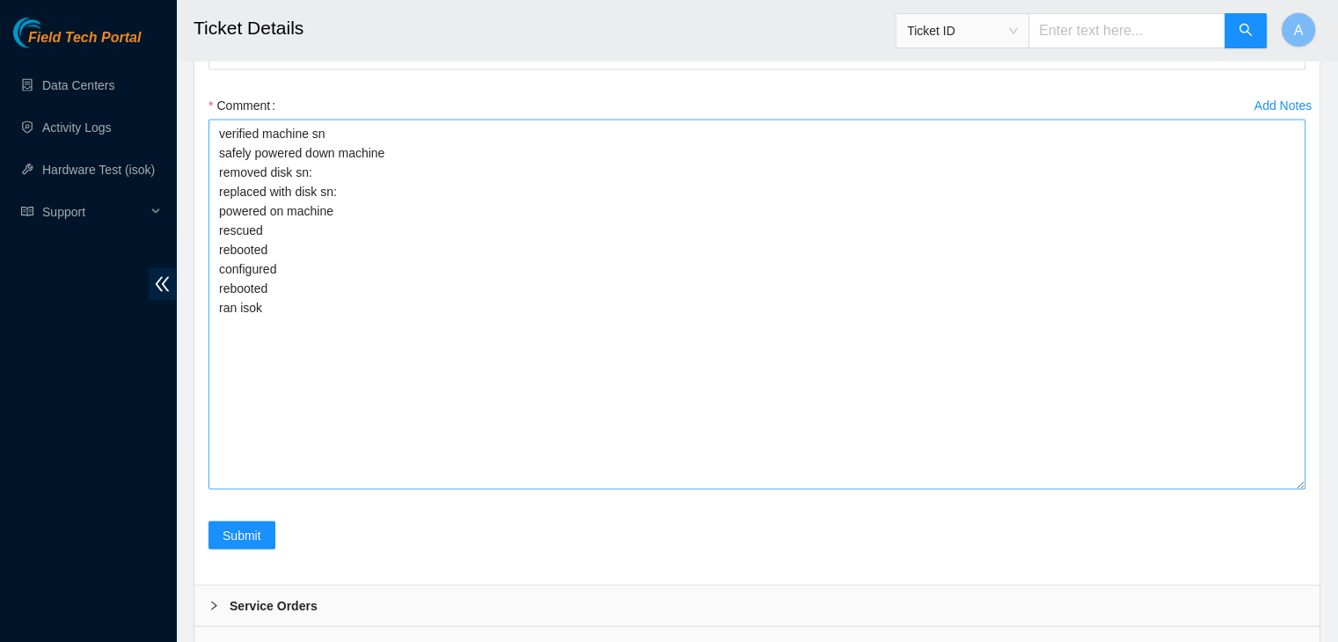
scroll to position [3485, 0]
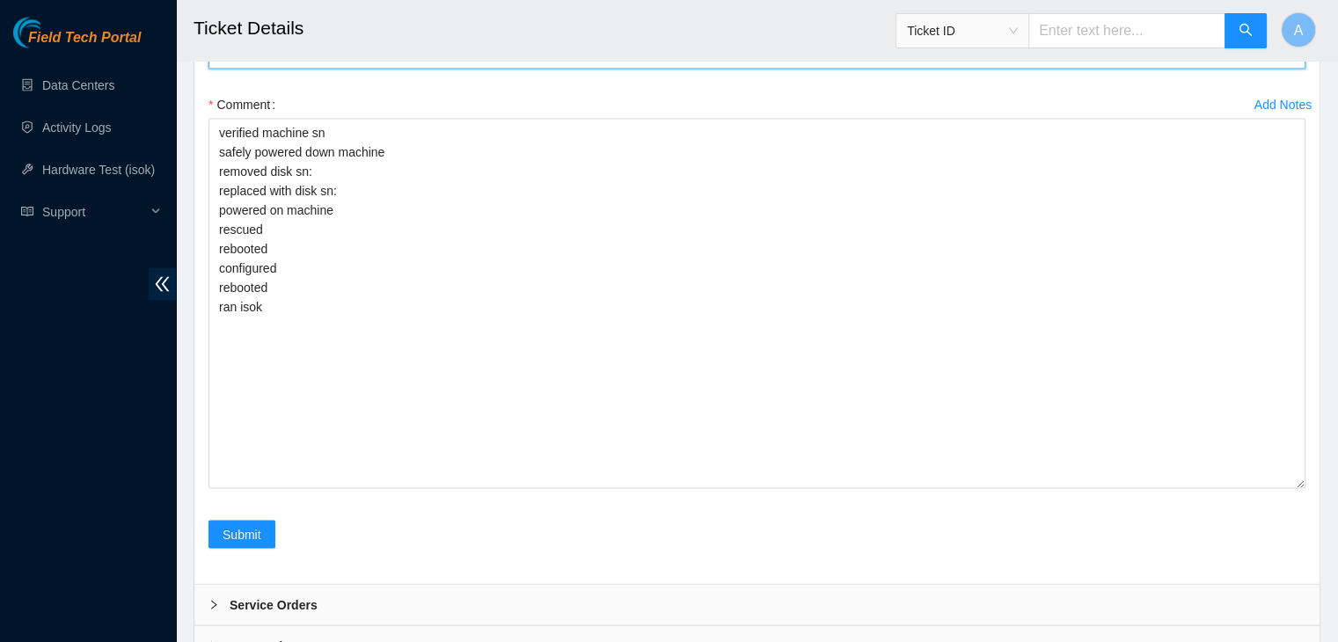
click at [531, 70] on Tracking "Return Tracking" at bounding box center [757, 55] width 1097 height 28
paste Tracking "463470030326"
type Tracking "463470030326"
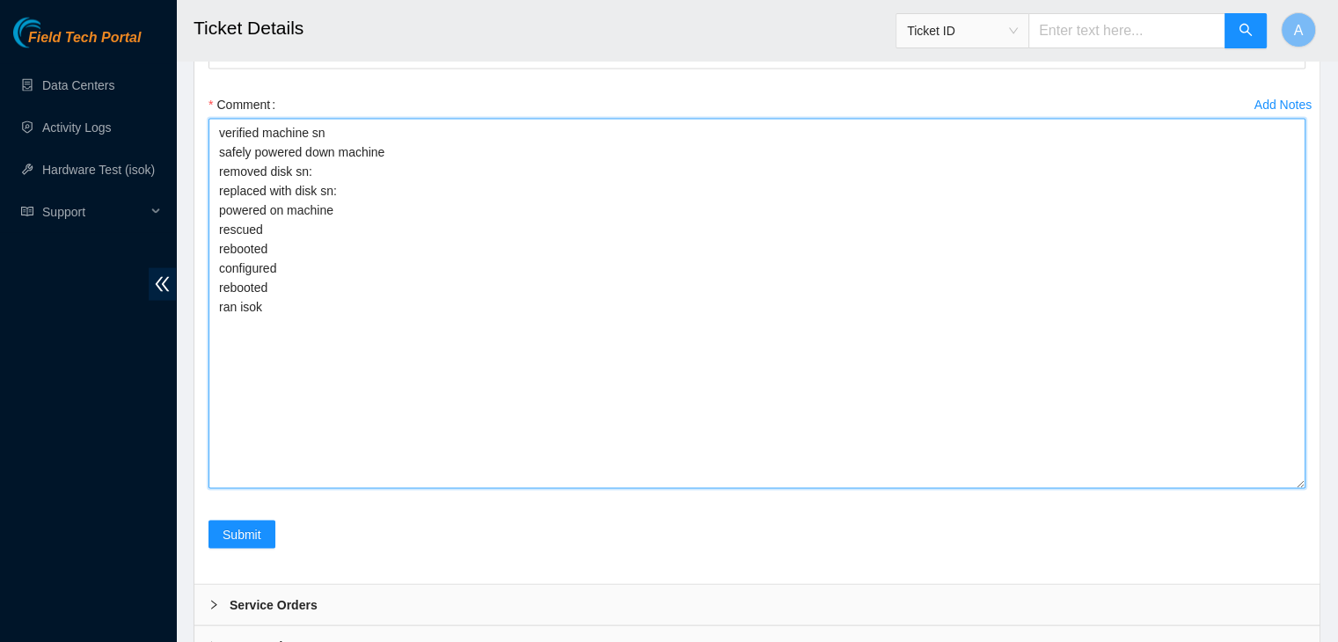
click at [429, 402] on textarea "verified machine sn safely powered down machine removed disk sn: replaced with …" at bounding box center [757, 304] width 1097 height 370
click at [465, 386] on textarea "verified machine sn safely powered down machine removed disk sn: replaced with …" at bounding box center [757, 304] width 1097 height 370
click at [504, 356] on textarea "verified machine sn safely powered down machine removed disk sn: replaced with …" at bounding box center [757, 304] width 1097 height 370
paste textarea "WMC130E06L9X"
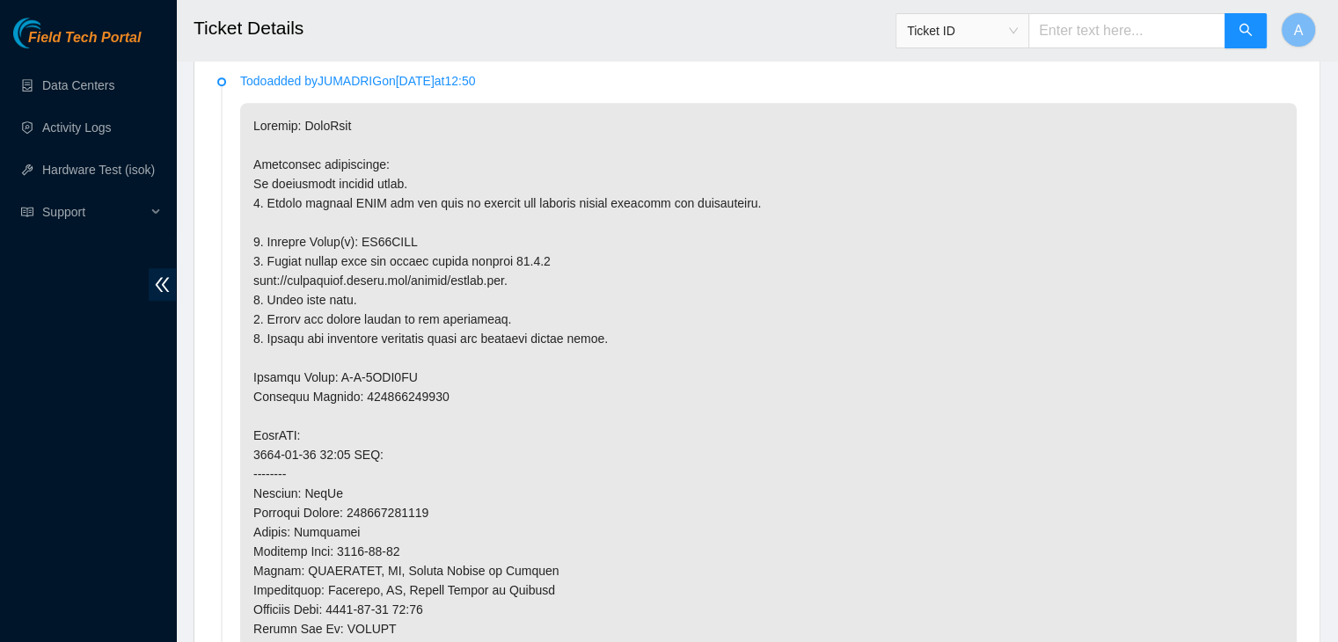
scroll to position [890, 0]
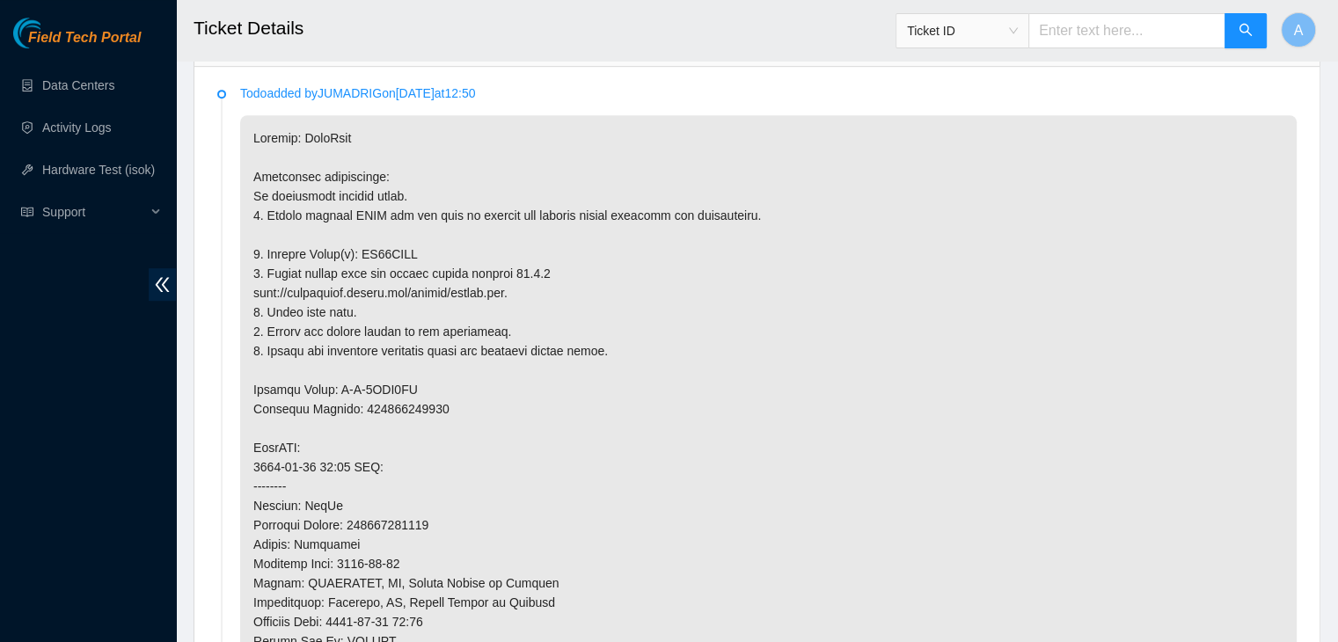
click at [401, 227] on p at bounding box center [768, 525] width 1057 height 820
copy p "WS21LCFT"
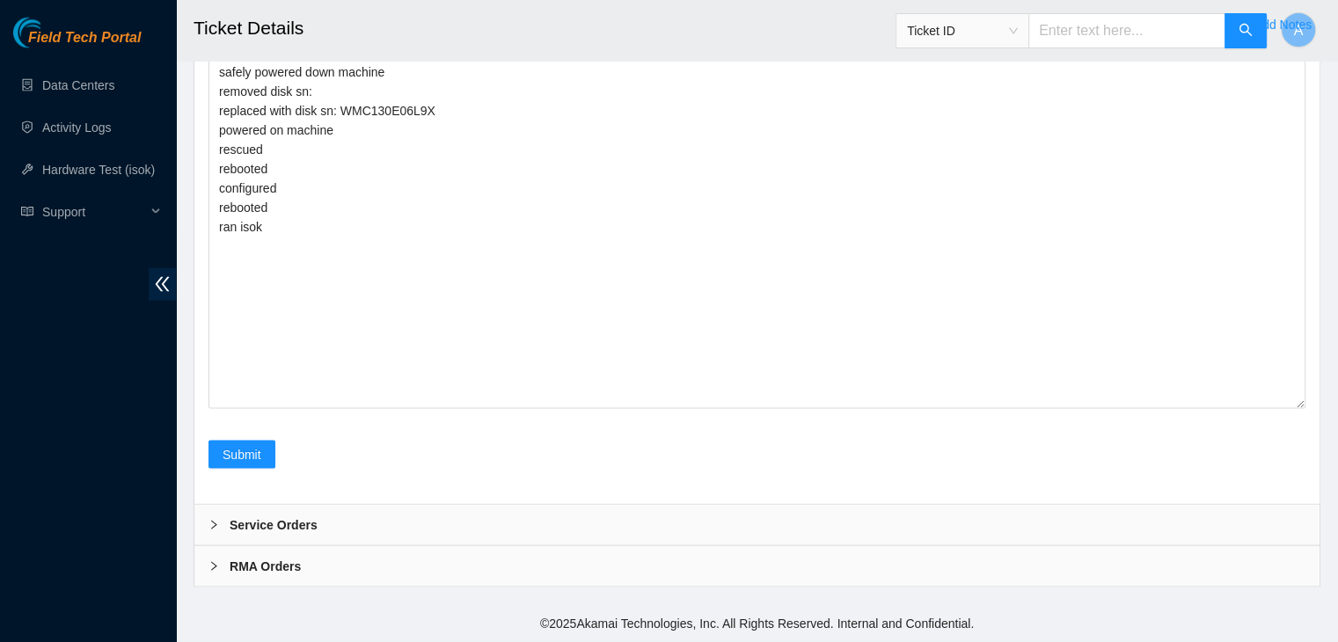
scroll to position [3550, 0]
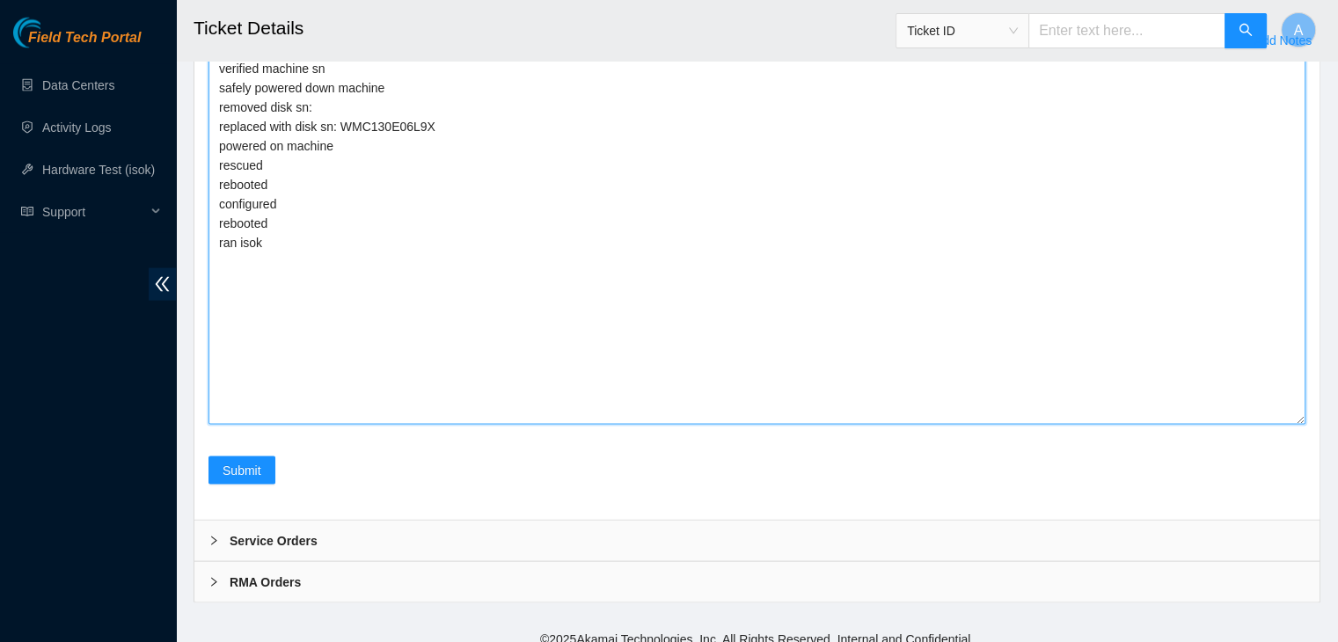
click at [334, 282] on textarea "verified machine sn safely powered down machine removed disk sn: replaced with …" at bounding box center [757, 240] width 1097 height 370
paste textarea "WS21LCFT"
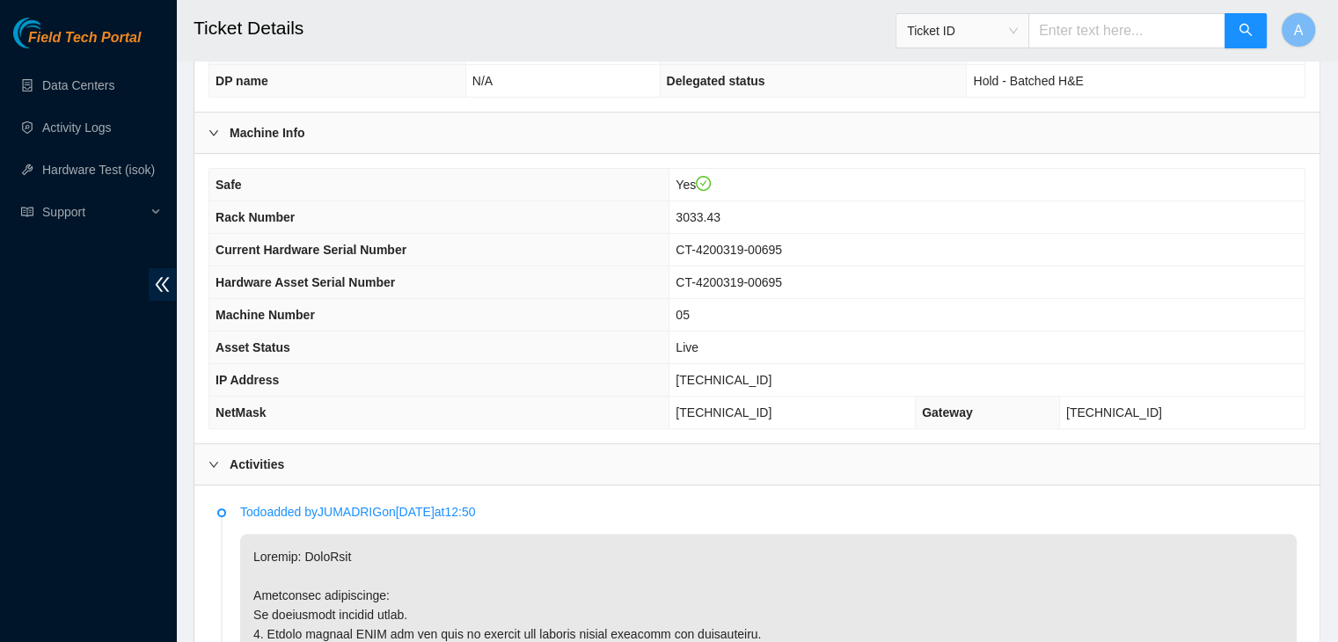
scroll to position [472, 0]
click at [767, 373] on span "[TECHNICAL_ID]" at bounding box center [724, 380] width 96 height 14
copy span "[TECHNICAL_ID]"
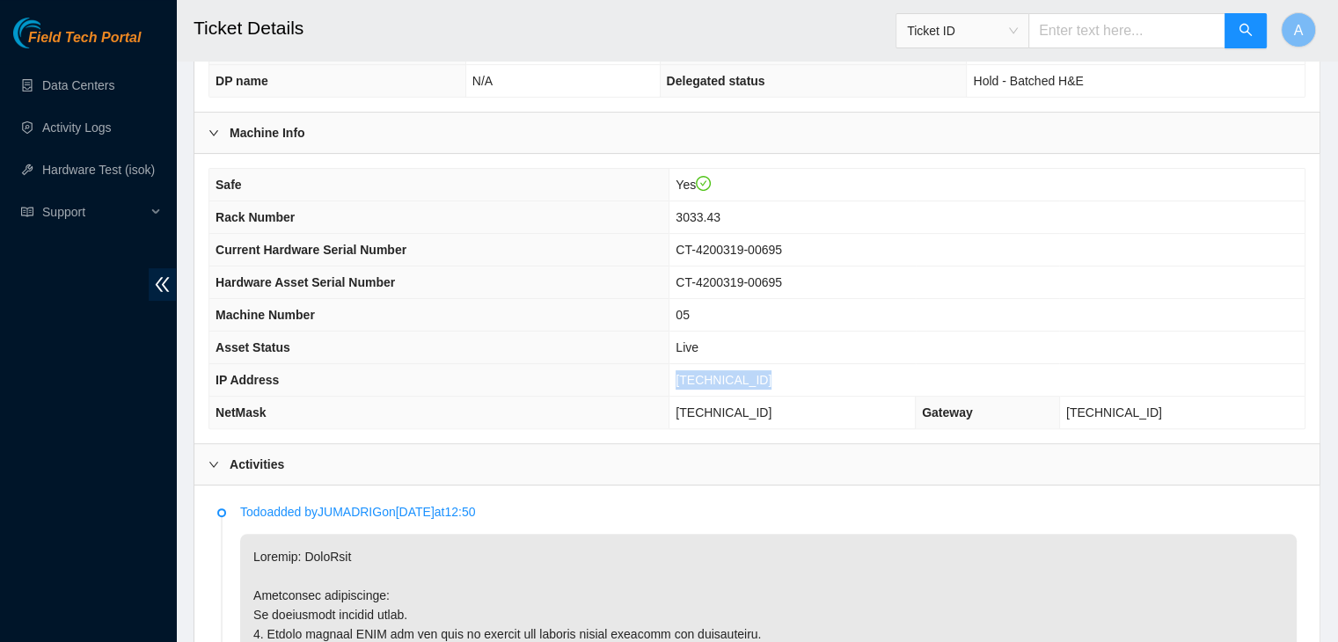
click at [772, 373] on span "[TECHNICAL_ID]" at bounding box center [724, 380] width 96 height 14
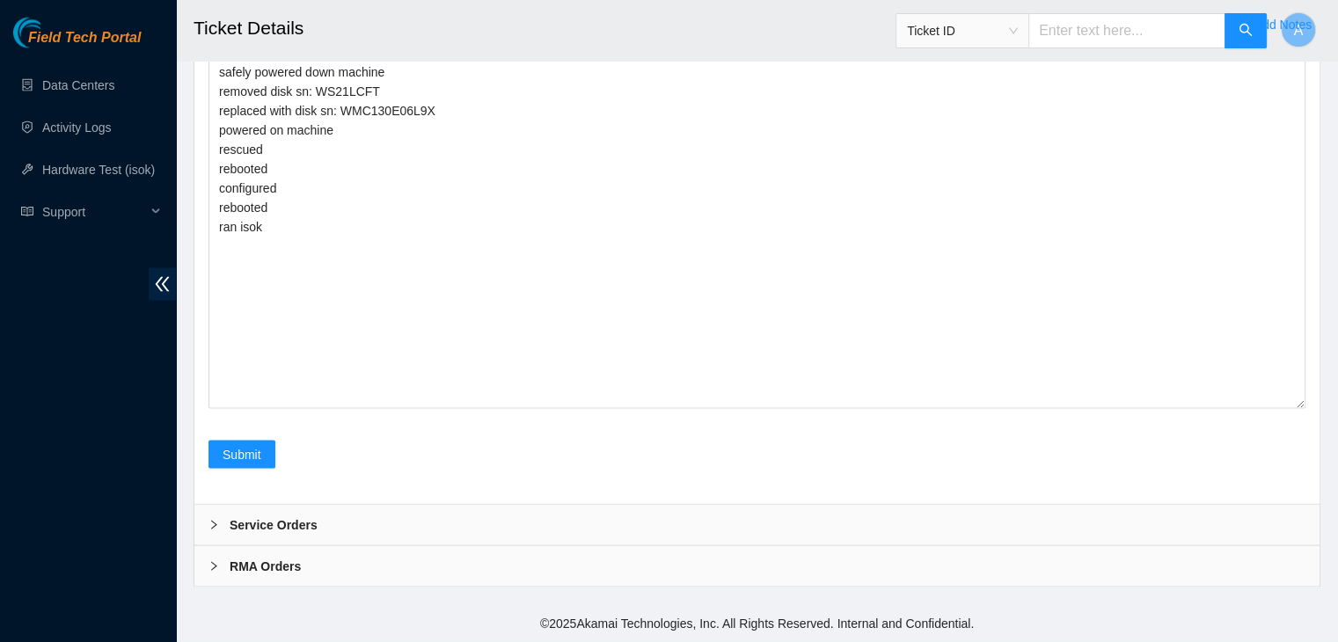
scroll to position [3604, 0]
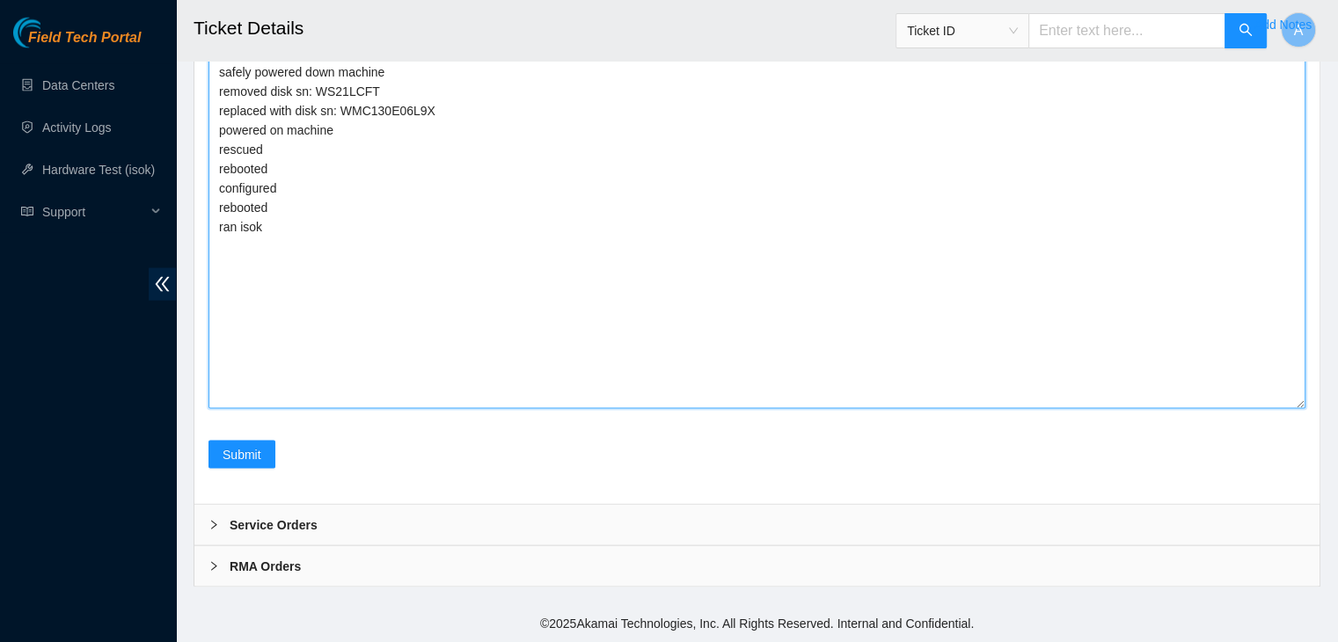
click at [647, 409] on textarea "verified machine sn safely powered down machine removed disk sn: WS21LCFT repla…" at bounding box center [757, 224] width 1097 height 370
paste textarea "322863 [DATE] 03:52:01 [TECHNICAL_ID] COMPLETE Result Detail Message Ticket ID …"
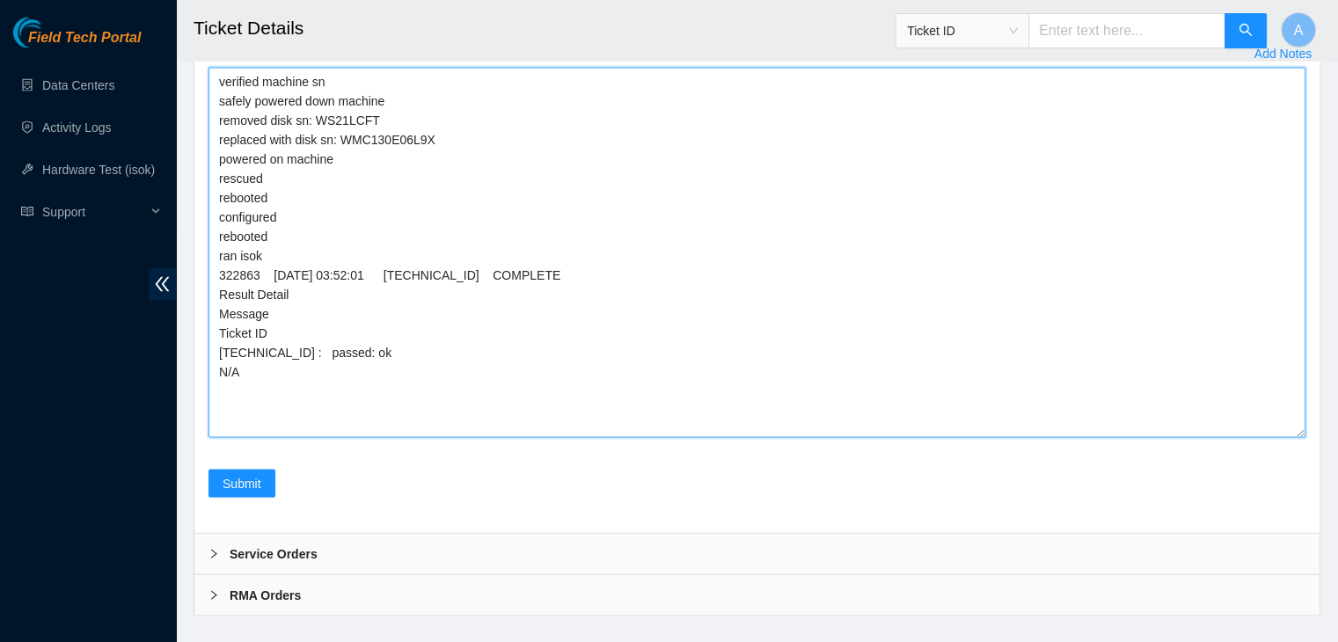
scroll to position [3734, 0]
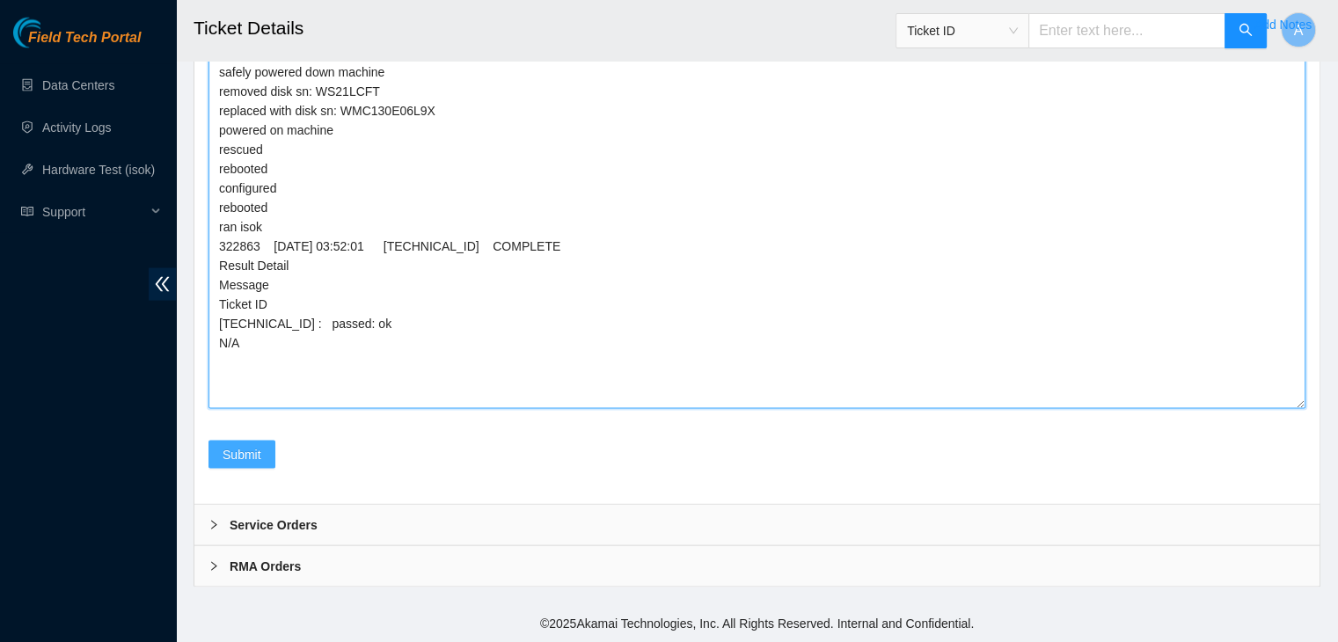
type textarea "verified machine sn safely powered down machine removed disk sn: WS21LCFT repla…"
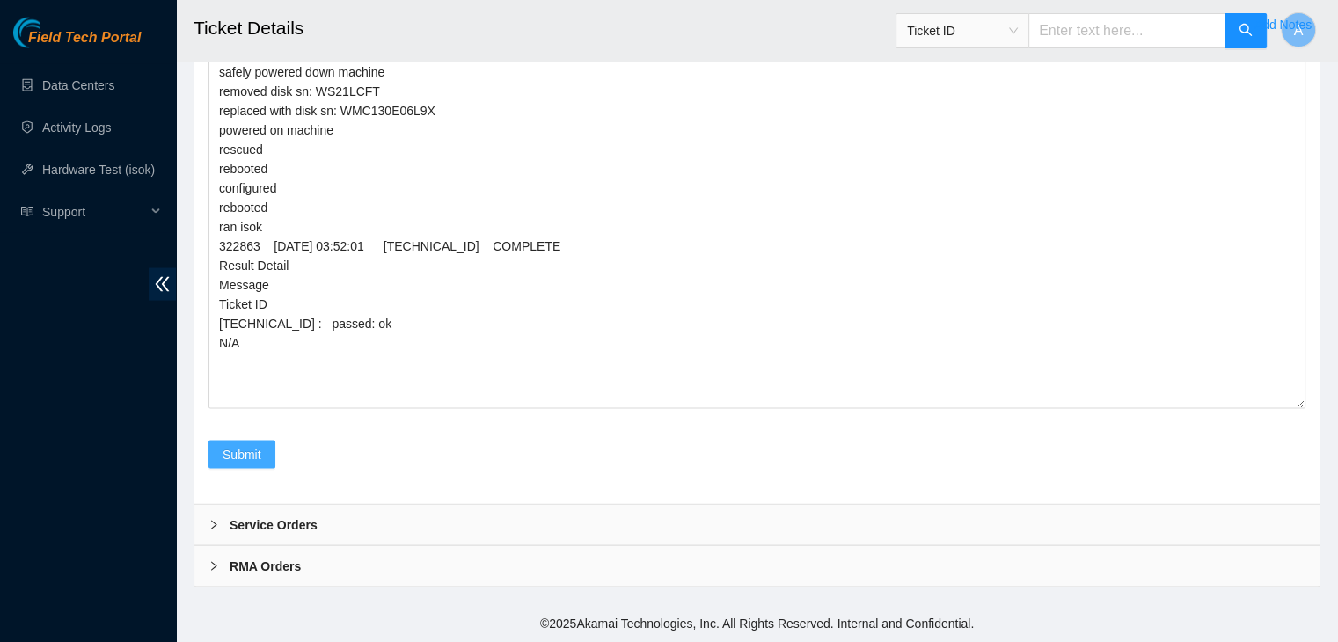
click at [264, 454] on button "Submit" at bounding box center [242, 455] width 67 height 28
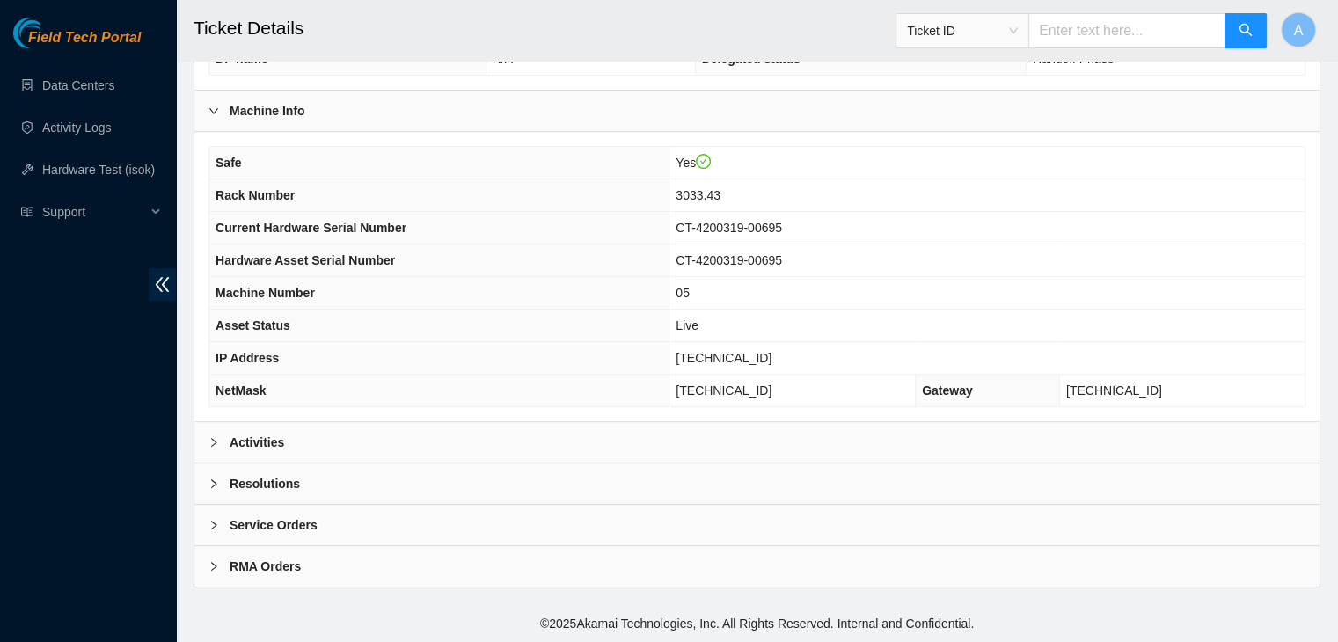
scroll to position [469, 0]
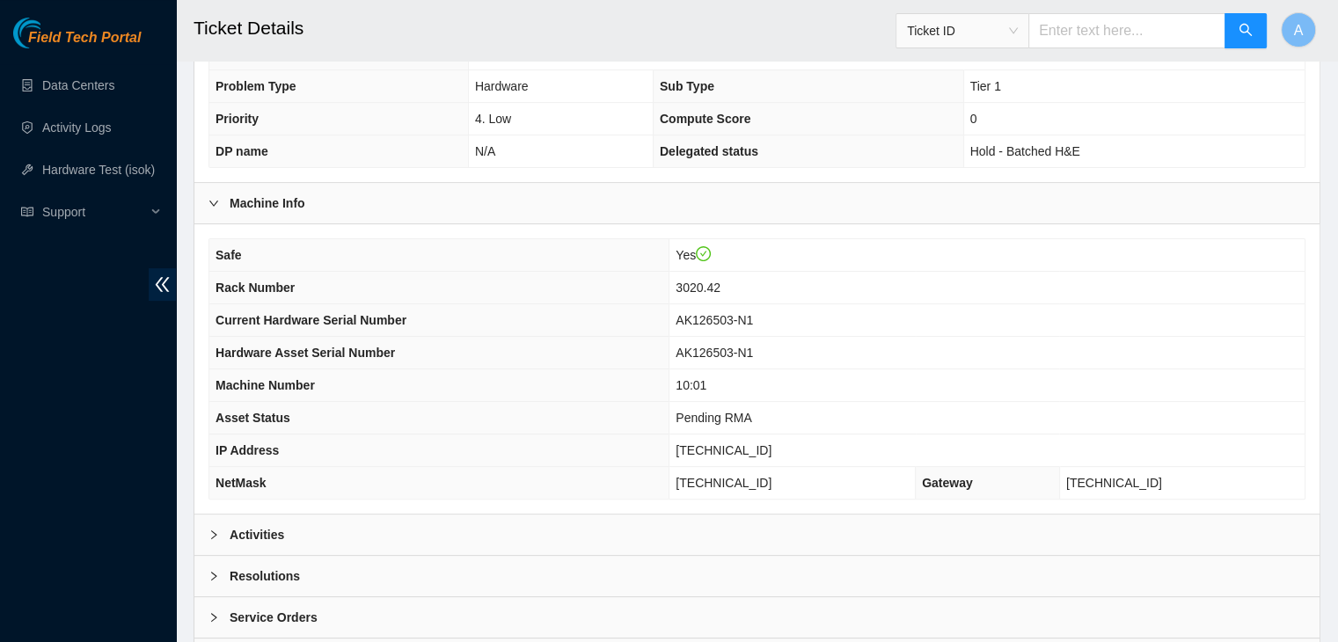
scroll to position [469, 0]
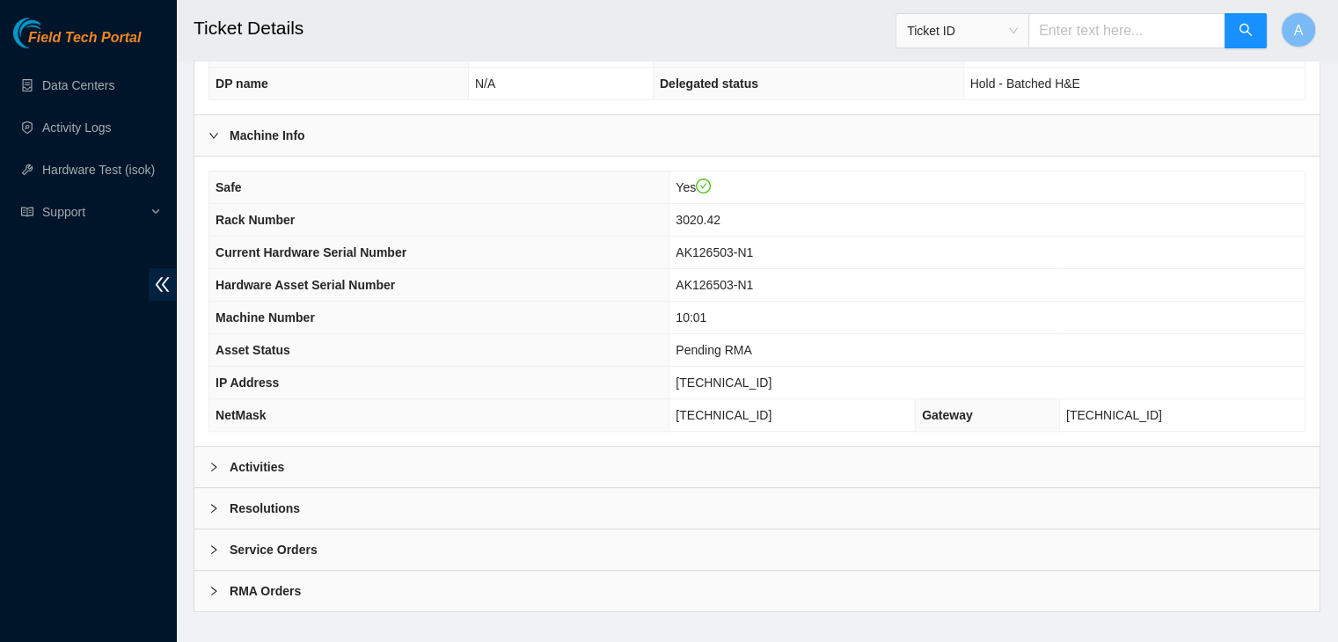
click at [528, 451] on div "Activities" at bounding box center [756, 467] width 1125 height 40
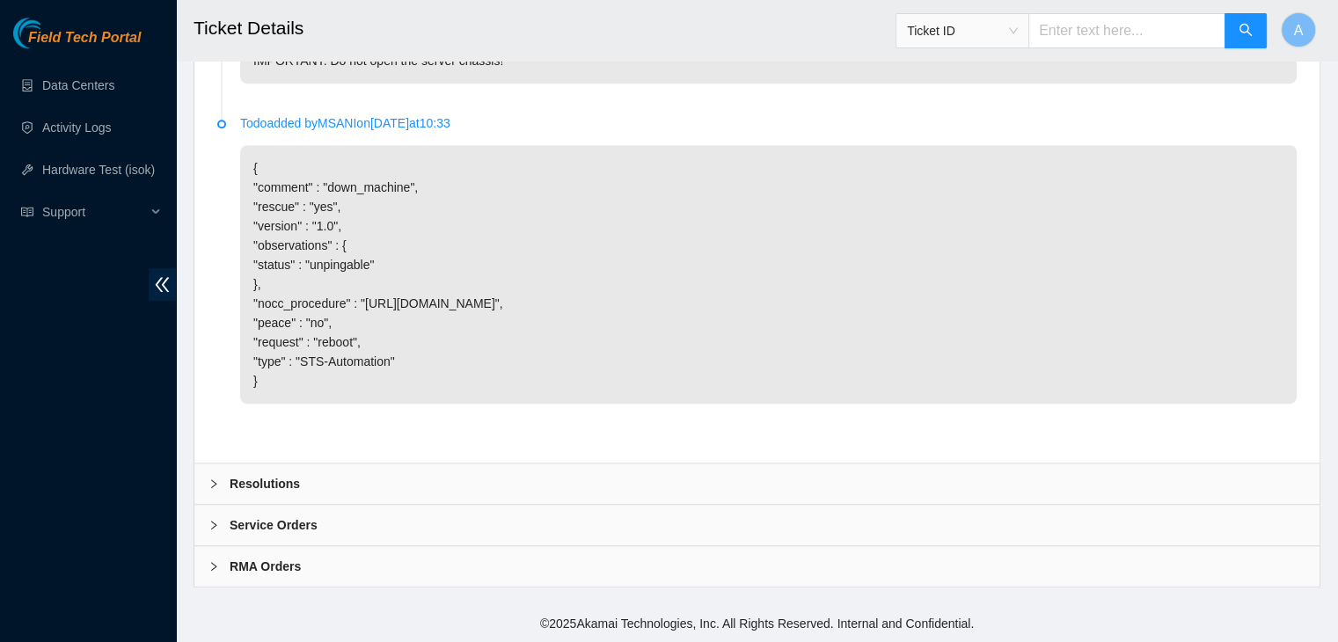
scroll to position [1176, 0]
click at [900, 473] on div "Resolutions" at bounding box center [756, 484] width 1125 height 40
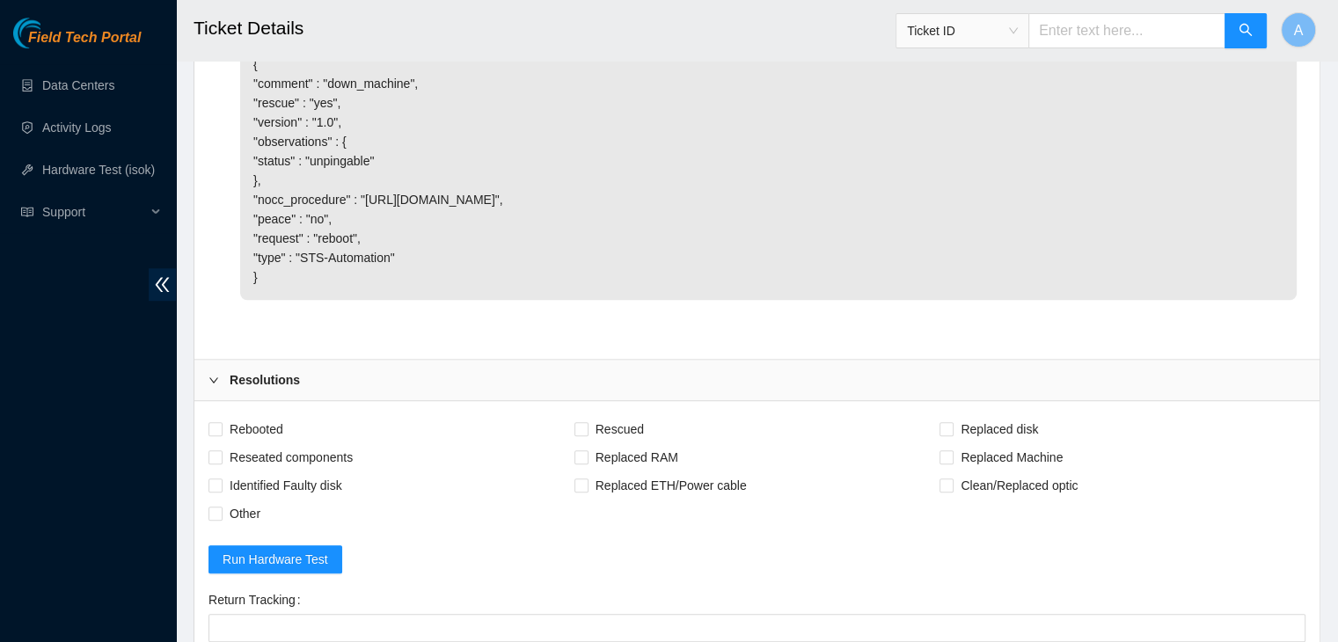
scroll to position [1266, 0]
click at [282, 441] on span "Rebooted" at bounding box center [257, 428] width 68 height 28
click at [221, 434] on input "Rebooted" at bounding box center [215, 427] width 12 height 12
checkbox input "true"
click at [603, 437] on span "Rescued" at bounding box center [620, 428] width 62 height 28
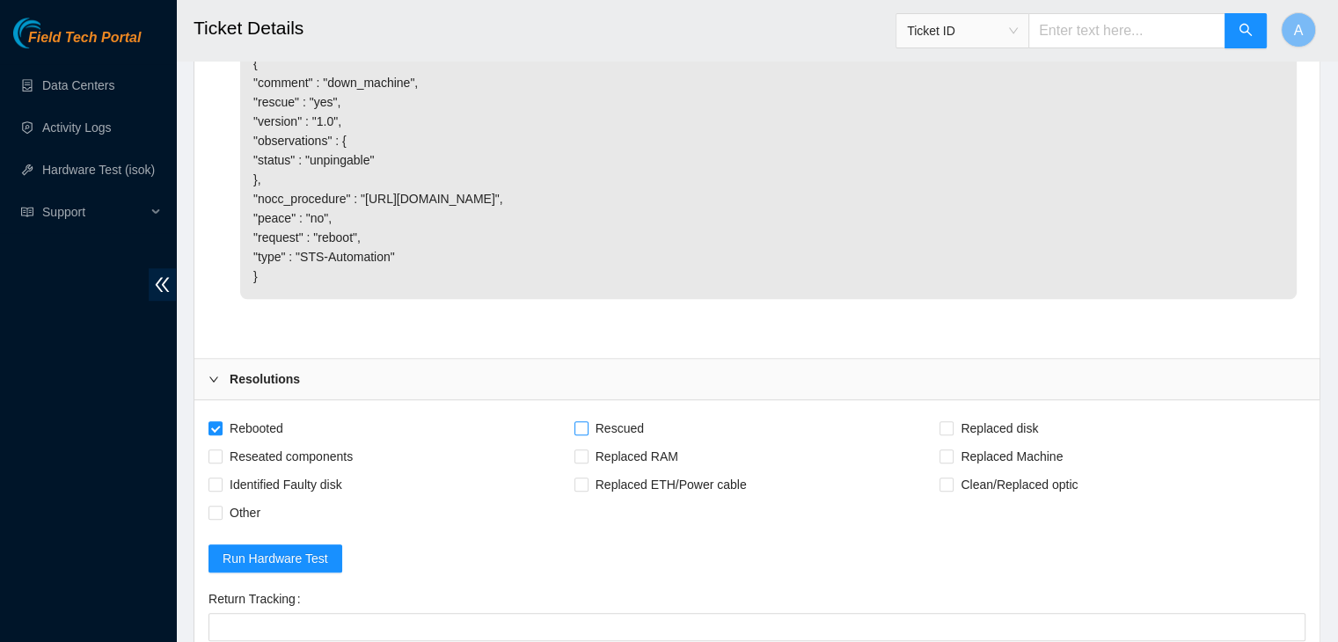
click at [587, 434] on input "Rescued" at bounding box center [581, 427] width 12 height 12
checkbox input "true"
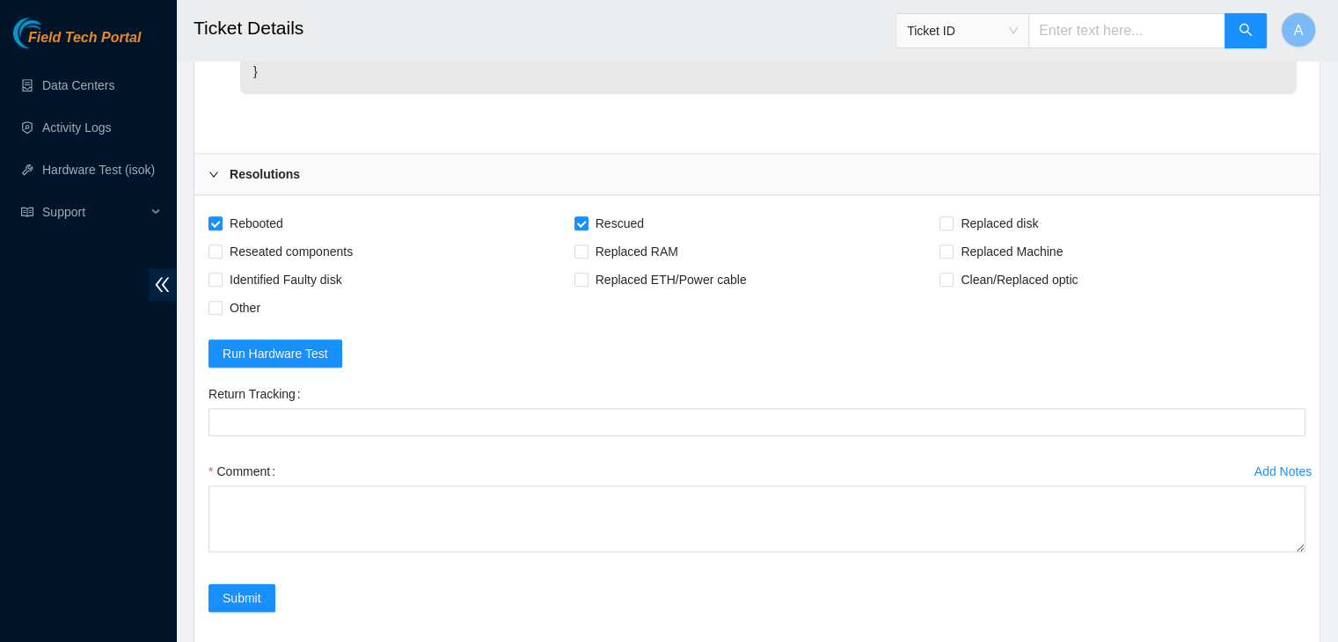
scroll to position [1494, 0]
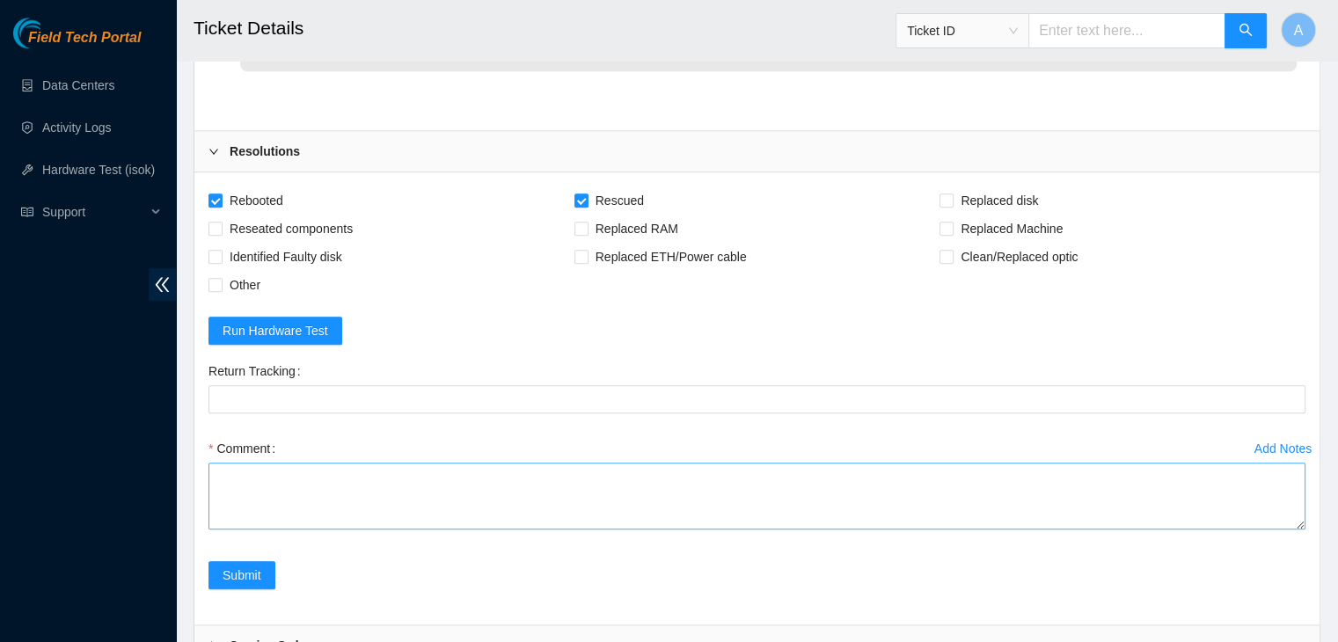
click at [1304, 540] on div "Comment" at bounding box center [757, 488] width 1097 height 106
drag, startPoint x: 1298, startPoint y: 540, endPoint x: 1283, endPoint y: 659, distance: 119.7
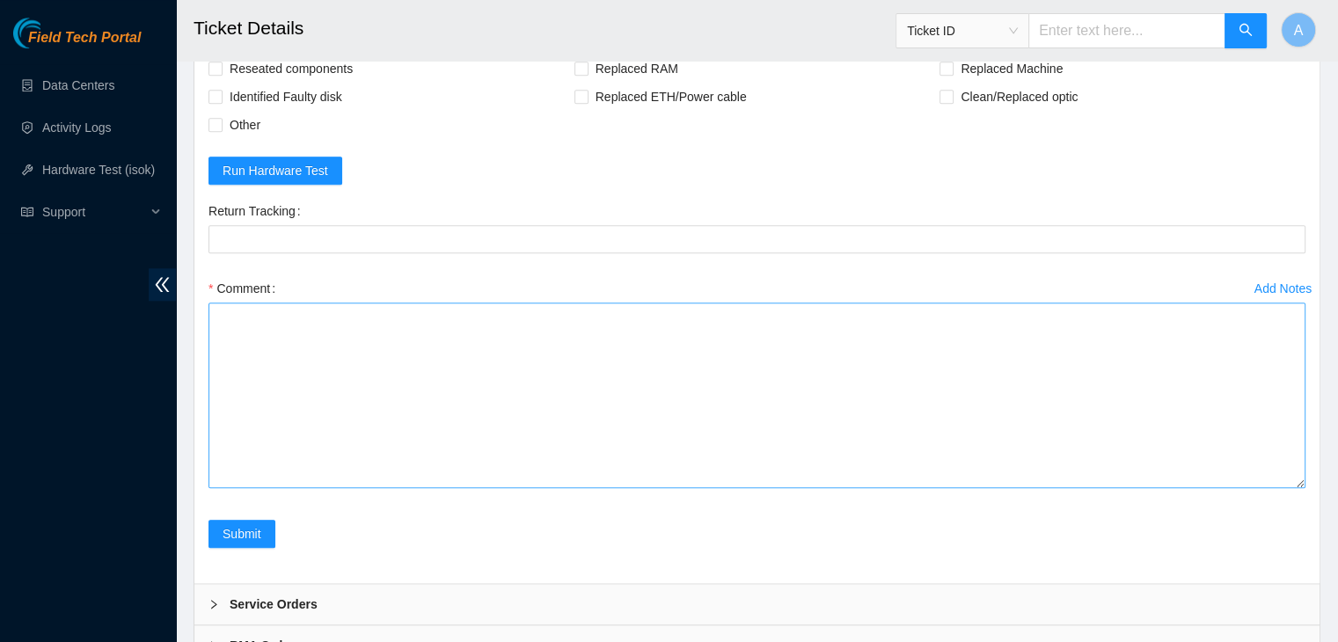
scroll to position [1656, 0]
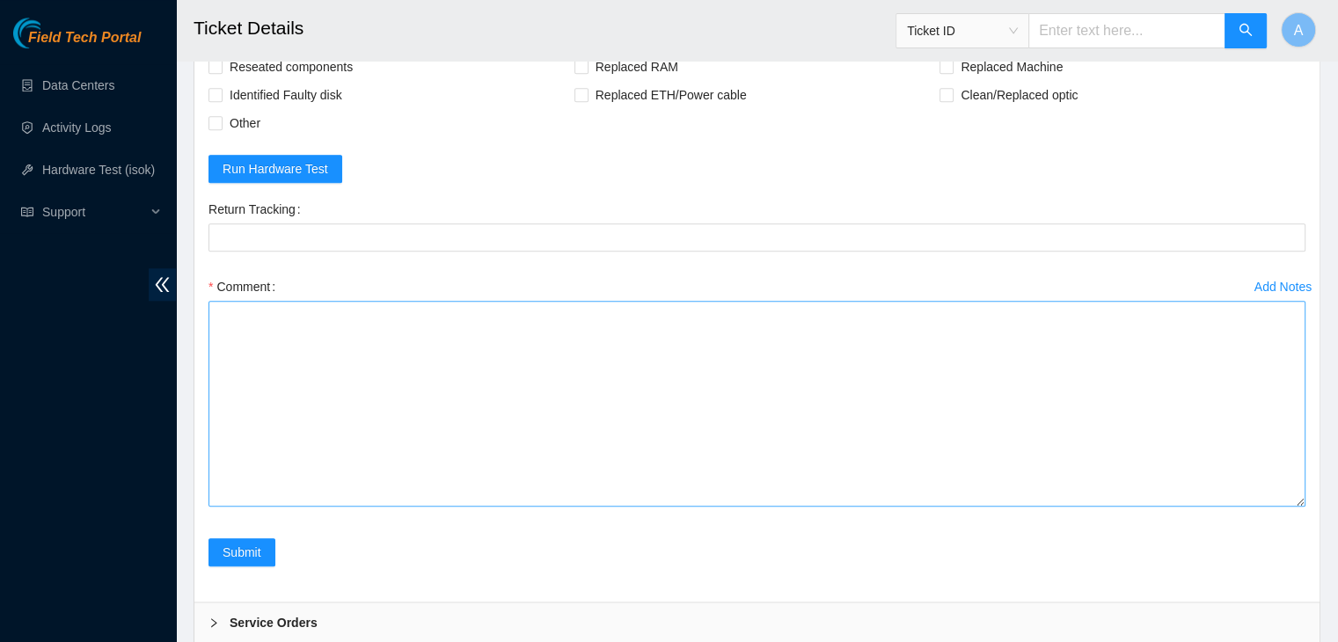
drag, startPoint x: 1299, startPoint y: 494, endPoint x: 1303, endPoint y: 581, distance: 87.2
click at [1303, 507] on textarea "Comment" at bounding box center [757, 404] width 1097 height 206
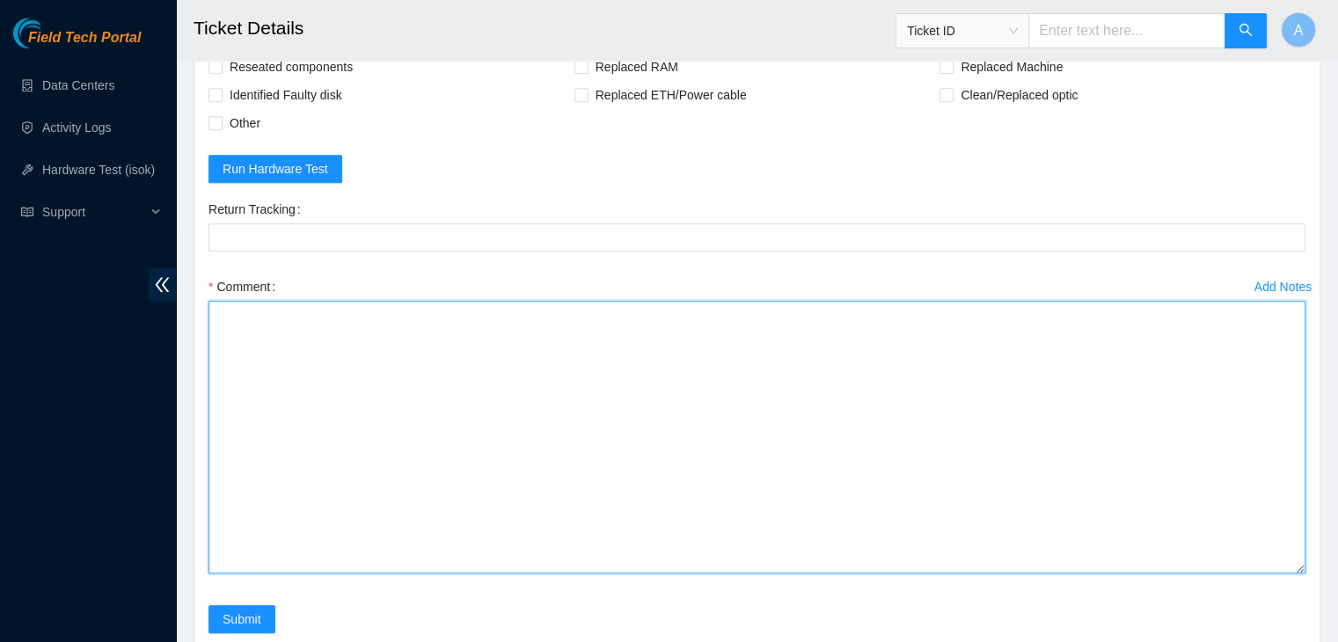
click at [1198, 491] on textarea "Comment" at bounding box center [757, 437] width 1097 height 273
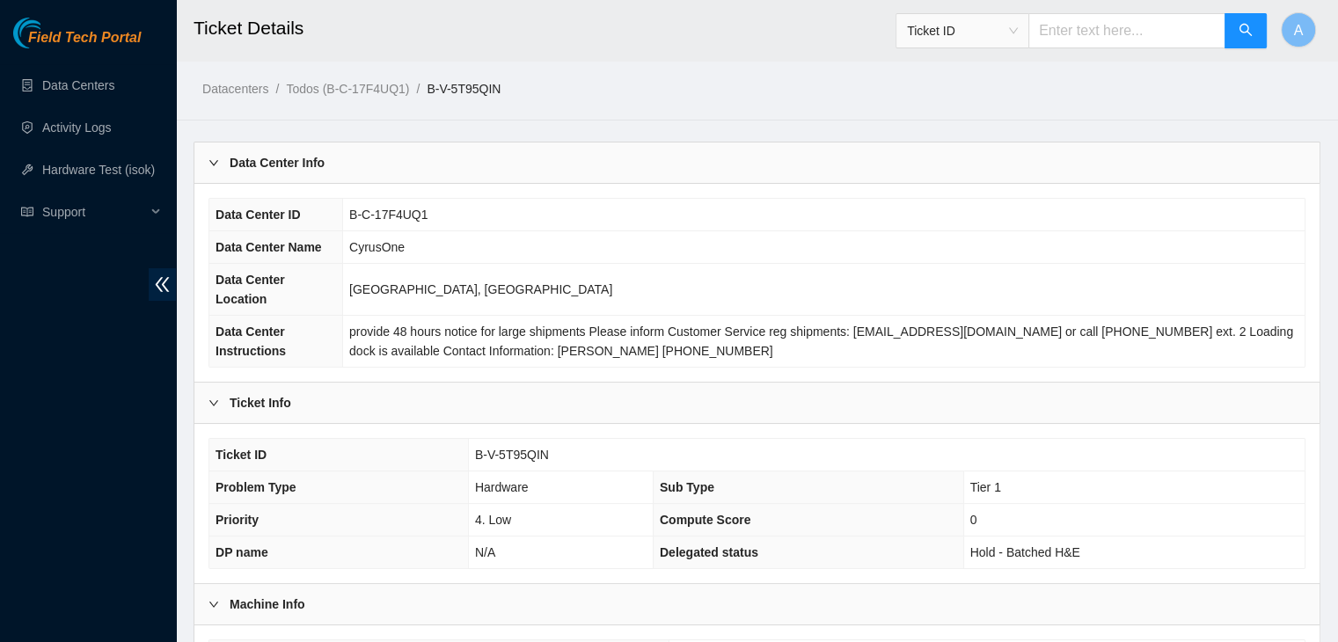
scroll to position [453, 0]
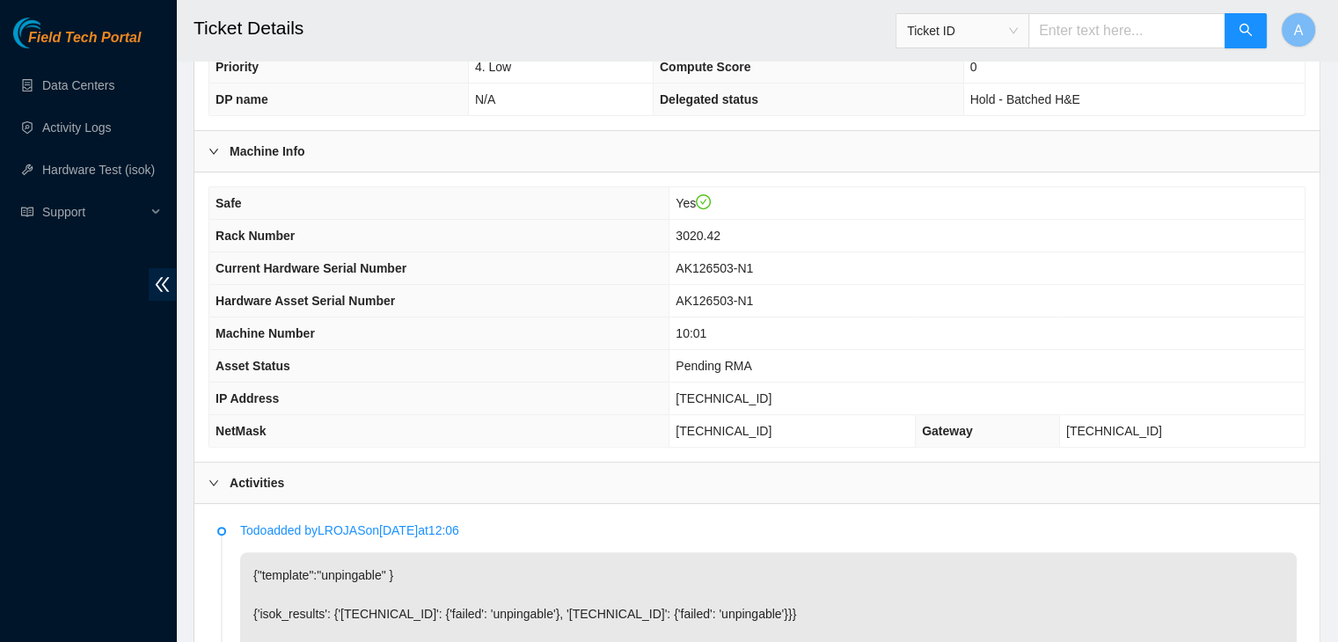
click at [764, 392] on span "104.96.220.221" at bounding box center [724, 399] width 96 height 14
copy span "104.96.220.221"
click at [764, 392] on span "104.96.220.221" at bounding box center [724, 399] width 96 height 14
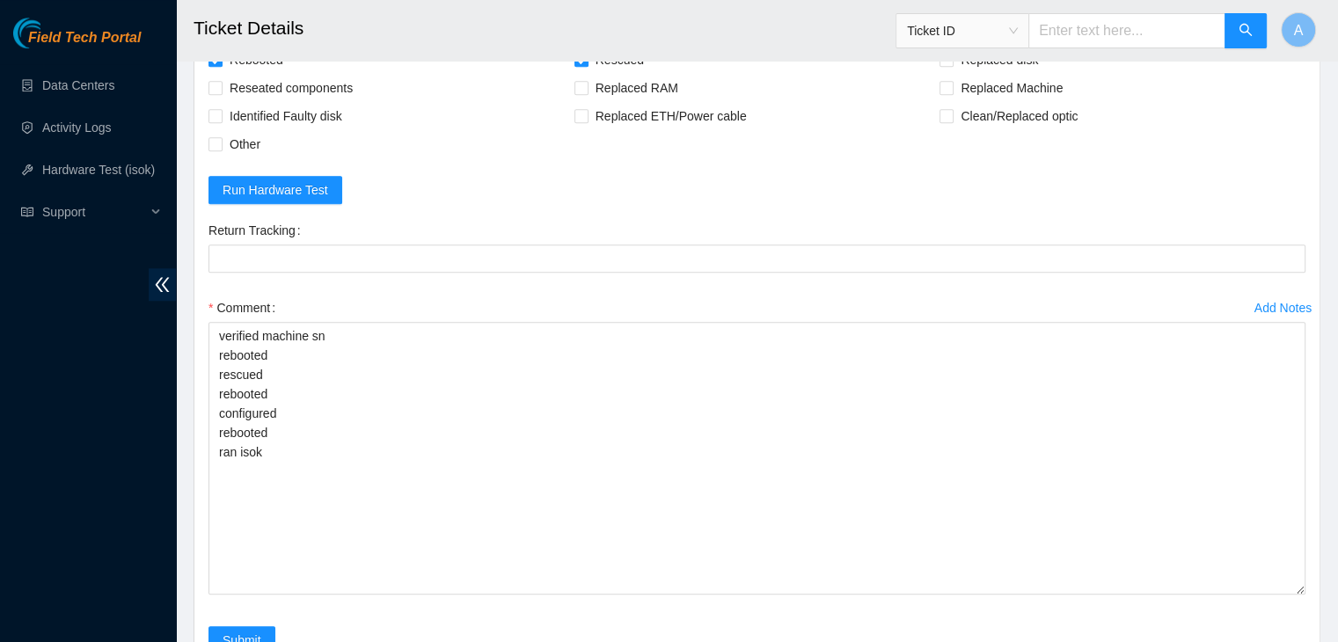
scroll to position [1834, 0]
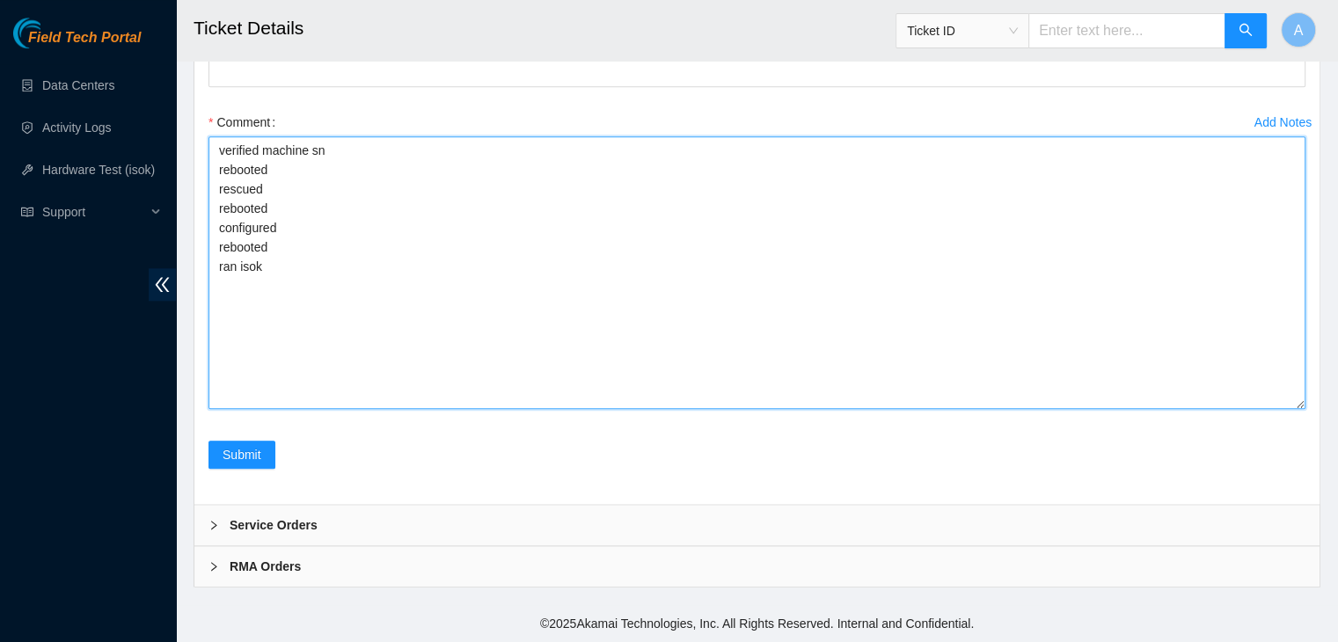
click at [516, 360] on textarea "verified machine sn rebooted rescued rebooted configured rebooted ran isok" at bounding box center [757, 272] width 1097 height 273
paste textarea "322843 14-08-2025 02:54:06 104.96.220.221 FAILED Result Detail Message Ticket I…"
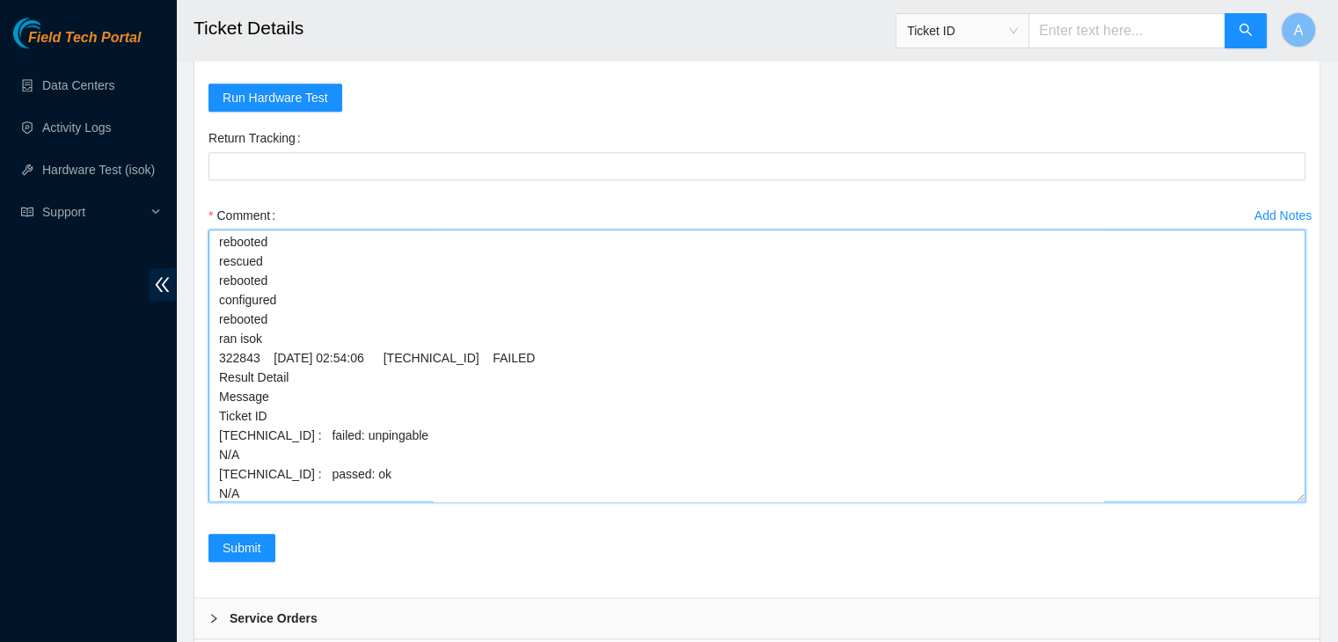
scroll to position [26, 0]
type textarea "verified machine sn rebooted rescued rebooted configured rebooted ran isok 3228…"
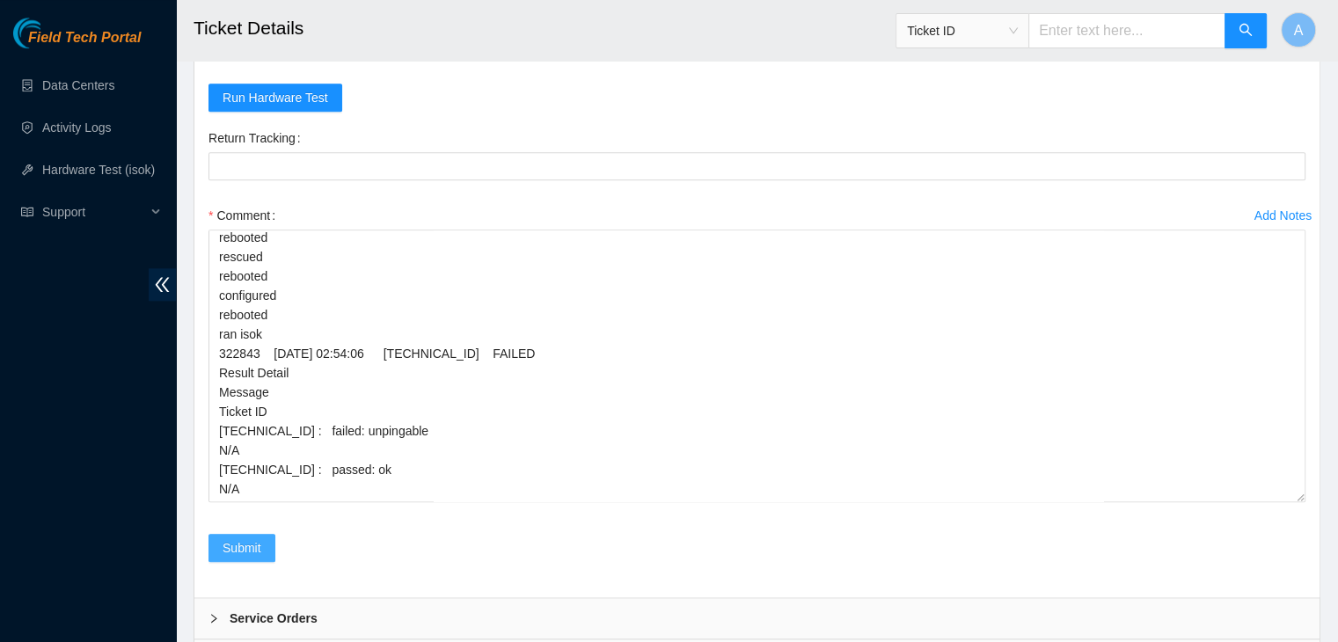
click at [233, 552] on span "Submit" at bounding box center [242, 548] width 39 height 19
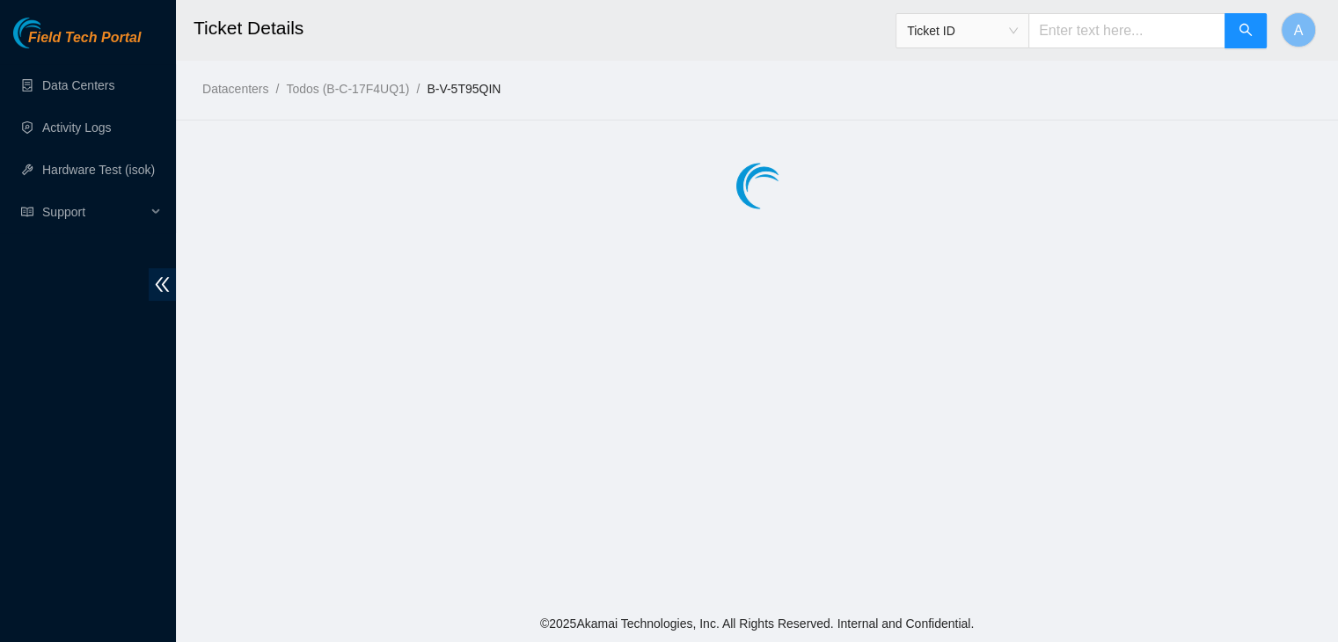
scroll to position [0, 0]
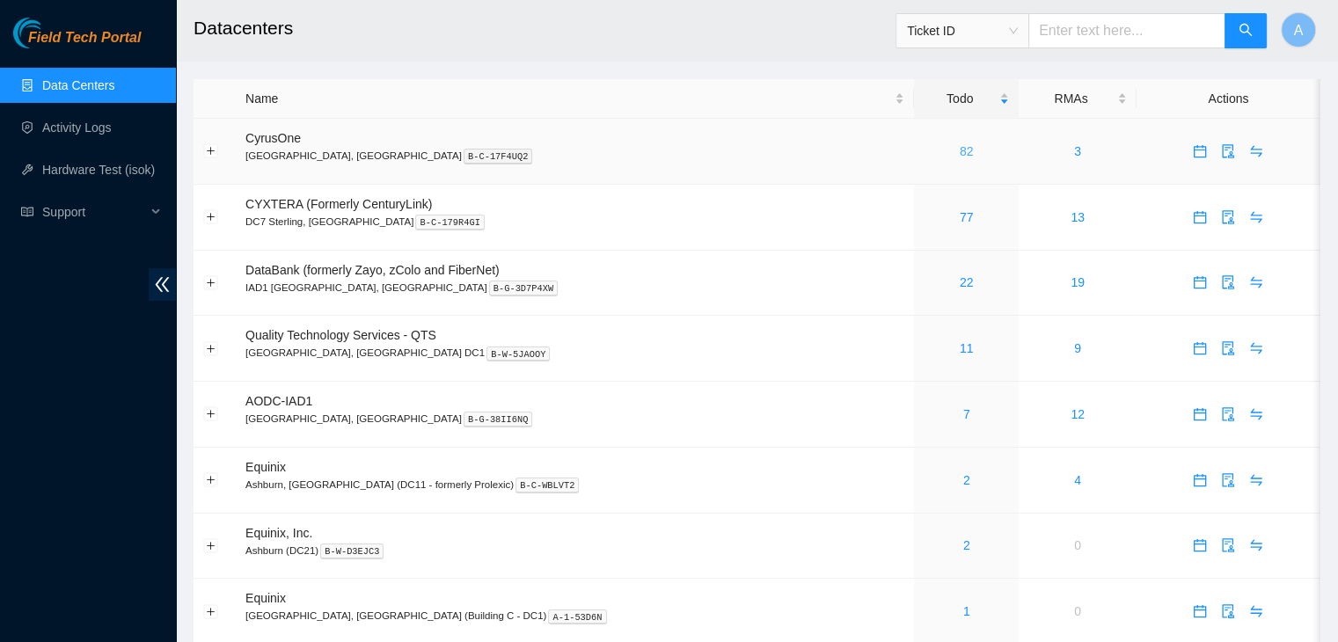
click at [960, 144] on link "82" at bounding box center [967, 151] width 14 height 14
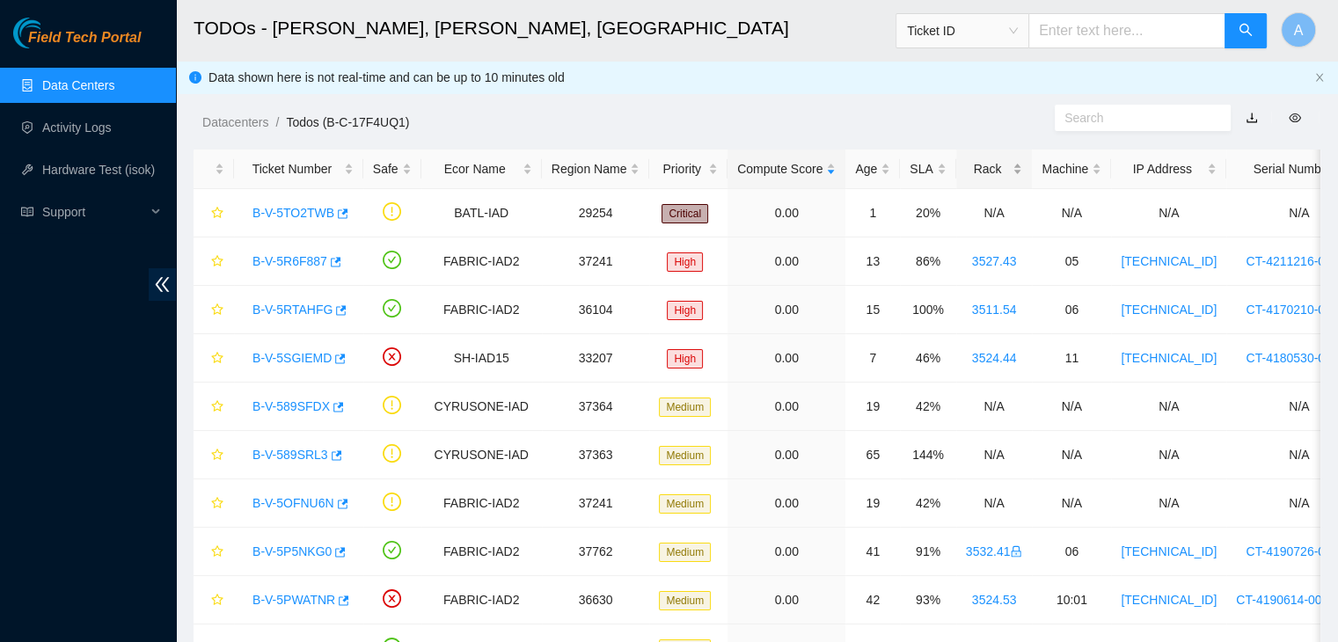
click at [971, 174] on div "Rack" at bounding box center [994, 168] width 57 height 19
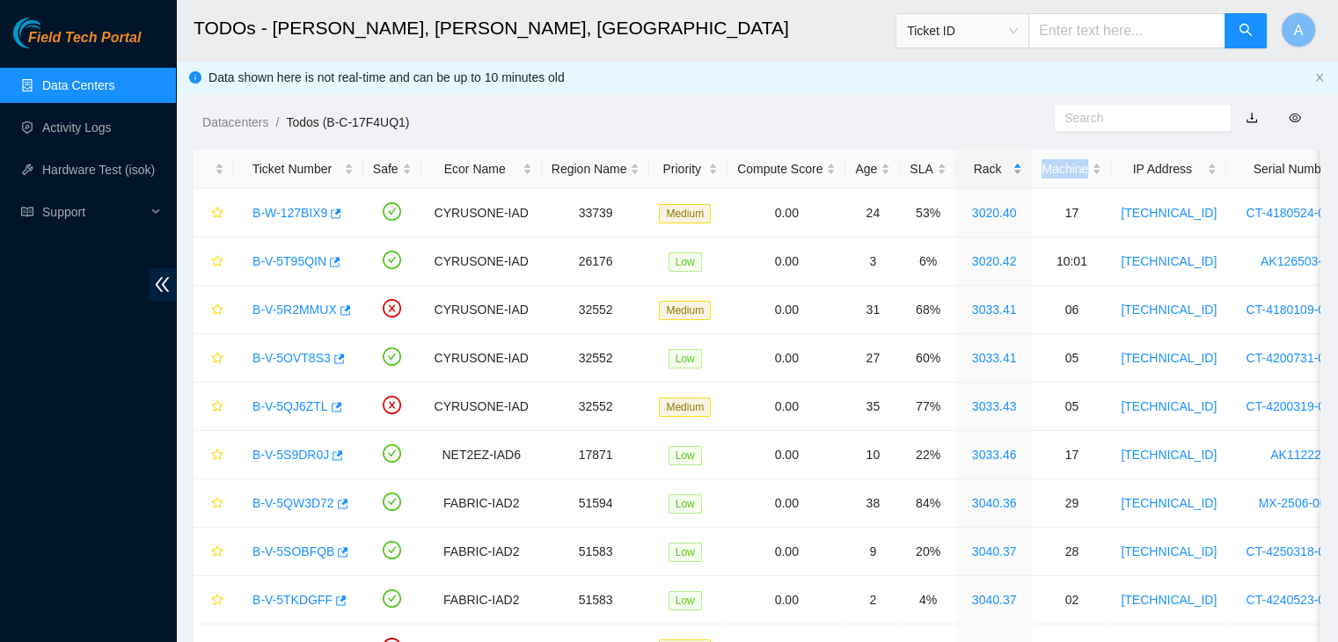
click at [971, 174] on div "Rack" at bounding box center [994, 168] width 57 height 19
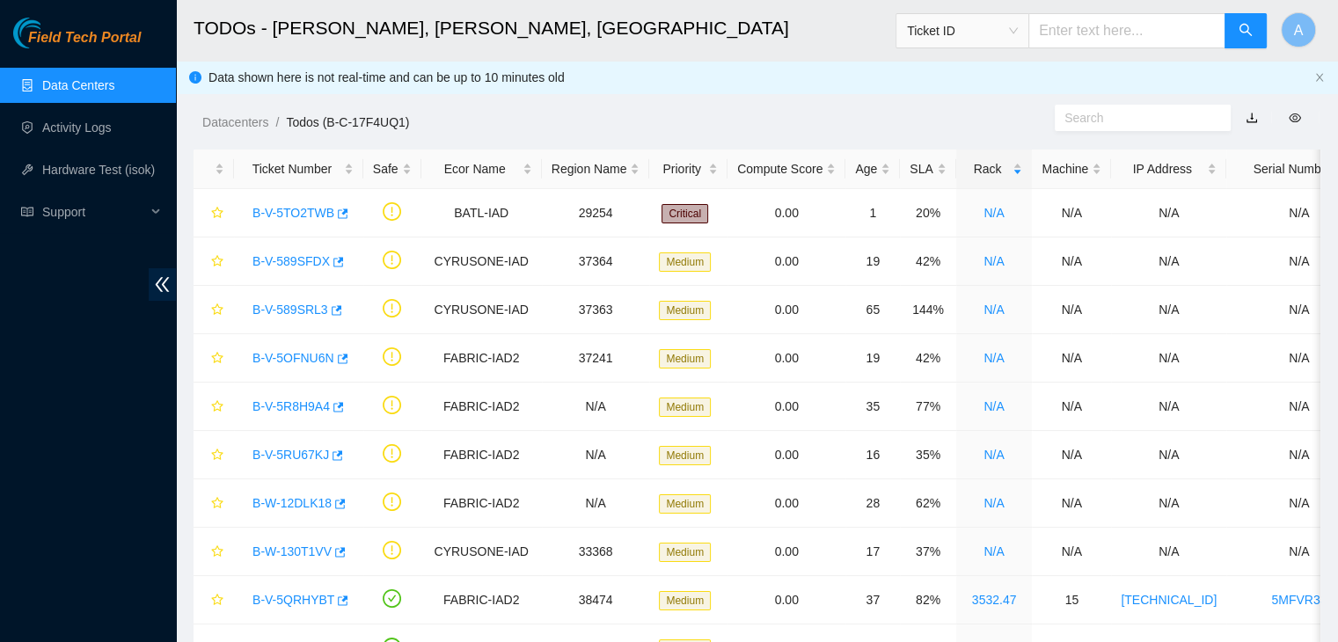
click at [942, 92] on div "Datacenters / Todos (B-C-17F4UQ1) /" at bounding box center [612, 82] width 872 height 99
click at [1003, 165] on div "Rack" at bounding box center [994, 168] width 57 height 19
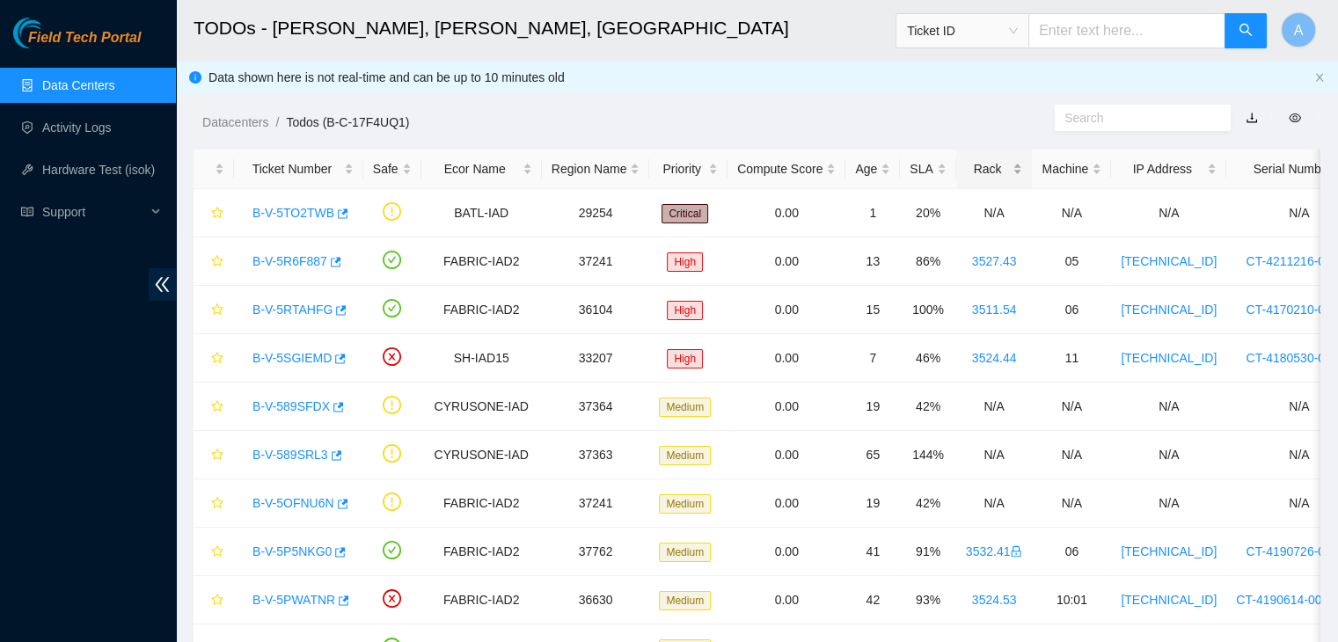
click at [1003, 165] on div "Rack" at bounding box center [994, 168] width 57 height 19
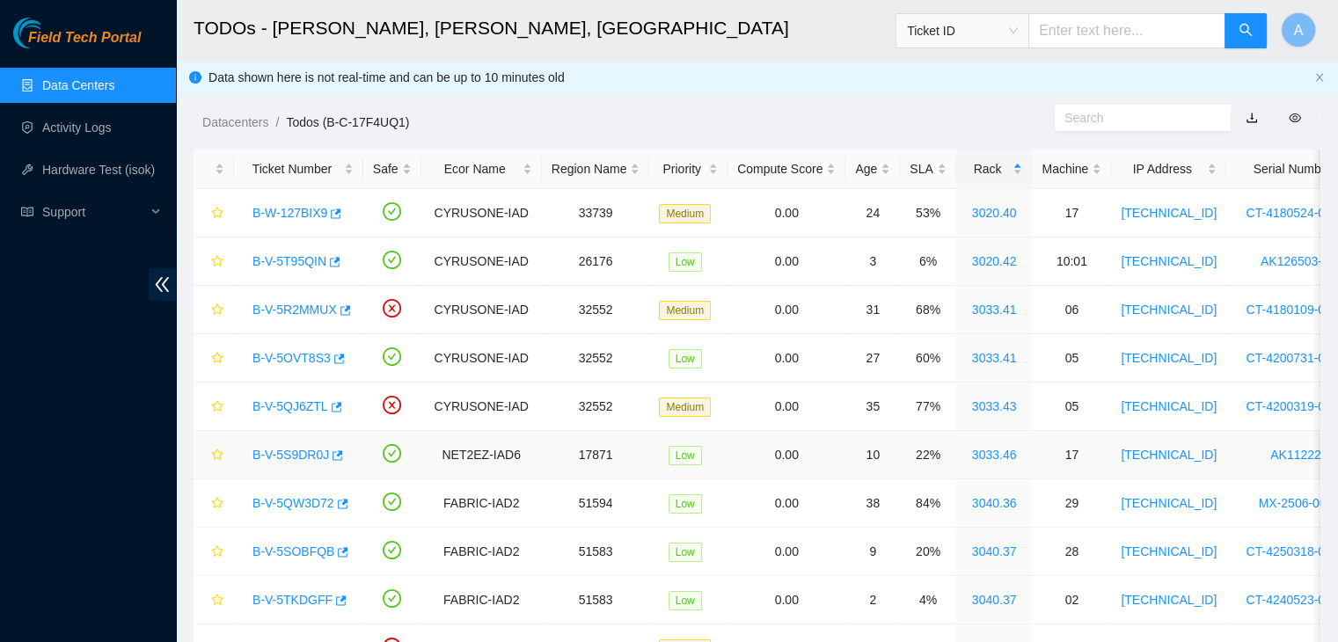
click at [294, 449] on link "B-V-5S9DR0J" at bounding box center [291, 455] width 77 height 14
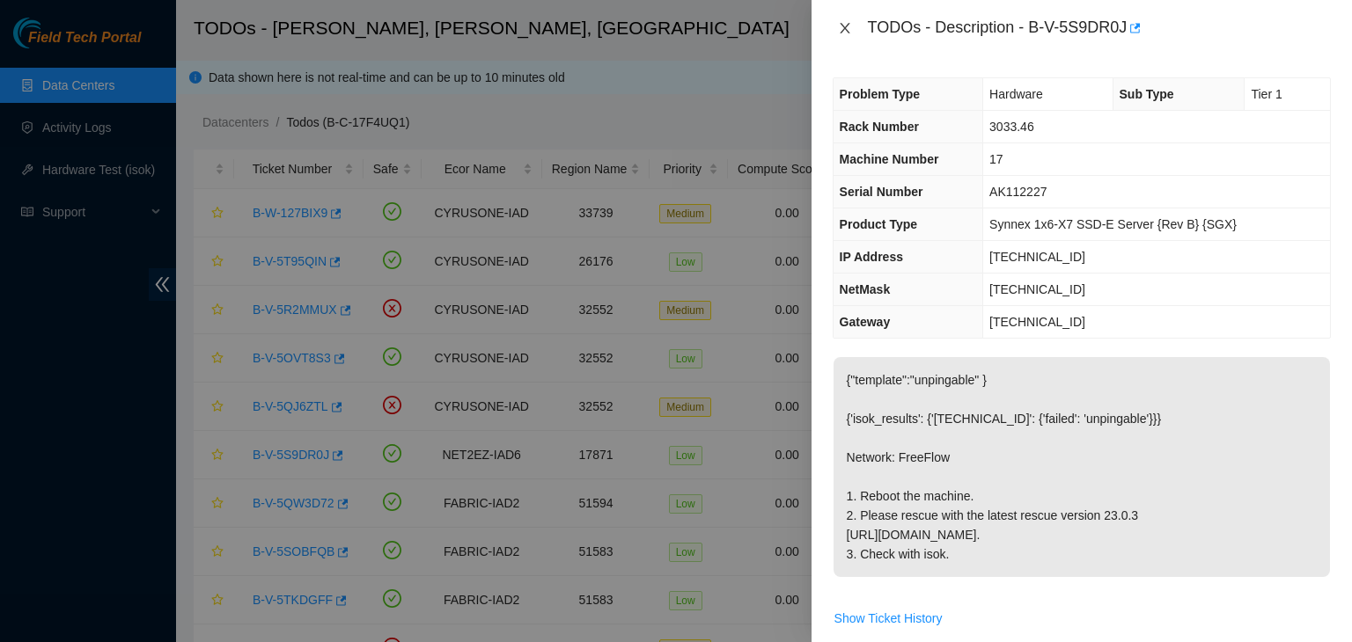
click at [848, 28] on icon "close" at bounding box center [845, 28] width 14 height 14
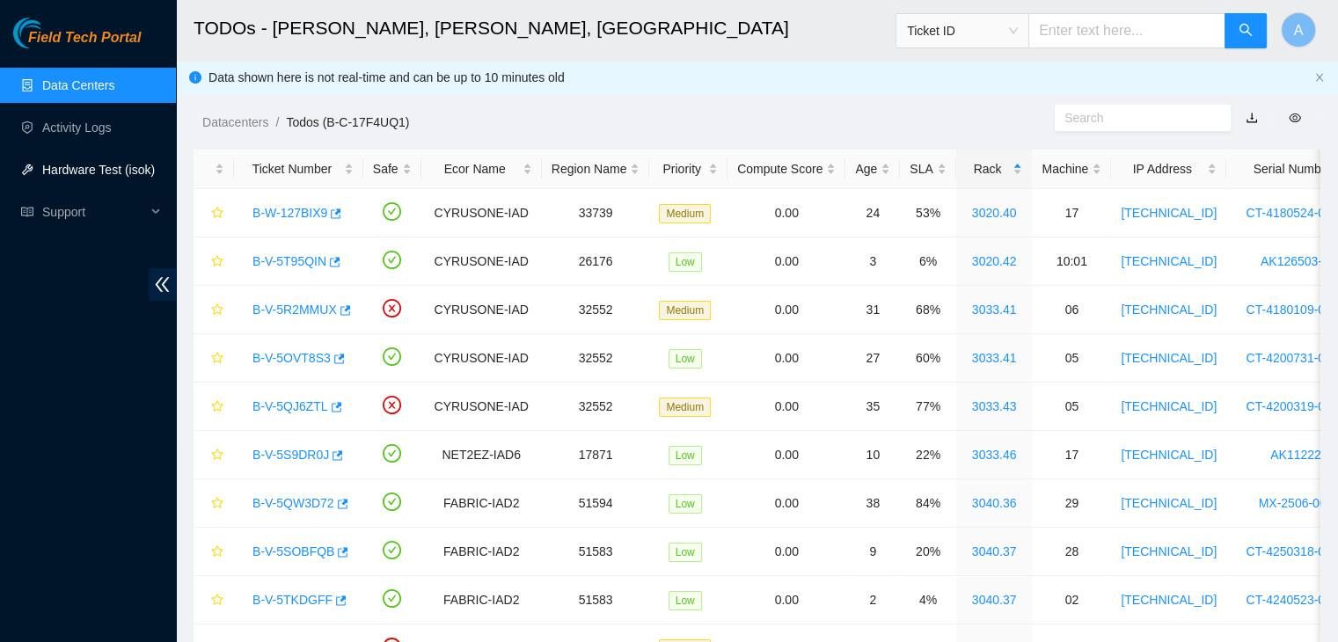
click at [95, 167] on link "Hardware Test (isok)" at bounding box center [98, 170] width 113 height 14
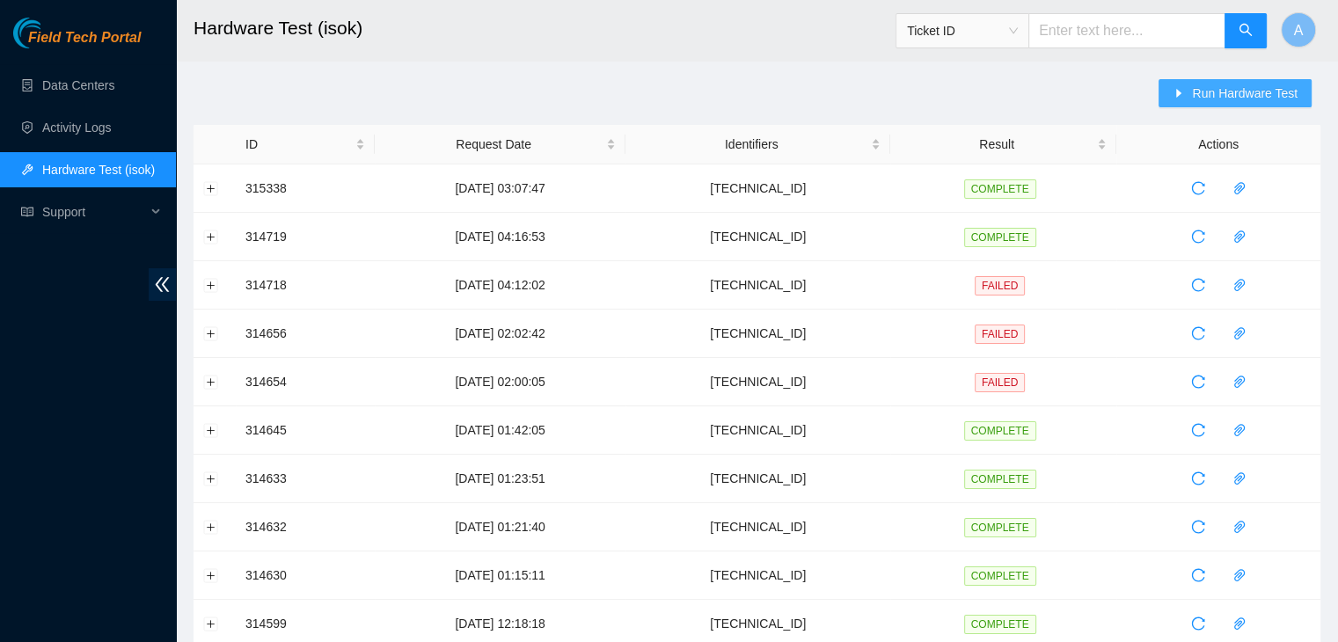
click at [1233, 82] on button "Run Hardware Test" at bounding box center [1235, 93] width 153 height 28
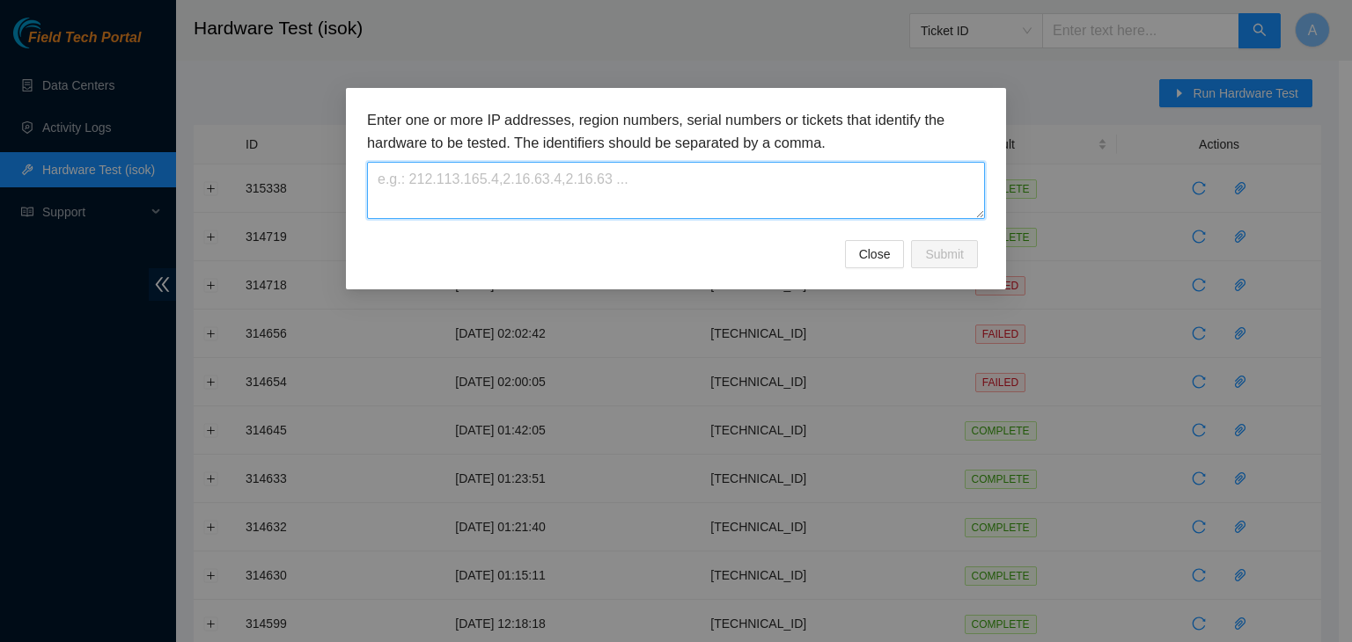
click at [957, 175] on textarea at bounding box center [676, 190] width 618 height 57
paste textarea "104.96.220.221"
type textarea "104.96.220.221"
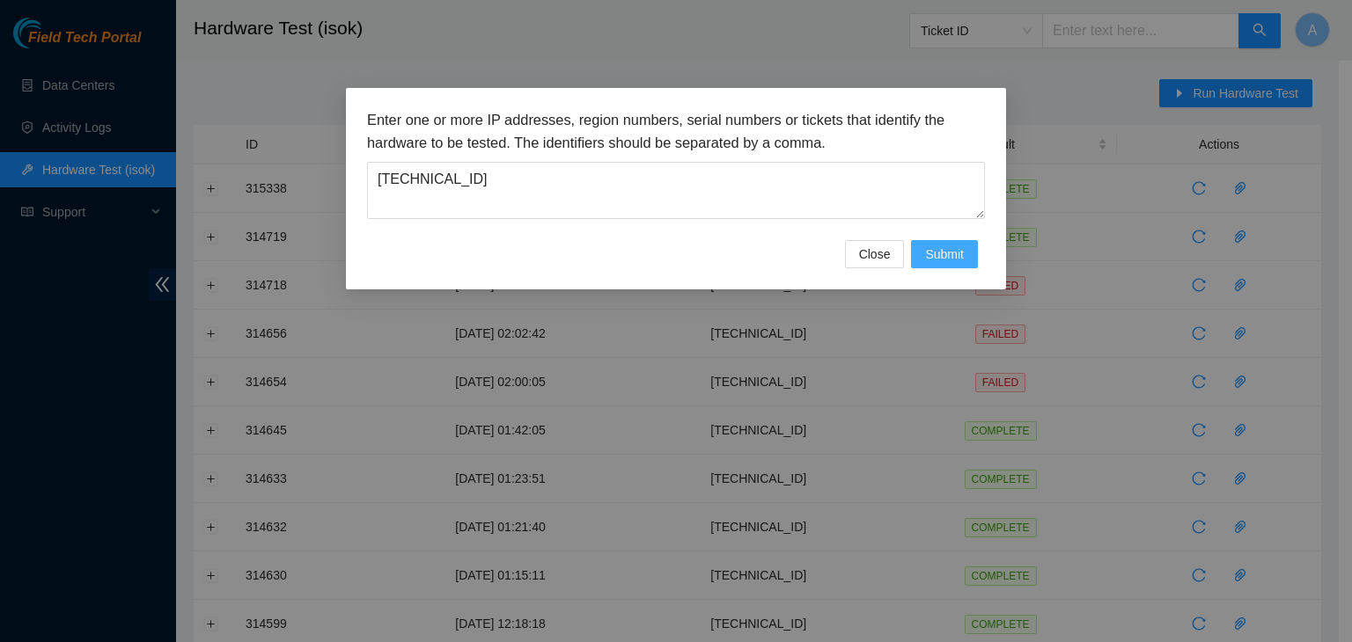
click at [961, 248] on span "Submit" at bounding box center [944, 254] width 39 height 19
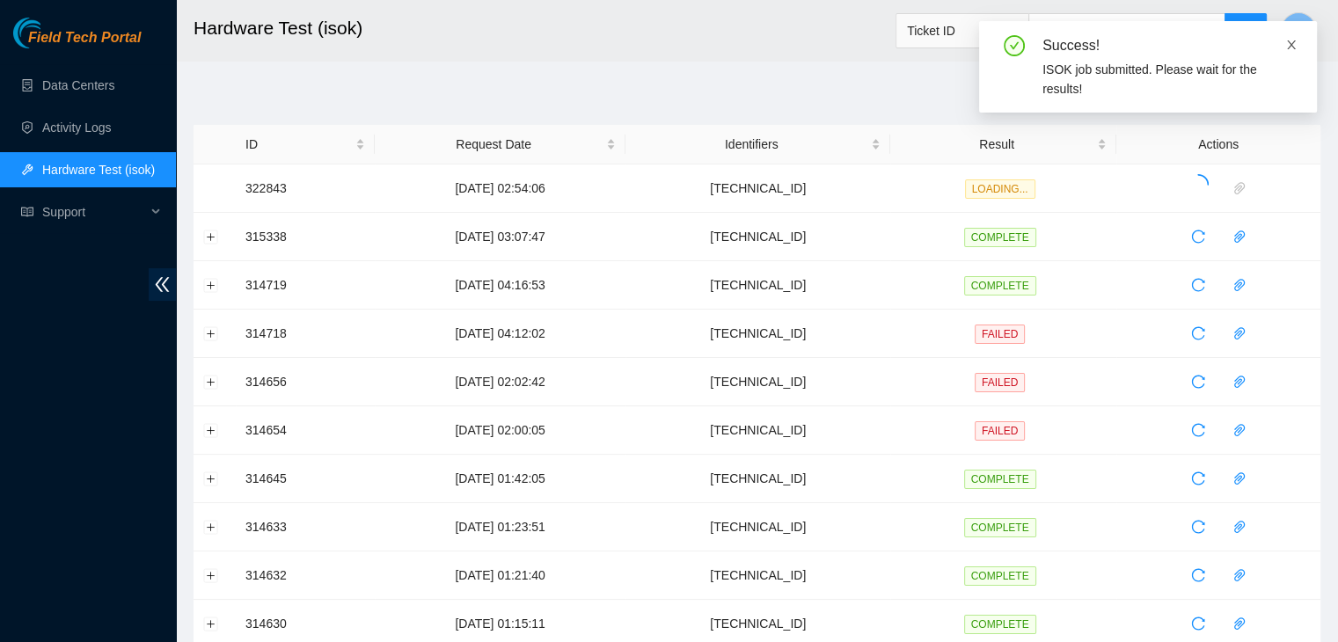
click at [1293, 46] on icon "close" at bounding box center [1292, 45] width 12 height 12
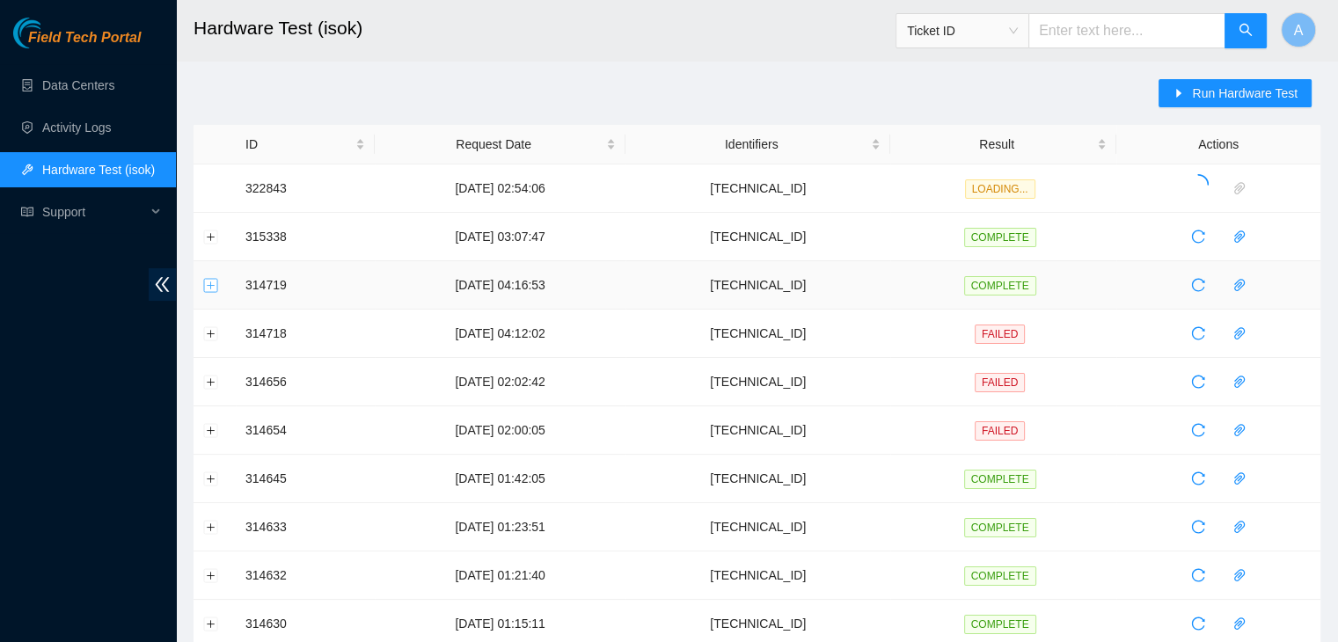
click at [213, 286] on button "Expand row" at bounding box center [211, 285] width 14 height 14
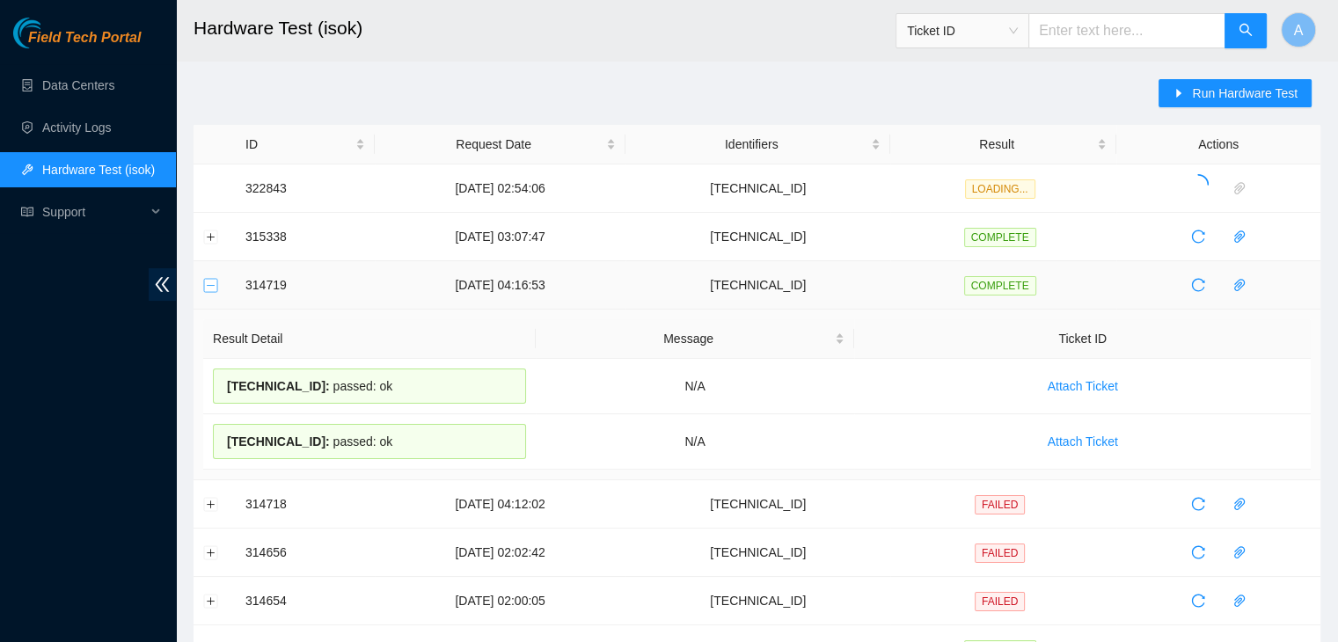
click at [213, 286] on button "Collapse row" at bounding box center [211, 285] width 14 height 14
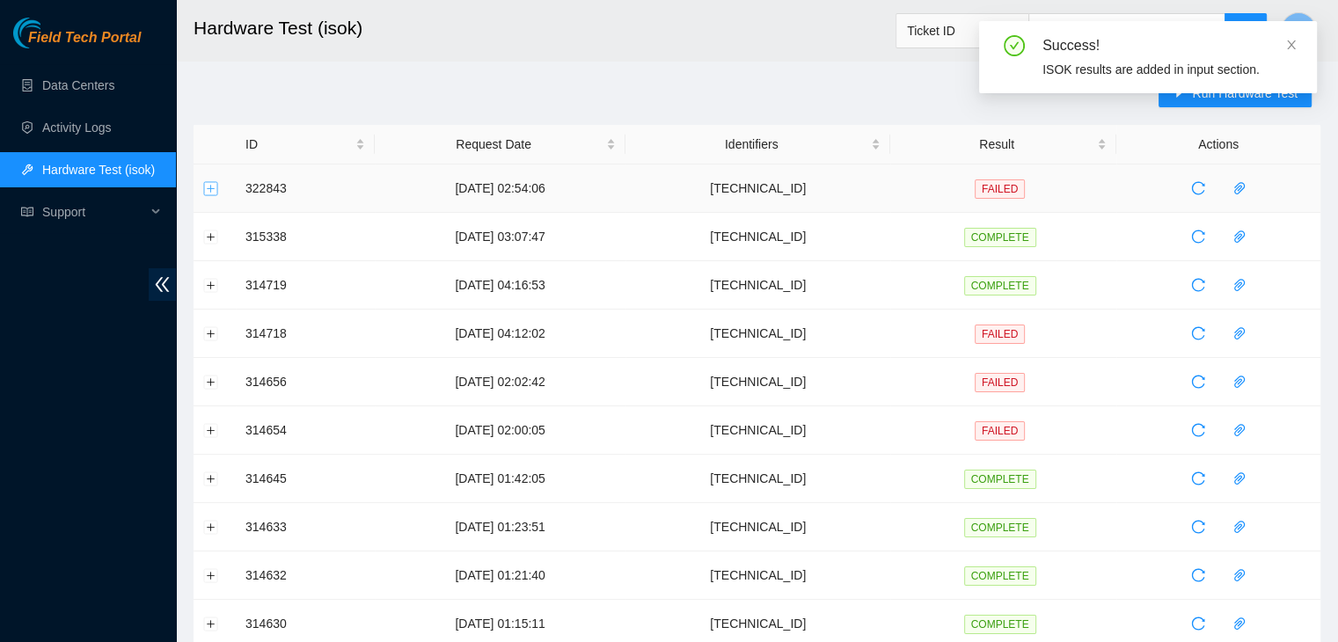
click at [209, 186] on button "Expand row" at bounding box center [211, 188] width 14 height 14
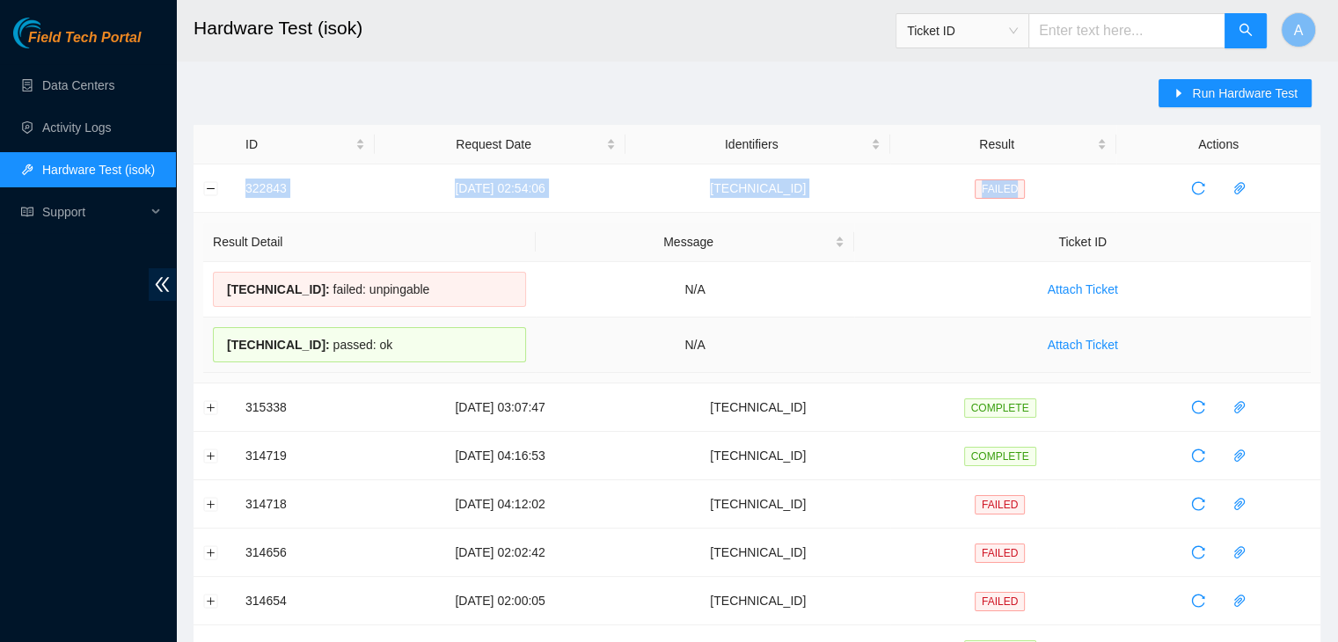
drag, startPoint x: 237, startPoint y: 192, endPoint x: 841, endPoint y: 370, distance: 630.3
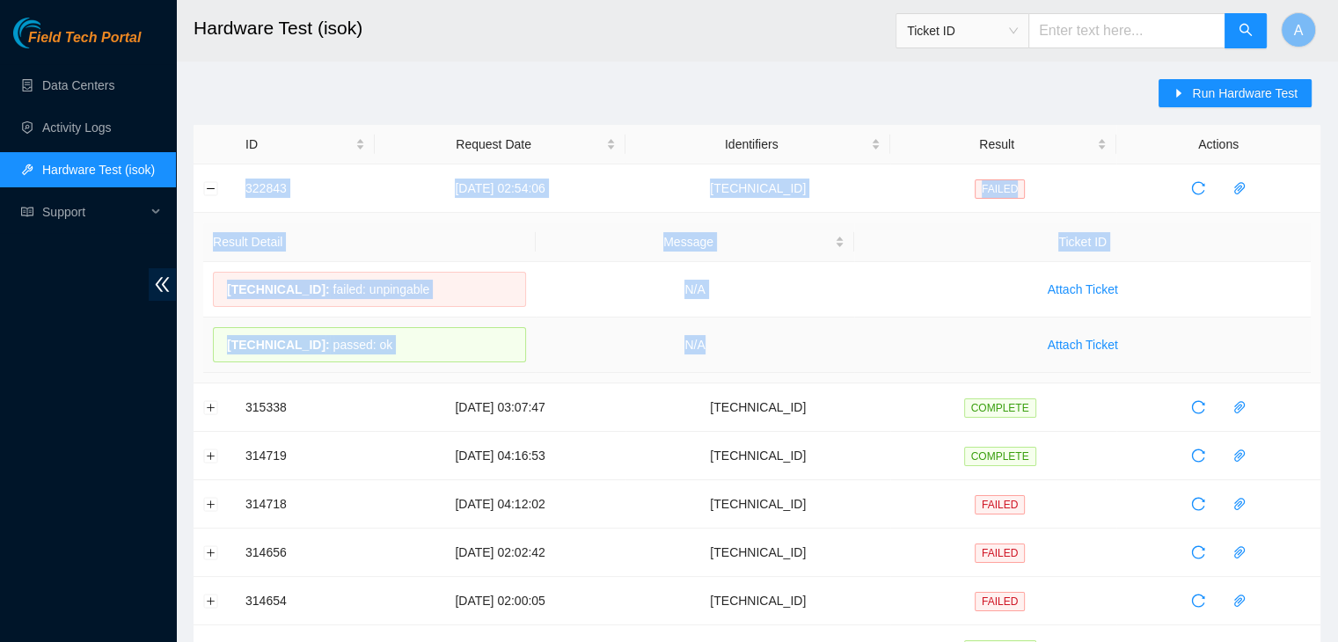
copy tbody "322843 14-08-2025 02:54:06 104.96.220.221 FAILED Result Detail Message Ticket I…"
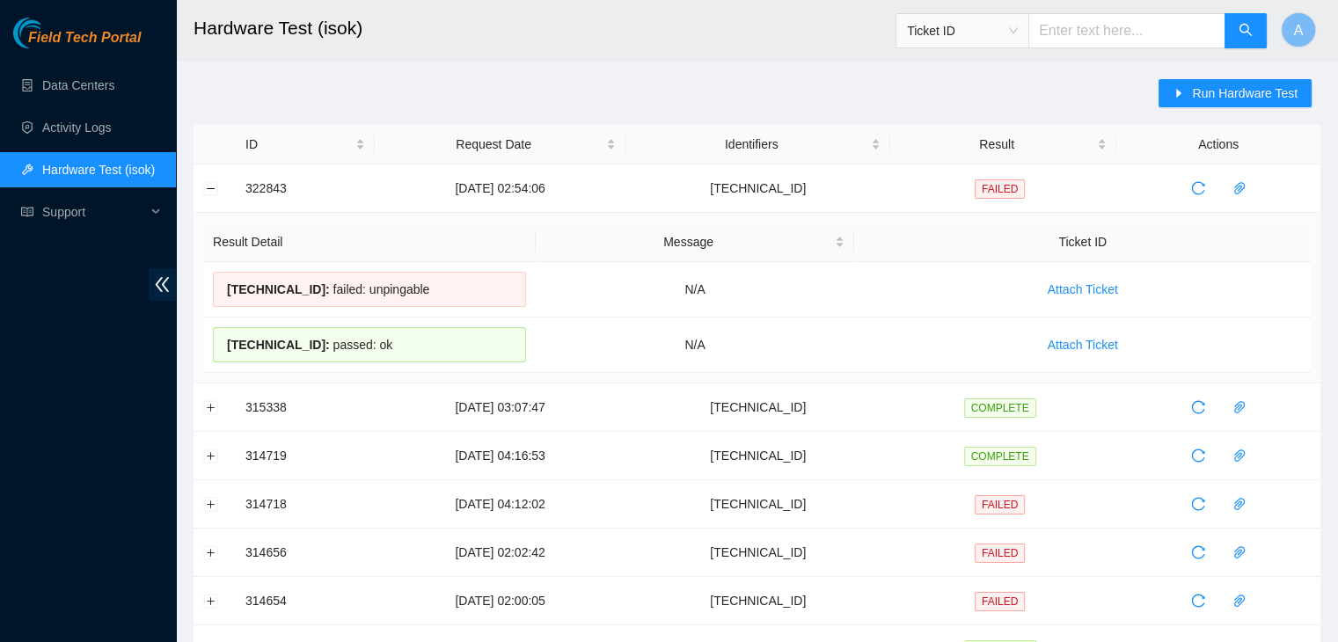
click at [1194, 104] on button "Run Hardware Test" at bounding box center [1235, 93] width 153 height 28
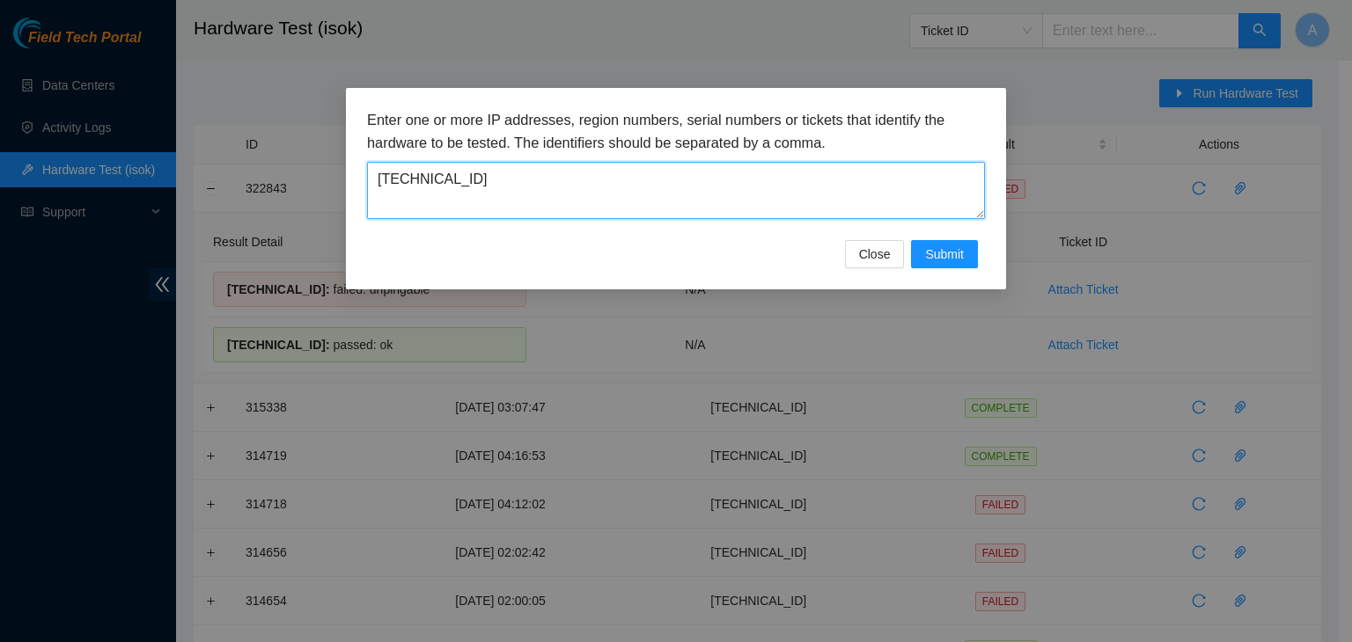
click at [843, 194] on textarea "104.96.220.221" at bounding box center [676, 190] width 618 height 57
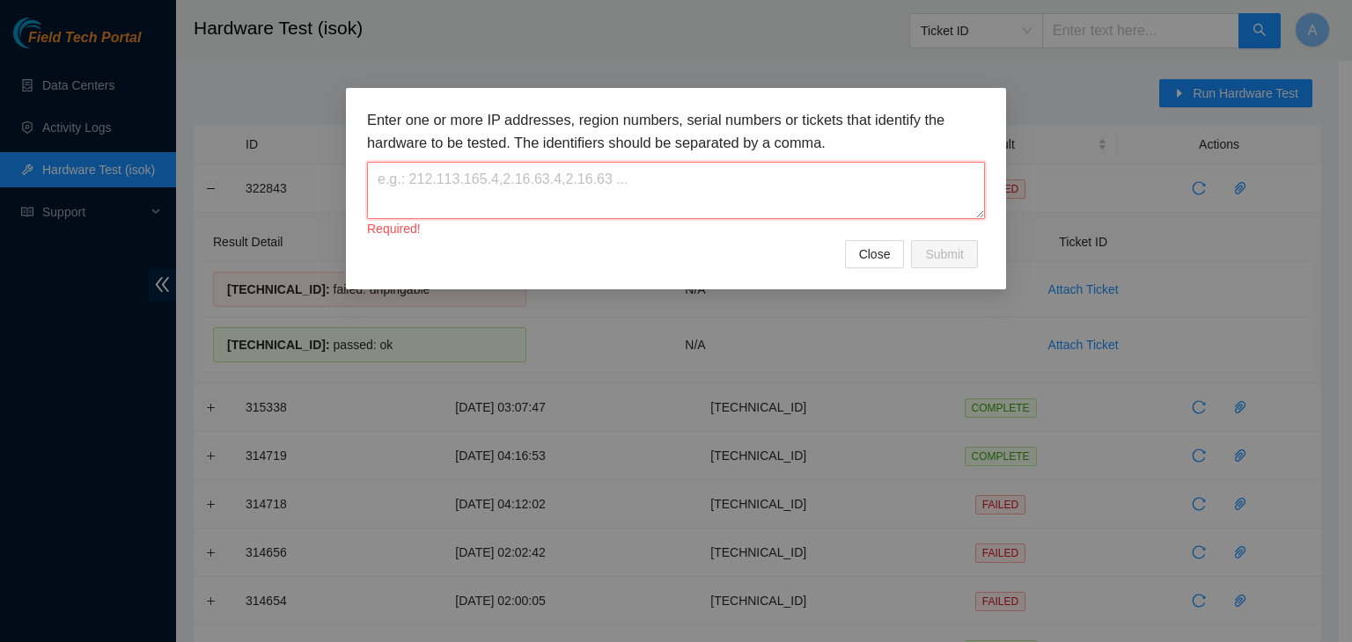
paste textarea "23.46.239.151"
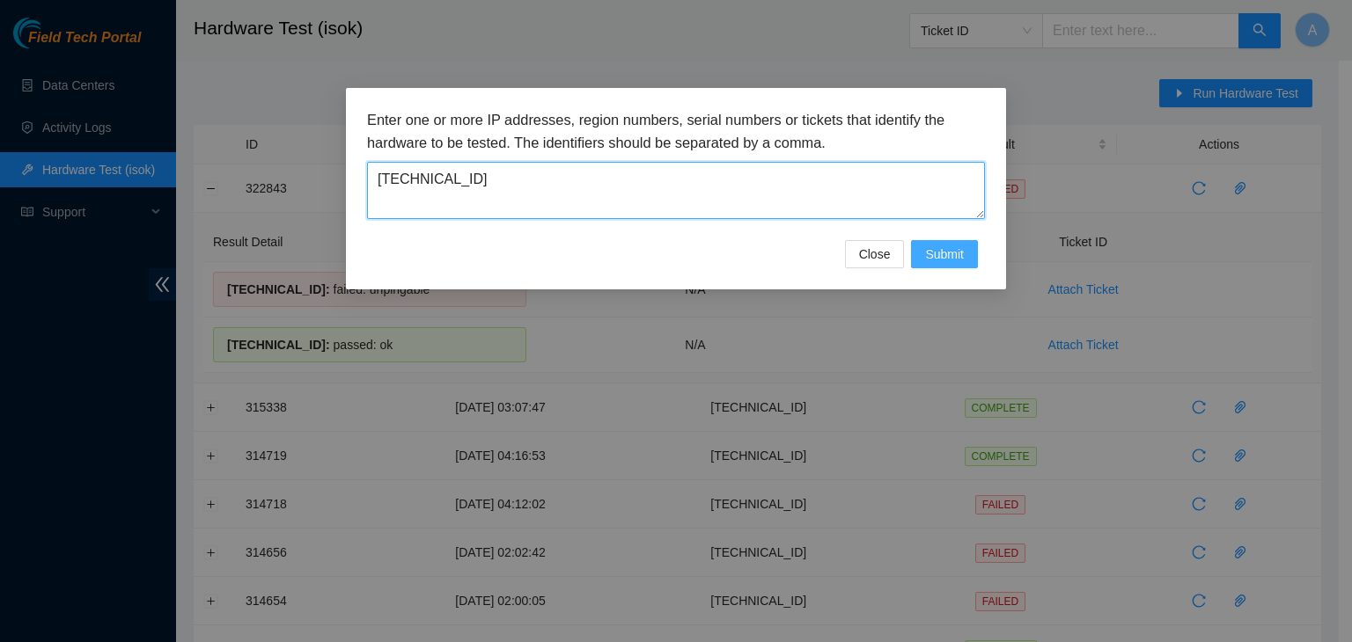
type textarea "23.46.239.151"
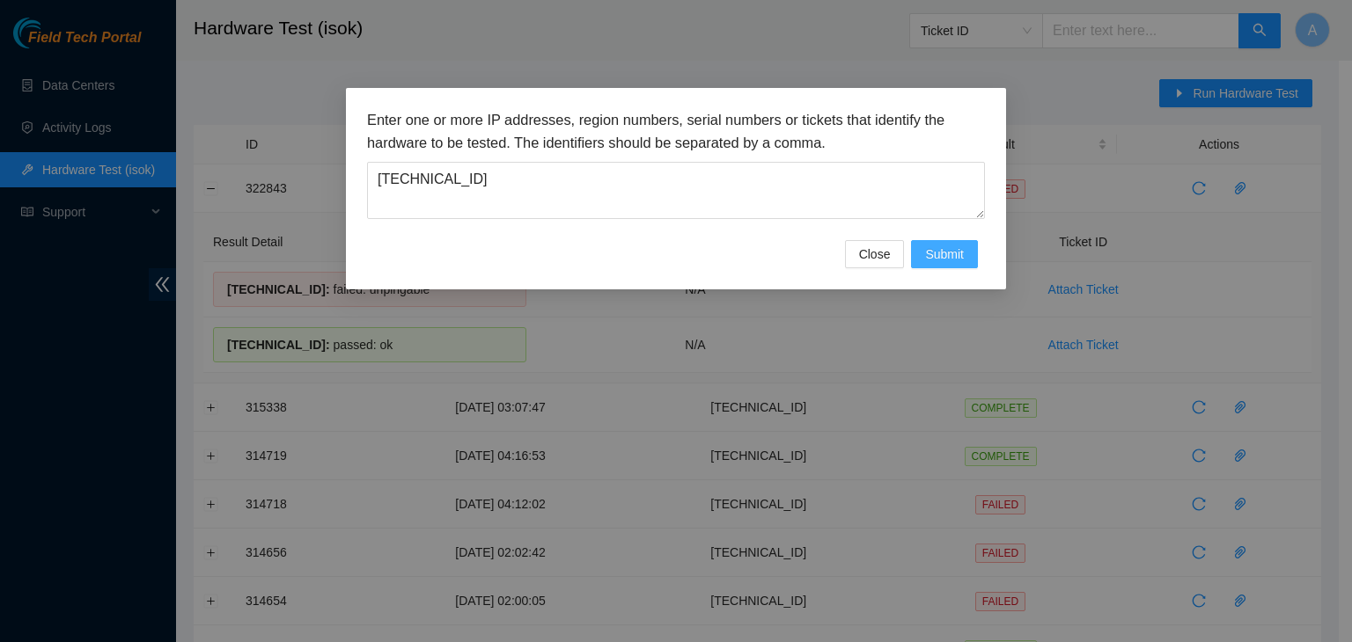
click at [950, 263] on span "Submit" at bounding box center [944, 254] width 39 height 19
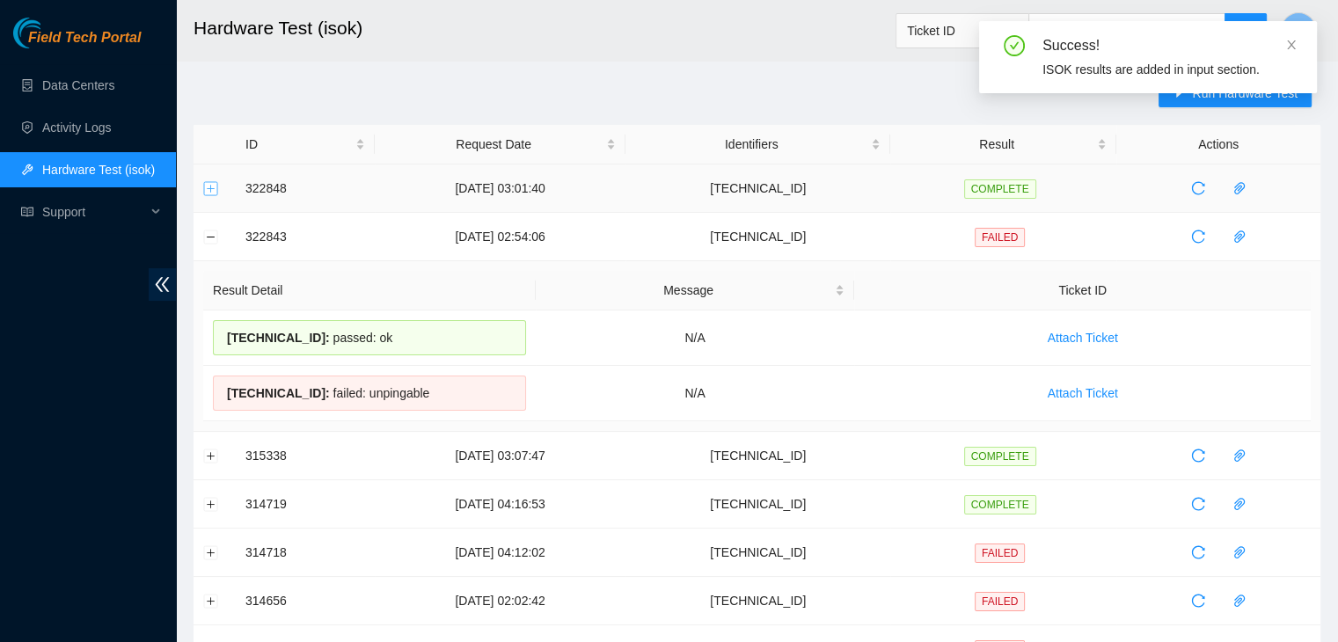
click at [208, 185] on button "Expand row" at bounding box center [211, 188] width 14 height 14
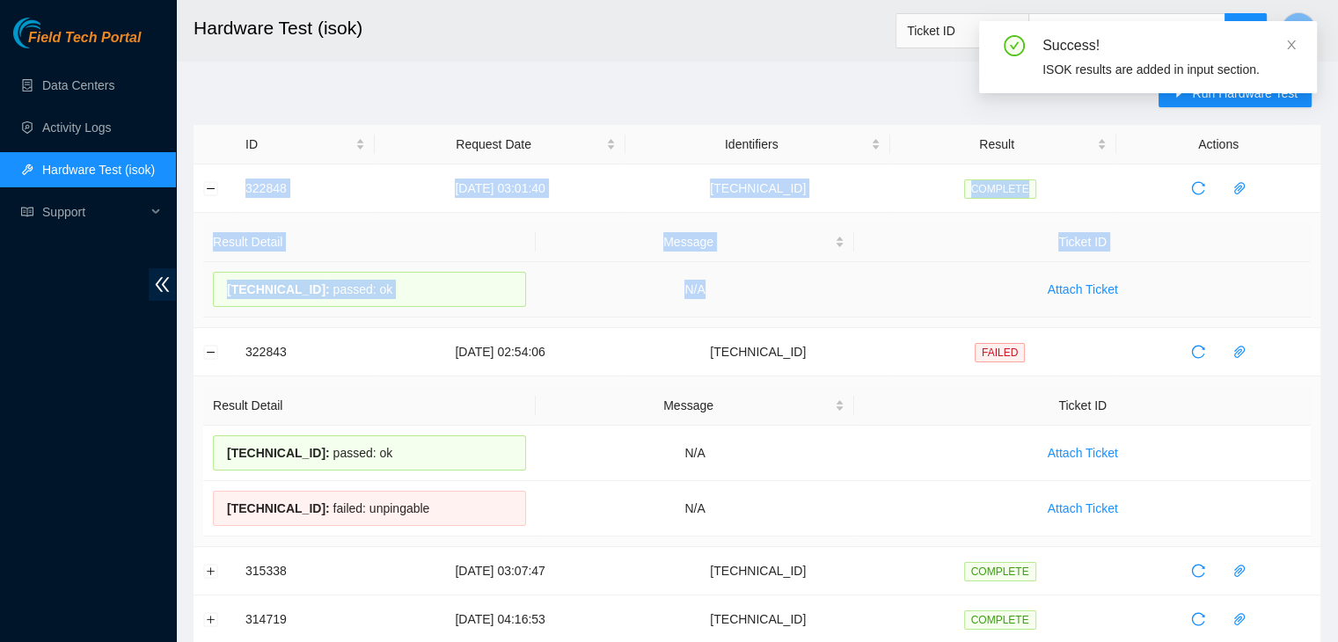
drag, startPoint x: 239, startPoint y: 184, endPoint x: 749, endPoint y: 290, distance: 520.5
copy tbody "322848 14-08-2025 03:01:40 23.46.239.151 COMPLETE Result Detail Message Ticket …"
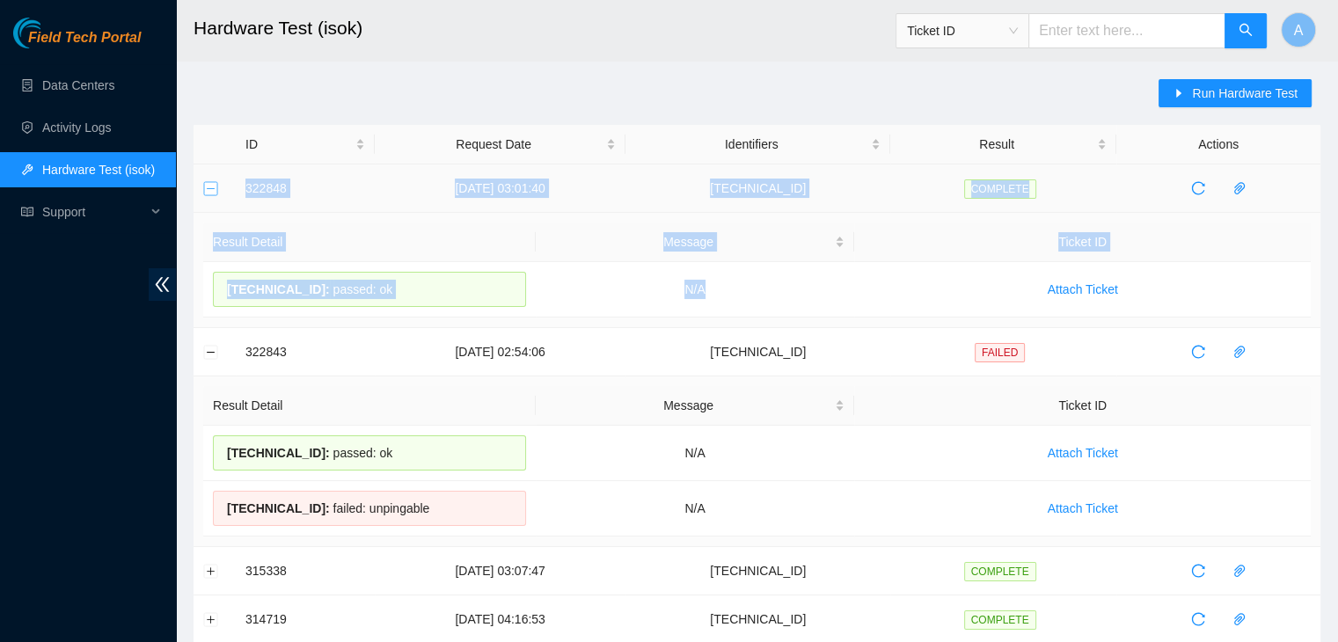
click at [210, 187] on button "Collapse row" at bounding box center [211, 188] width 14 height 14
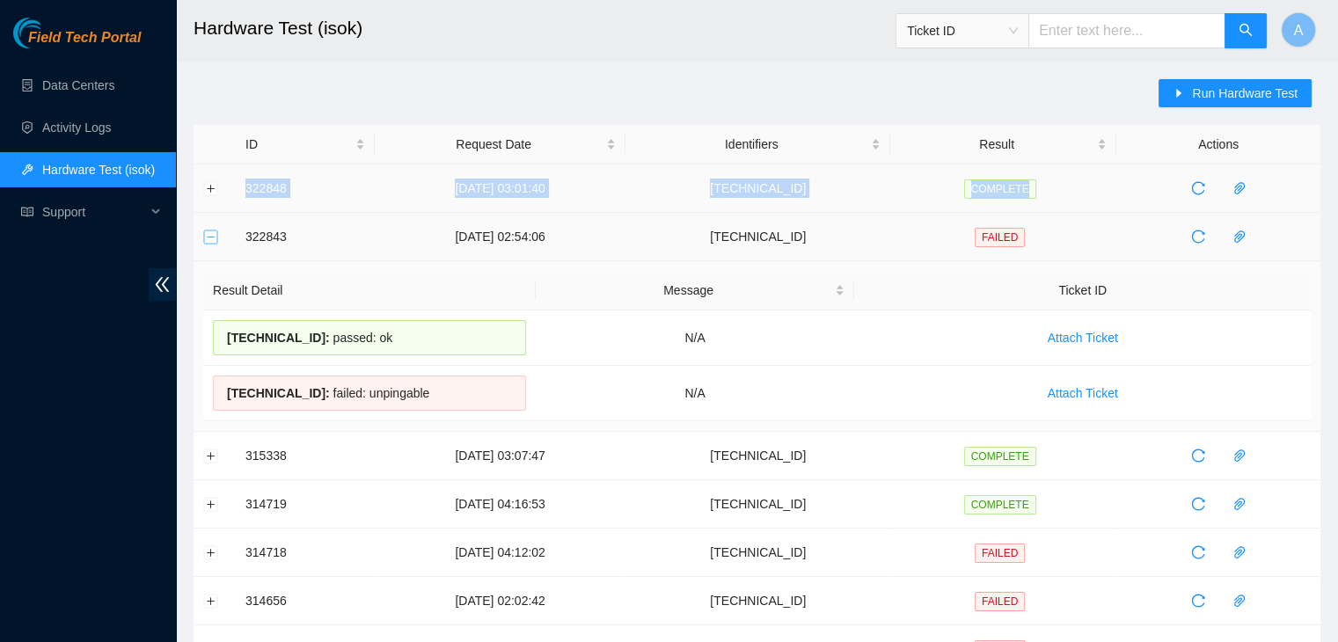
click at [208, 235] on button "Collapse row" at bounding box center [211, 237] width 14 height 14
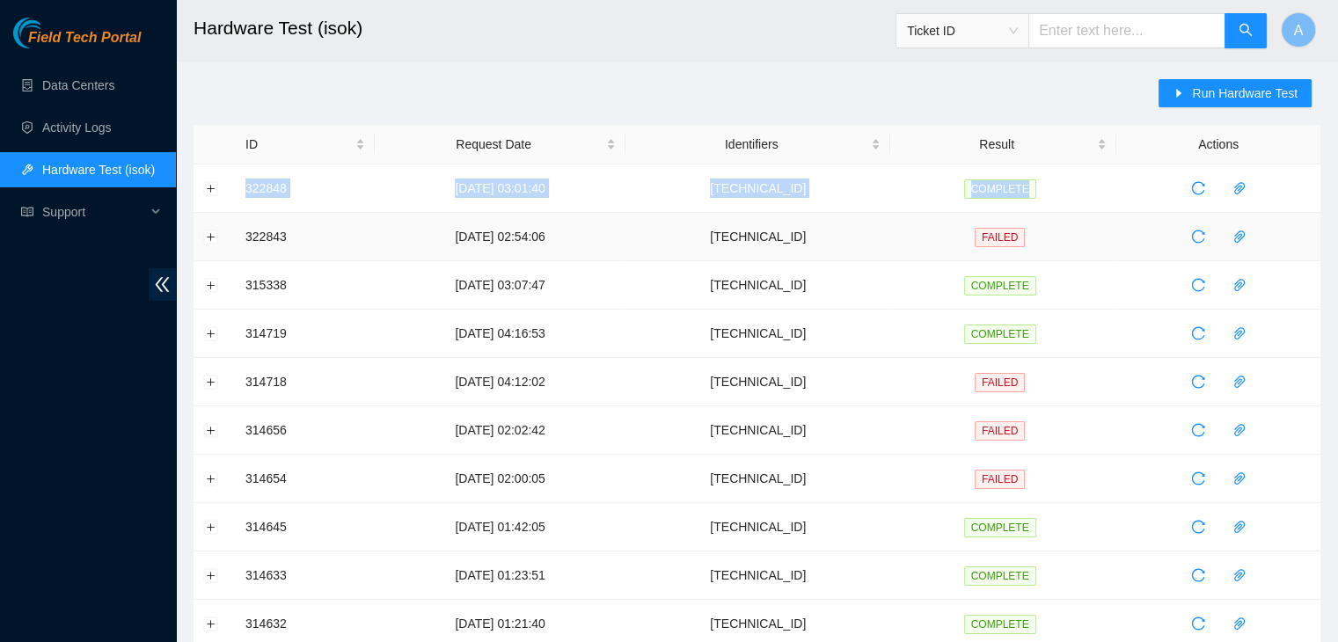
click at [359, 92] on div "Run Hardware Test ID Request Date Identifiers Result Actions 322848 14-08-2025 …" at bounding box center [757, 634] width 1127 height 1110
click at [114, 84] on link "Data Centers" at bounding box center [78, 85] width 72 height 14
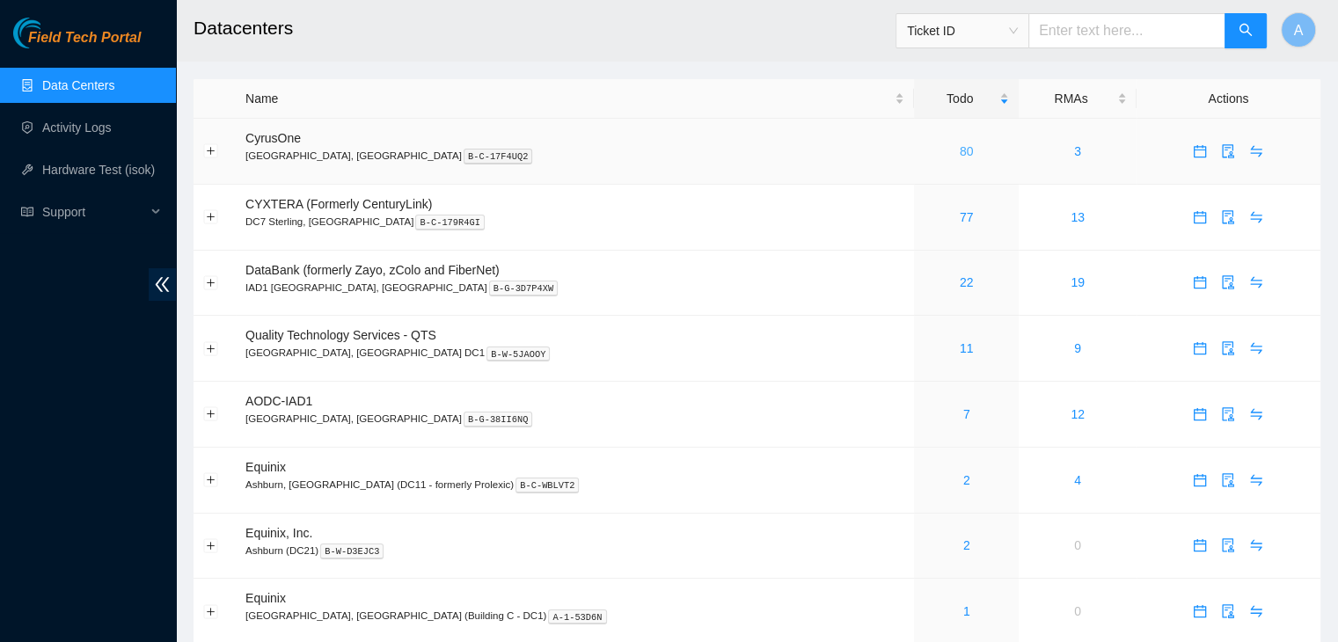
click at [960, 144] on link "80" at bounding box center [967, 151] width 14 height 14
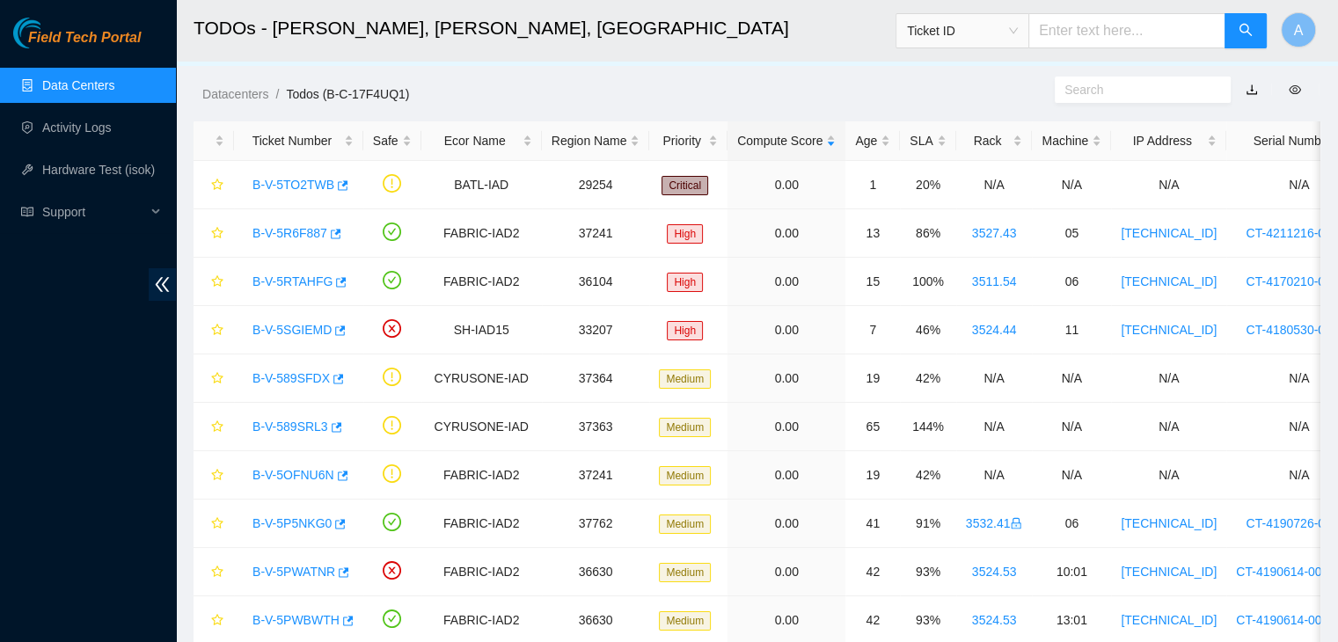
scroll to position [59, 0]
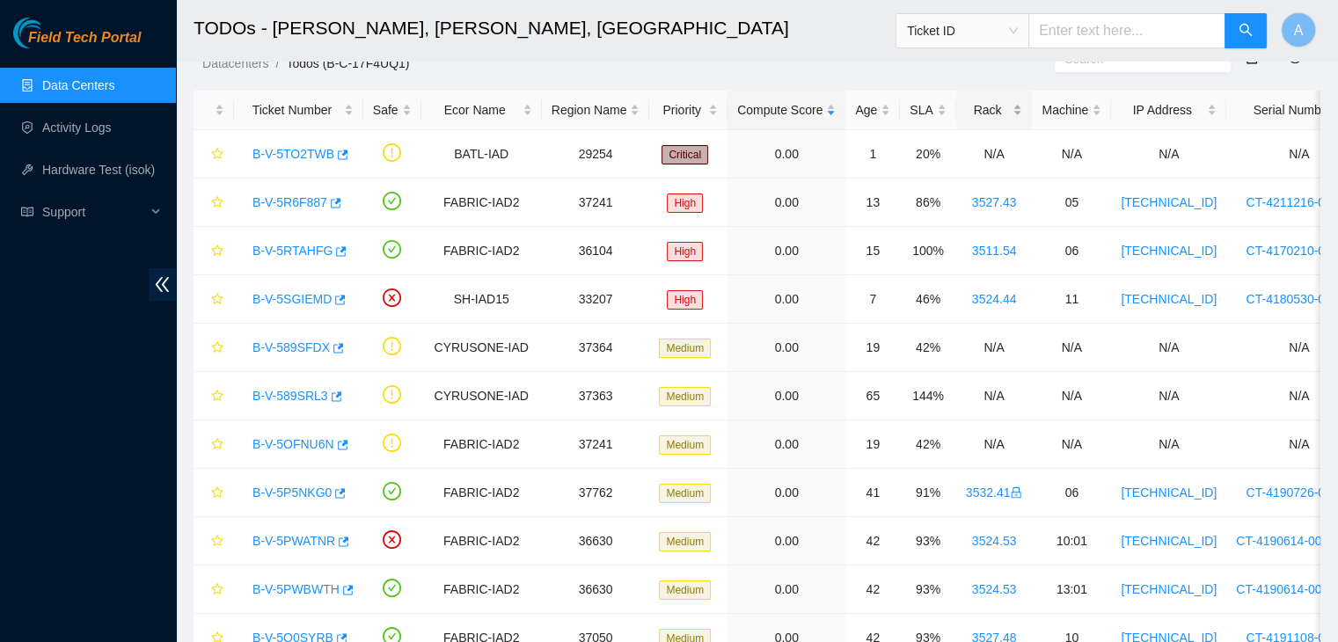
click at [998, 100] on div "Rack" at bounding box center [994, 109] width 57 height 19
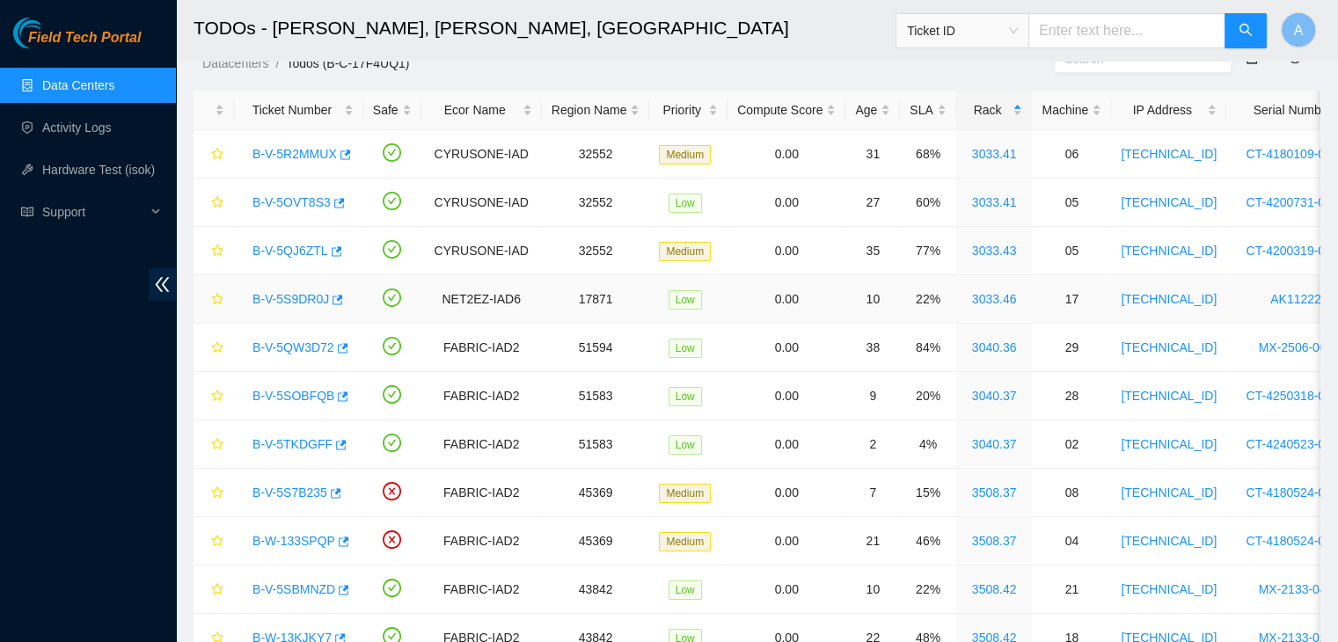
click at [307, 299] on link "B-V-5S9DR0J" at bounding box center [291, 299] width 77 height 14
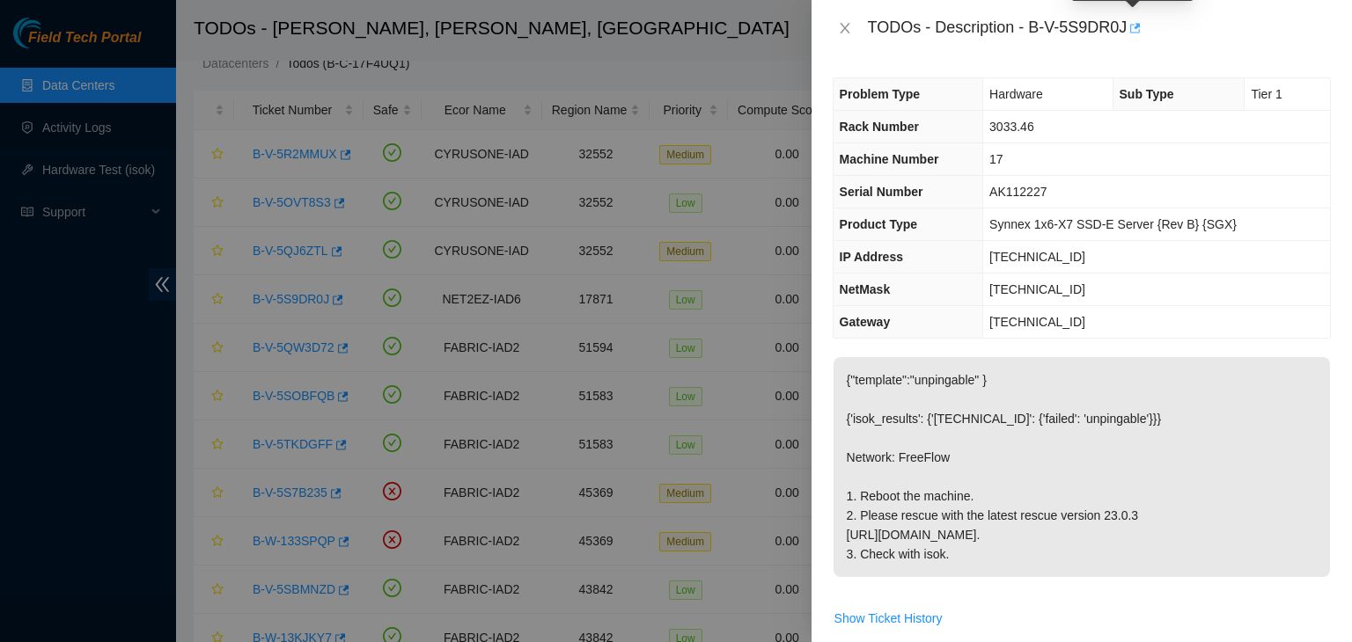
click at [1131, 36] on button "button" at bounding box center [1133, 28] width 14 height 28
click at [850, 25] on icon "close" at bounding box center [845, 28] width 14 height 14
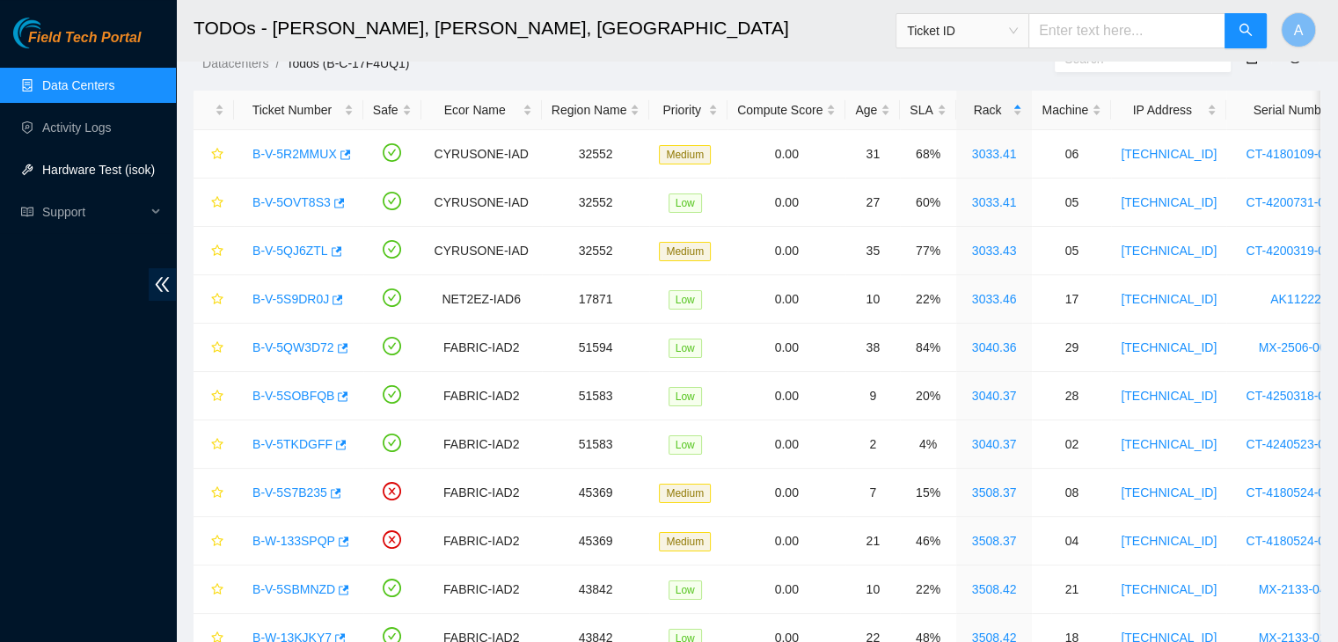
click at [138, 177] on link "Hardware Test (isok)" at bounding box center [98, 170] width 113 height 14
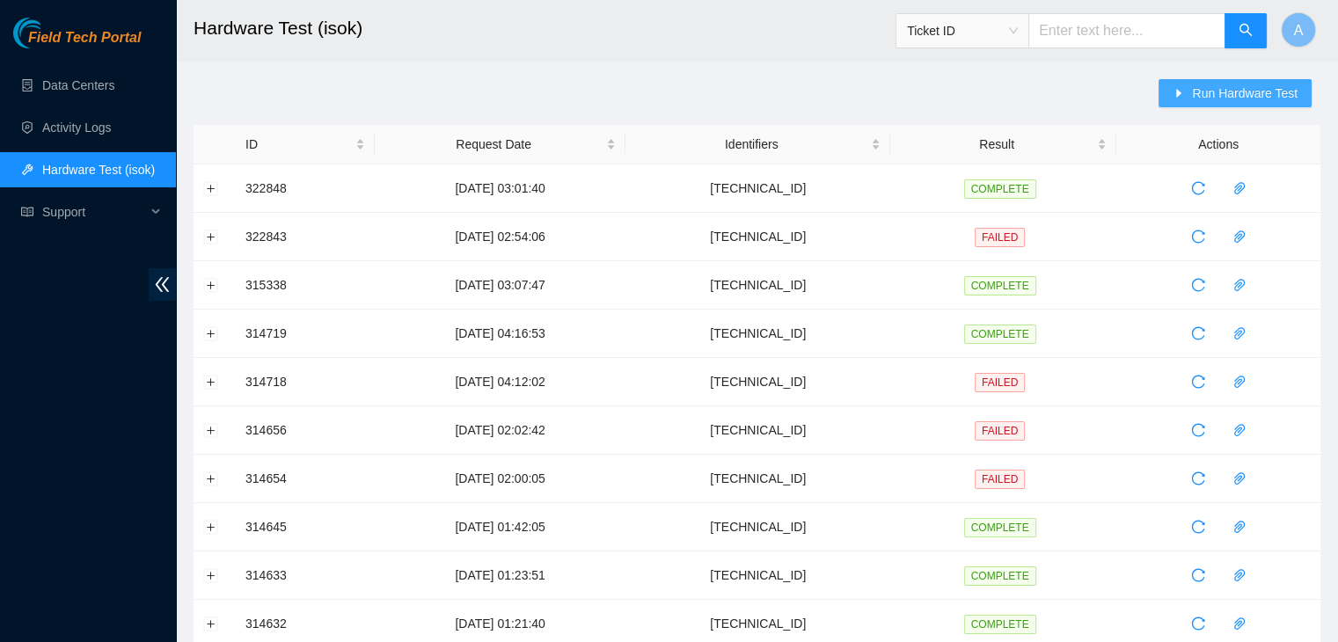
click at [1211, 95] on span "Run Hardware Test" at bounding box center [1245, 93] width 106 height 19
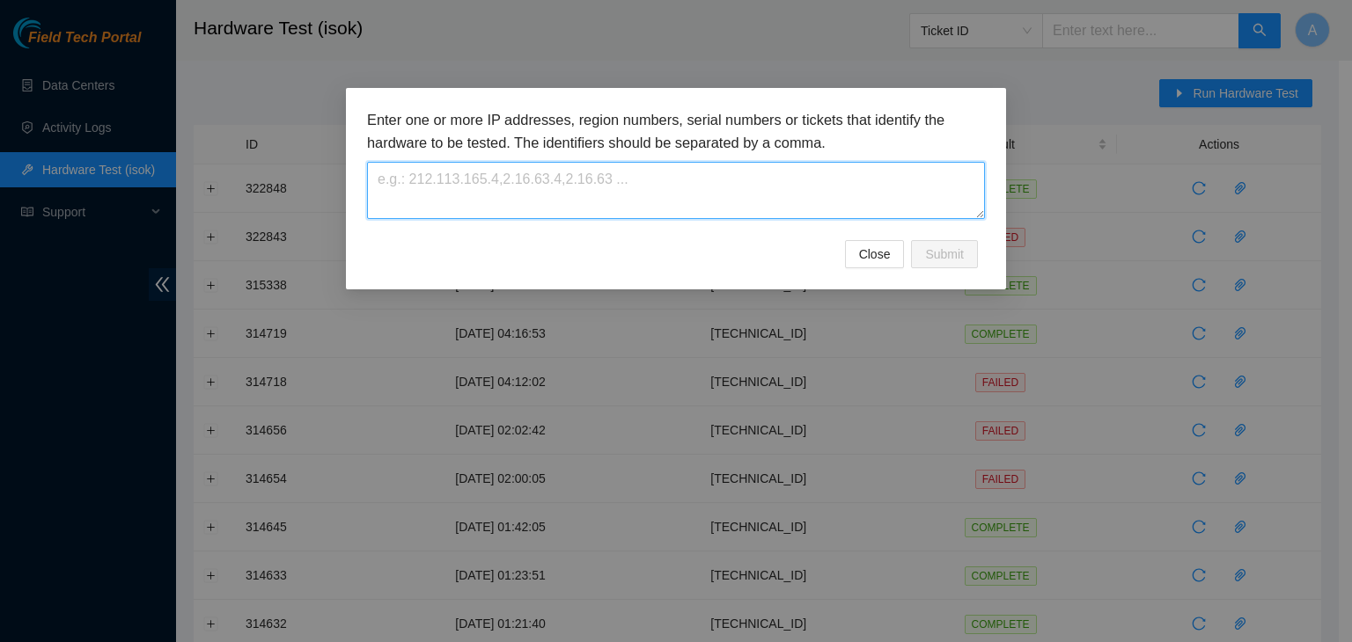
click at [761, 180] on textarea at bounding box center [676, 190] width 618 height 57
paste textarea "23.56.107.124"
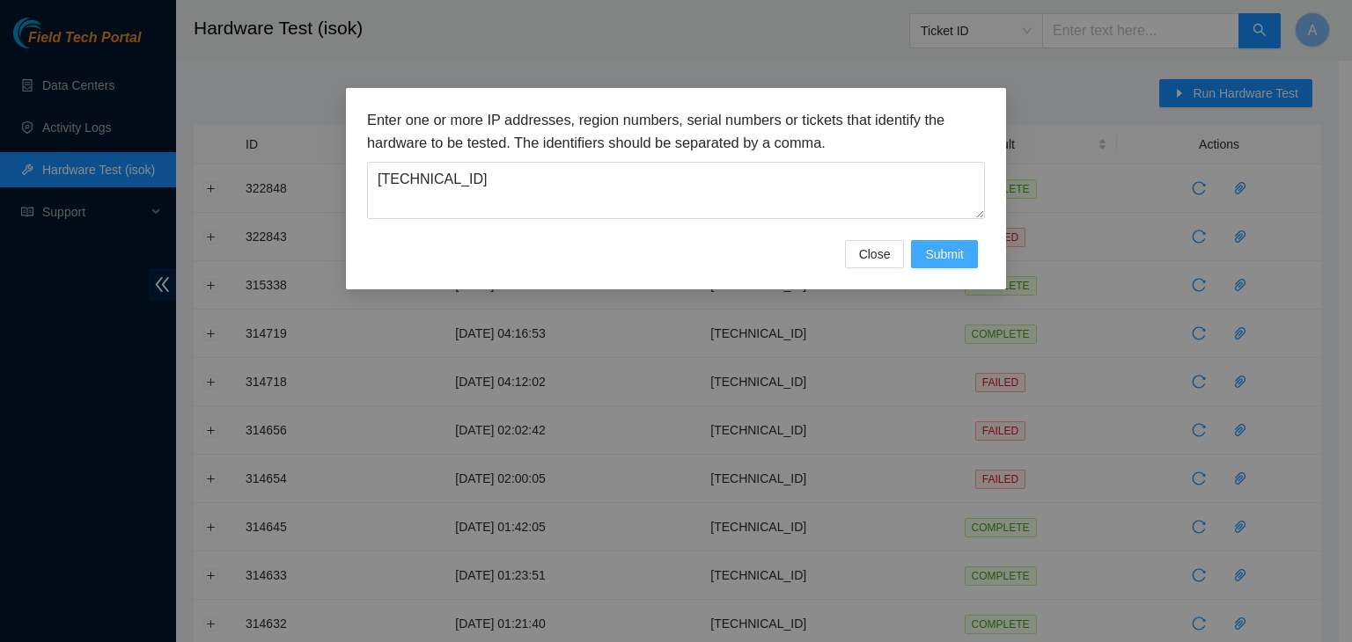
click at [949, 258] on span "Submit" at bounding box center [944, 254] width 39 height 19
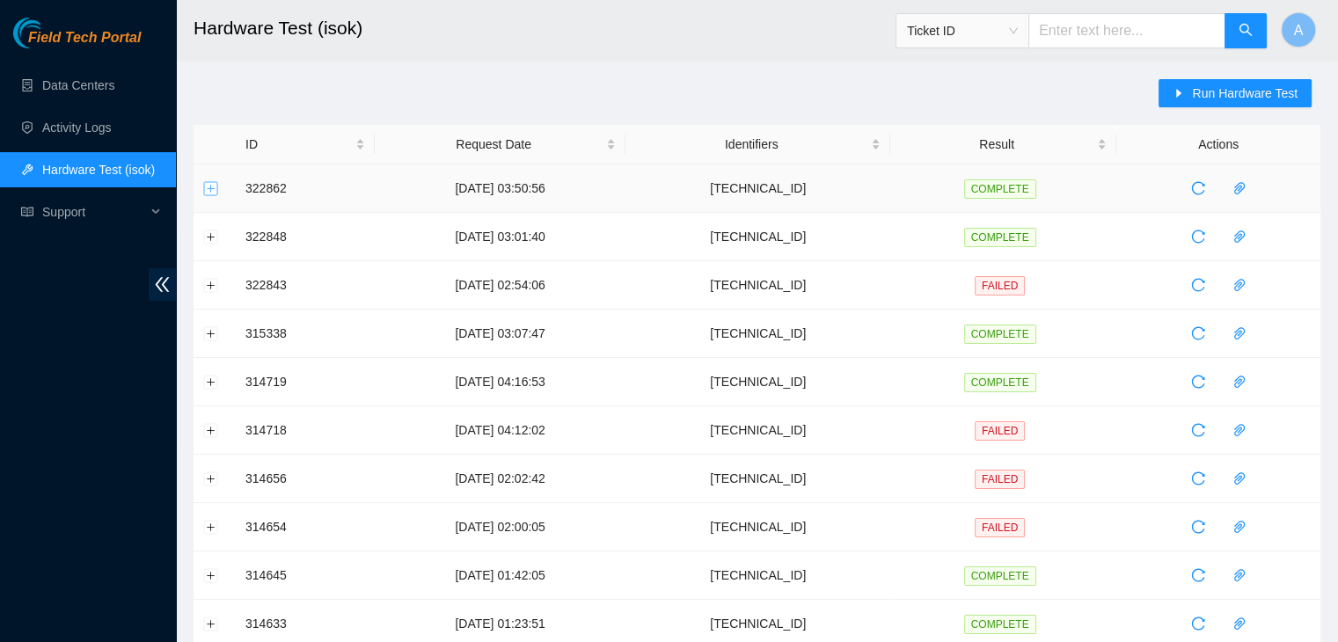
drag, startPoint x: 221, startPoint y: 186, endPoint x: 211, endPoint y: 187, distance: 9.8
click at [211, 187] on td at bounding box center [215, 189] width 42 height 48
click at [211, 187] on button "Expand row" at bounding box center [211, 188] width 14 height 14
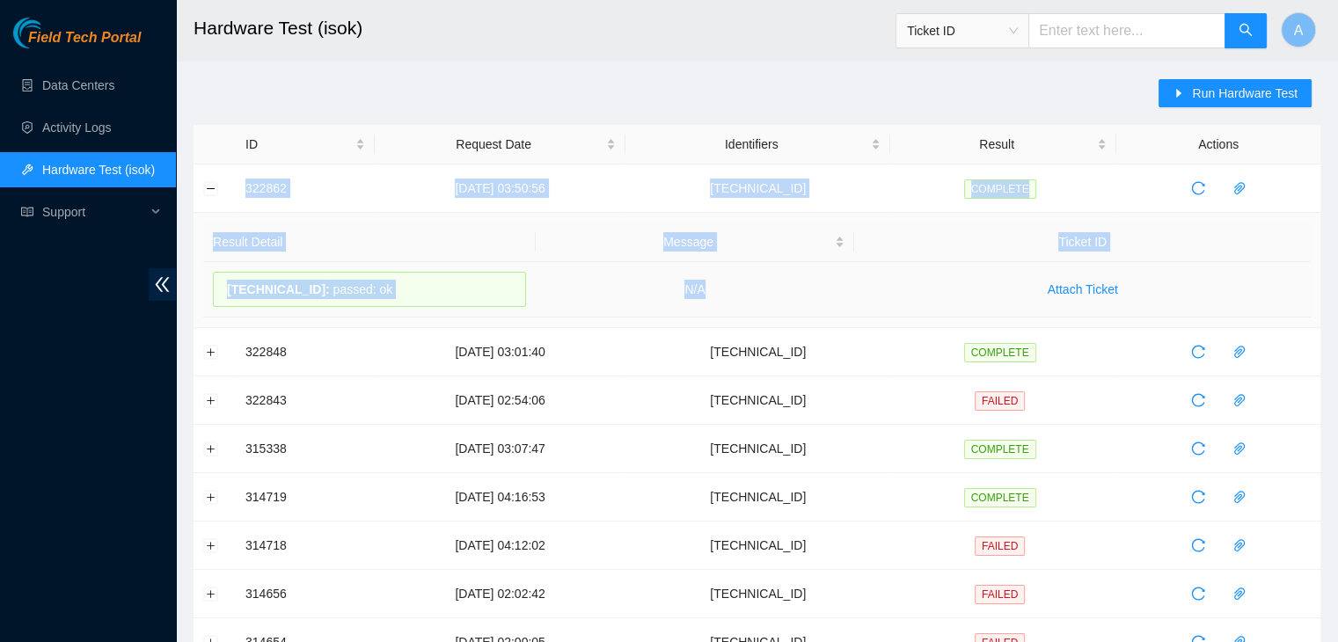
drag, startPoint x: 224, startPoint y: 185, endPoint x: 781, endPoint y: 292, distance: 567.2
copy tbody "322862 14-08-2025 03:50:56 23.56.107.124 COMPLETE Result Detail Message Ticket …"
click at [1204, 99] on span "Run Hardware Test" at bounding box center [1245, 93] width 106 height 19
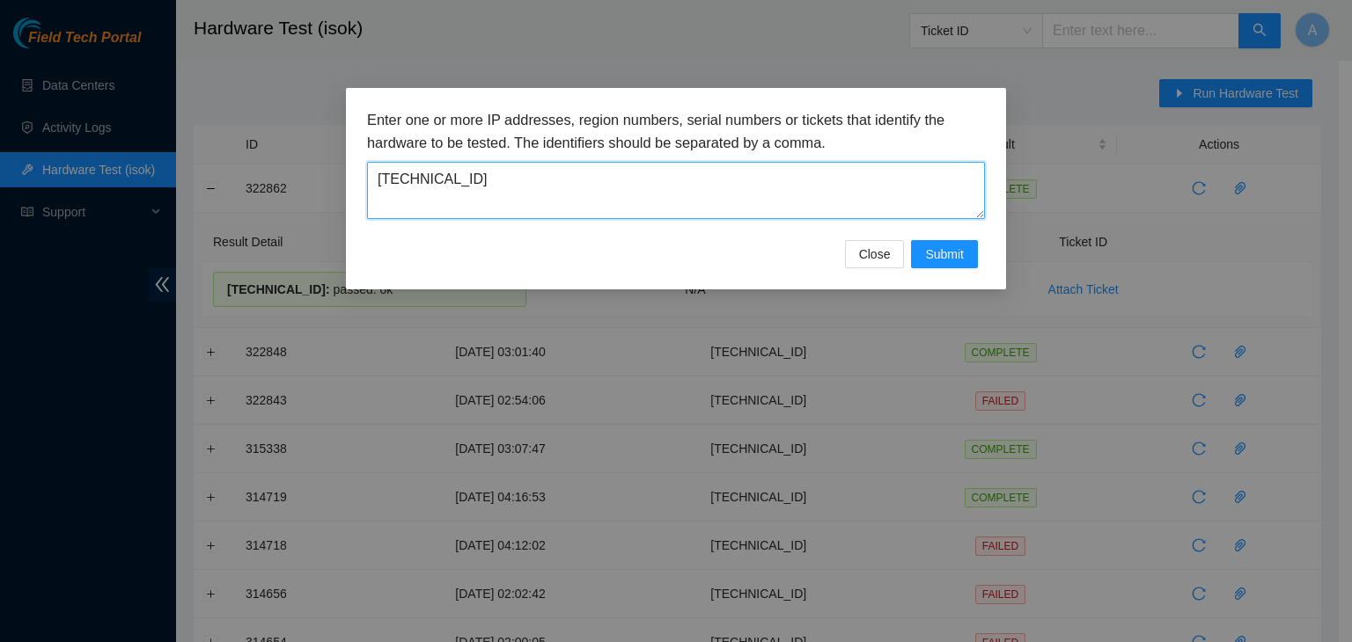
click at [834, 204] on textarea "23.56.107.124" at bounding box center [676, 190] width 618 height 57
type textarea "23.56.107.1"
click at [834, 204] on textarea "23.56.107.1" at bounding box center [676, 190] width 618 height 57
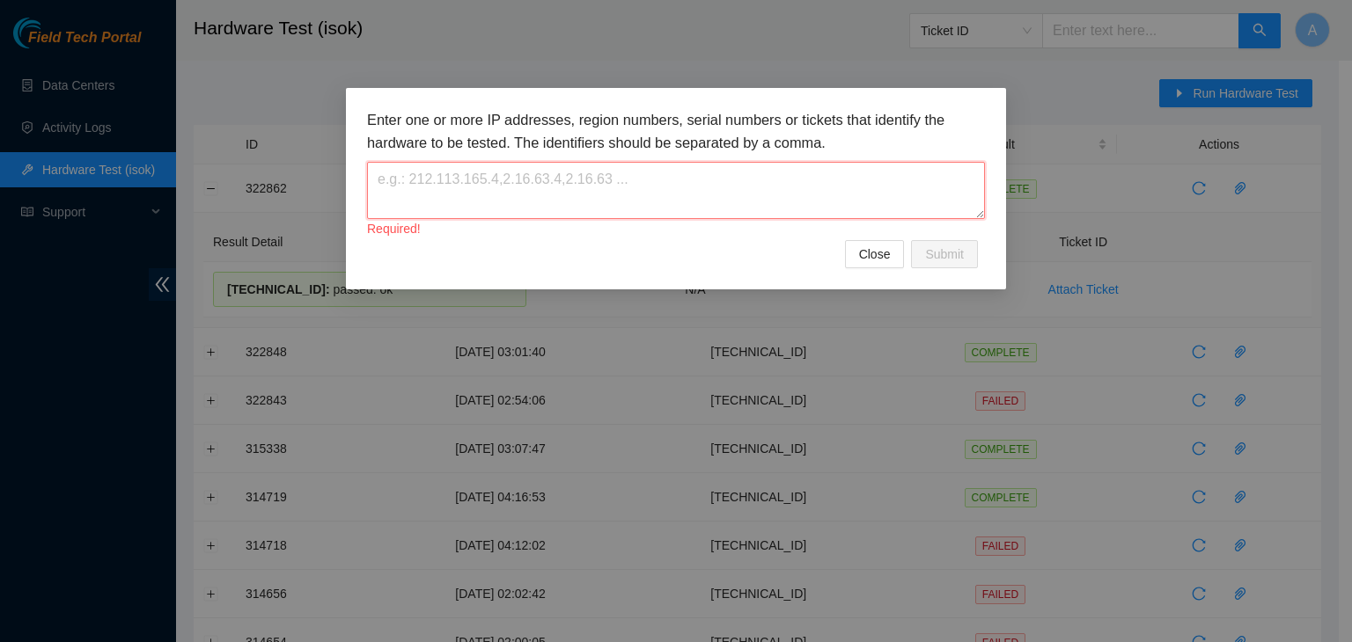
paste textarea "23.56.107.181"
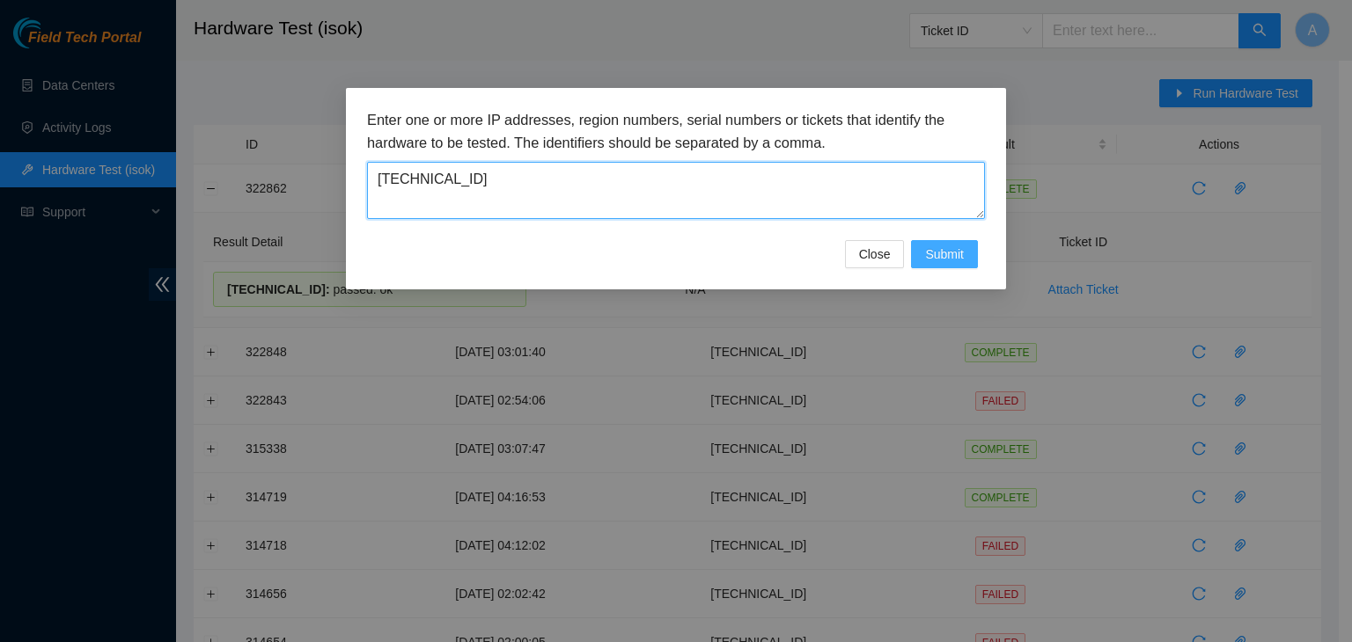
type textarea "23.56.107.181"
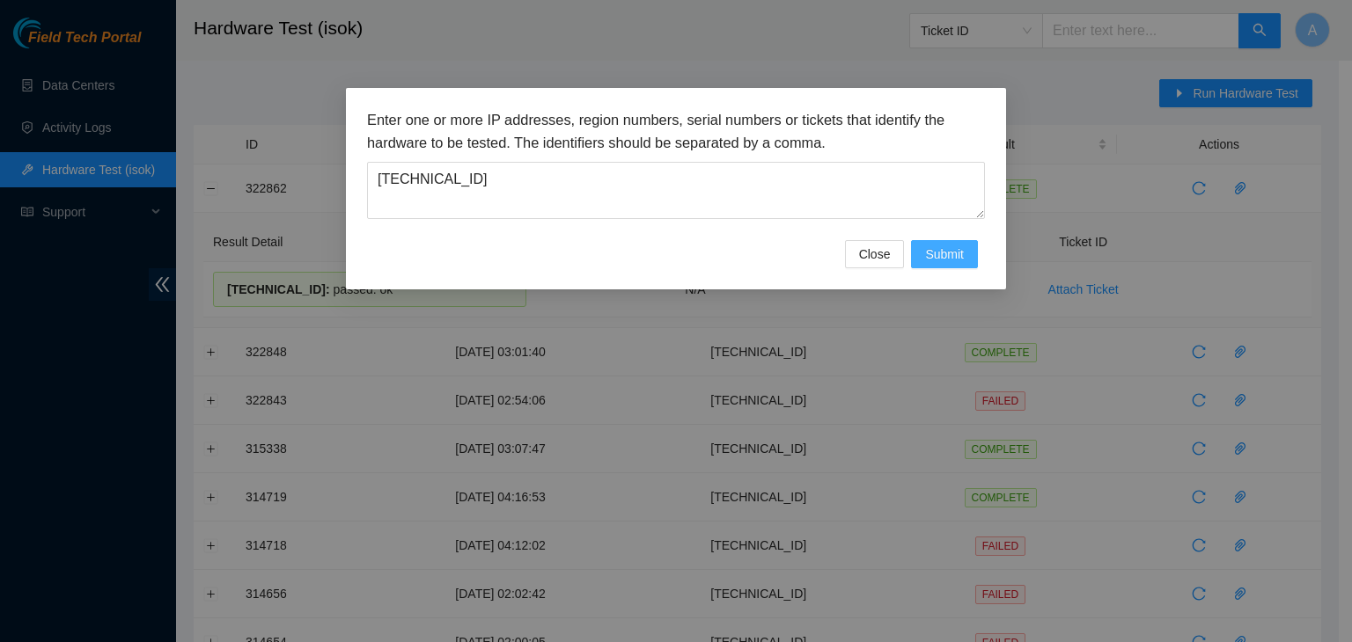
click at [923, 247] on button "Submit" at bounding box center [944, 254] width 67 height 28
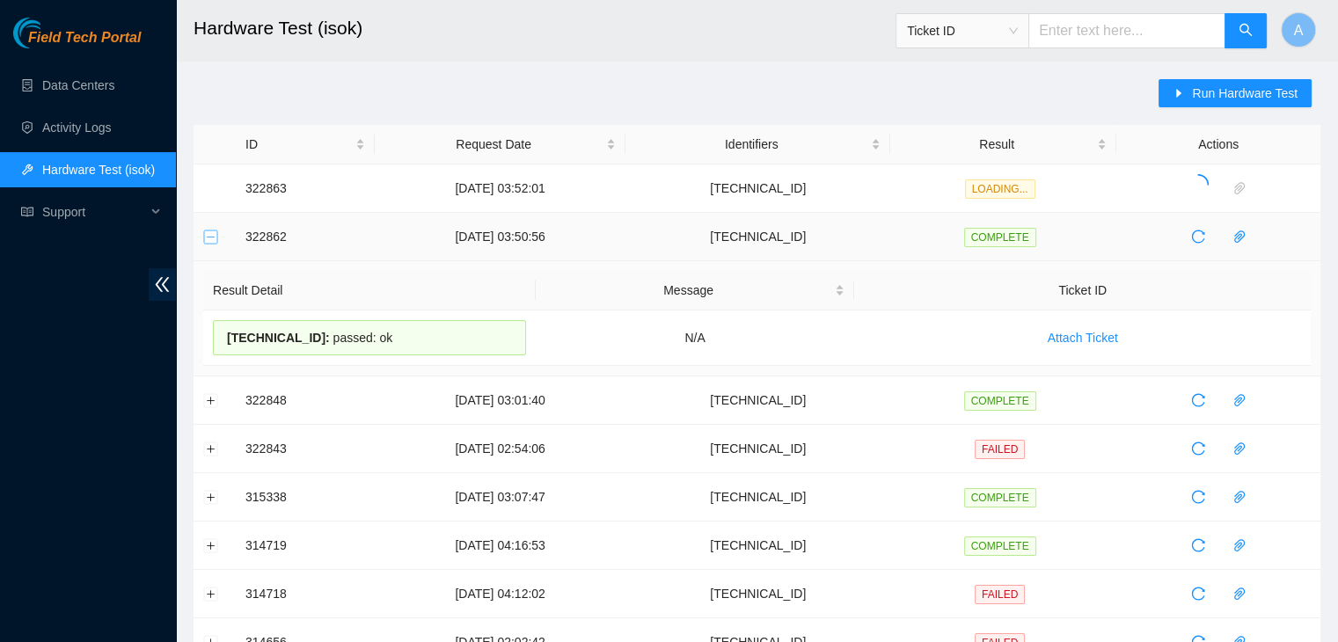
click at [215, 231] on button "Collapse row" at bounding box center [211, 237] width 14 height 14
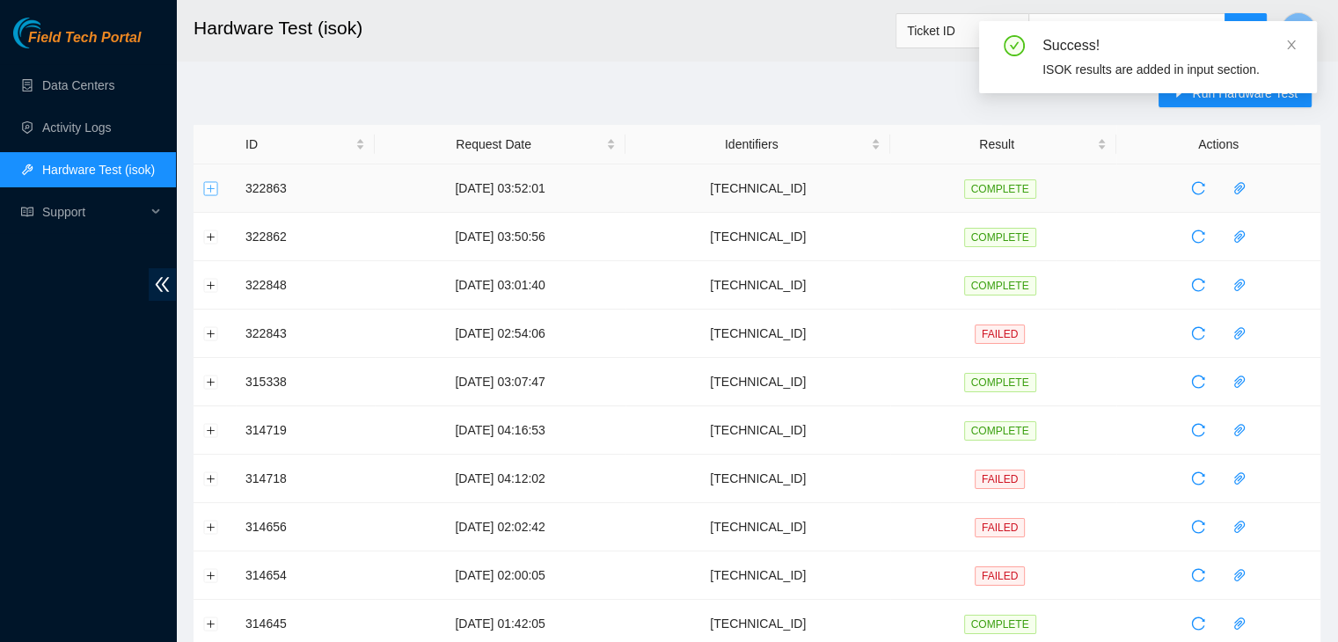
click at [212, 185] on button "Expand row" at bounding box center [211, 188] width 14 height 14
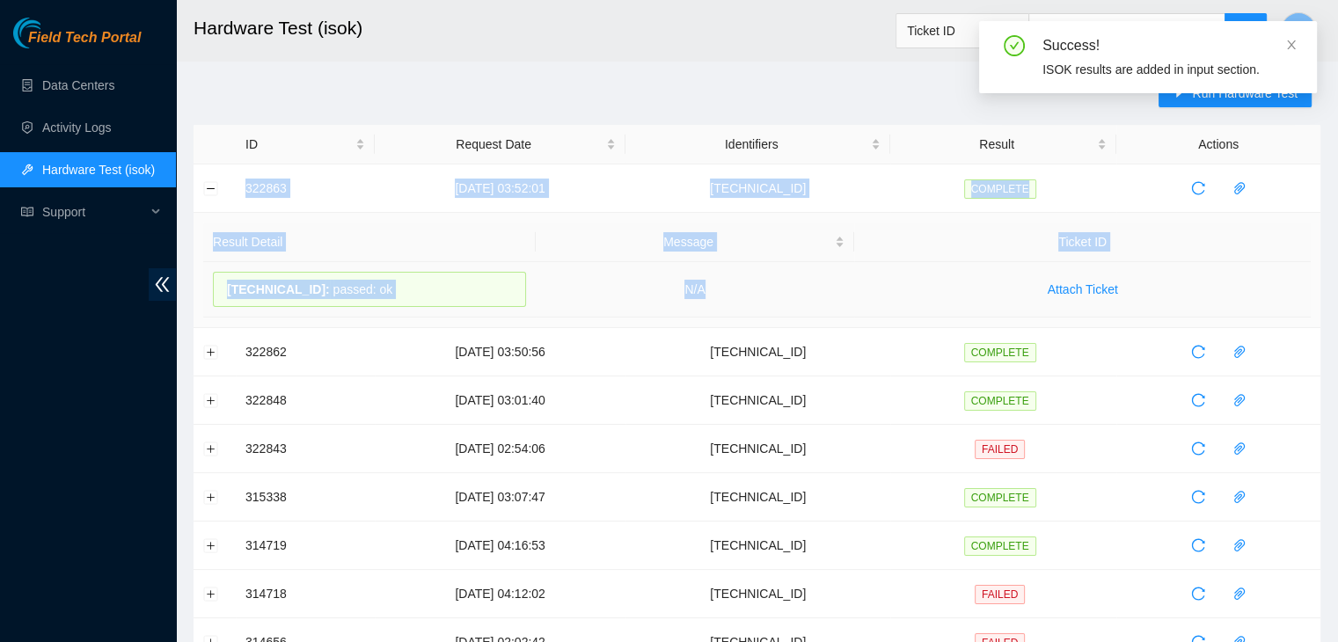
drag, startPoint x: 239, startPoint y: 187, endPoint x: 750, endPoint y: 303, distance: 523.4
copy tbody "322863 14-08-2025 03:52:01 23.56.107.181 COMPLETE Result Detail Message Ticket …"
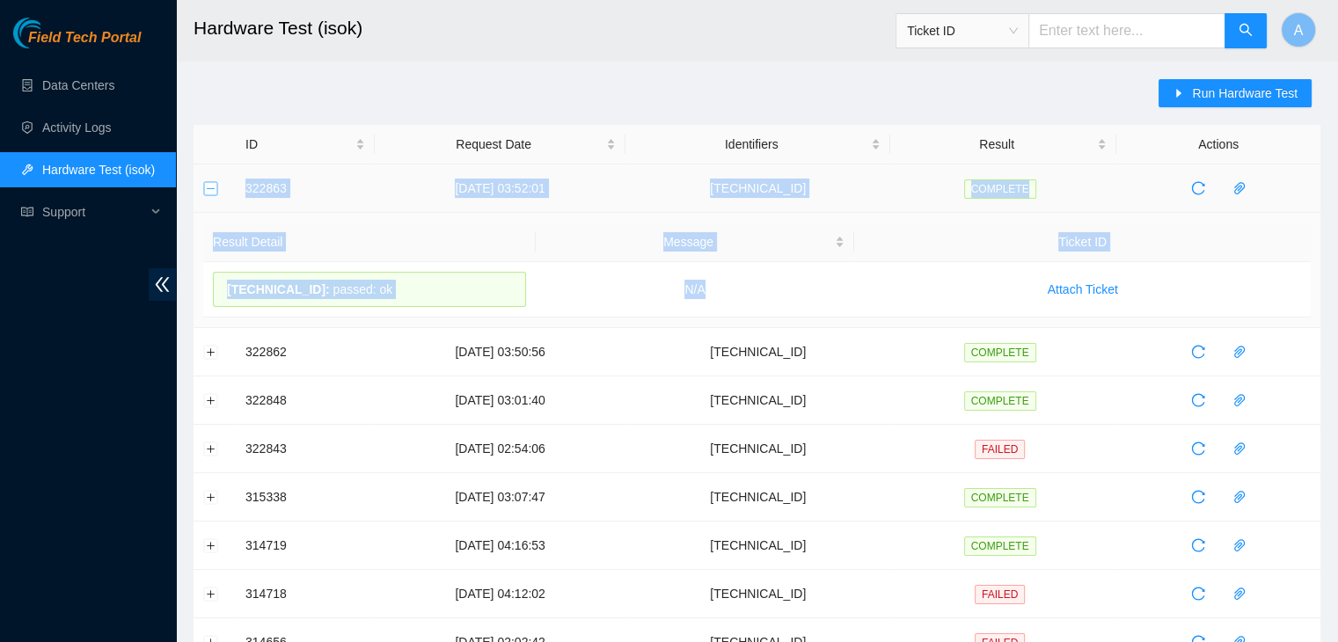
drag, startPoint x: 207, startPoint y: 192, endPoint x: 355, endPoint y: 99, distance: 174.3
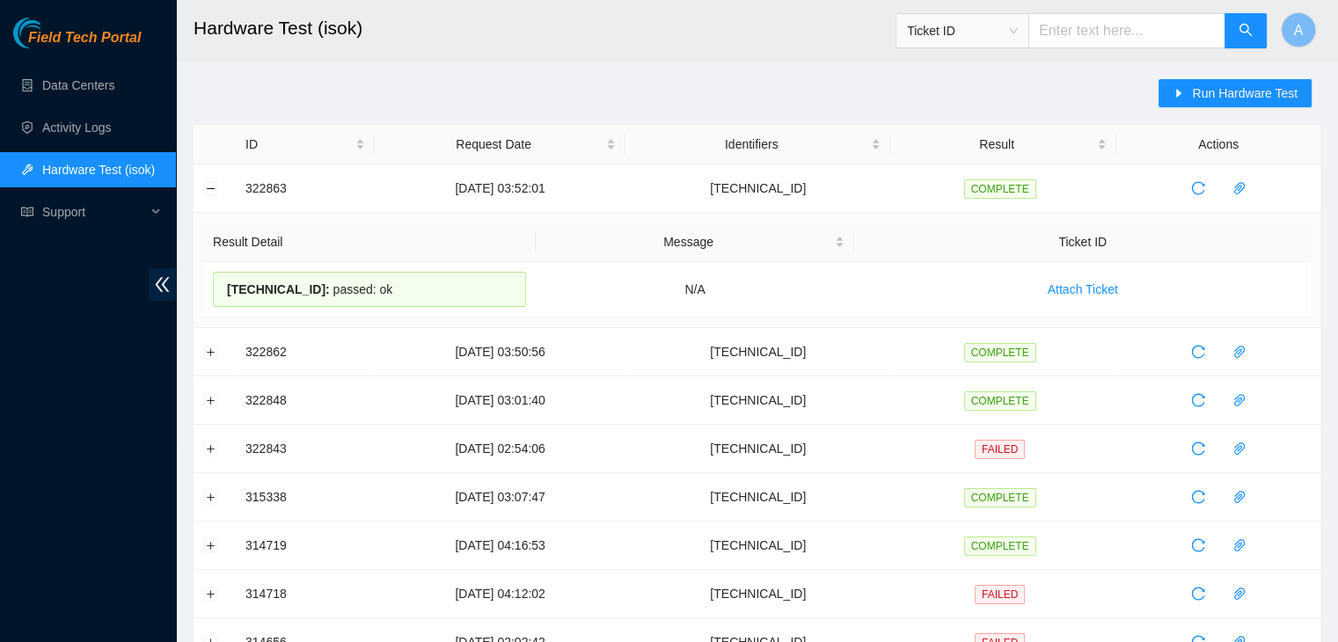
click at [1182, 93] on icon "caret-right" at bounding box center [1179, 93] width 5 height 9
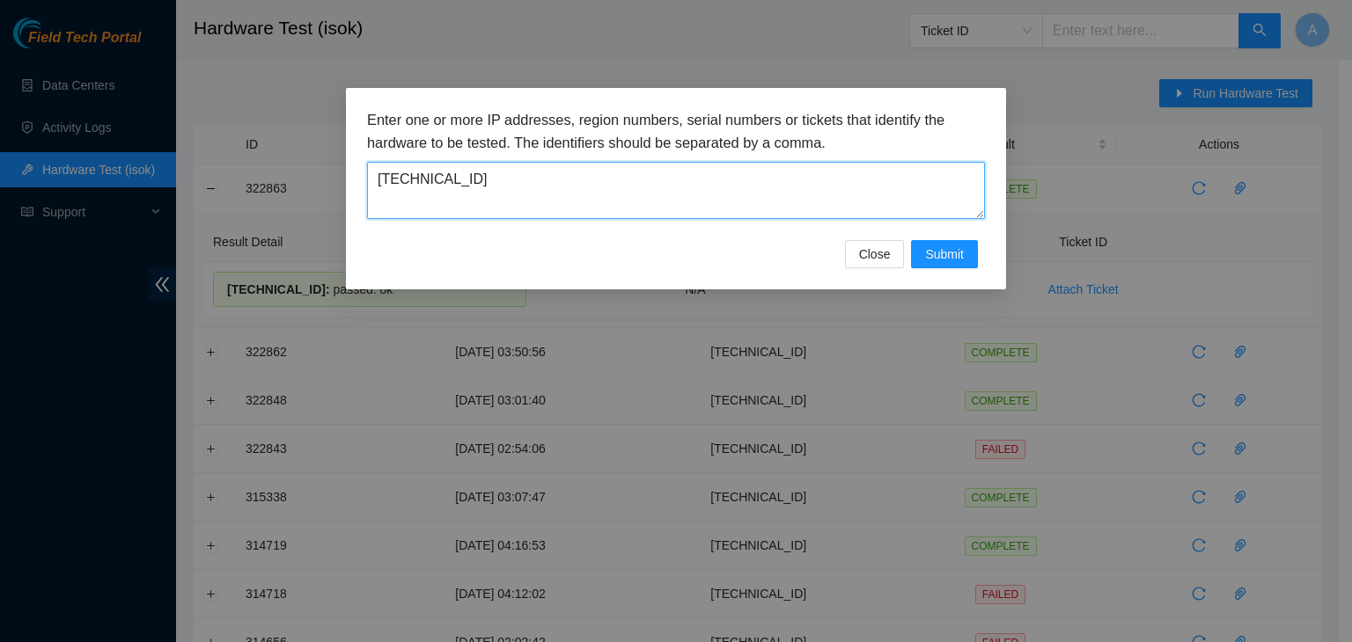
click at [728, 216] on textarea "23.56.107.181" at bounding box center [676, 190] width 618 height 57
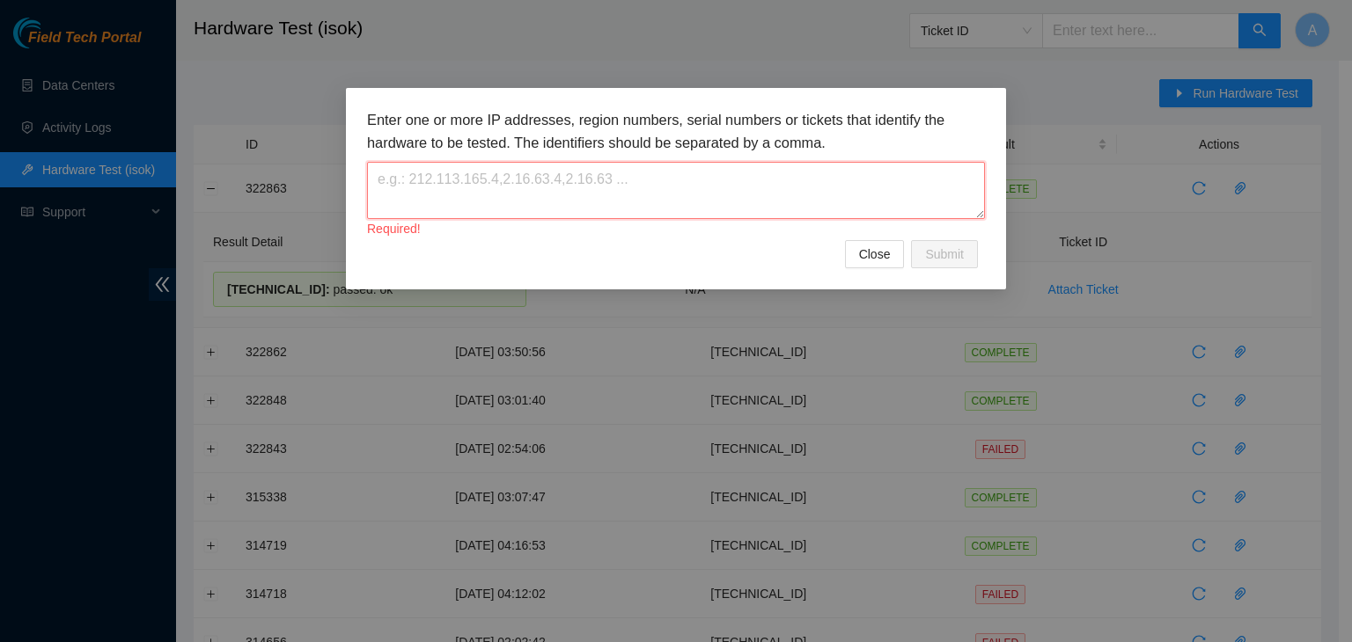
paste textarea "[TECHNICAL_ID]"
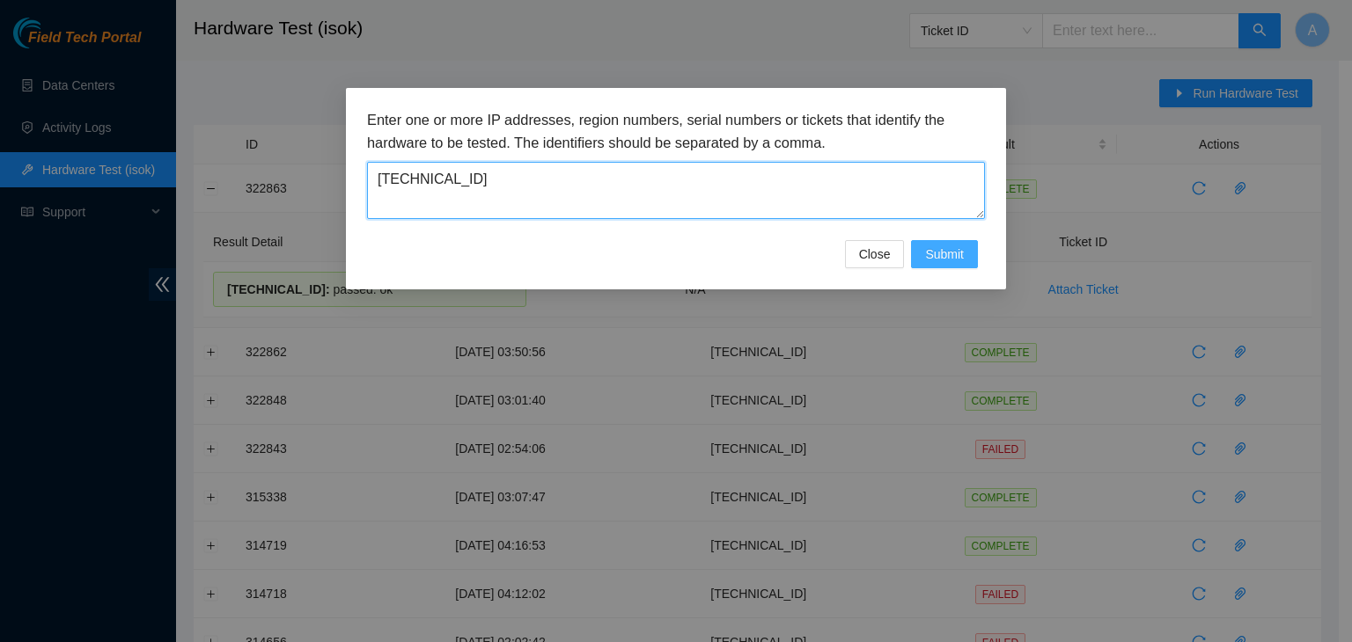
type textarea "[TECHNICAL_ID]"
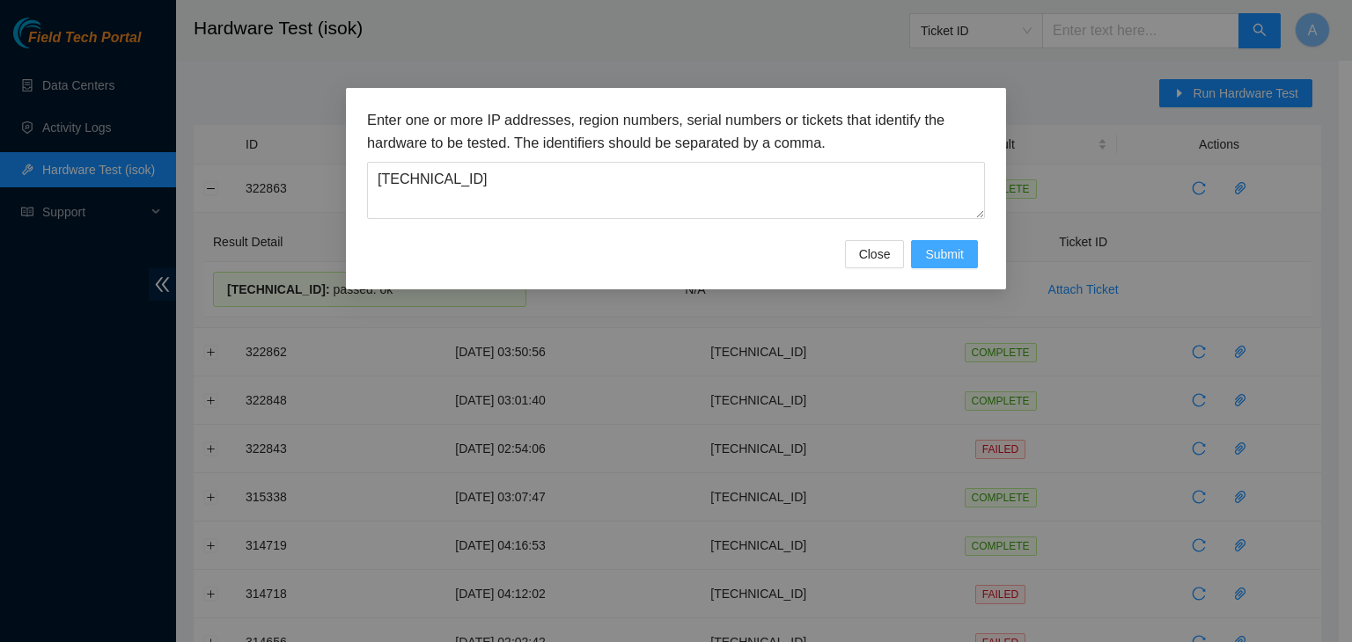
click at [949, 263] on span "Submit" at bounding box center [944, 254] width 39 height 19
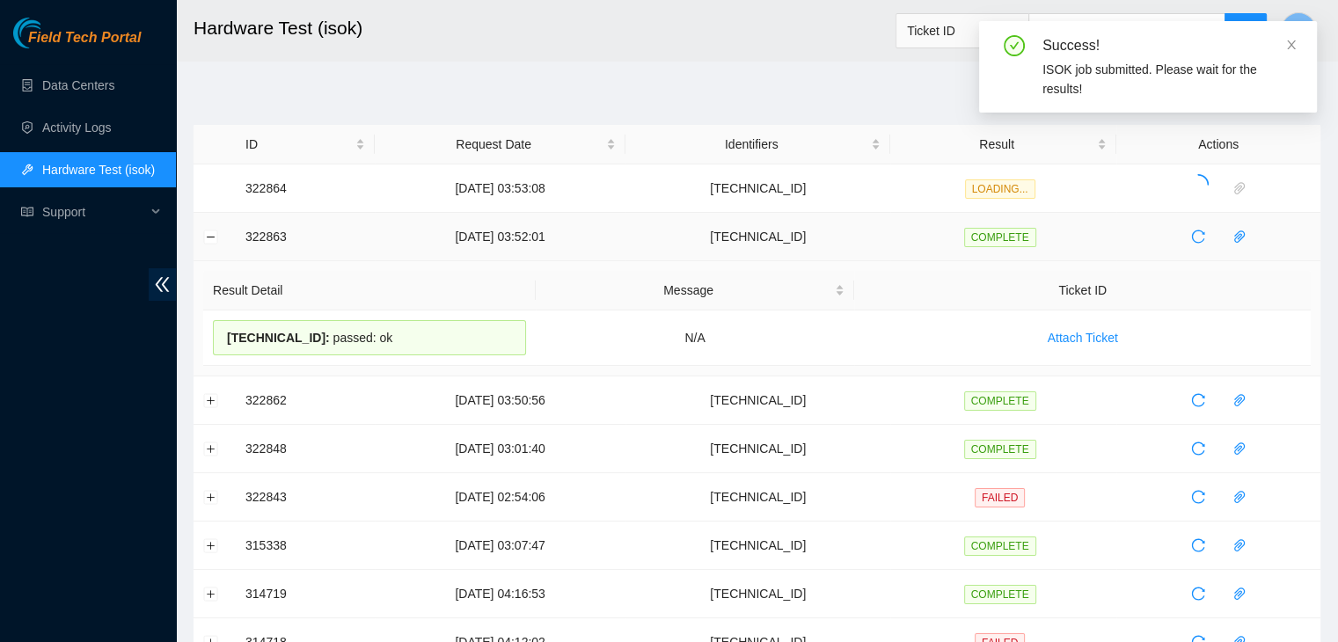
click at [218, 228] on td at bounding box center [215, 237] width 42 height 48
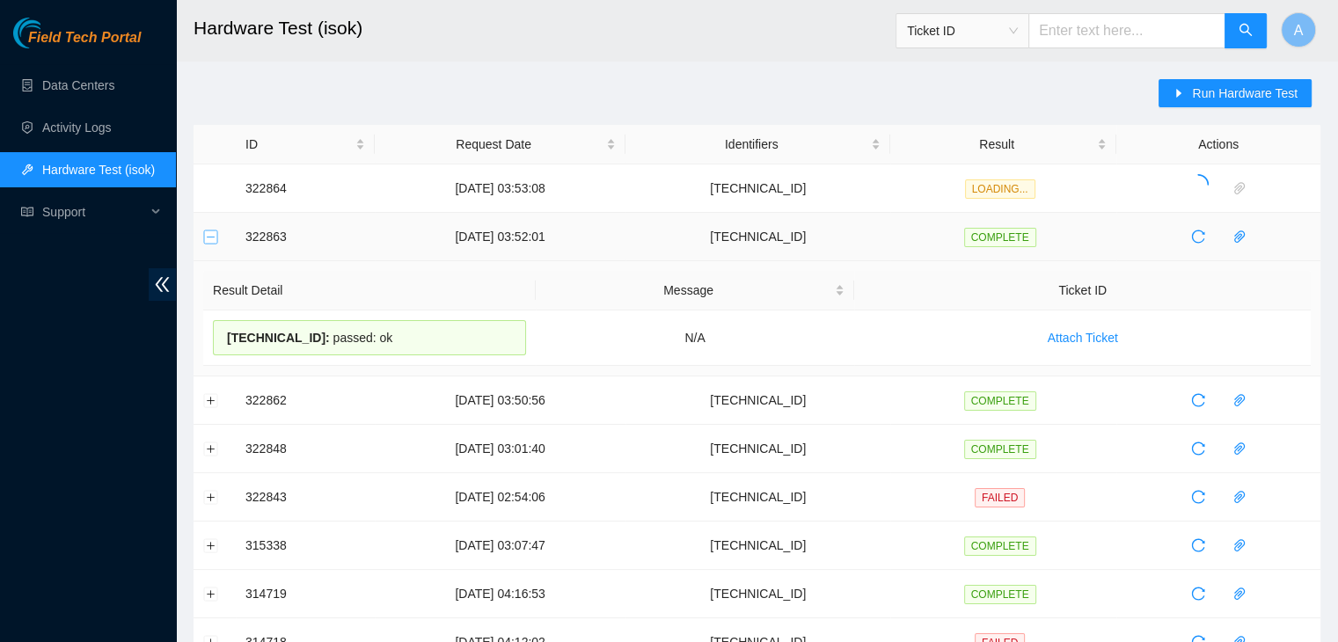
click at [214, 231] on button "Collapse row" at bounding box center [211, 237] width 14 height 14
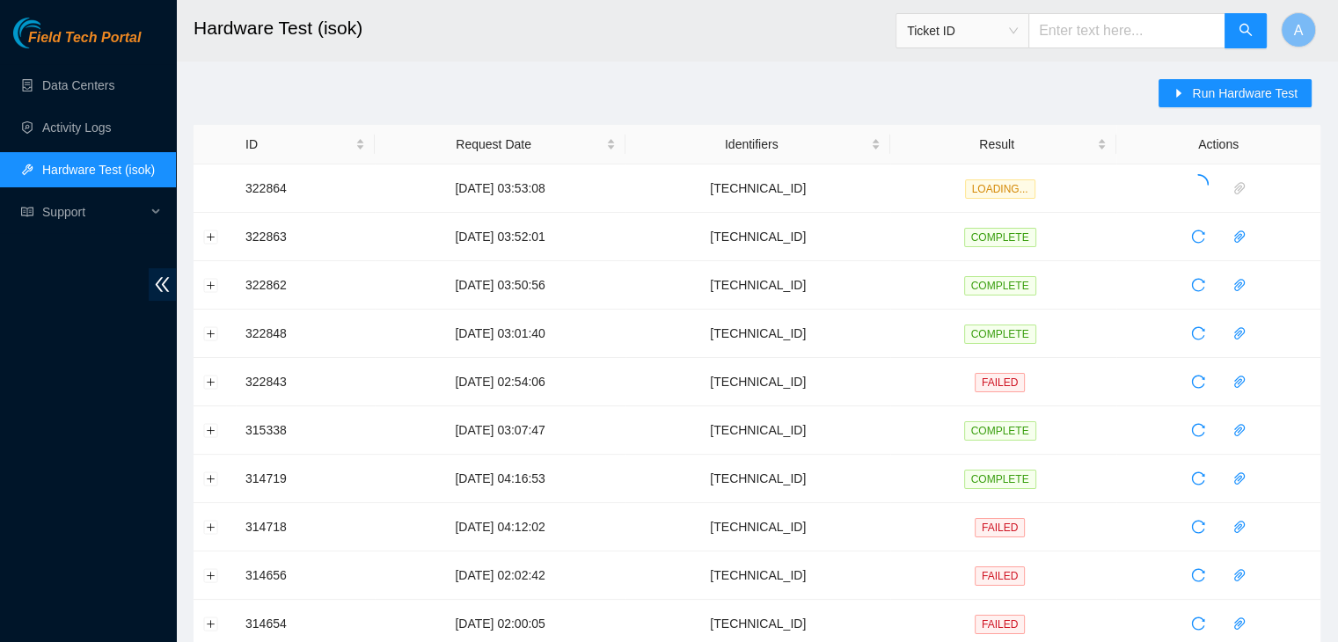
click at [318, 89] on div "Run Hardware Test ID Request Date Identifiers Result Actions 322864 14-08-2025 …" at bounding box center [757, 634] width 1127 height 1110
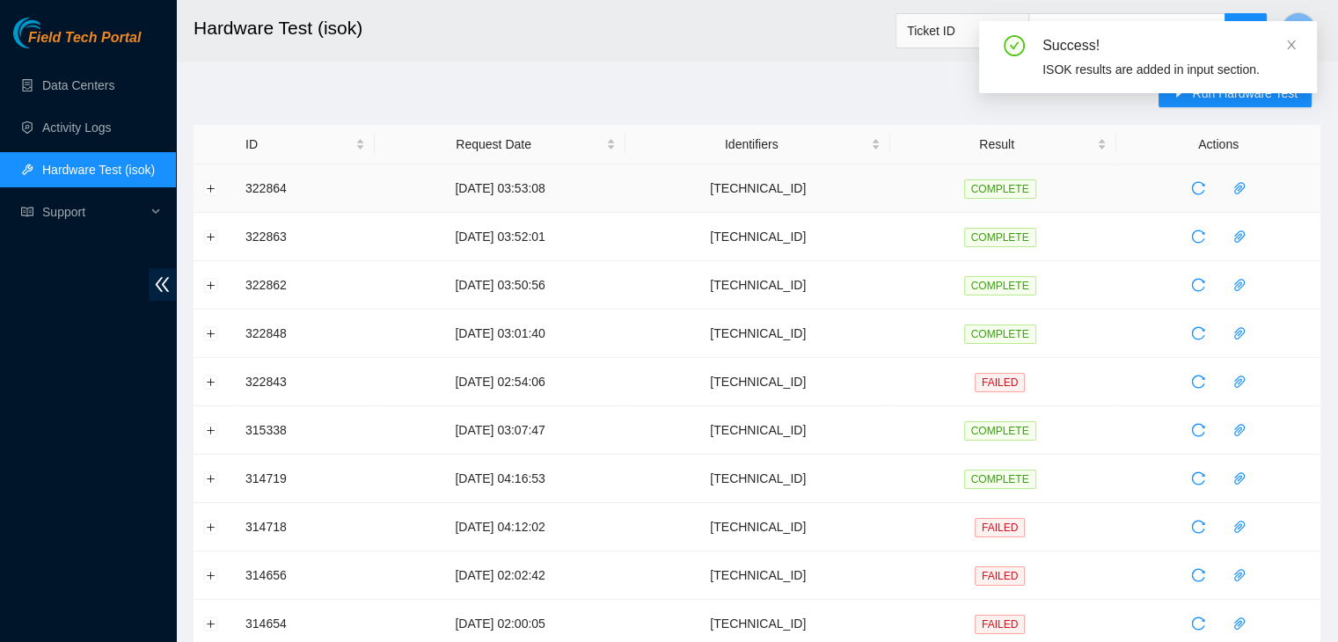
click at [210, 180] on td at bounding box center [215, 189] width 42 height 48
click at [210, 184] on button "Expand row" at bounding box center [211, 188] width 14 height 14
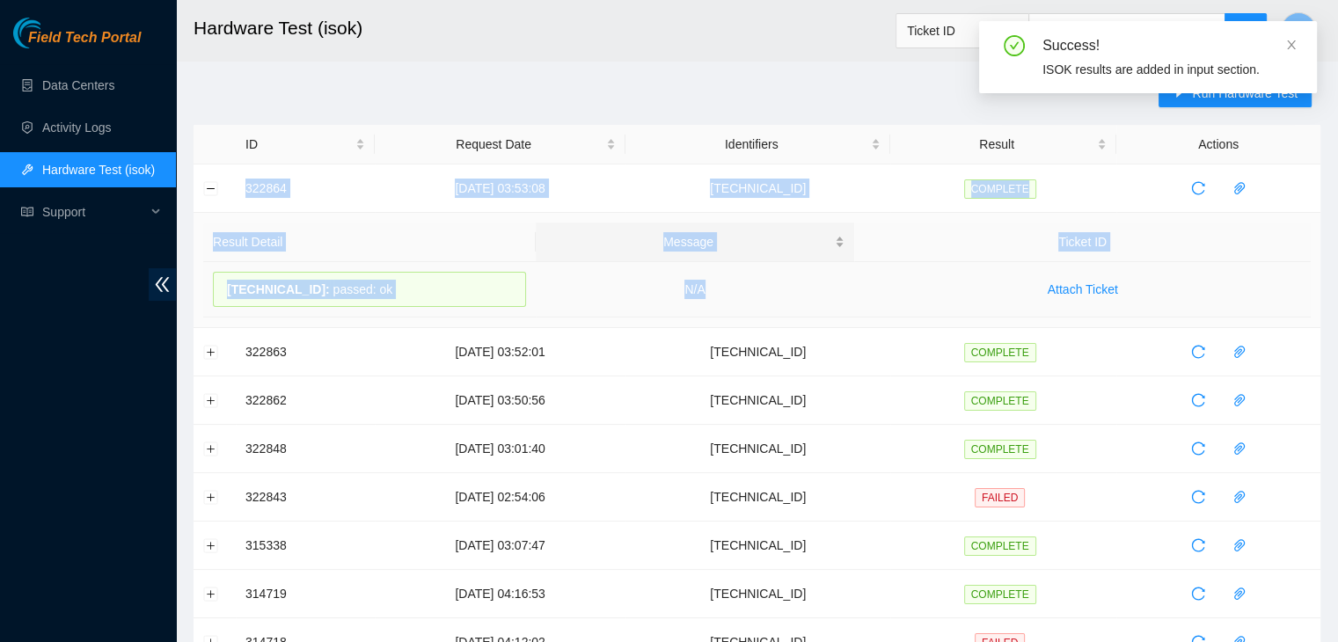
drag, startPoint x: 232, startPoint y: 184, endPoint x: 728, endPoint y: 260, distance: 501.1
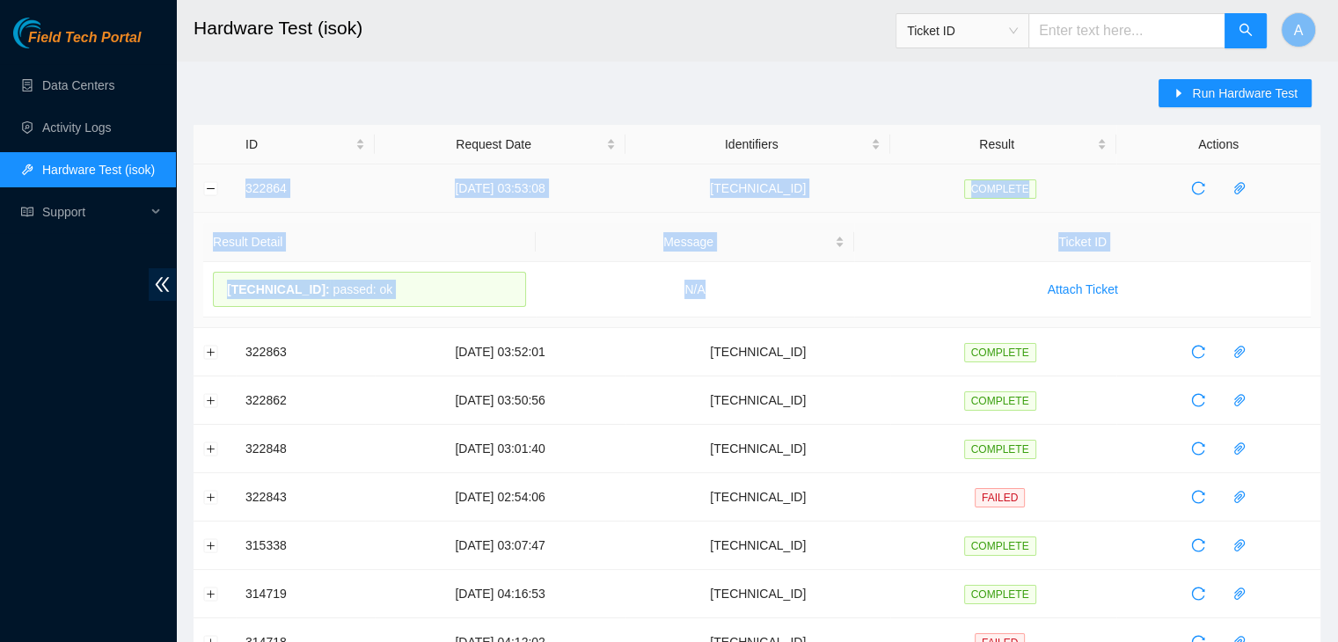
drag, startPoint x: 744, startPoint y: 287, endPoint x: 228, endPoint y: 182, distance: 526.2
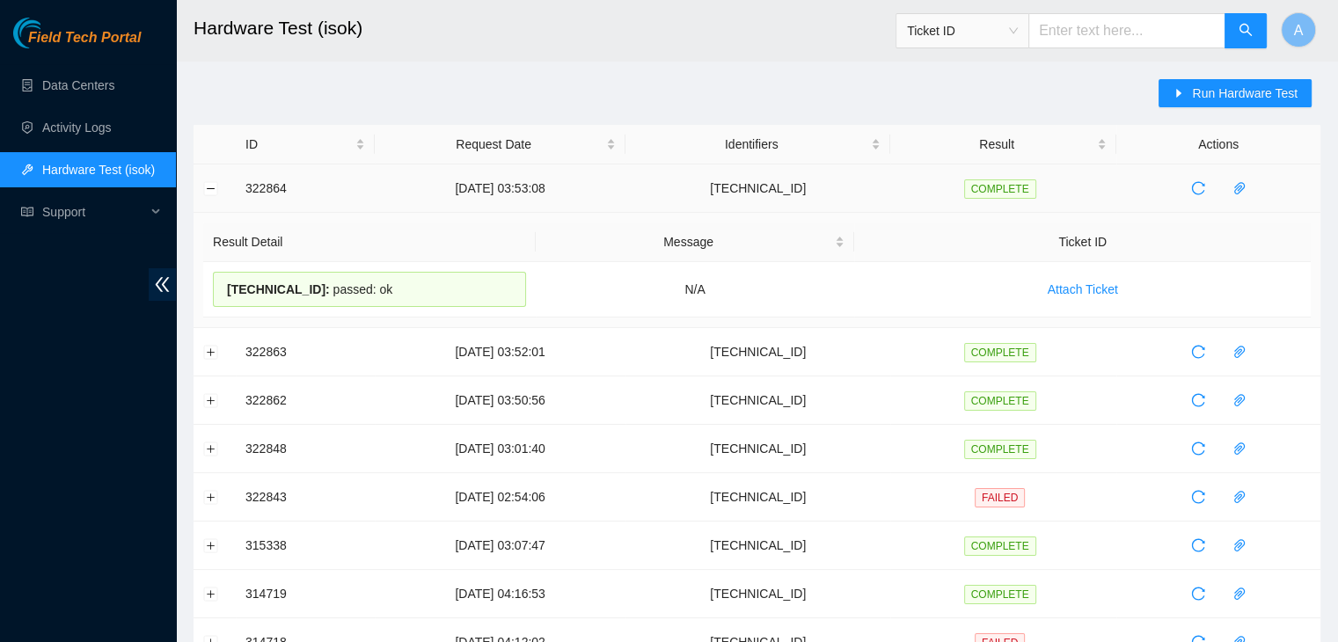
click at [228, 182] on td at bounding box center [215, 189] width 42 height 48
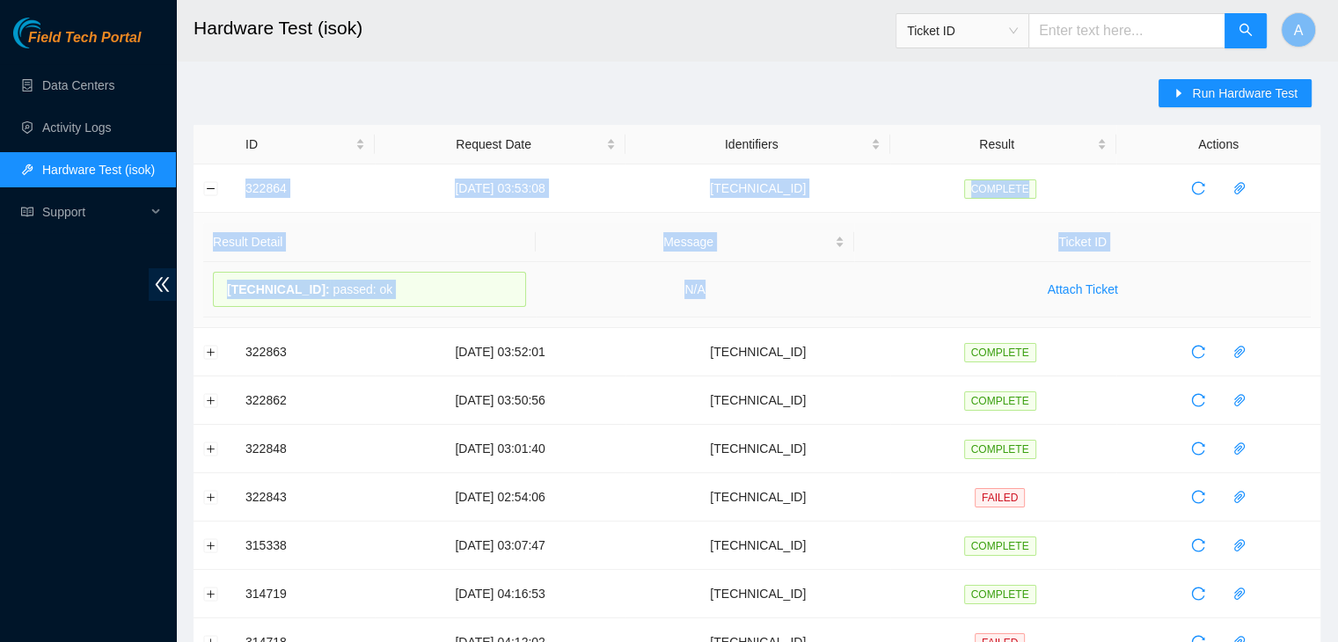
drag, startPoint x: 228, startPoint y: 182, endPoint x: 811, endPoint y: 308, distance: 596.8
copy tbody "322864 14-08-2025 03:53:08 23.3.13.5 COMPLETE Result Detail Message Ticket ID 2…"
click at [212, 183] on button "Collapse row" at bounding box center [211, 188] width 14 height 14
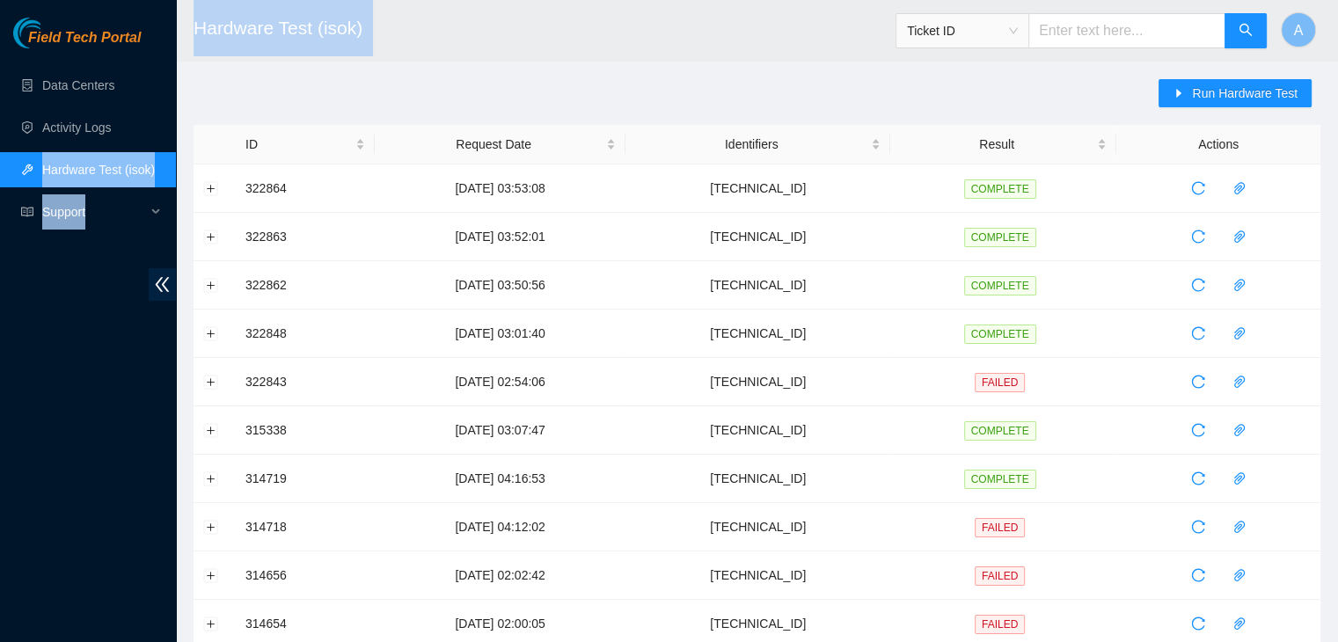
drag, startPoint x: 266, startPoint y: 71, endPoint x: 120, endPoint y: 103, distance: 149.5
click at [120, 103] on section "Field Tech Portal Data Centers Activity Logs Hardware Test (isok) Support Hardw…" at bounding box center [669, 621] width 1338 height 1243
click at [106, 85] on link "Data Centers" at bounding box center [78, 85] width 72 height 14
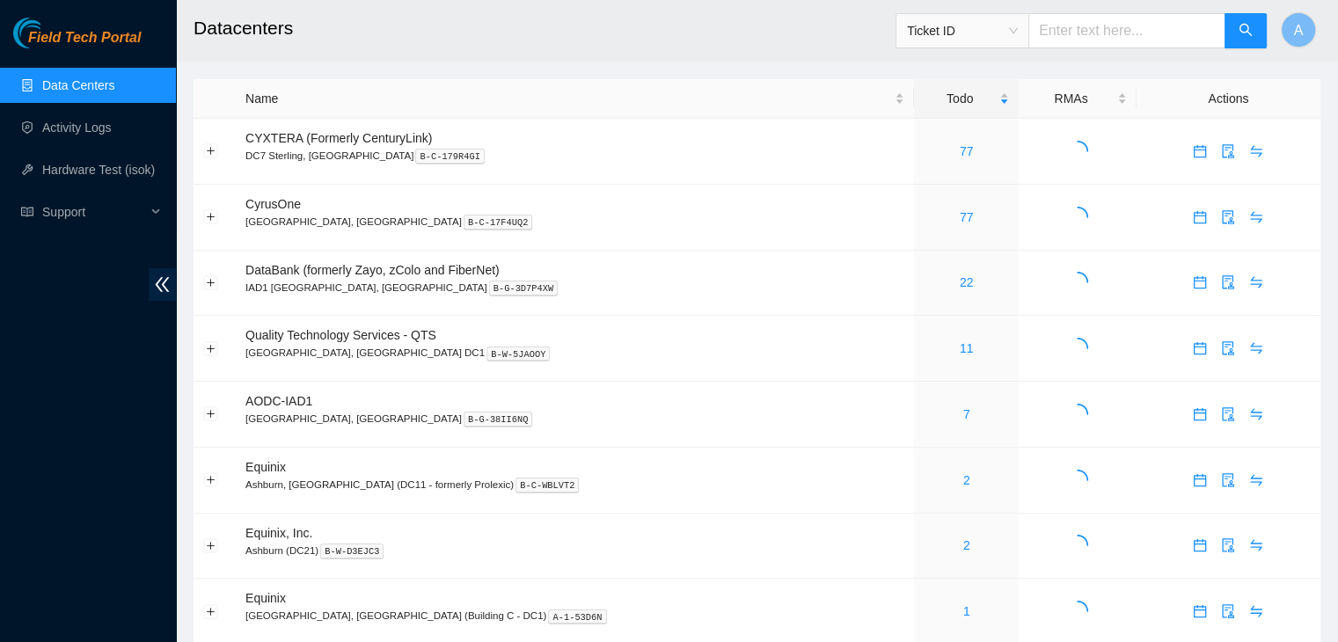
click at [372, 62] on main "Datacenters Ticket ID A Name Todo RMAs Actions CYXTERA (Formerly CenturyLink) D…" at bounding box center [757, 397] width 1162 height 795
click at [960, 210] on link "77" at bounding box center [967, 217] width 14 height 14
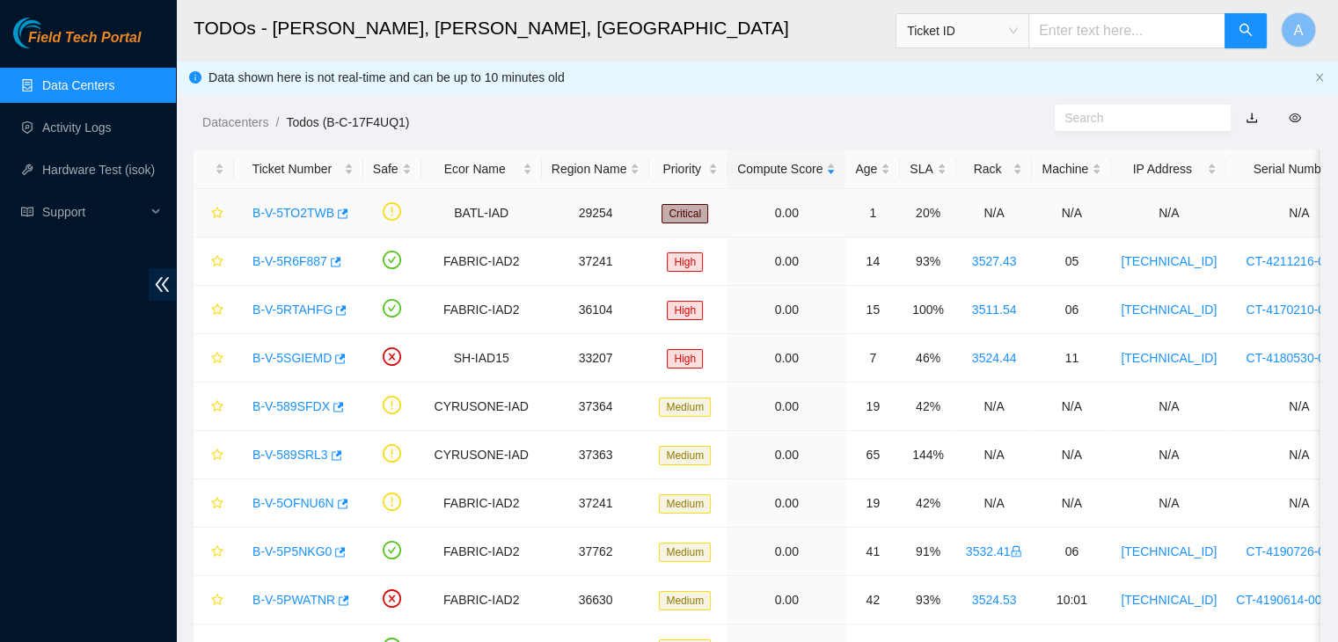
click at [303, 206] on link "B-V-5TO2TWB" at bounding box center [294, 213] width 82 height 14
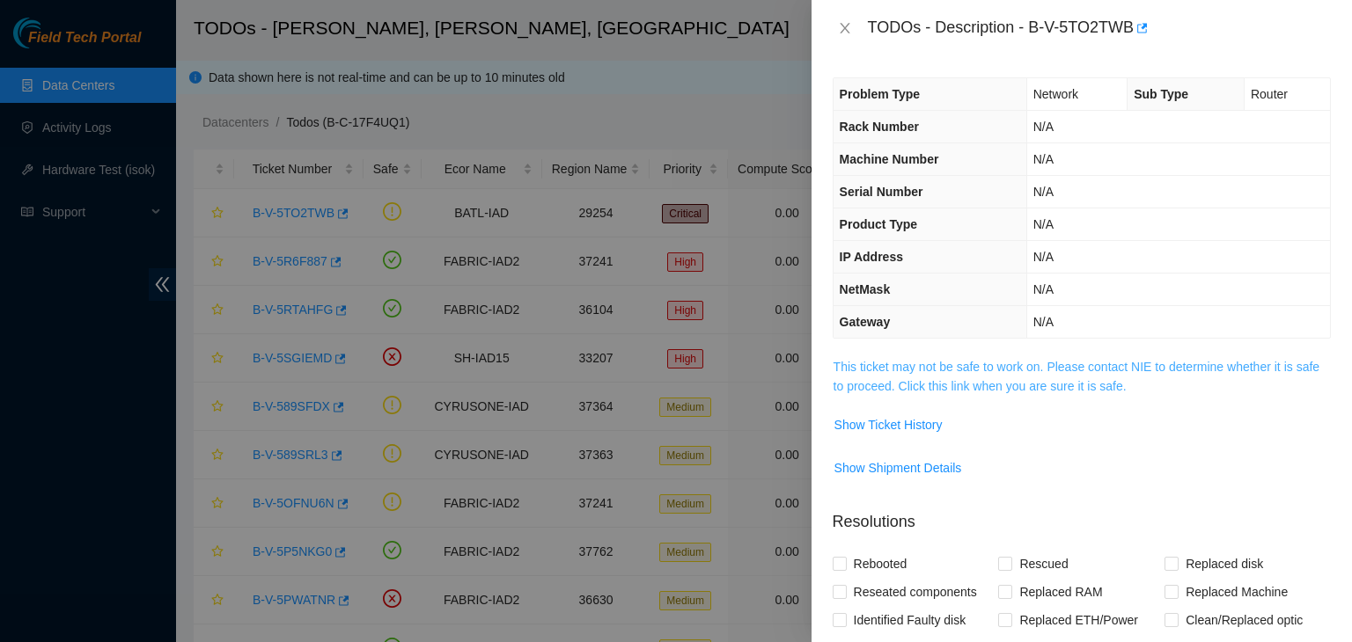
click at [968, 377] on link "This ticket may not be safe to work on. Please contact NIE to determine whether…" at bounding box center [1076, 376] width 486 height 33
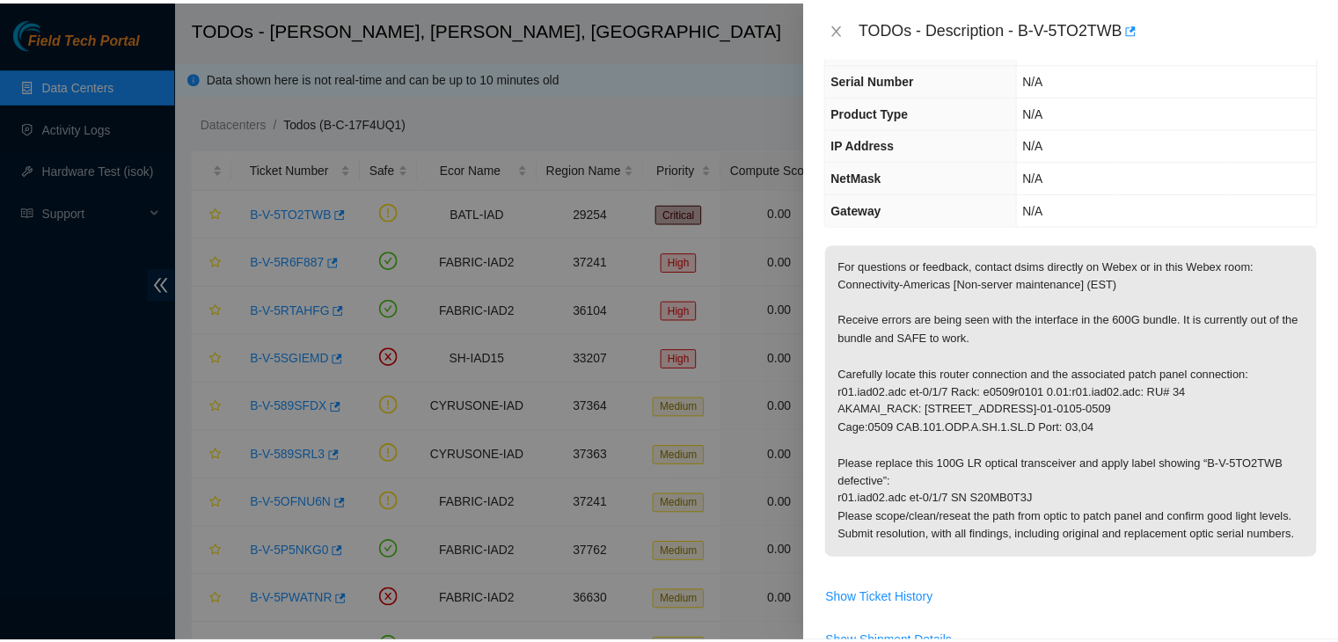
scroll to position [113, 0]
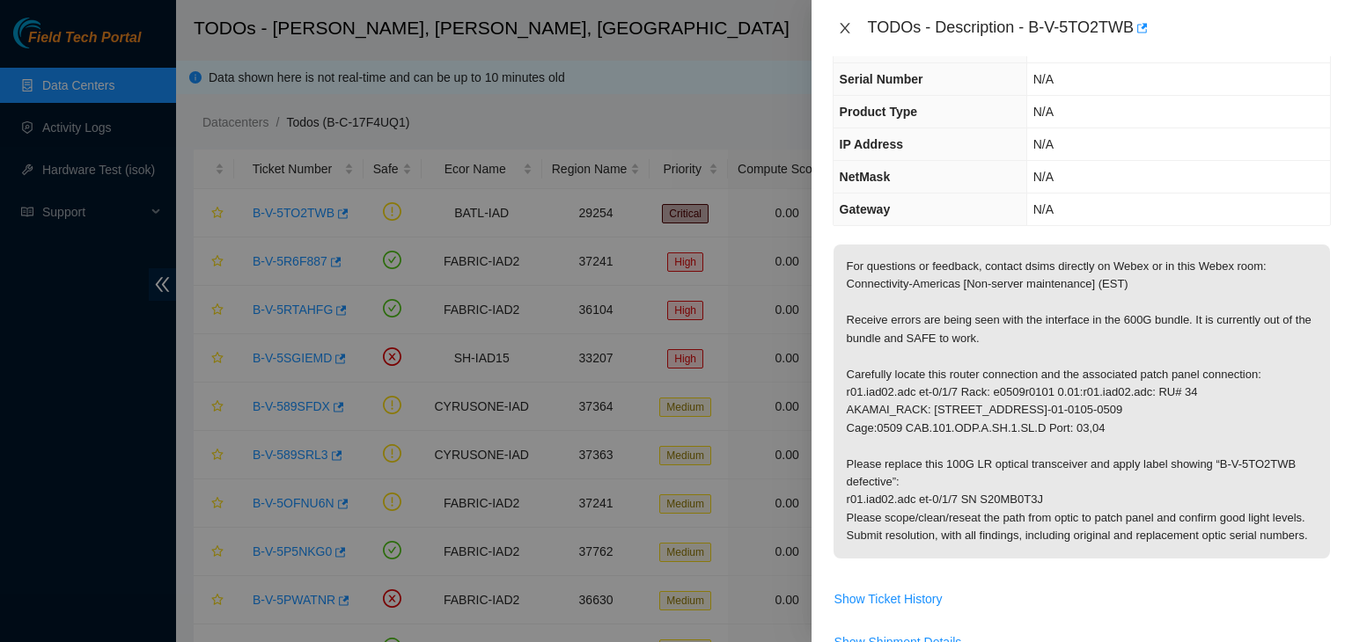
click at [847, 29] on icon "close" at bounding box center [845, 28] width 14 height 14
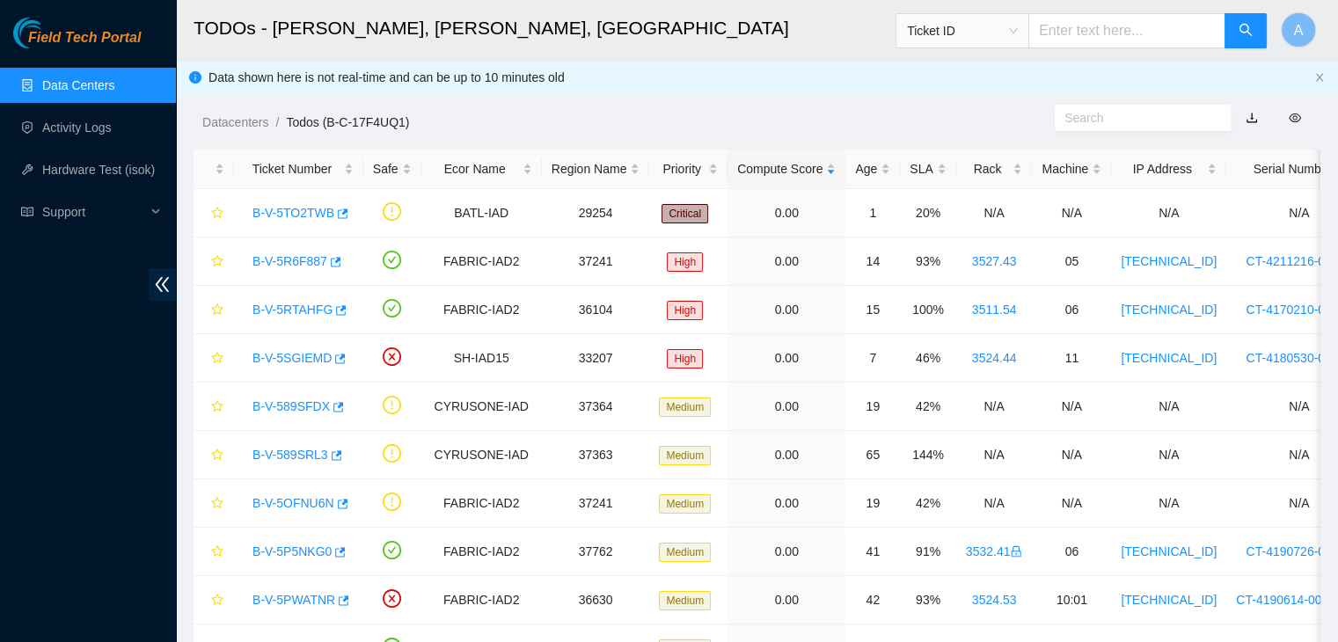
scroll to position [151, 0]
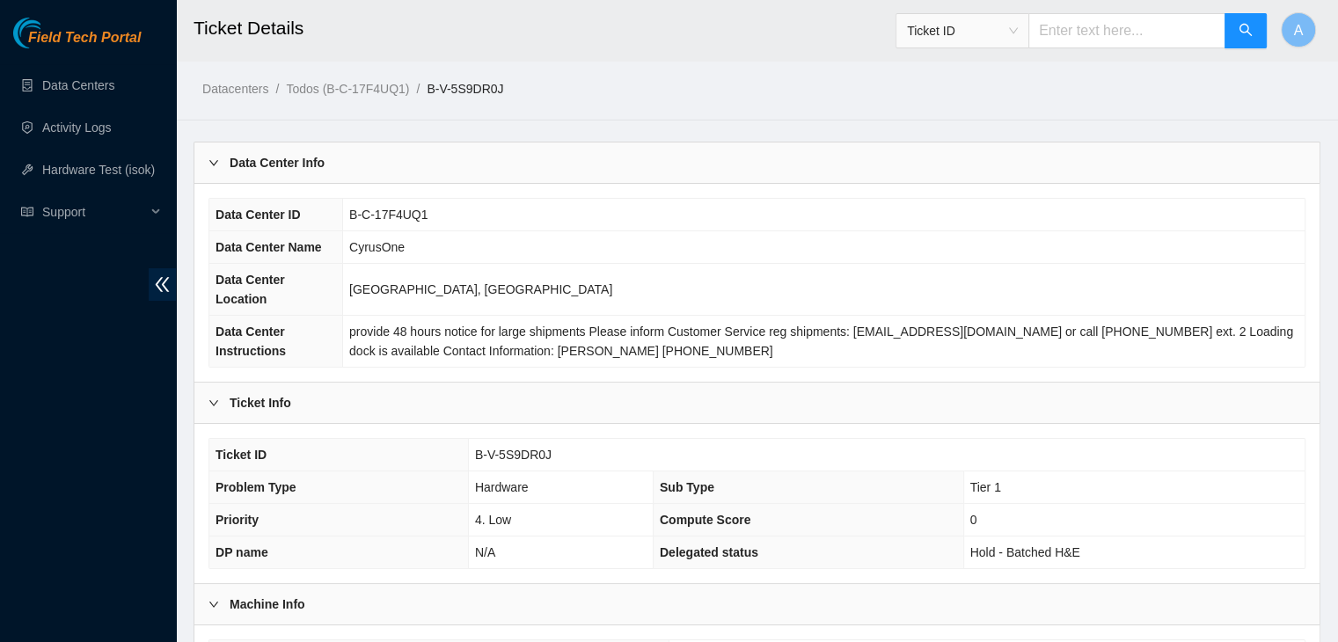
scroll to position [469, 0]
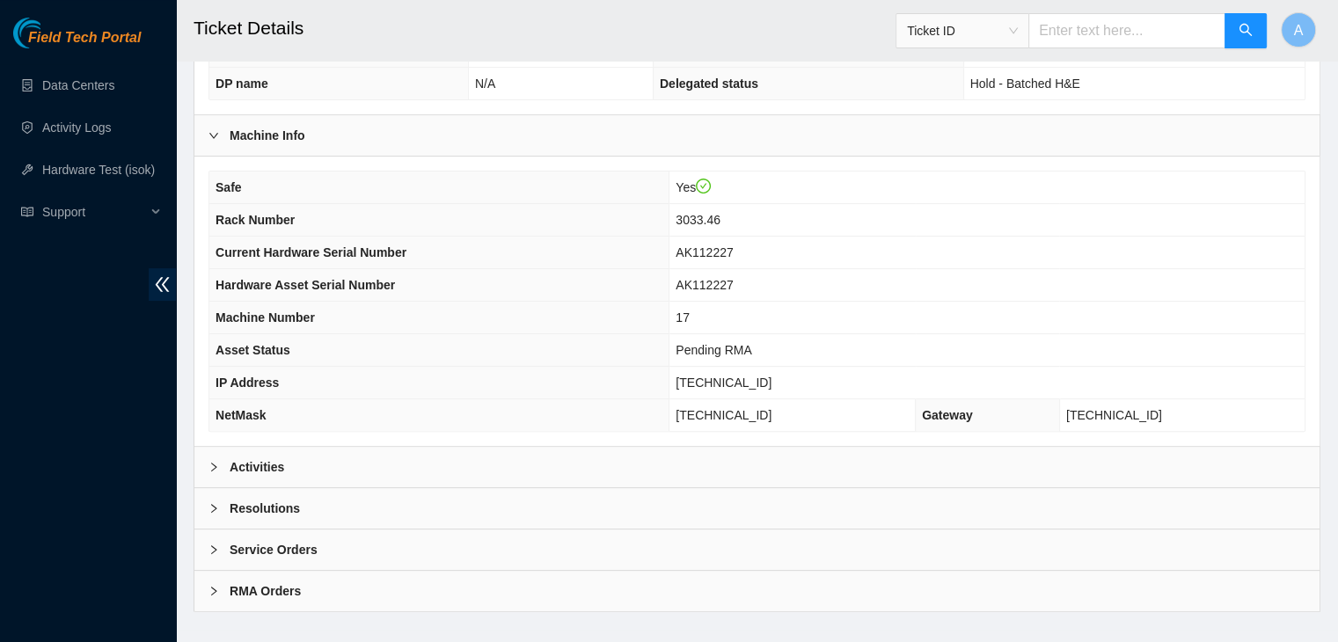
click at [513, 488] on div "Resolutions" at bounding box center [756, 508] width 1125 height 40
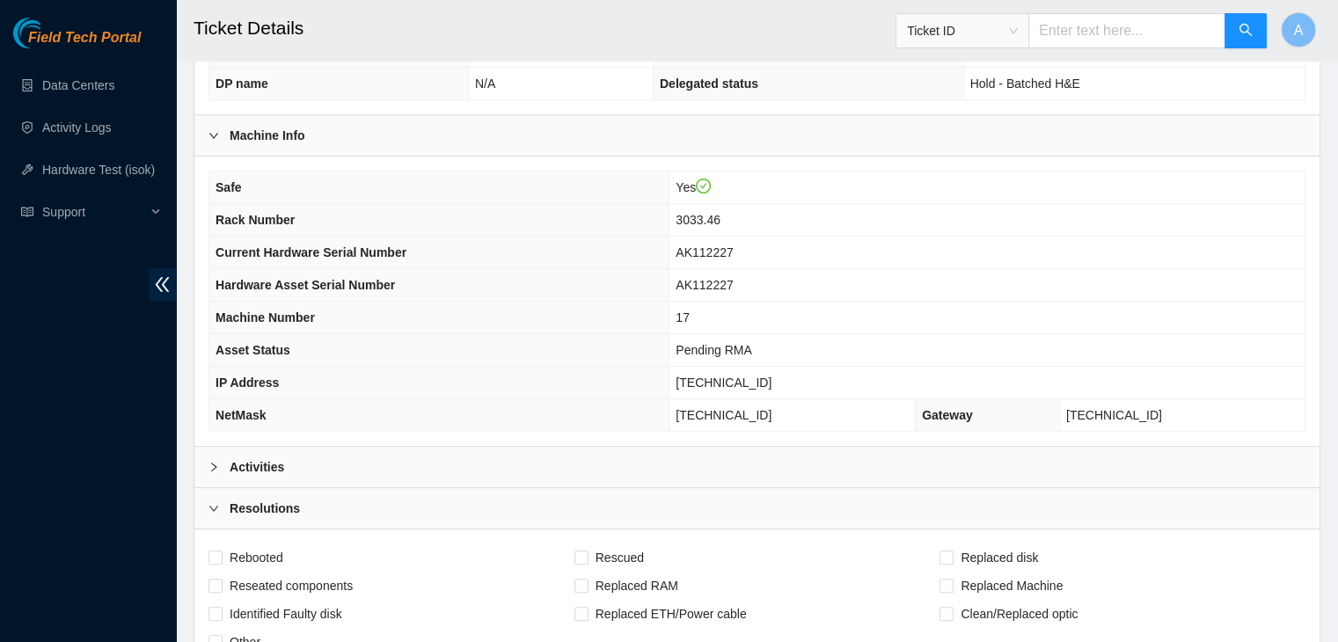
click at [528, 448] on div "Activities" at bounding box center [756, 467] width 1125 height 40
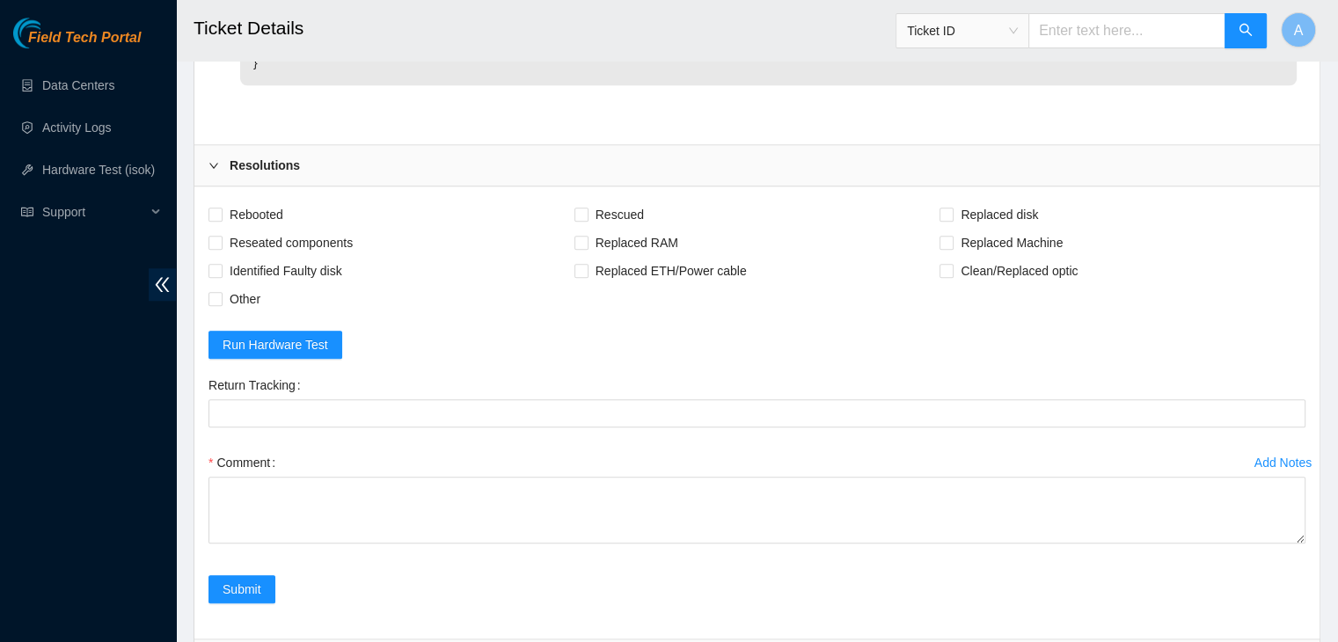
scroll to position [1462, 0]
click at [286, 207] on span "Rebooted" at bounding box center [257, 214] width 68 height 28
click at [221, 207] on input "Rebooted" at bounding box center [215, 213] width 12 height 12
checkbox input "true"
click at [619, 212] on span "Rescued" at bounding box center [620, 214] width 62 height 28
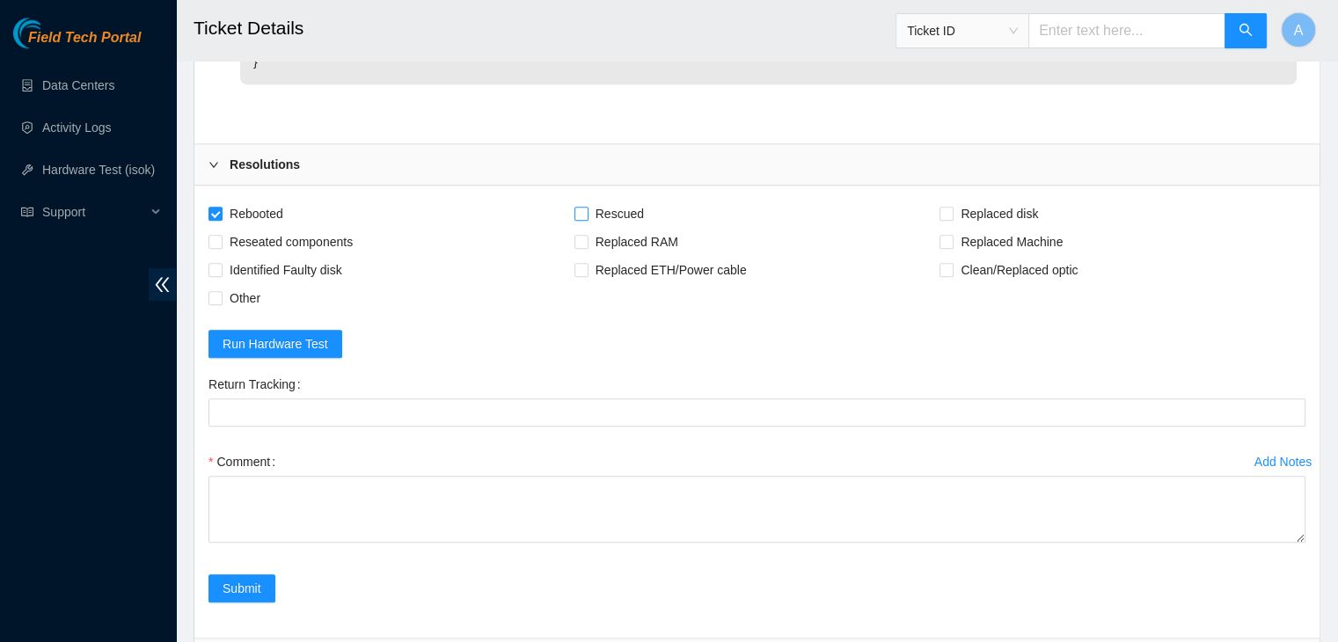
click at [587, 212] on input "Rescued" at bounding box center [581, 213] width 12 height 12
checkbox input "true"
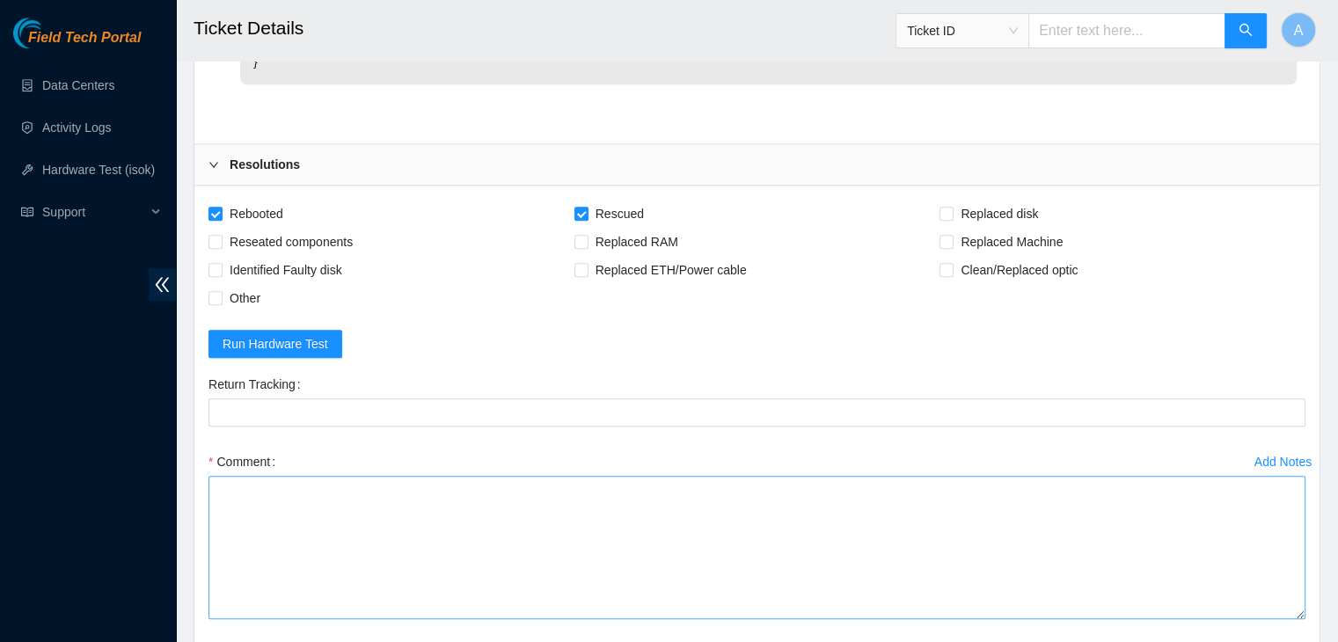
drag, startPoint x: 1299, startPoint y: 536, endPoint x: 1282, endPoint y: 617, distance: 82.7
click at [1282, 617] on textarea "Comment" at bounding box center [757, 547] width 1097 height 143
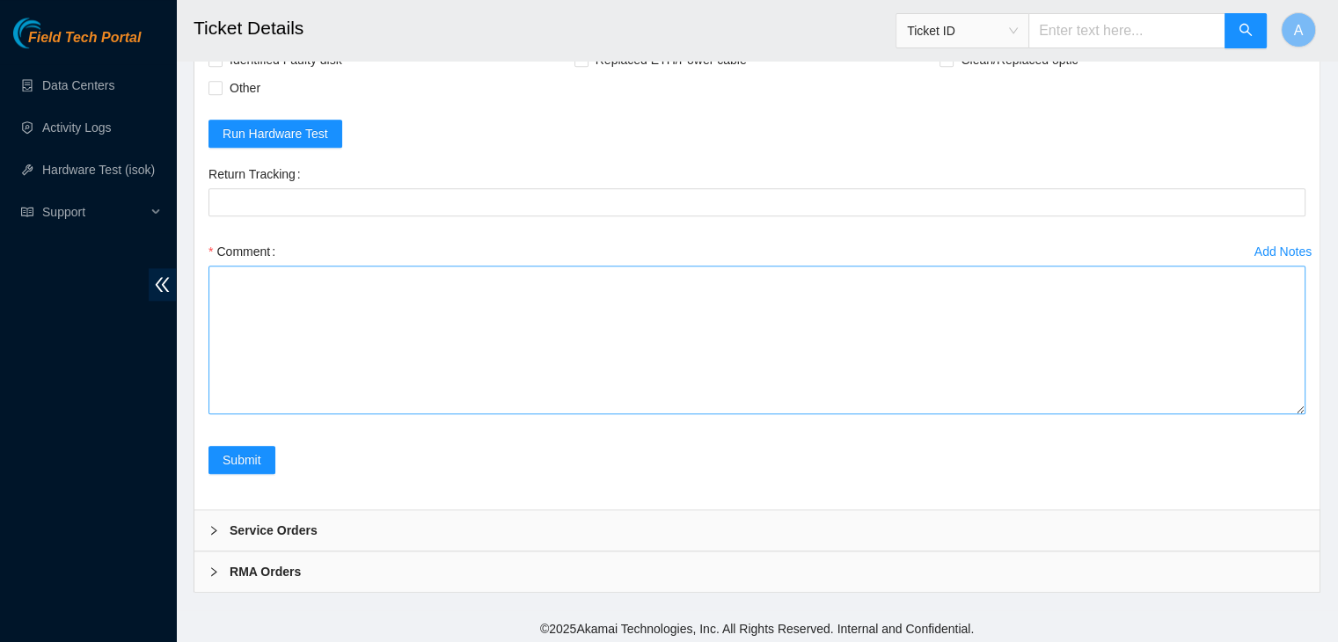
drag, startPoint x: 1302, startPoint y: 402, endPoint x: 1291, endPoint y: 584, distance: 182.5
click at [1291, 414] on textarea "Comment" at bounding box center [757, 340] width 1097 height 149
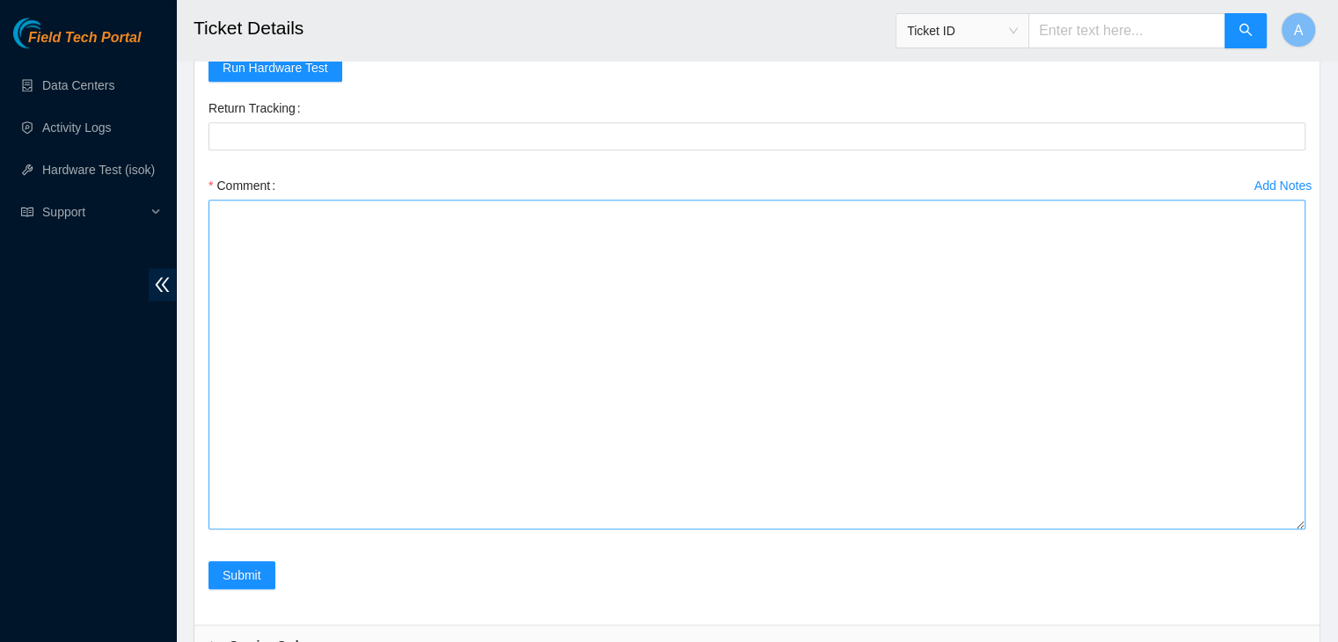
scroll to position [1739, 0]
click at [1178, 366] on textarea "Comment" at bounding box center [757, 364] width 1097 height 330
click at [556, 85] on form "Rebooted Rescued Replaced disk Reseated components Replaced RAM Replaced Machin…" at bounding box center [757, 266] width 1097 height 687
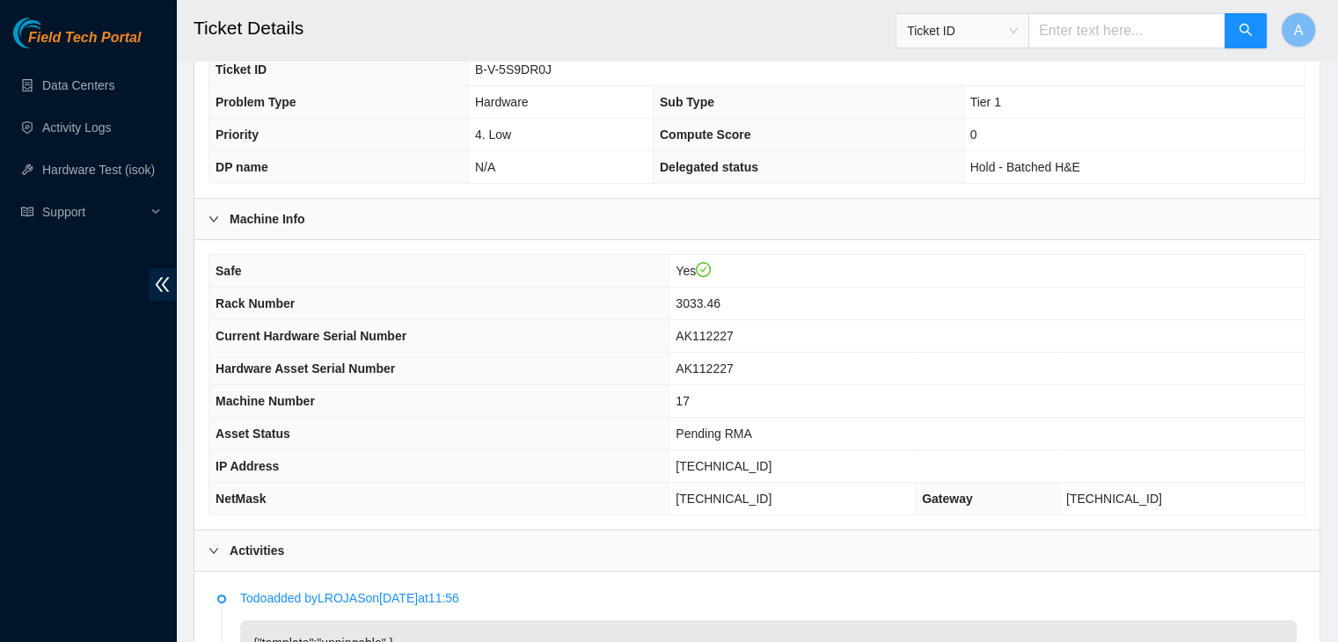
scroll to position [384, 0]
click at [772, 461] on span "[TECHNICAL_ID]" at bounding box center [724, 468] width 96 height 14
copy span "[TECHNICAL_ID]"
click at [522, 289] on th "Rack Number" at bounding box center [439, 305] width 460 height 33
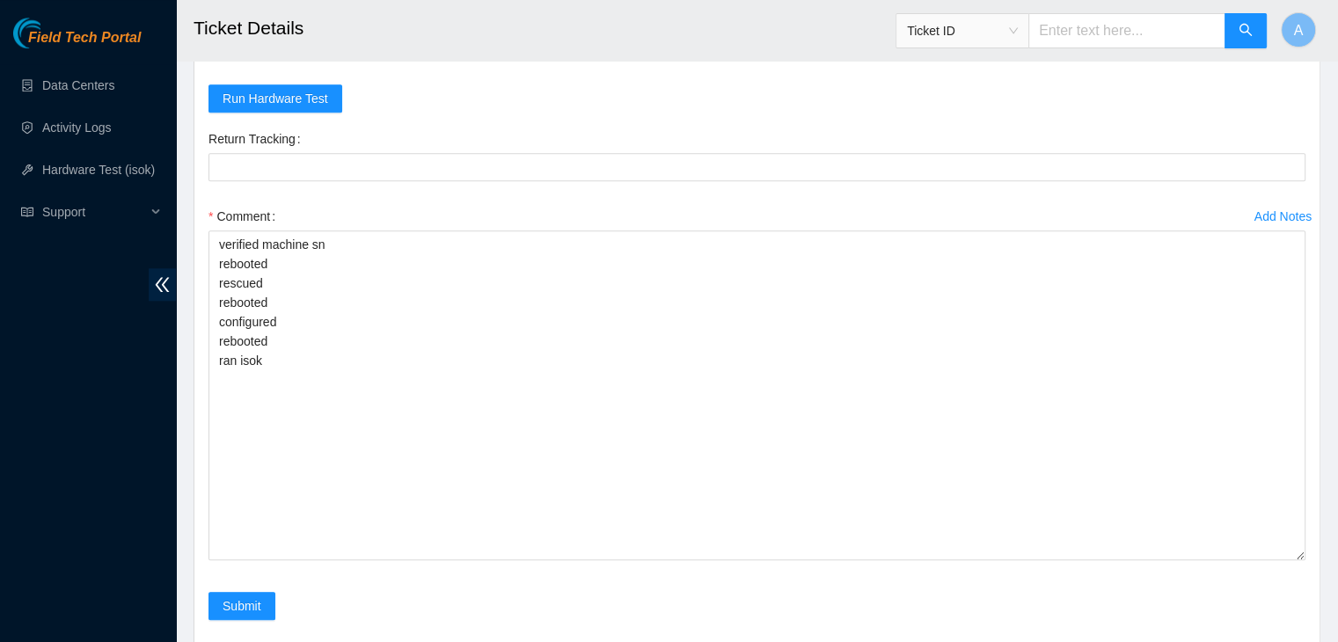
scroll to position [1704, 0]
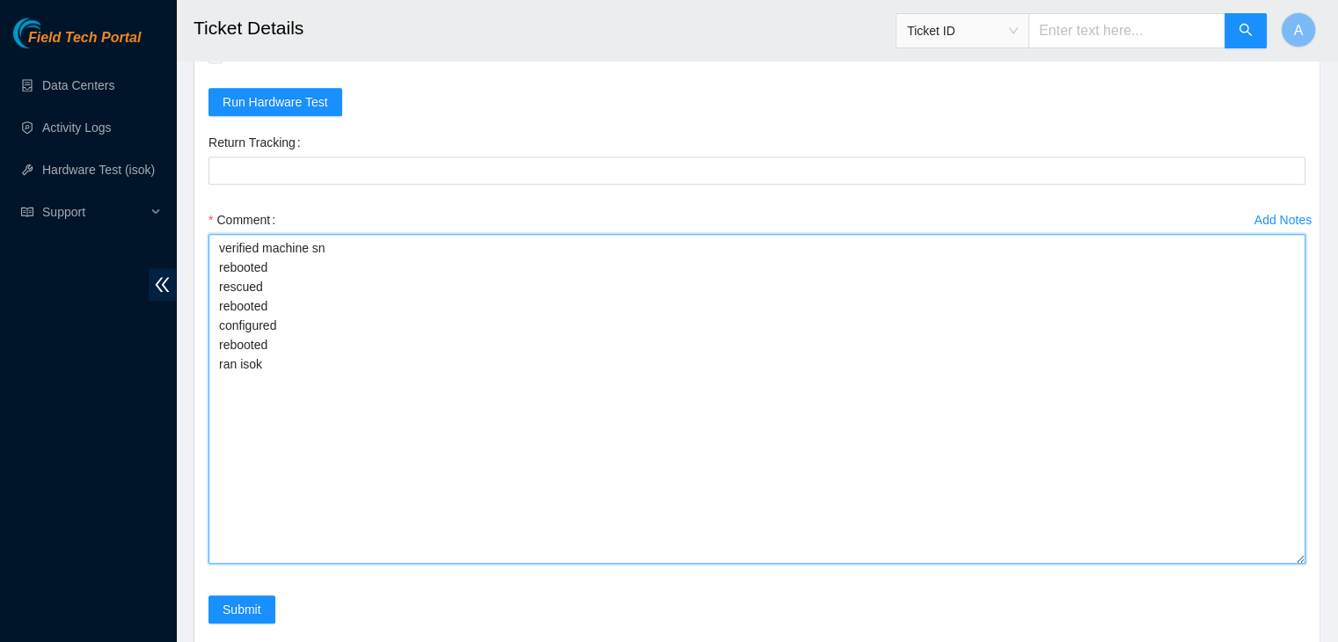
click at [448, 377] on textarea "verified machine sn rebooted rescued rebooted configured rebooted ran isok" at bounding box center [757, 399] width 1097 height 330
paste textarea "322864 [DATE] 03:53:08 [TECHNICAL_ID] COMPLETE Result Detail Message Ticket ID …"
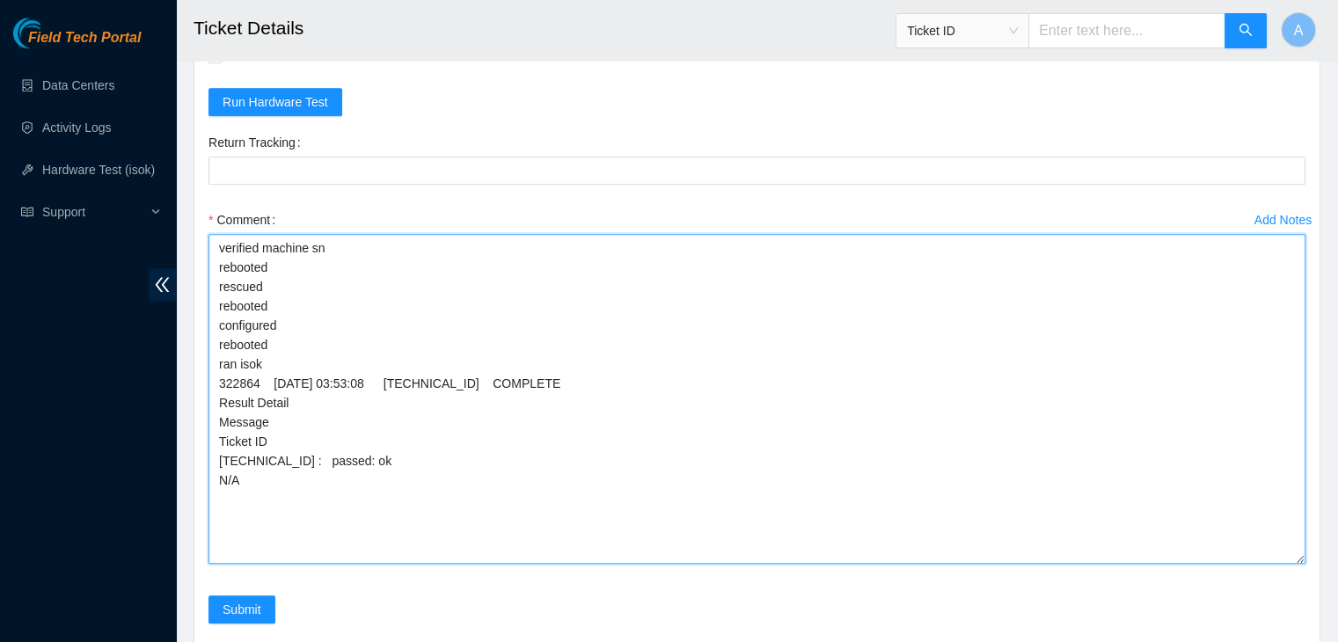
scroll to position [1852, 0]
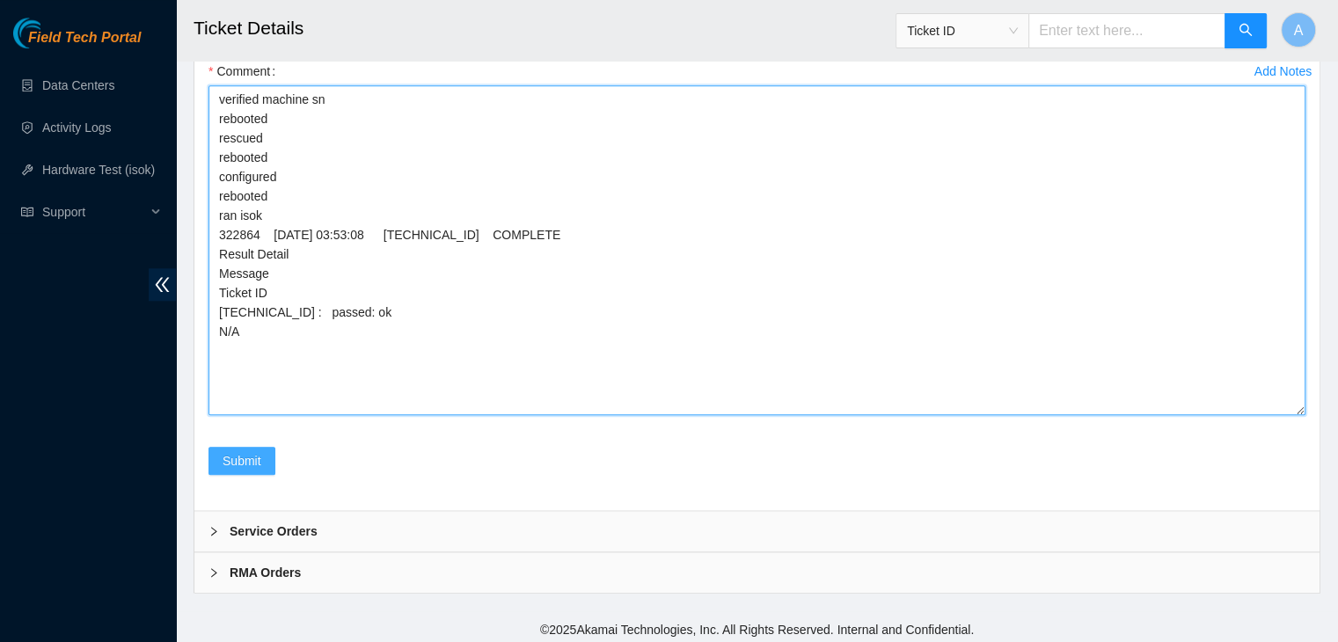
type textarea "verified machine sn rebooted rescued rebooted configured rebooted ran isok 3228…"
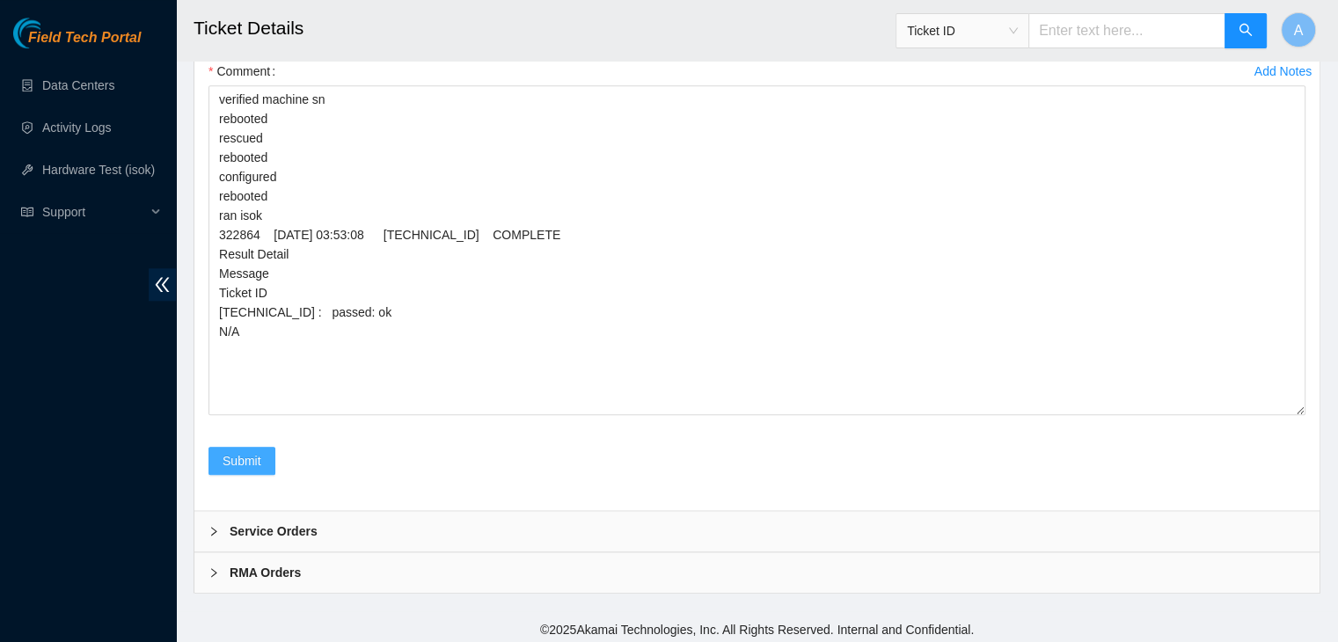
click at [248, 460] on span "Submit" at bounding box center [242, 460] width 39 height 19
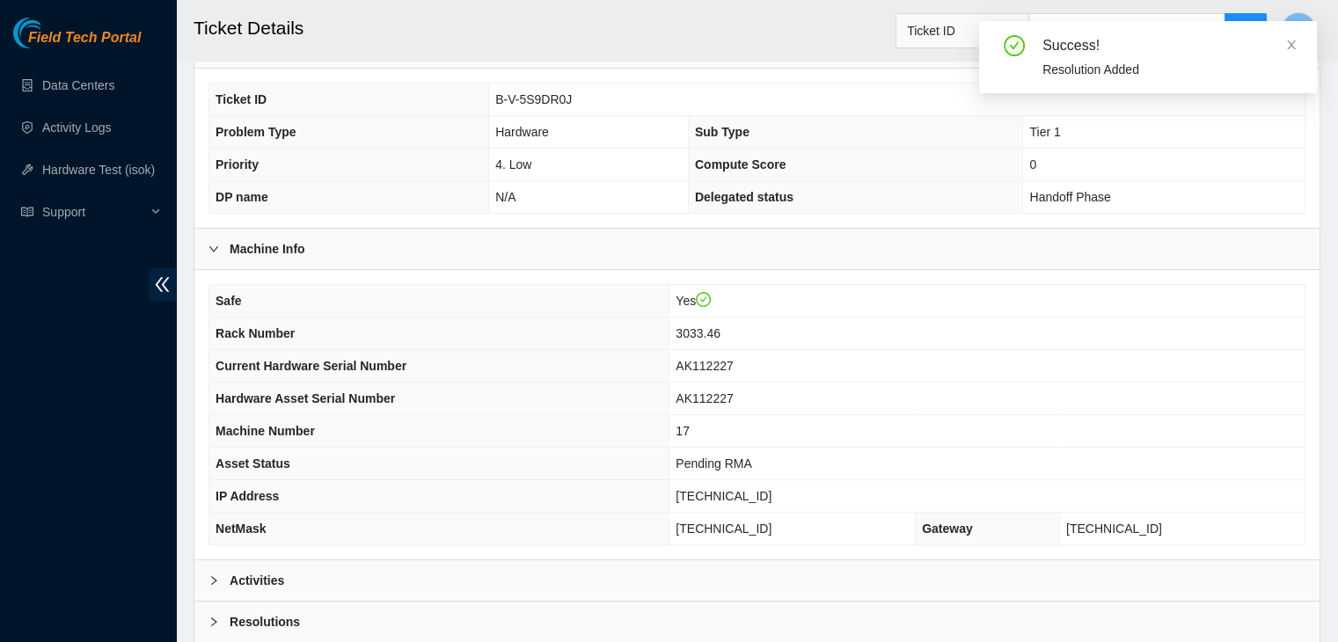
scroll to position [370, 0]
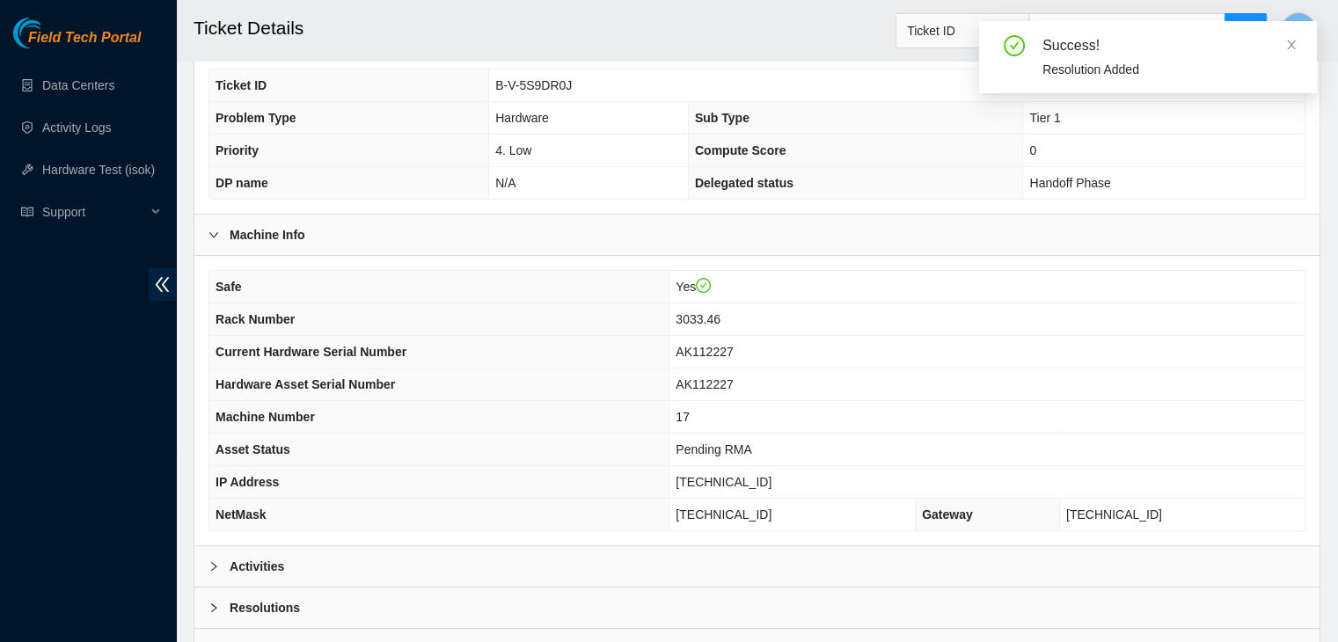
click at [475, 557] on div "Activities" at bounding box center [756, 566] width 1125 height 40
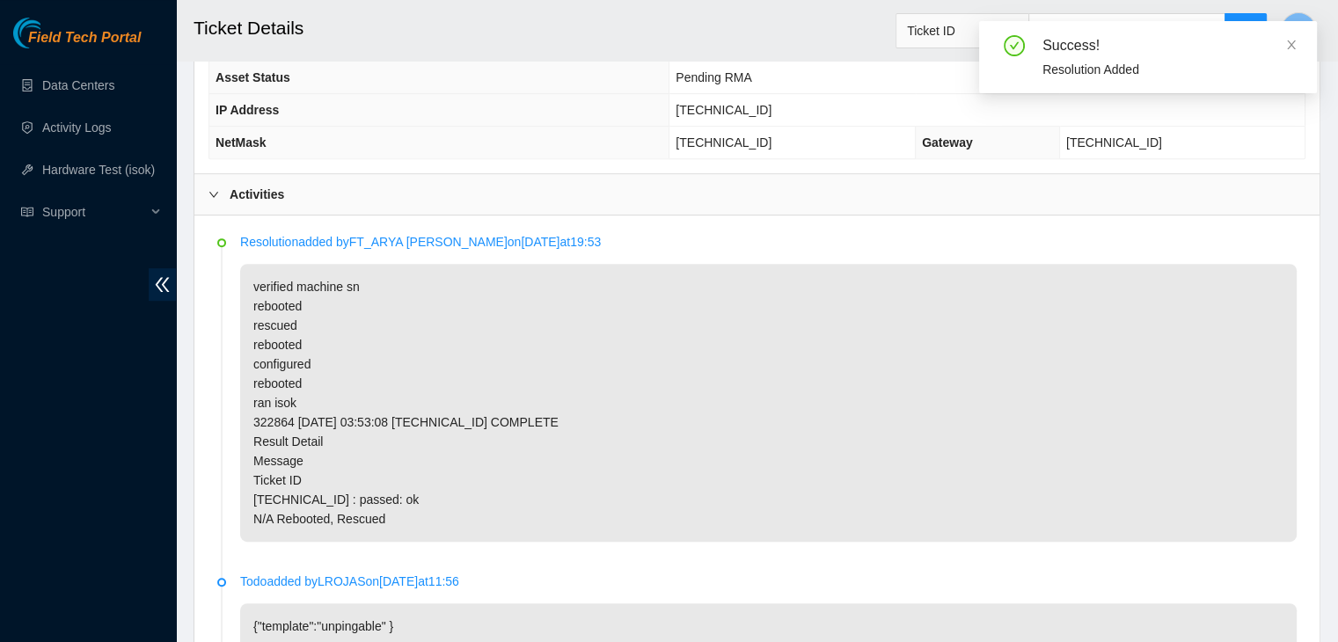
scroll to position [741, 0]
click at [692, 175] on div "Activities" at bounding box center [756, 195] width 1125 height 40
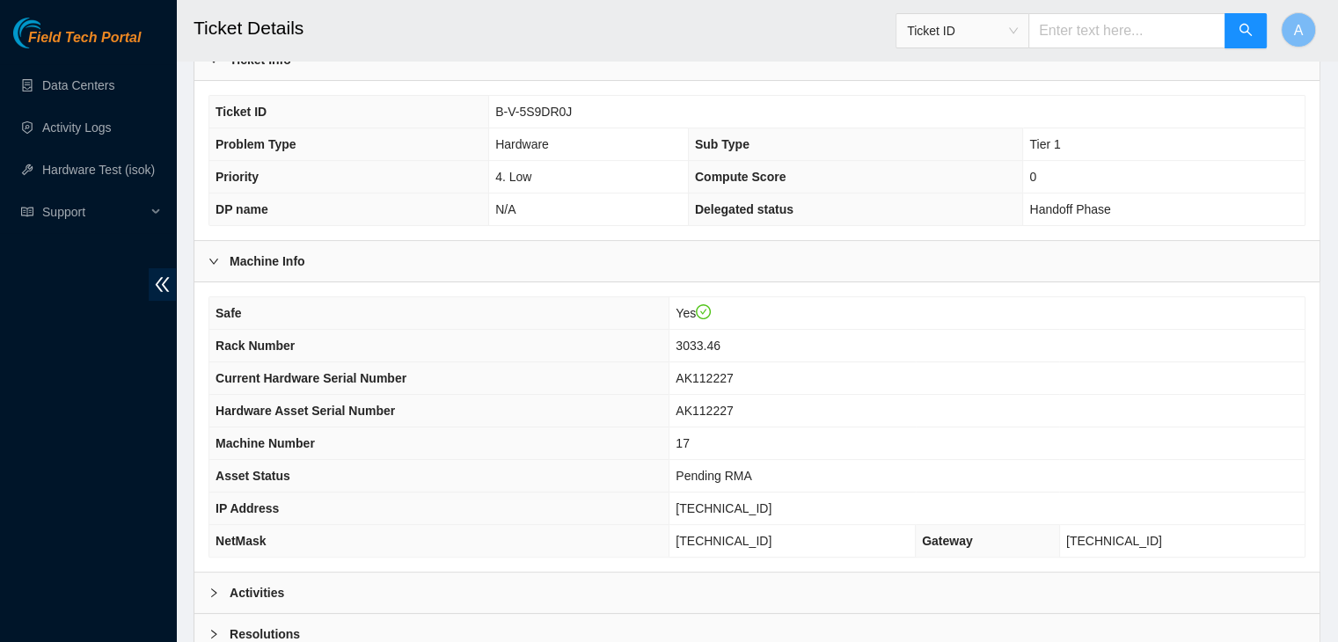
scroll to position [469, 0]
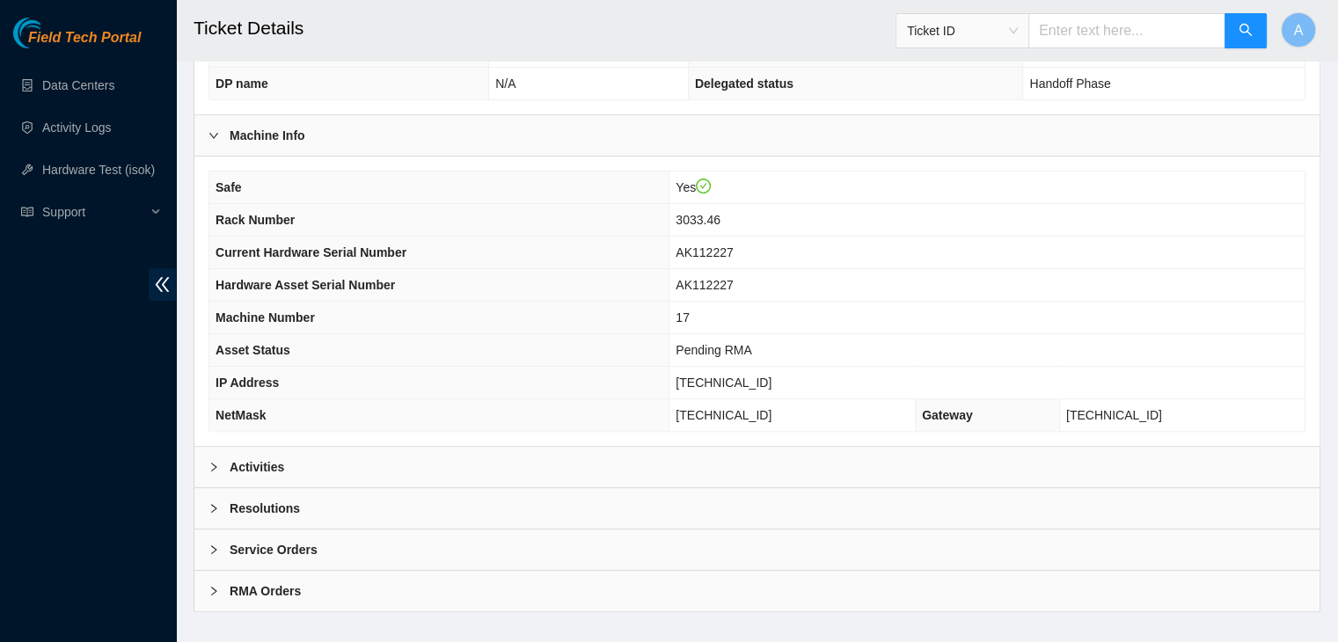
click at [616, 447] on div "Activities" at bounding box center [756, 467] width 1125 height 40
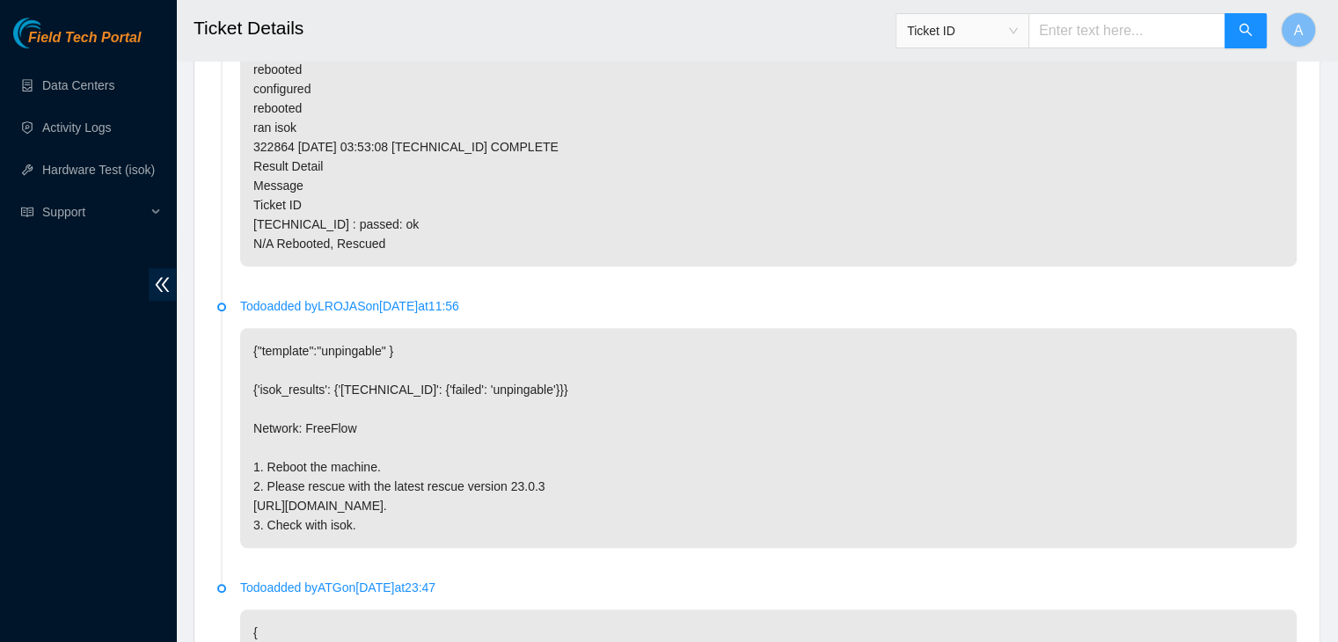
scroll to position [0, 0]
